Goal: Communication & Community: Answer question/provide support

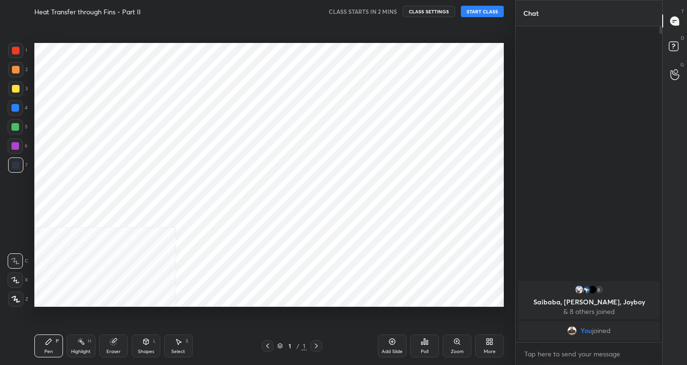
scroll to position [47396, 47223]
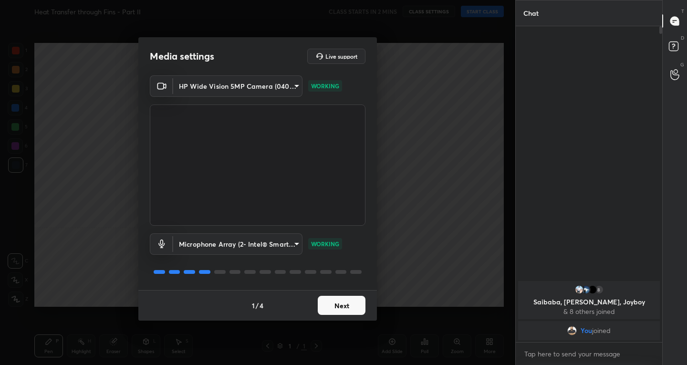
click at [341, 306] on button "Next" at bounding box center [342, 305] width 48 height 19
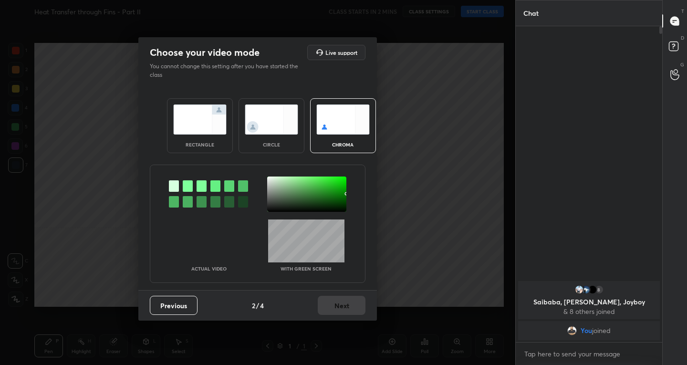
click at [192, 126] on img at bounding box center [199, 119] width 53 height 30
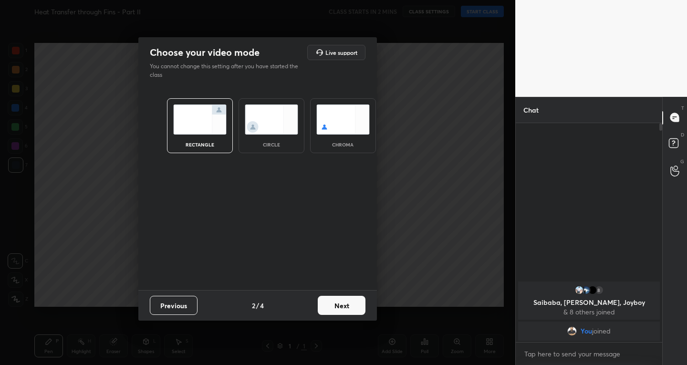
scroll to position [3, 3]
click at [330, 306] on button "Next" at bounding box center [342, 305] width 48 height 19
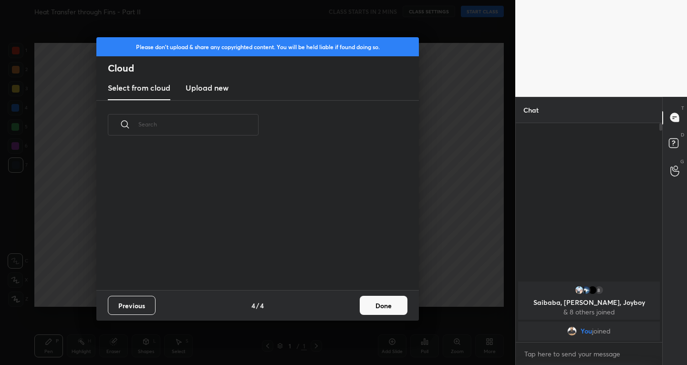
scroll to position [3, 5]
click at [379, 301] on button "Done" at bounding box center [384, 305] width 48 height 19
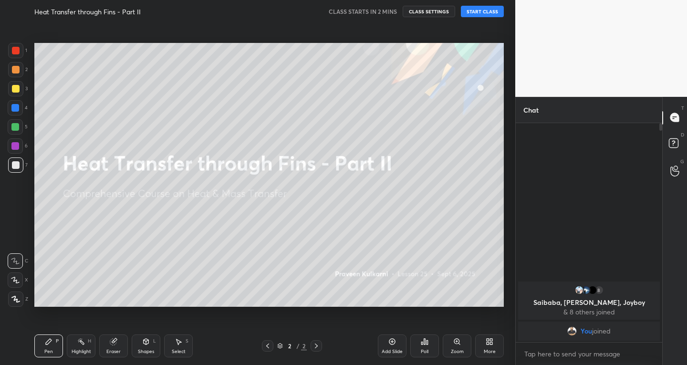
click at [391, 343] on icon at bounding box center [392, 342] width 8 height 8
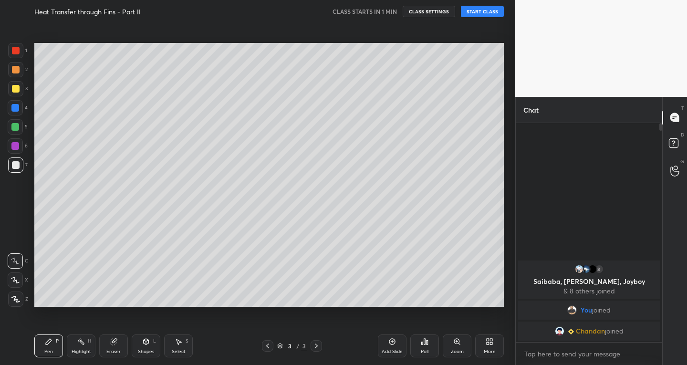
click at [484, 14] on button "START CLASS" at bounding box center [482, 11] width 43 height 11
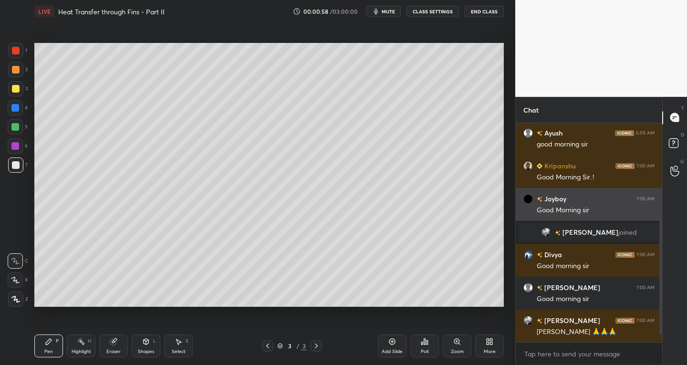
scroll to position [192, 0]
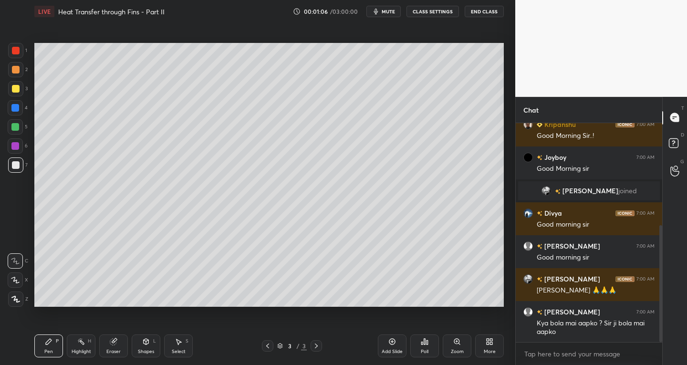
click at [15, 281] on icon at bounding box center [15, 280] width 9 height 7
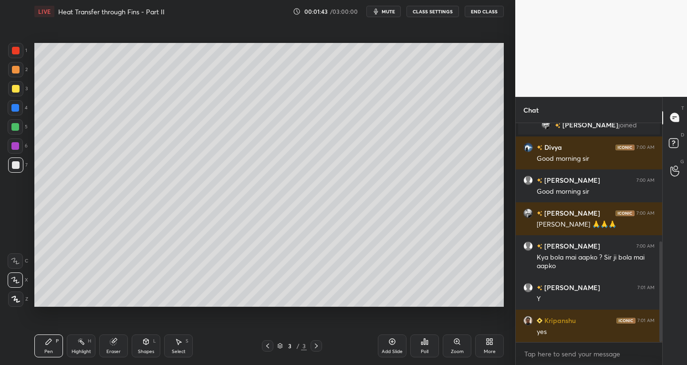
scroll to position [291, 0]
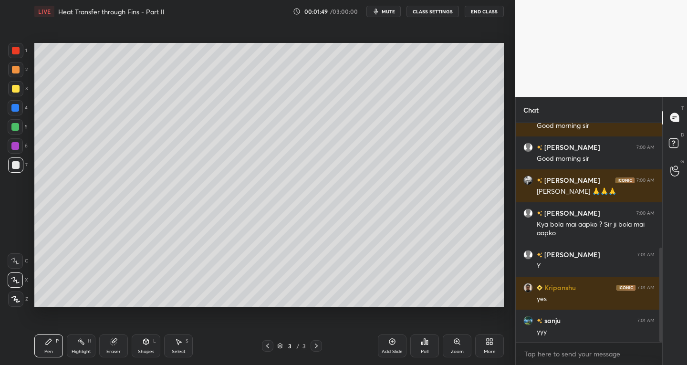
click at [176, 344] on icon at bounding box center [179, 342] width 8 height 8
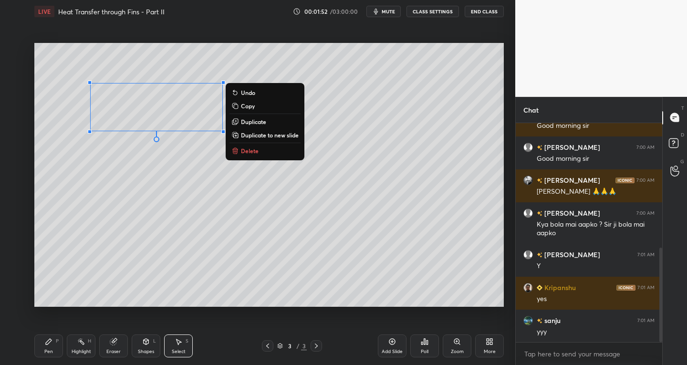
click at [144, 344] on icon at bounding box center [146, 342] width 8 height 8
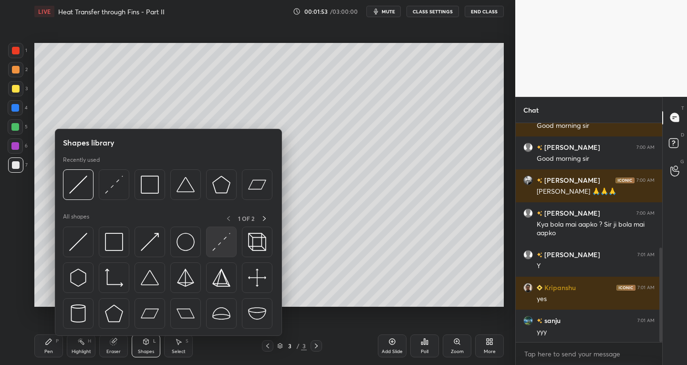
click at [211, 248] on div at bounding box center [221, 242] width 31 height 31
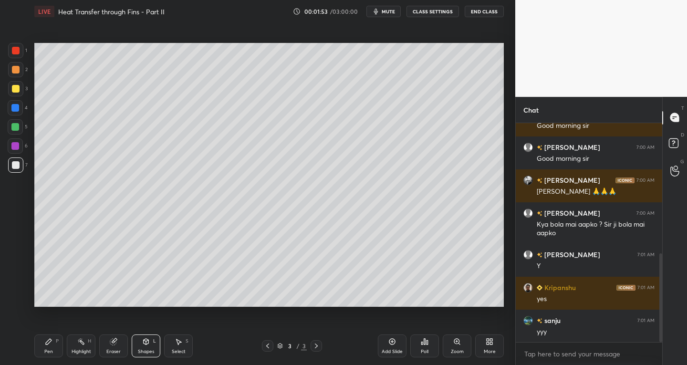
scroll to position [324, 0]
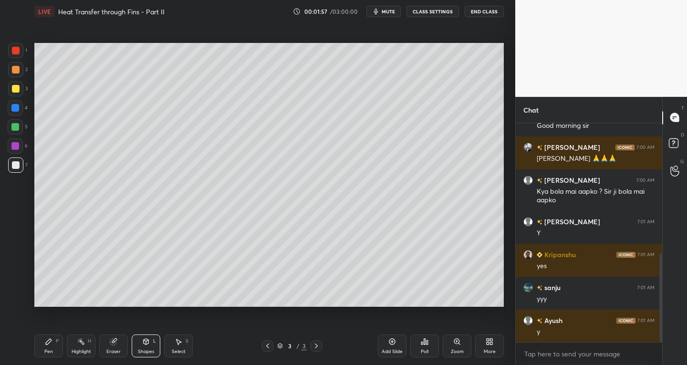
click at [53, 340] on div "Pen P" at bounding box center [48, 345] width 29 height 23
click at [178, 344] on icon at bounding box center [178, 342] width 5 height 6
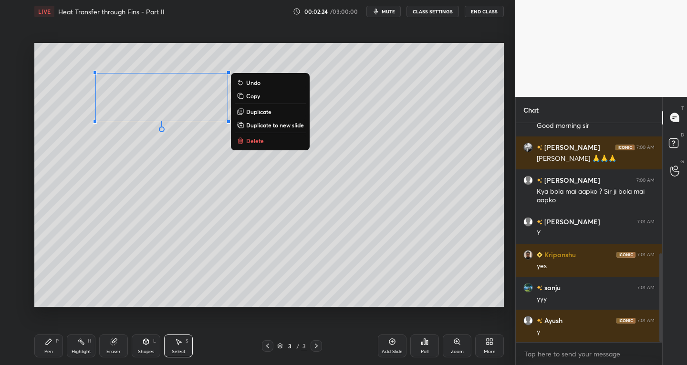
click at [147, 342] on icon at bounding box center [146, 342] width 5 height 6
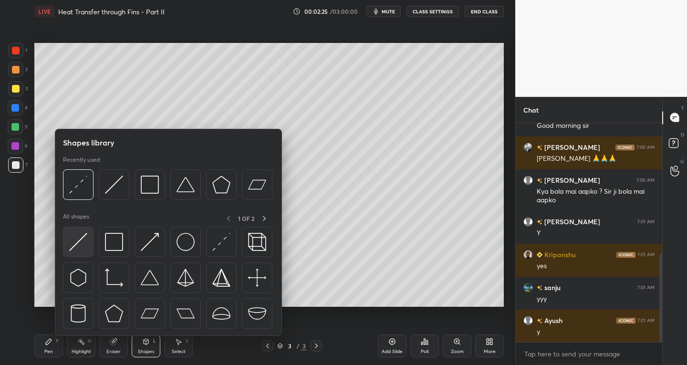
click at [73, 236] on img at bounding box center [78, 242] width 18 height 18
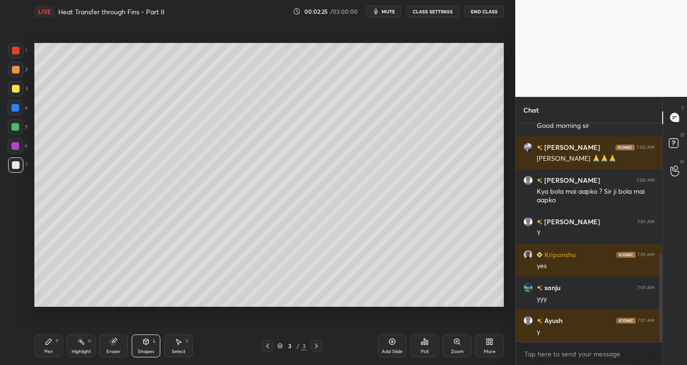
click at [14, 90] on div at bounding box center [16, 89] width 8 height 8
click at [181, 344] on icon at bounding box center [179, 342] width 8 height 8
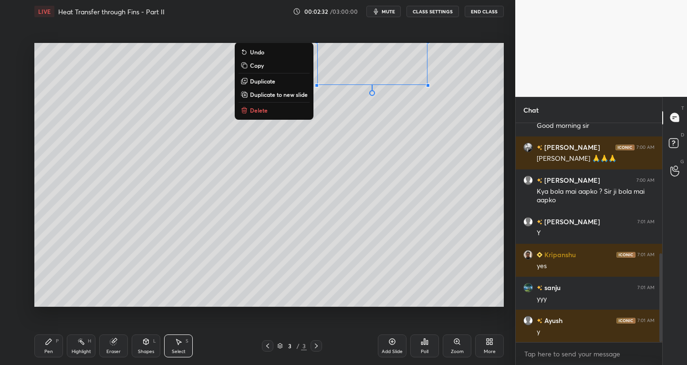
click at [44, 349] on div "Pen" at bounding box center [48, 351] width 9 height 5
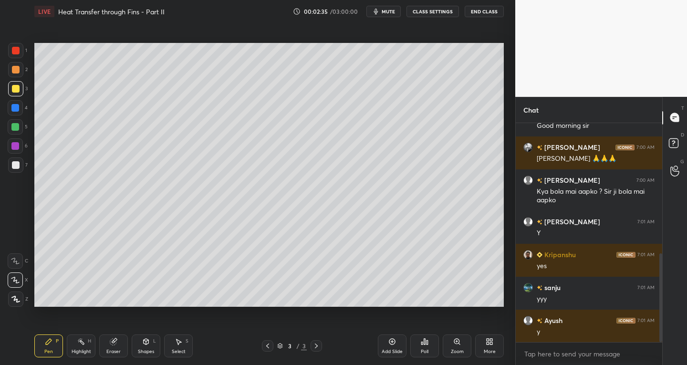
click at [21, 169] on div at bounding box center [15, 164] width 15 height 15
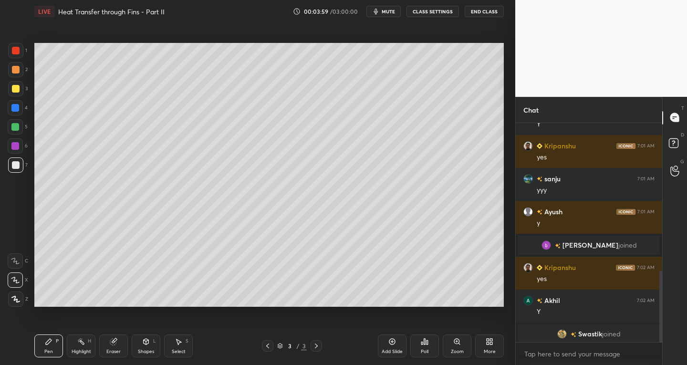
scroll to position [453, 0]
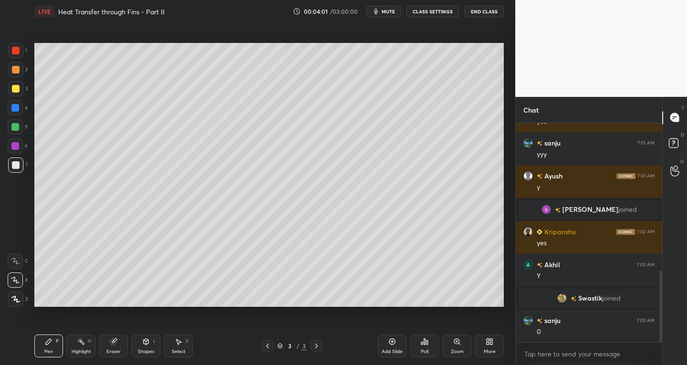
click at [181, 342] on icon at bounding box center [178, 342] width 5 height 6
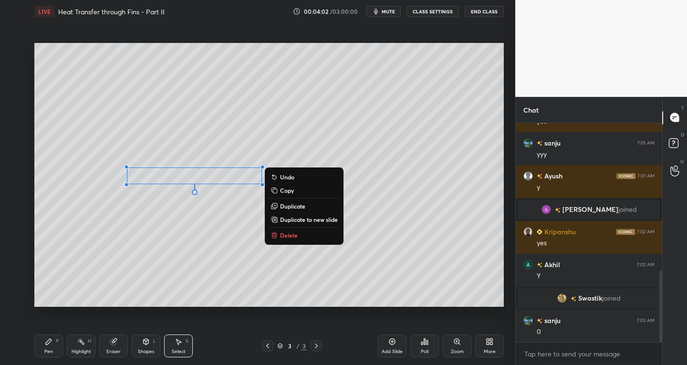
scroll to position [486, 0]
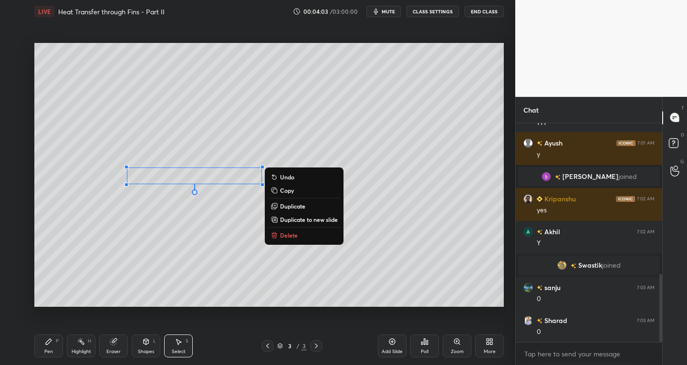
click at [293, 204] on p "Duplicate" at bounding box center [292, 206] width 25 height 8
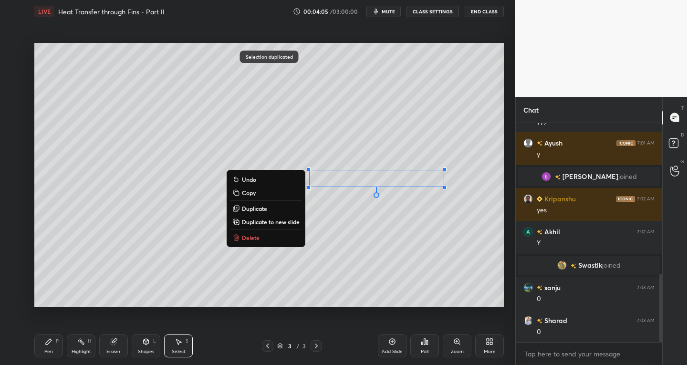
click at [60, 343] on div "Pen P" at bounding box center [48, 345] width 29 height 23
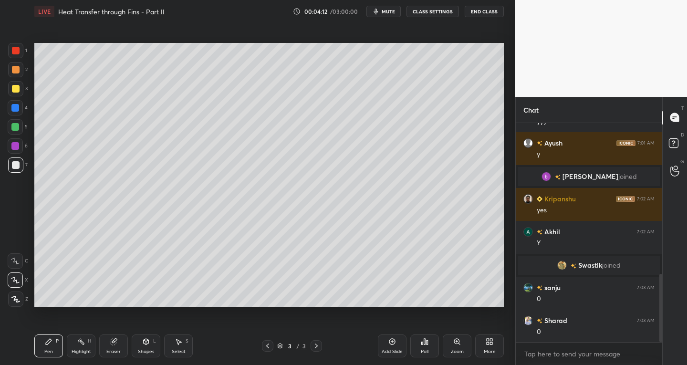
click at [180, 344] on icon at bounding box center [179, 342] width 8 height 8
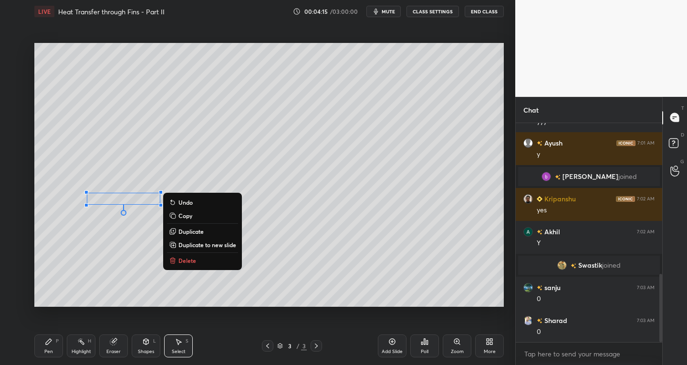
click at [55, 347] on div "Pen P" at bounding box center [48, 345] width 29 height 23
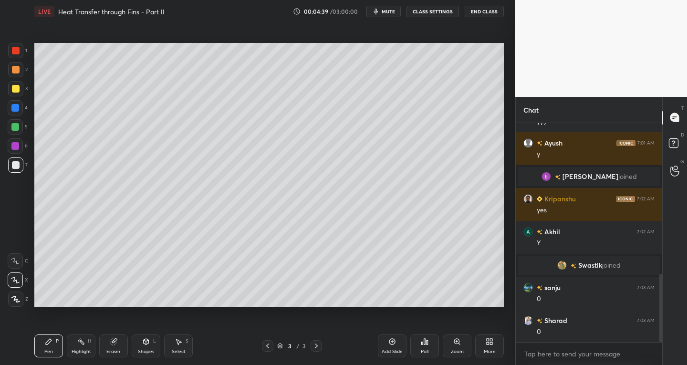
click at [181, 350] on div "Select" at bounding box center [179, 351] width 14 height 5
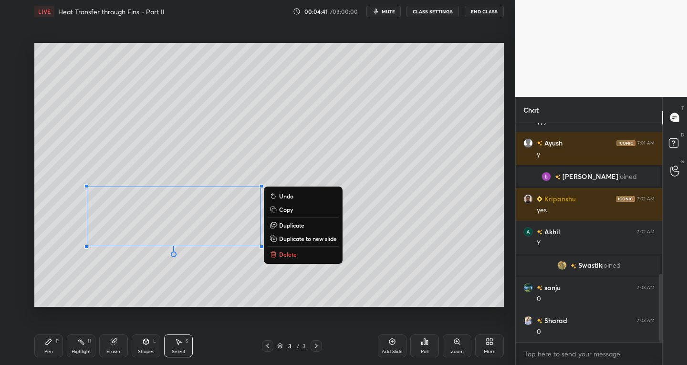
click at [292, 224] on p "Duplicate" at bounding box center [291, 225] width 25 height 8
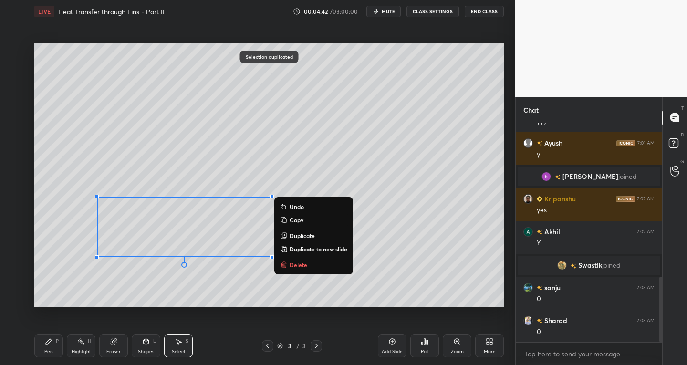
scroll to position [519, 0]
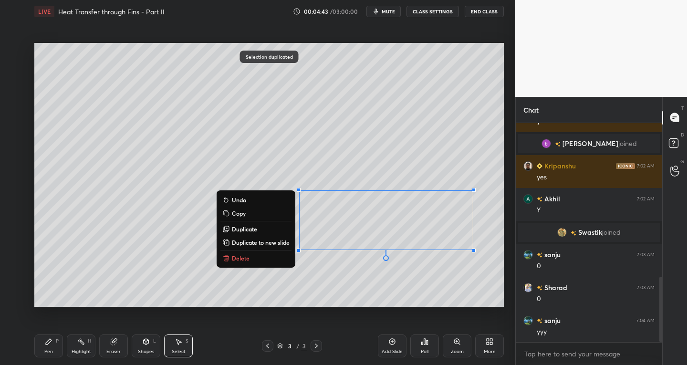
click at [53, 344] on div "Pen P" at bounding box center [48, 345] width 29 height 23
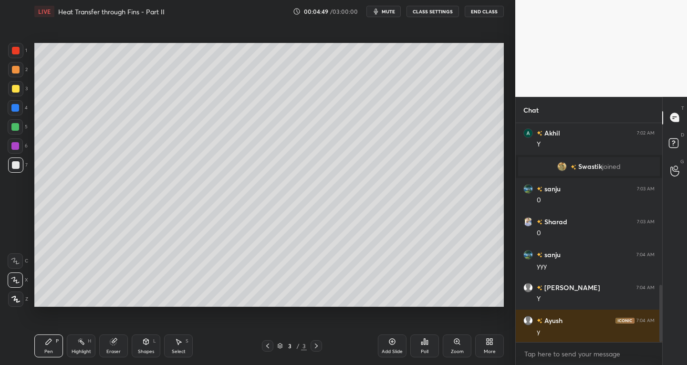
scroll to position [618, 0]
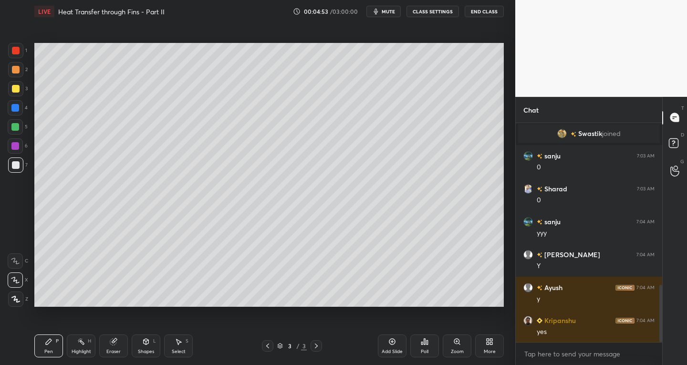
click at [11, 92] on div at bounding box center [15, 88] width 15 height 15
click at [20, 167] on div at bounding box center [15, 164] width 15 height 15
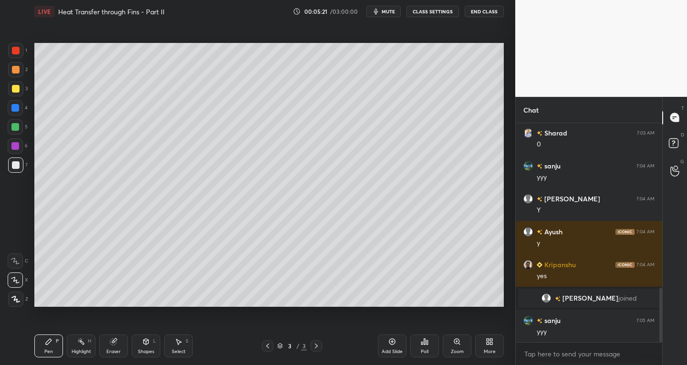
scroll to position [665, 0]
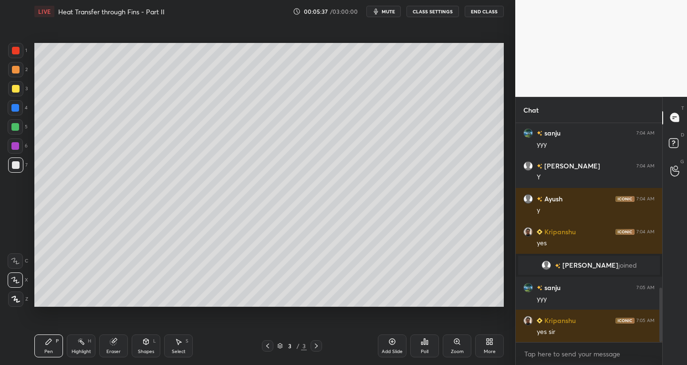
click at [184, 344] on div "Select S" at bounding box center [178, 345] width 29 height 23
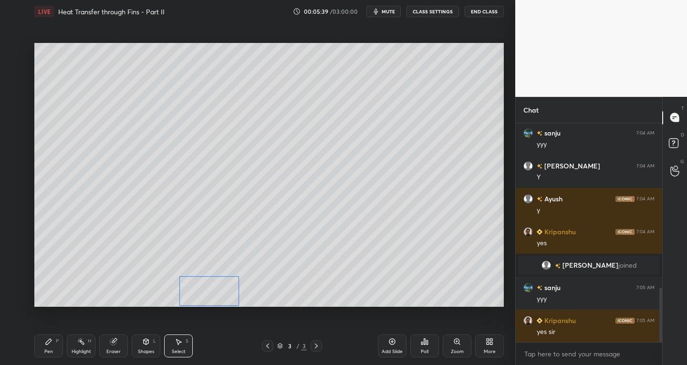
click at [207, 294] on div "0 ° Undo Copy Duplicate Duplicate to new slide Delete" at bounding box center [268, 175] width 469 height 264
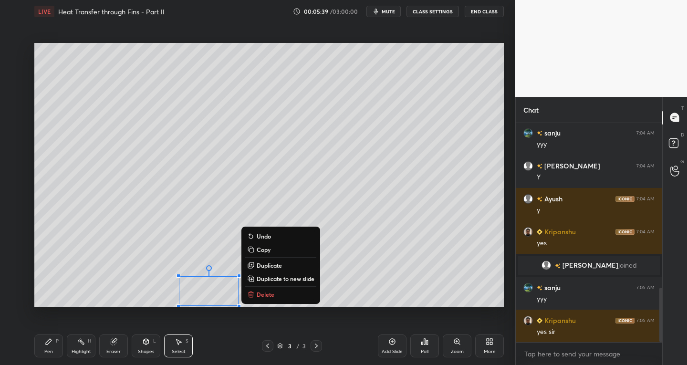
click at [53, 345] on div "Pen P" at bounding box center [48, 345] width 29 height 23
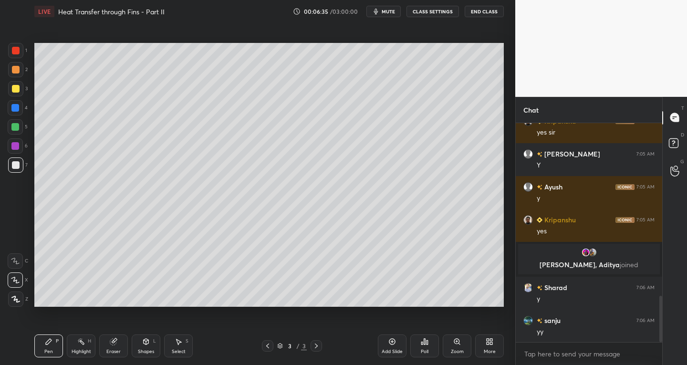
scroll to position [825, 0]
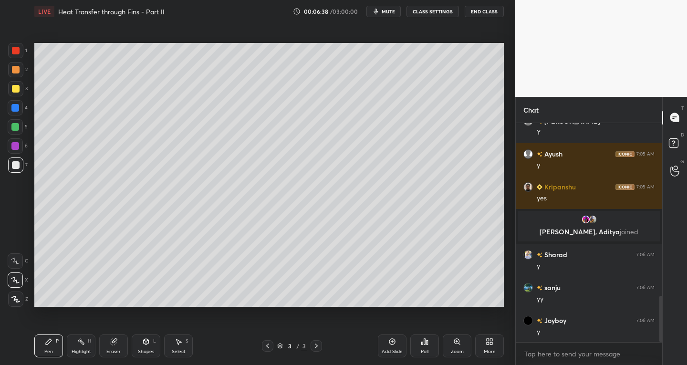
click at [179, 342] on icon at bounding box center [178, 342] width 5 height 6
click at [154, 312] on div "0 ° Undo Copy Duplicate Duplicate to new slide Delete Setting up your live clas…" at bounding box center [269, 175] width 477 height 304
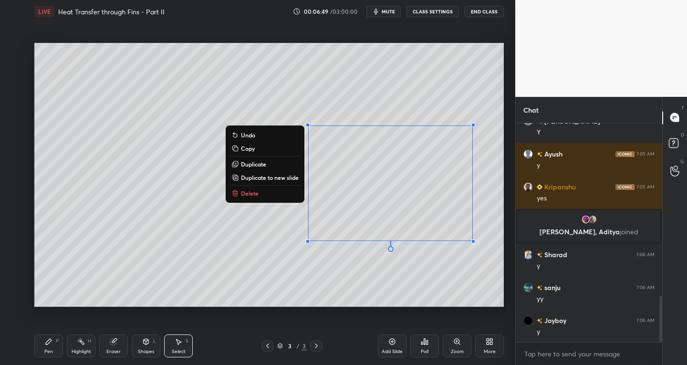
click at [45, 342] on icon at bounding box center [49, 342] width 8 height 8
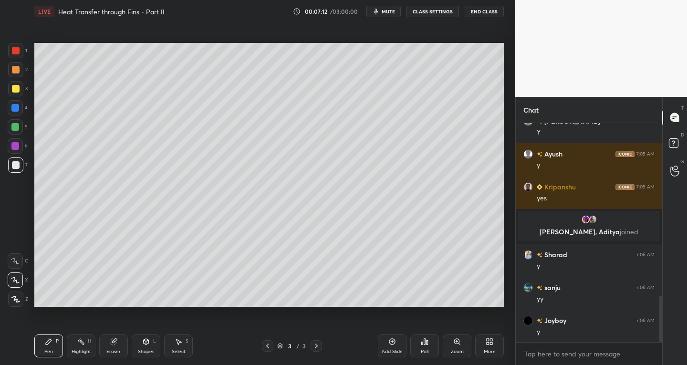
click at [183, 349] on div "Select" at bounding box center [179, 351] width 14 height 5
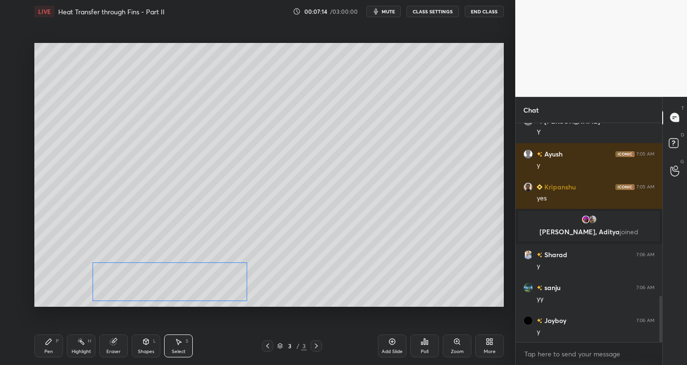
click at [220, 292] on div "0 ° Undo Copy Duplicate Duplicate to new slide Delete" at bounding box center [268, 175] width 469 height 264
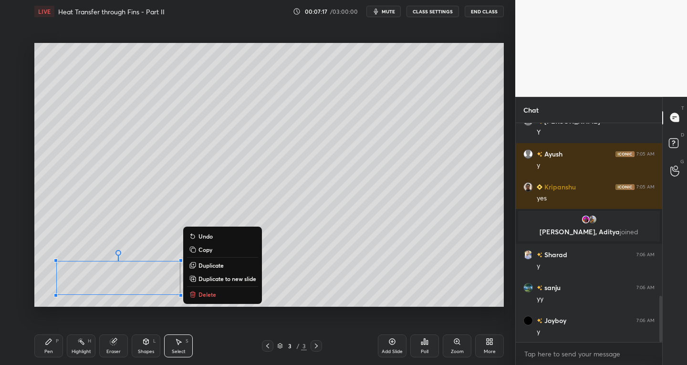
click at [52, 343] on icon at bounding box center [49, 342] width 8 height 8
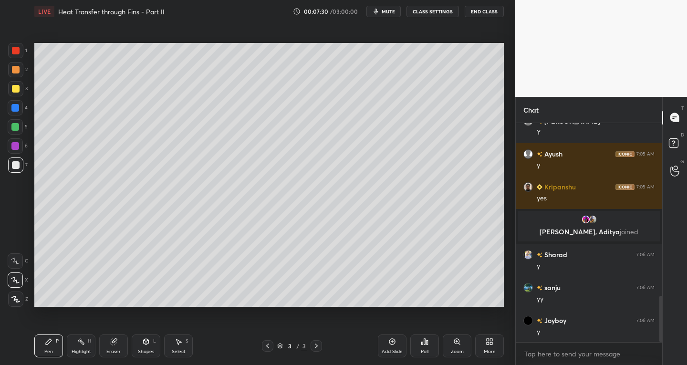
click at [143, 349] on div "Shapes" at bounding box center [146, 351] width 16 height 5
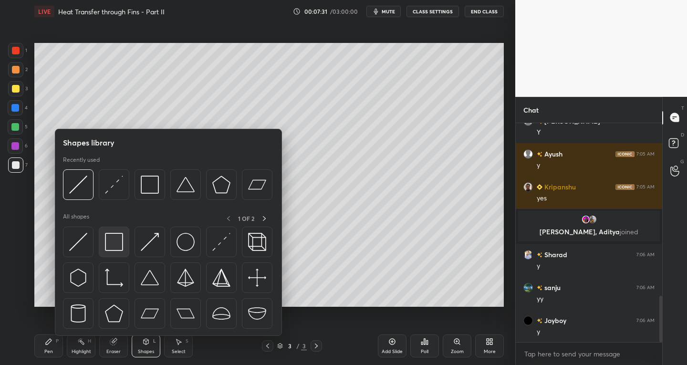
click at [107, 241] on img at bounding box center [114, 242] width 18 height 18
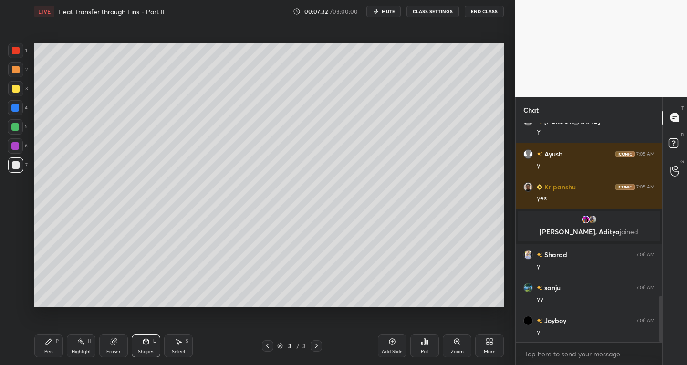
click at [16, 51] on div at bounding box center [16, 51] width 8 height 8
click at [51, 346] on div "Pen P" at bounding box center [48, 345] width 29 height 23
click at [19, 171] on div at bounding box center [15, 164] width 15 height 15
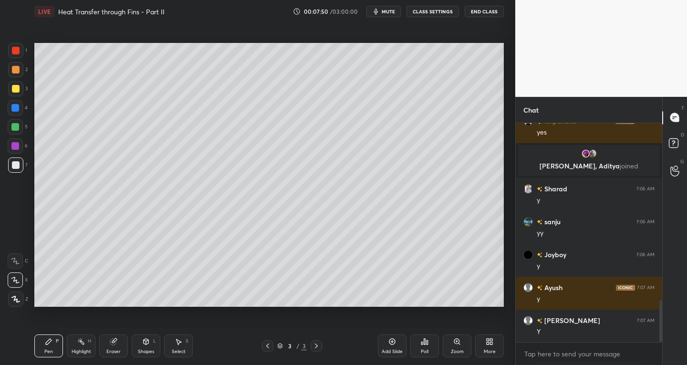
scroll to position [924, 0]
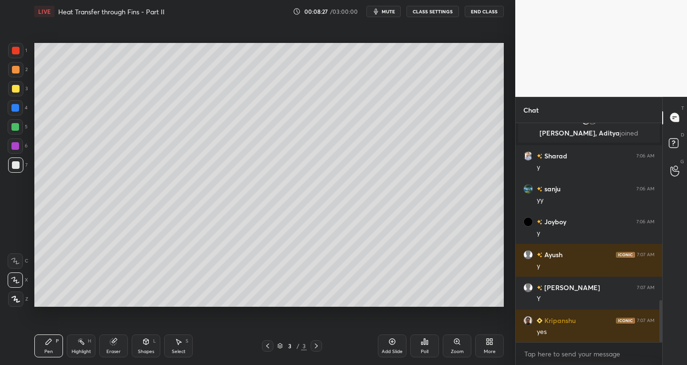
click at [148, 352] on div "Shapes" at bounding box center [146, 351] width 16 height 5
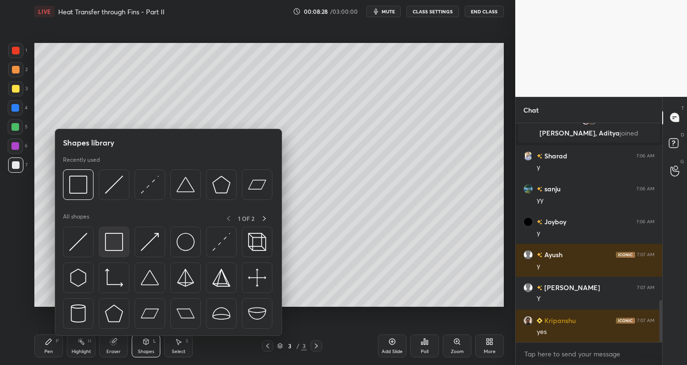
click at [108, 240] on img at bounding box center [114, 242] width 18 height 18
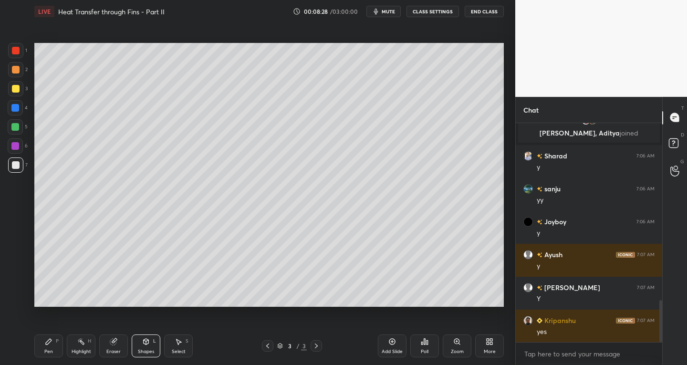
click at [20, 53] on div at bounding box center [15, 50] width 15 height 15
click at [49, 343] on icon at bounding box center [49, 342] width 8 height 8
click at [22, 167] on div at bounding box center [15, 164] width 15 height 15
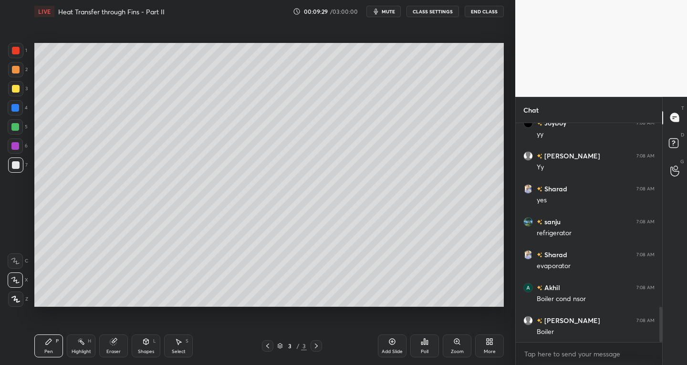
scroll to position [1176, 0]
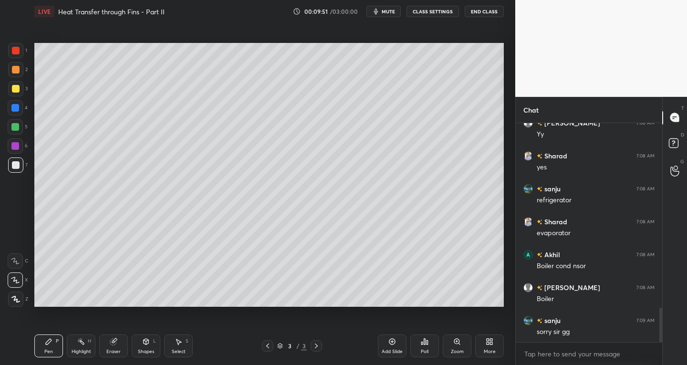
click at [387, 347] on div "Add Slide" at bounding box center [392, 345] width 29 height 23
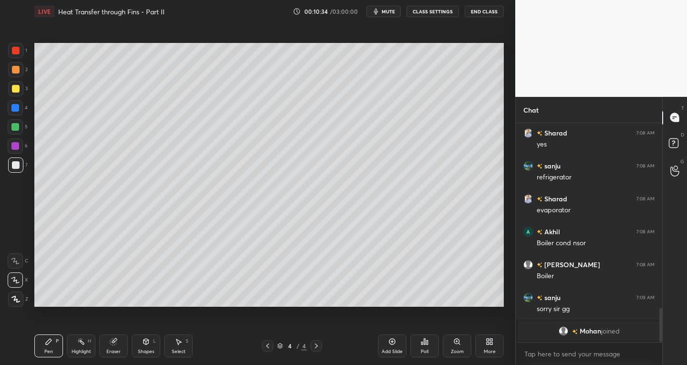
click at [184, 345] on div "Select S" at bounding box center [178, 345] width 29 height 23
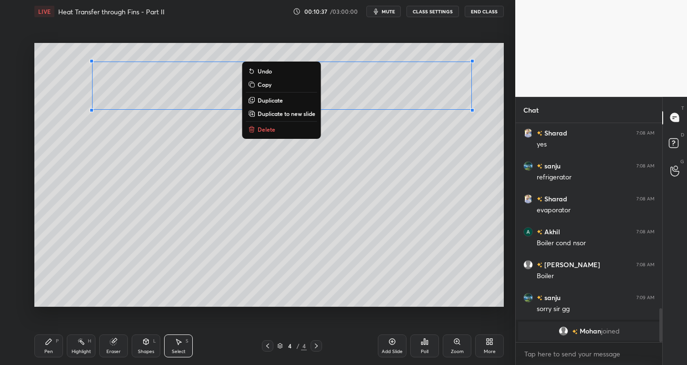
click at [265, 100] on p "Duplicate" at bounding box center [270, 100] width 25 height 8
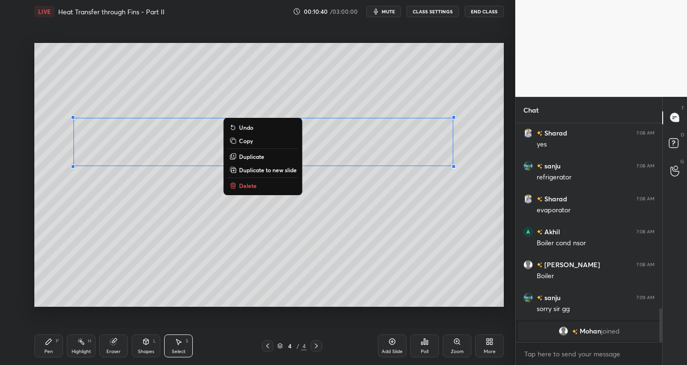
click at [112, 344] on icon at bounding box center [113, 342] width 6 height 6
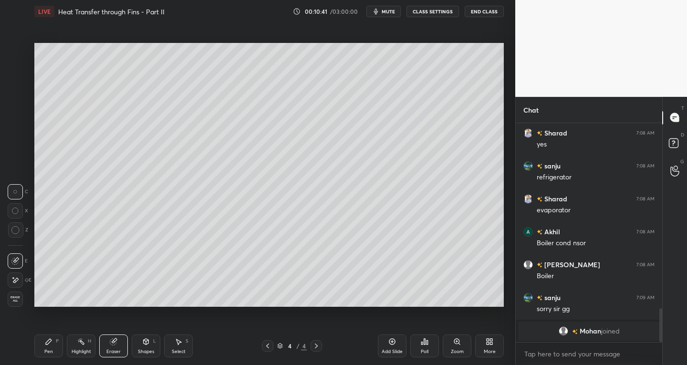
click at [17, 261] on icon at bounding box center [15, 261] width 8 height 8
click at [45, 344] on icon at bounding box center [49, 342] width 8 height 8
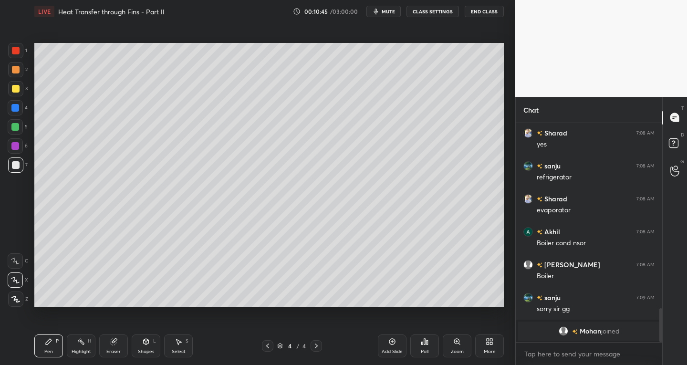
click at [117, 345] on div "Eraser" at bounding box center [113, 345] width 29 height 23
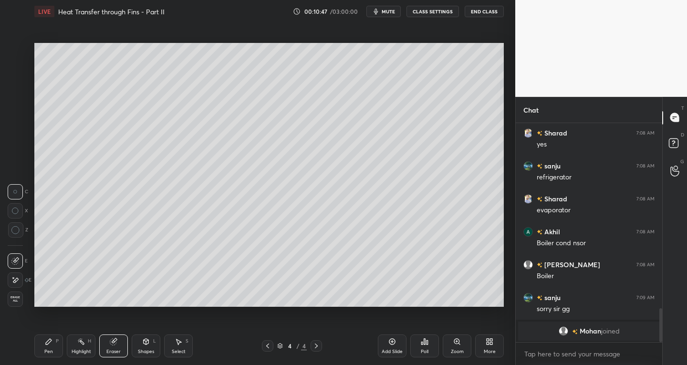
click at [52, 343] on icon at bounding box center [49, 342] width 8 height 8
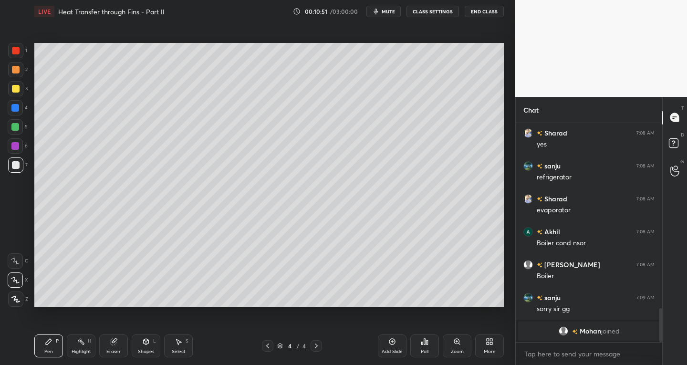
click at [119, 342] on div "Eraser" at bounding box center [113, 345] width 29 height 23
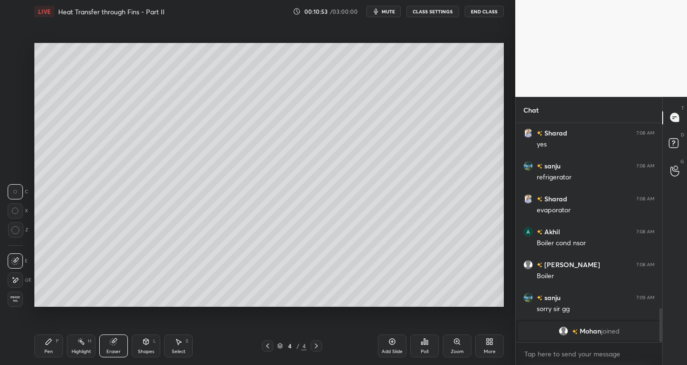
click at [56, 347] on div "Pen P" at bounding box center [48, 345] width 29 height 23
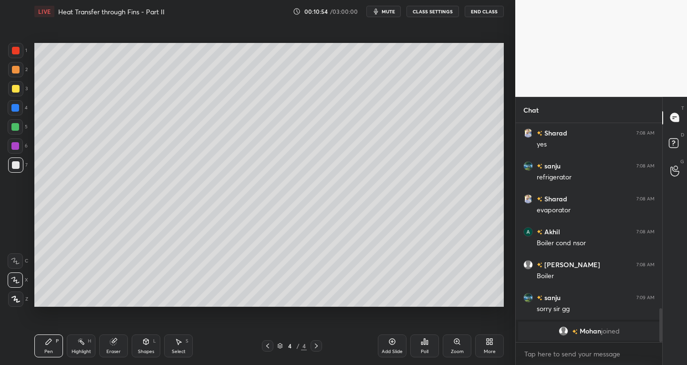
click at [184, 348] on div "Select S" at bounding box center [178, 345] width 29 height 23
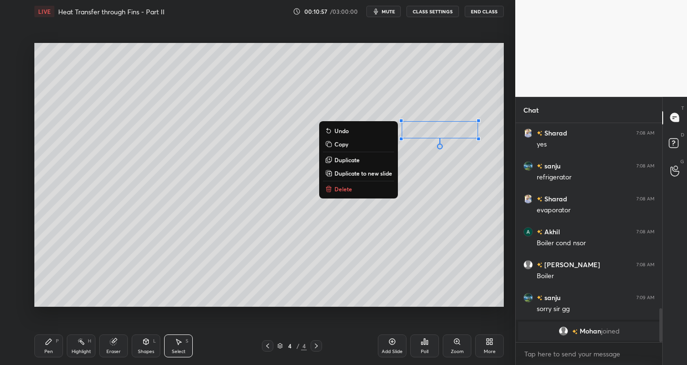
click at [52, 347] on div "Pen P" at bounding box center [48, 345] width 29 height 23
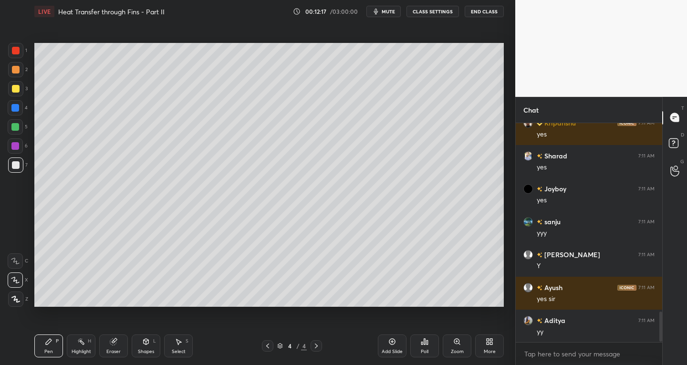
scroll to position [1390, 0]
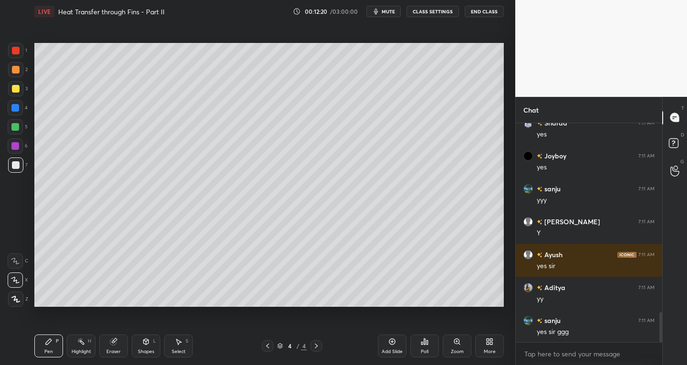
click at [267, 344] on icon at bounding box center [268, 346] width 8 height 8
click at [181, 352] on div "Select" at bounding box center [179, 351] width 14 height 5
click at [317, 347] on icon at bounding box center [316, 346] width 8 height 8
click at [173, 346] on div "Select S" at bounding box center [178, 345] width 29 height 23
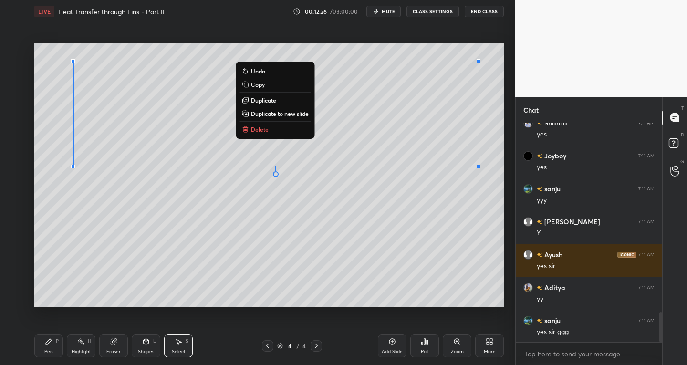
click at [280, 114] on p "Duplicate to new slide" at bounding box center [280, 114] width 58 height 8
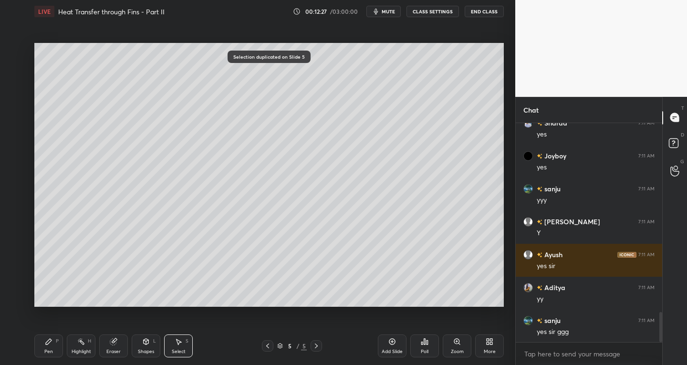
click at [270, 350] on div at bounding box center [267, 345] width 11 height 11
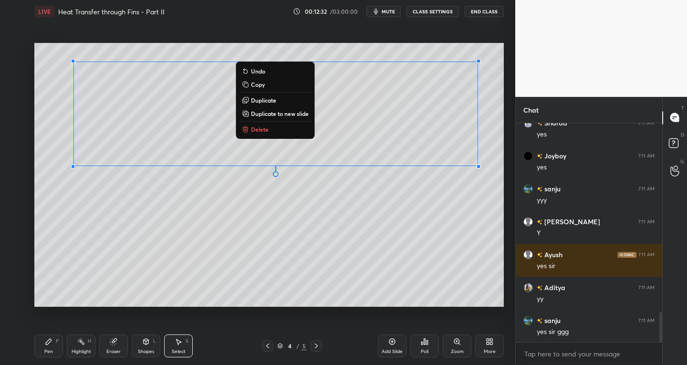
click at [257, 131] on p "Delete" at bounding box center [260, 129] width 18 height 8
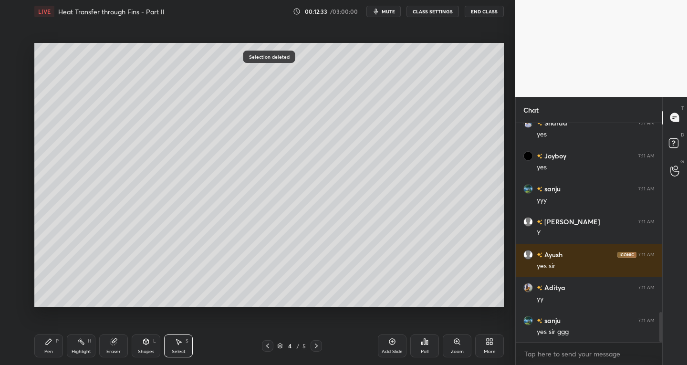
click at [312, 345] on icon at bounding box center [316, 346] width 8 height 8
click at [267, 344] on icon at bounding box center [268, 346] width 8 height 8
click at [265, 345] on icon at bounding box center [268, 346] width 8 height 8
click at [182, 347] on div "Select S" at bounding box center [178, 345] width 29 height 23
click at [184, 344] on div "Select S" at bounding box center [178, 345] width 29 height 23
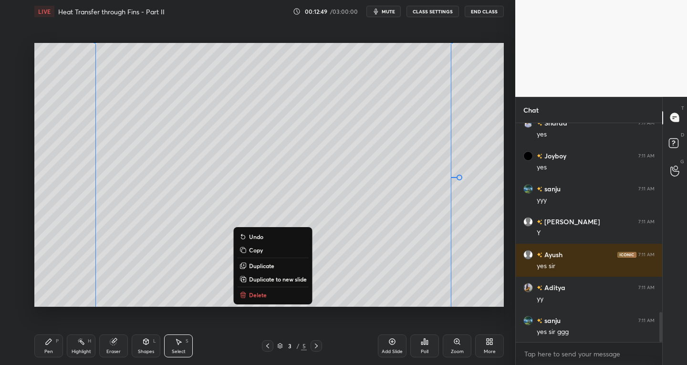
click at [283, 275] on p "Duplicate to new slide" at bounding box center [278, 279] width 58 height 8
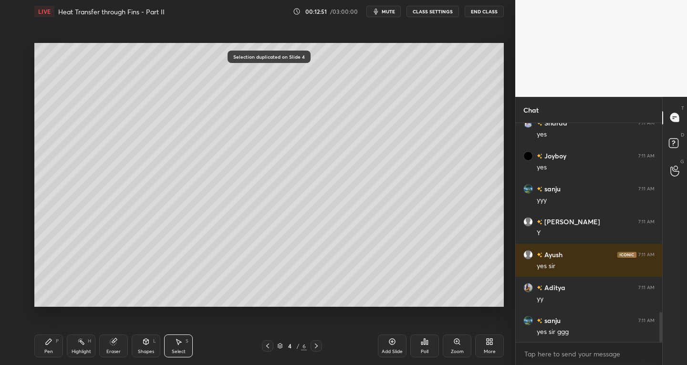
click at [117, 341] on div "Eraser" at bounding box center [113, 345] width 29 height 23
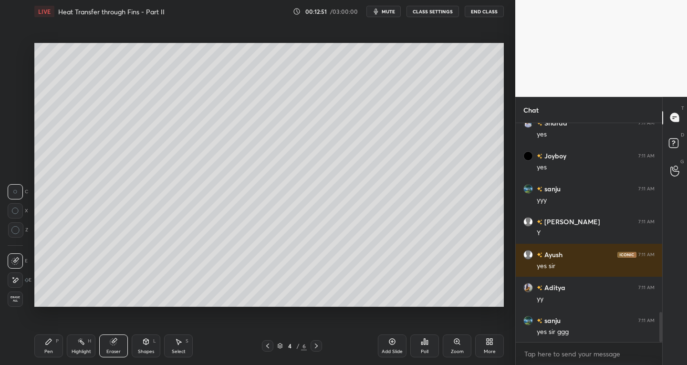
click at [17, 276] on icon at bounding box center [15, 280] width 8 height 8
click at [40, 346] on div "Pen P" at bounding box center [48, 345] width 29 height 23
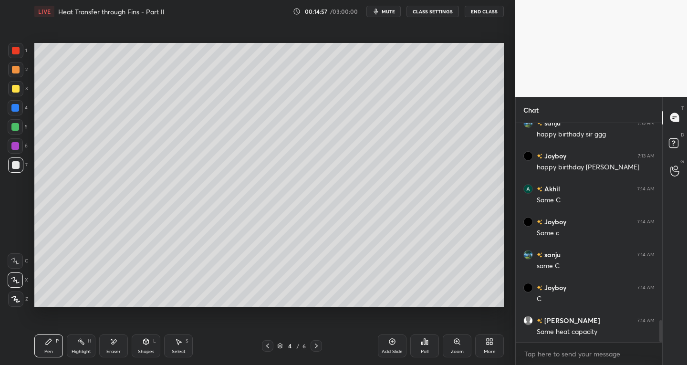
scroll to position [1973, 0]
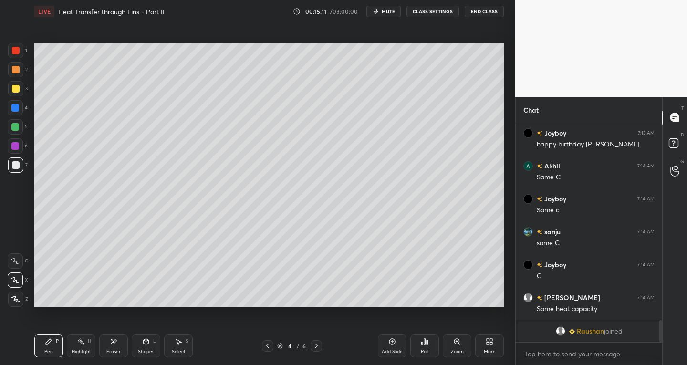
click at [178, 346] on div "Select S" at bounding box center [178, 345] width 29 height 23
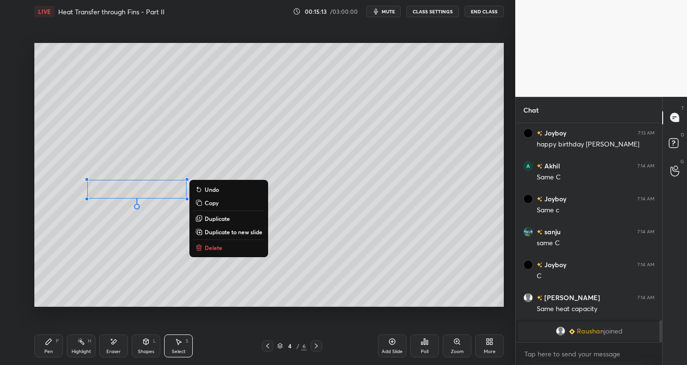
click at [52, 344] on icon at bounding box center [49, 342] width 8 height 8
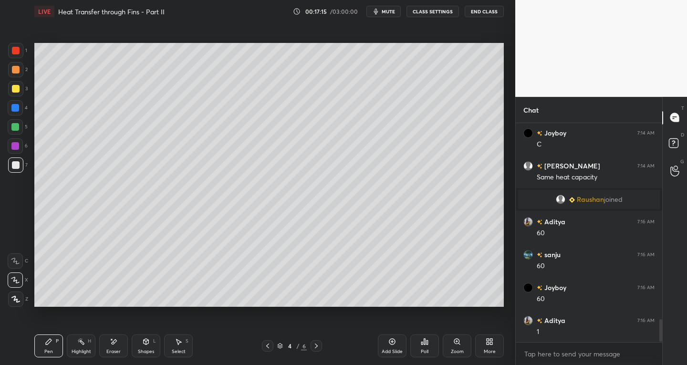
scroll to position [1902, 0]
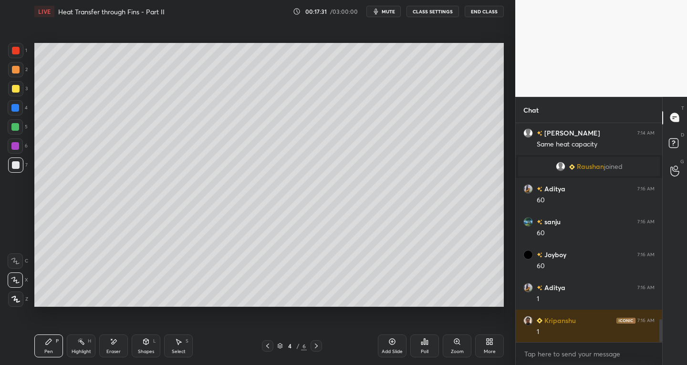
click at [177, 344] on icon at bounding box center [178, 342] width 5 height 6
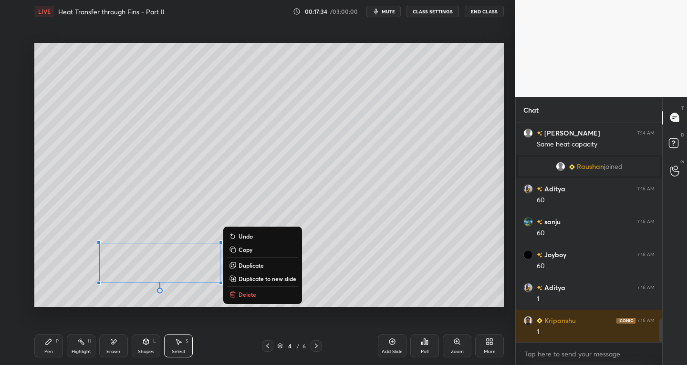
click at [48, 342] on icon at bounding box center [49, 342] width 6 height 6
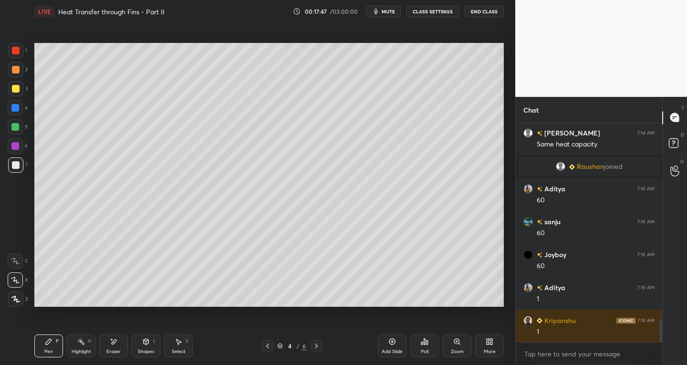
click at [177, 342] on icon at bounding box center [178, 342] width 5 height 6
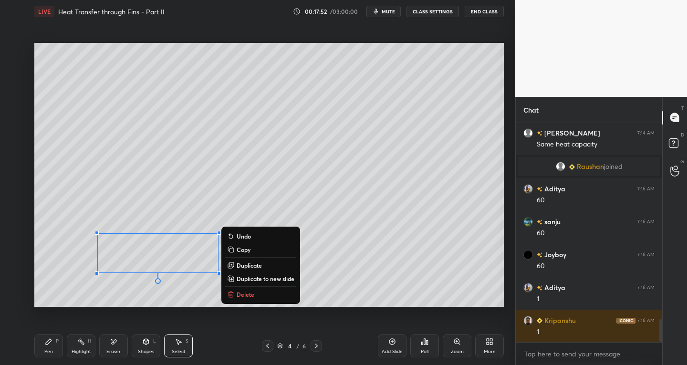
click at [217, 309] on div "0 ° Undo Copy Duplicate Duplicate to new slide Delete Setting up your live clas…" at bounding box center [269, 175] width 477 height 304
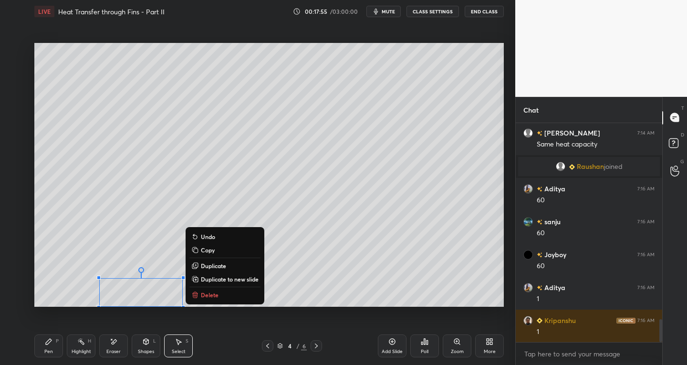
click at [50, 343] on icon at bounding box center [49, 342] width 8 height 8
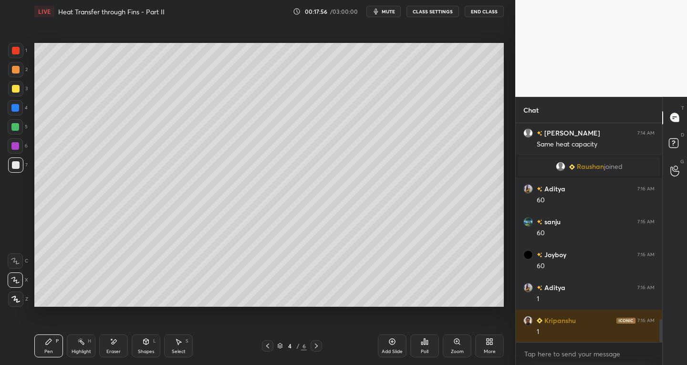
click at [138, 349] on div "Shapes" at bounding box center [146, 351] width 16 height 5
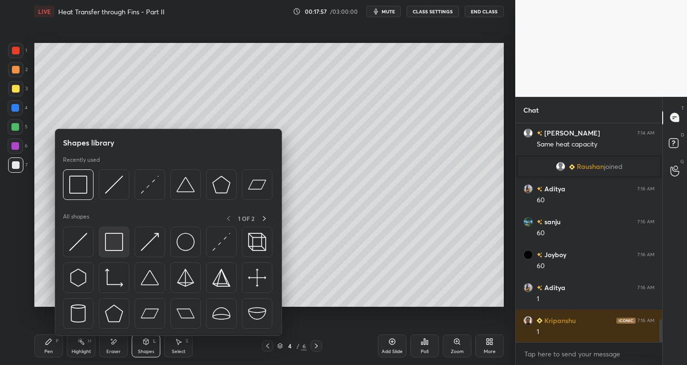
click at [104, 244] on div at bounding box center [114, 242] width 31 height 31
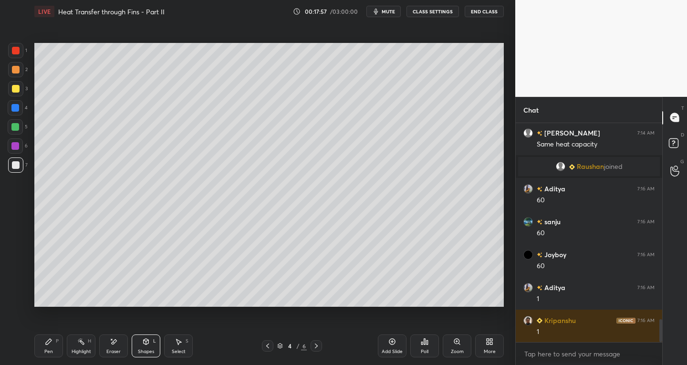
click at [18, 49] on div at bounding box center [16, 51] width 8 height 8
click at [42, 345] on div "Pen P" at bounding box center [48, 345] width 29 height 23
click at [12, 159] on div at bounding box center [15, 164] width 15 height 15
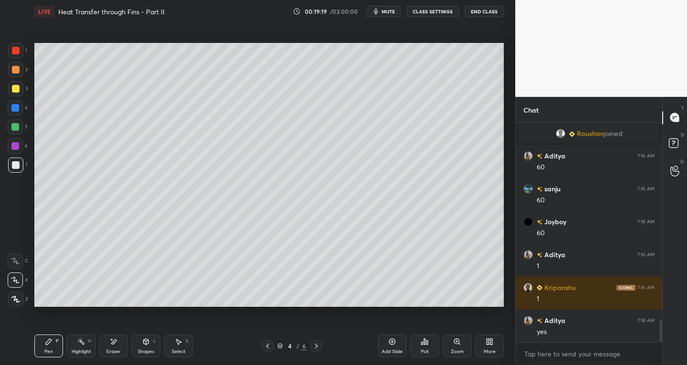
scroll to position [1968, 0]
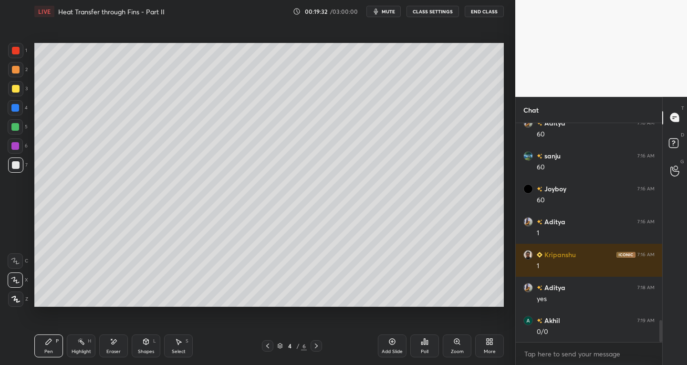
click at [187, 341] on div "S" at bounding box center [187, 341] width 3 height 5
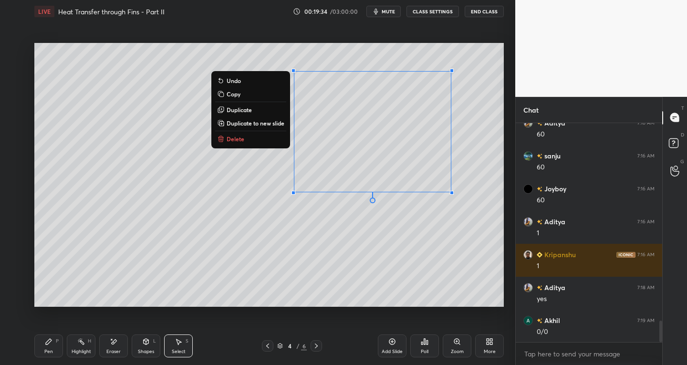
scroll to position [2001, 0]
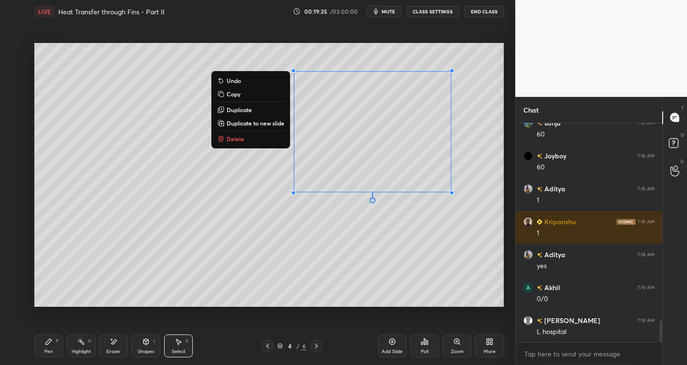
click at [267, 121] on p "Duplicate to new slide" at bounding box center [256, 123] width 58 height 8
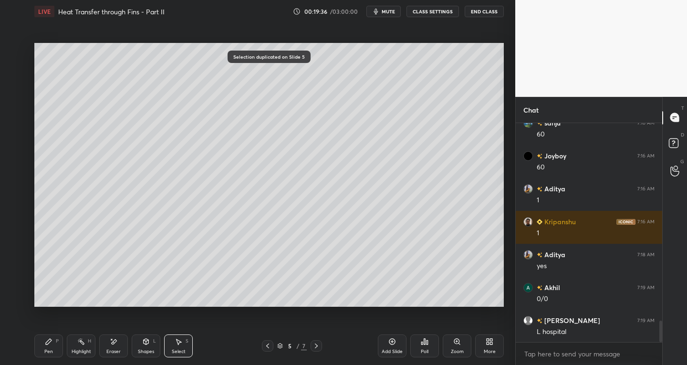
click at [119, 343] on div "Eraser" at bounding box center [113, 345] width 29 height 23
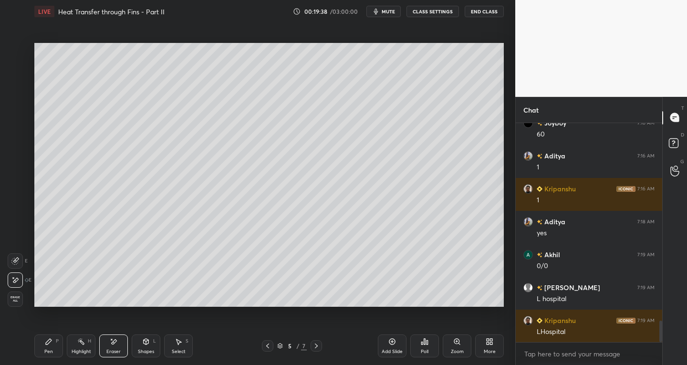
click at [184, 345] on div "Select S" at bounding box center [178, 345] width 29 height 23
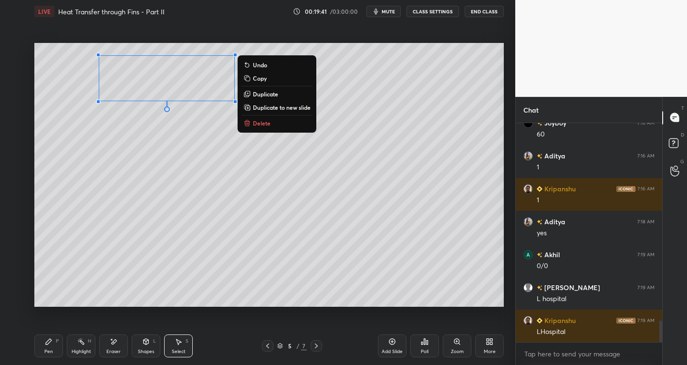
click at [59, 341] on div "Pen P" at bounding box center [48, 345] width 29 height 23
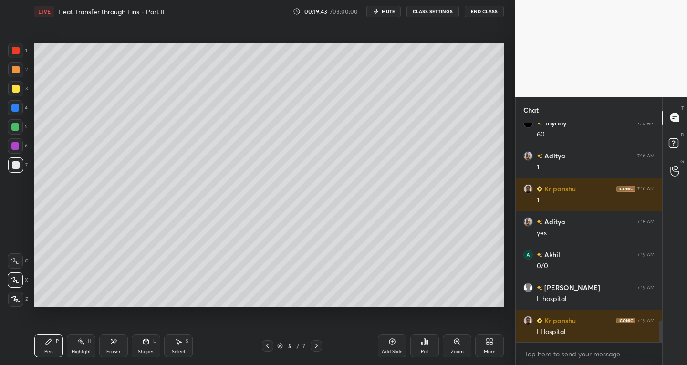
scroll to position [2066, 0]
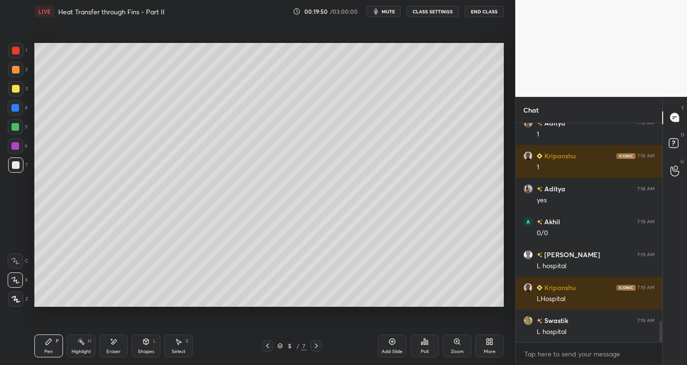
click at [270, 345] on icon at bounding box center [268, 346] width 8 height 8
click at [317, 345] on icon at bounding box center [316, 345] width 3 height 5
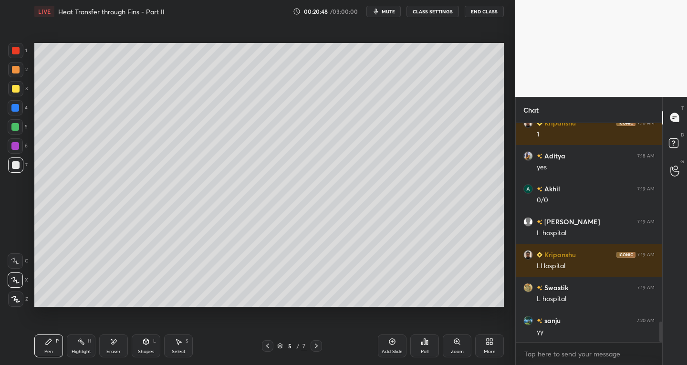
click at [114, 339] on icon at bounding box center [114, 342] width 8 height 8
click at [51, 339] on icon at bounding box center [49, 342] width 6 height 6
click at [144, 351] on div "Shapes" at bounding box center [146, 351] width 16 height 5
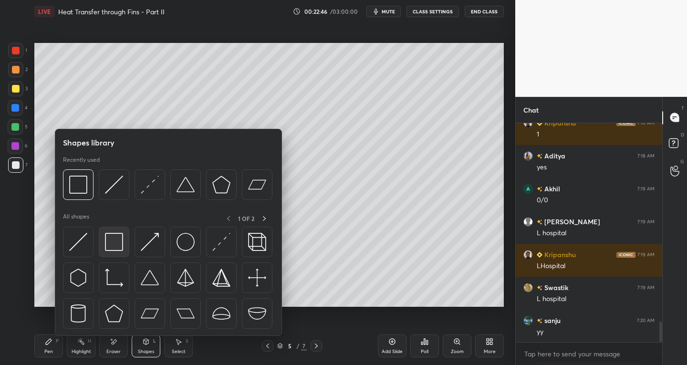
click at [108, 238] on img at bounding box center [114, 242] width 18 height 18
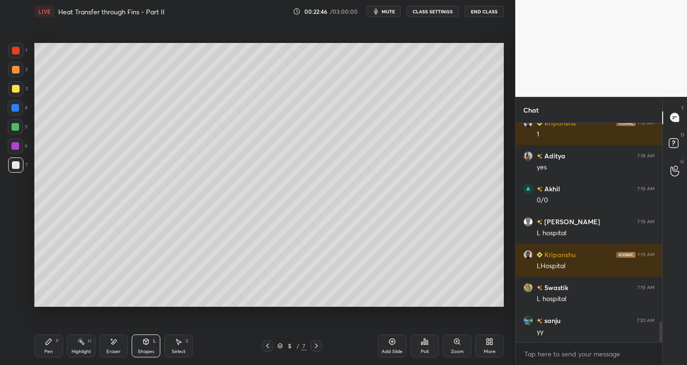
click at [13, 47] on div at bounding box center [16, 51] width 8 height 8
click at [49, 342] on icon at bounding box center [49, 342] width 6 height 6
click at [18, 165] on div at bounding box center [16, 165] width 8 height 8
click at [269, 345] on icon at bounding box center [268, 346] width 8 height 8
click at [316, 348] on icon at bounding box center [316, 346] width 8 height 8
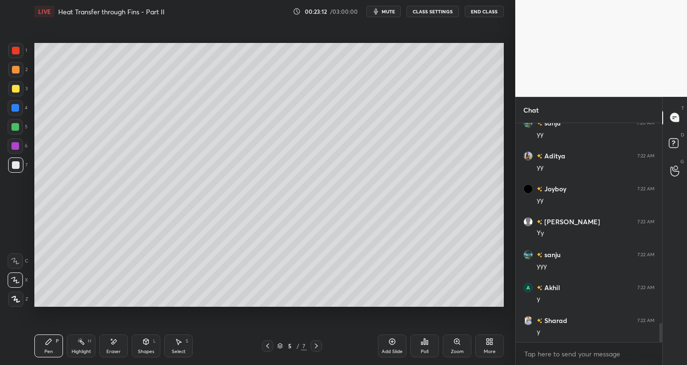
scroll to position [2330, 0]
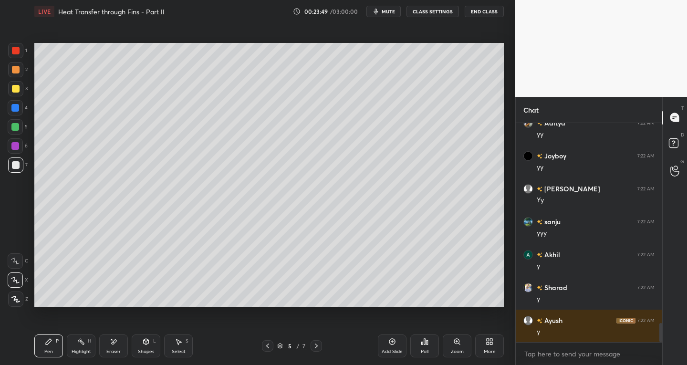
click at [272, 348] on div at bounding box center [267, 345] width 11 height 11
click at [118, 350] on div "Eraser" at bounding box center [113, 351] width 14 height 5
click at [19, 262] on div at bounding box center [15, 260] width 15 height 15
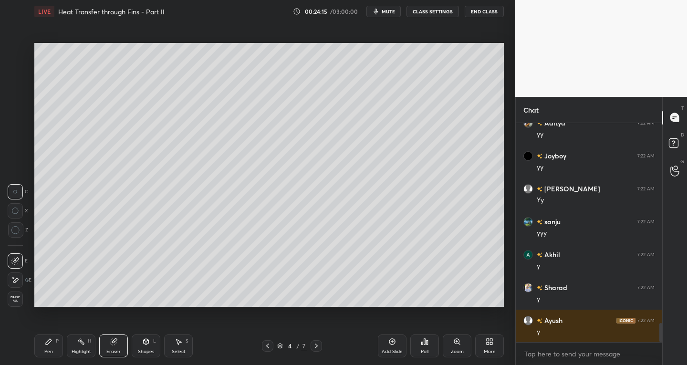
click at [46, 350] on div "Pen" at bounding box center [48, 351] width 9 height 5
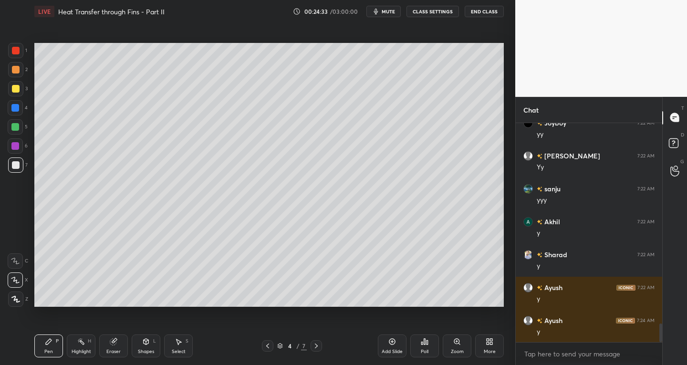
scroll to position [2395, 0]
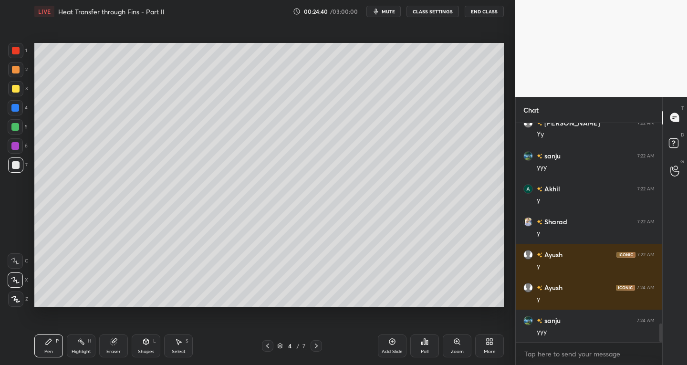
click at [318, 348] on icon at bounding box center [316, 346] width 8 height 8
click at [317, 348] on icon at bounding box center [316, 346] width 8 height 8
click at [110, 349] on div "Eraser" at bounding box center [113, 351] width 14 height 5
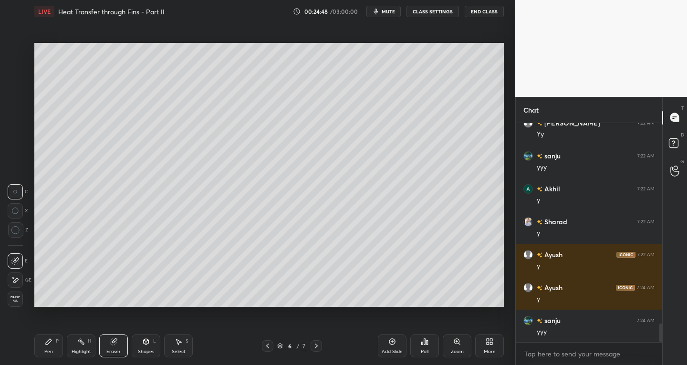
click at [19, 296] on span "Erase all" at bounding box center [15, 299] width 14 height 7
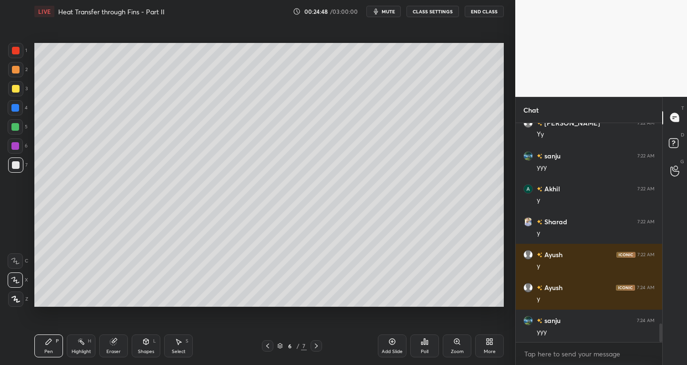
click at [49, 338] on icon at bounding box center [49, 342] width 8 height 8
click at [114, 344] on icon at bounding box center [113, 342] width 6 height 6
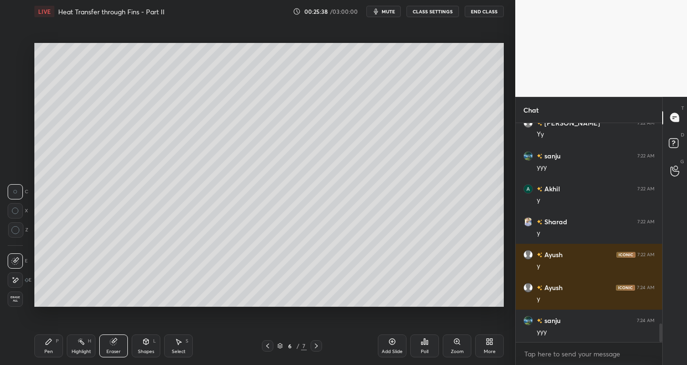
click at [21, 256] on div at bounding box center [15, 260] width 15 height 15
click at [58, 342] on div "P" at bounding box center [57, 341] width 3 height 5
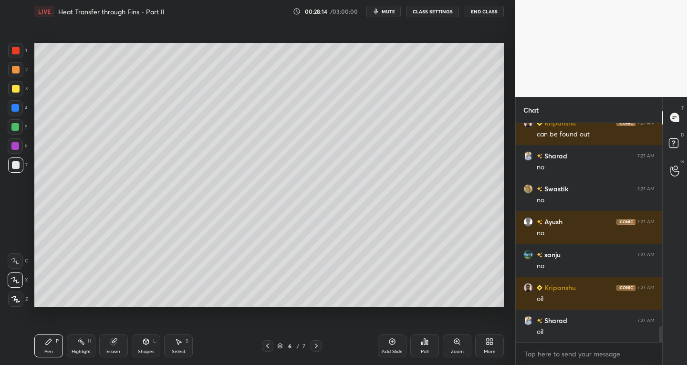
scroll to position [2790, 0]
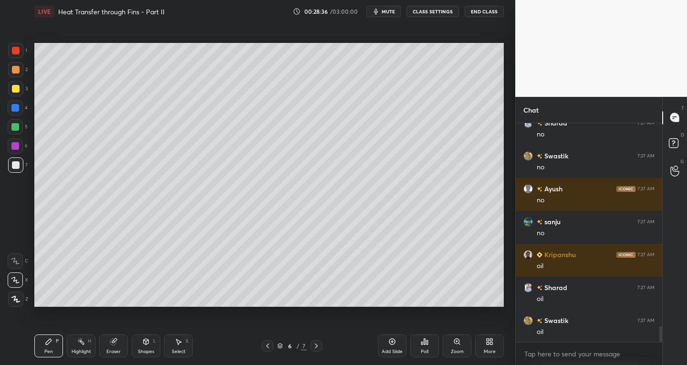
click at [143, 344] on icon at bounding box center [146, 342] width 8 height 8
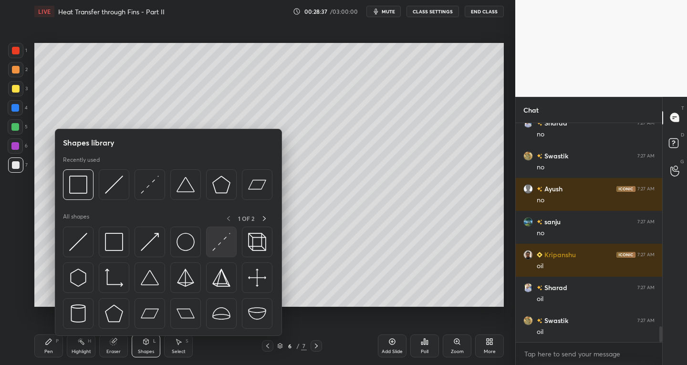
click at [218, 243] on img at bounding box center [221, 242] width 18 height 18
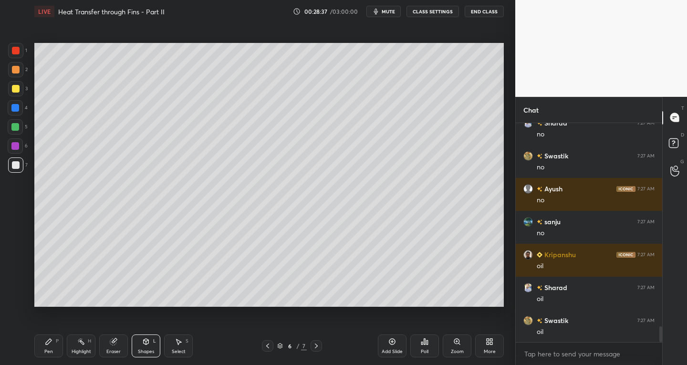
click at [18, 46] on div at bounding box center [15, 50] width 15 height 15
click at [53, 337] on div "Pen P" at bounding box center [48, 345] width 29 height 23
click at [17, 168] on div at bounding box center [16, 165] width 8 height 8
click at [12, 91] on div at bounding box center [16, 89] width 8 height 8
click at [391, 343] on icon at bounding box center [392, 342] width 8 height 8
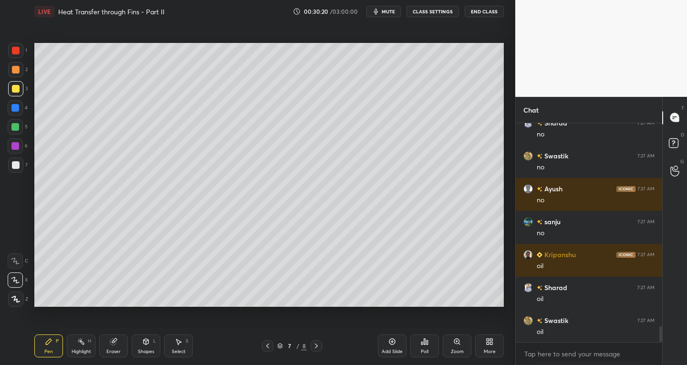
click at [16, 163] on div at bounding box center [16, 165] width 8 height 8
click at [268, 346] on icon at bounding box center [268, 346] width 8 height 8
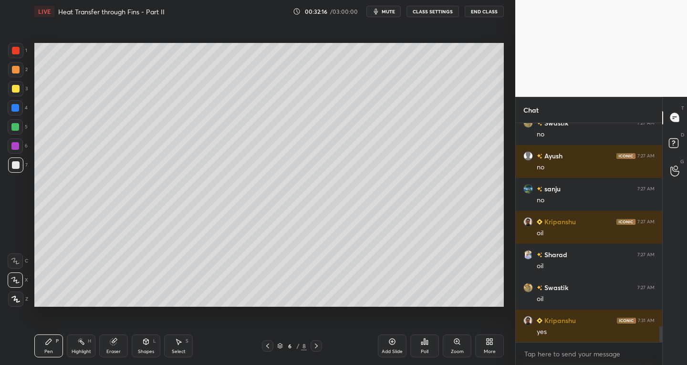
scroll to position [2856, 0]
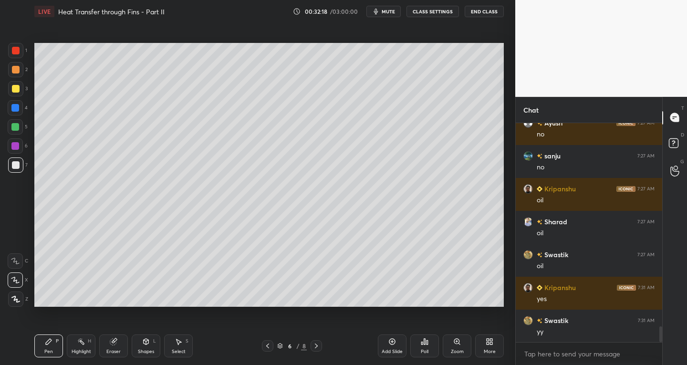
click at [315, 346] on icon at bounding box center [316, 346] width 8 height 8
click at [266, 348] on icon at bounding box center [268, 346] width 8 height 8
click at [316, 345] on icon at bounding box center [316, 345] width 3 height 5
click at [267, 345] on icon at bounding box center [268, 346] width 8 height 8
click at [314, 345] on icon at bounding box center [316, 346] width 8 height 8
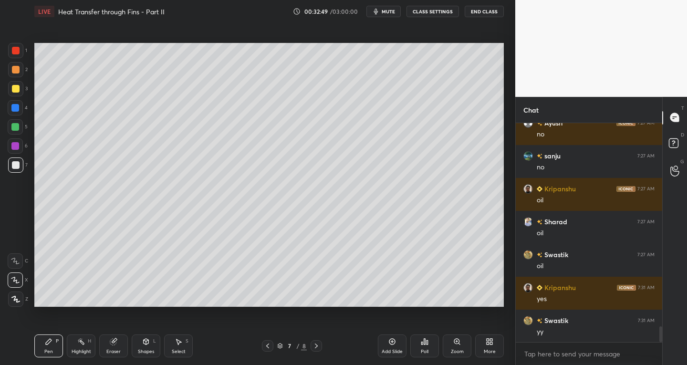
click at [270, 346] on icon at bounding box center [268, 346] width 8 height 8
click at [315, 345] on icon at bounding box center [316, 346] width 8 height 8
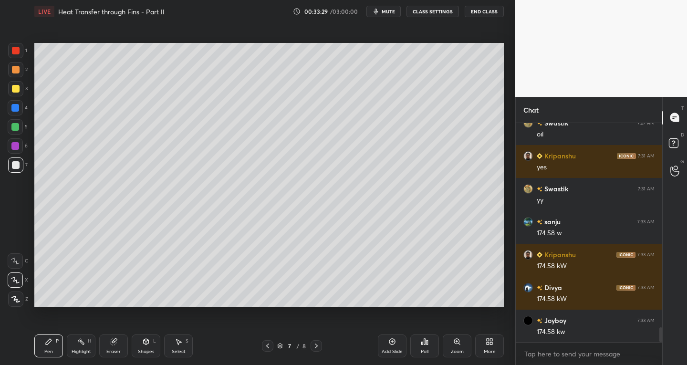
scroll to position [3021, 0]
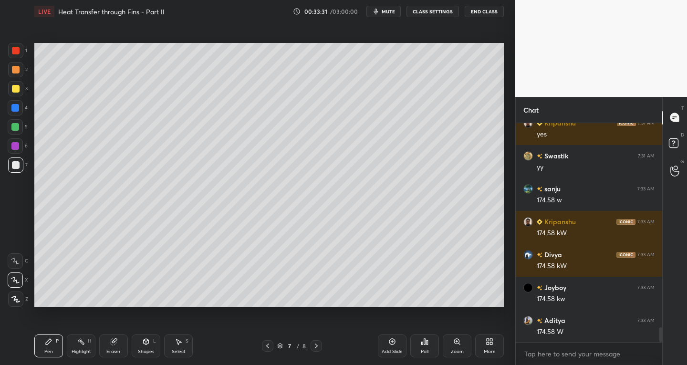
click at [179, 344] on icon at bounding box center [179, 342] width 8 height 8
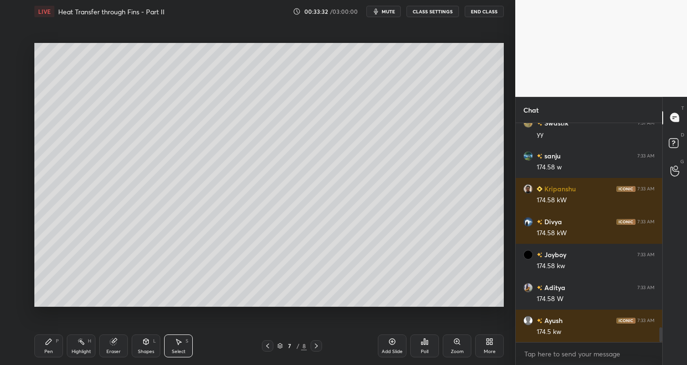
click at [145, 346] on div "Shapes L" at bounding box center [146, 345] width 29 height 23
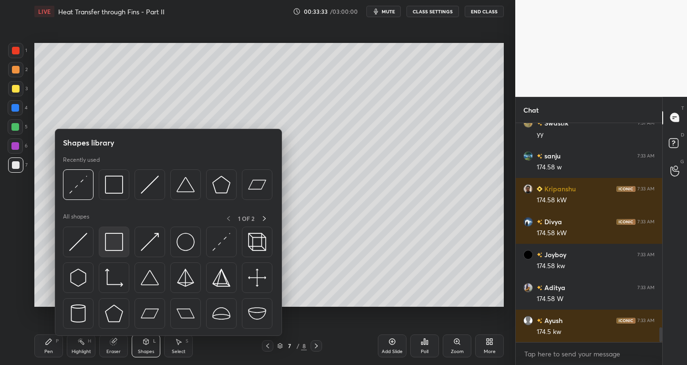
click at [114, 236] on img at bounding box center [114, 242] width 18 height 18
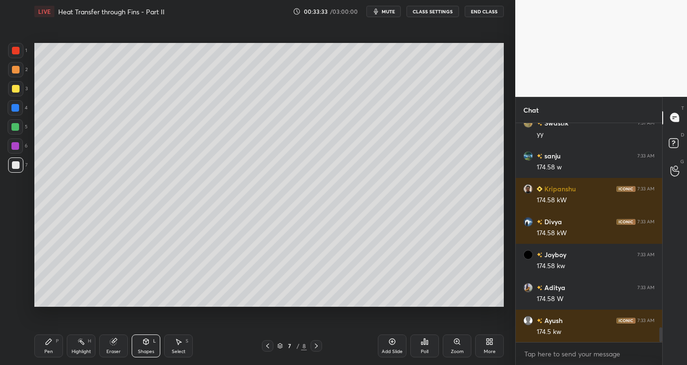
click at [19, 51] on div at bounding box center [16, 51] width 8 height 8
click at [116, 349] on div "Eraser" at bounding box center [113, 351] width 14 height 5
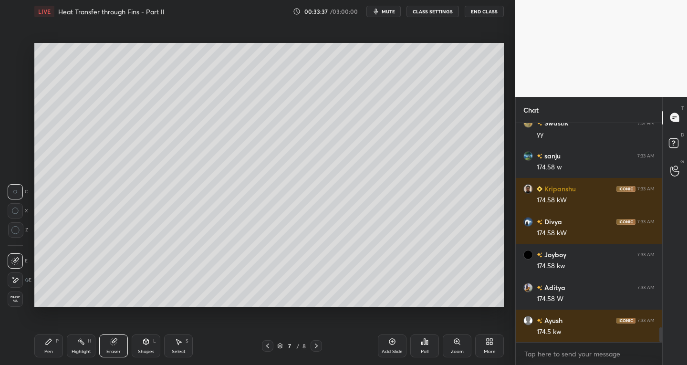
click at [19, 277] on icon at bounding box center [15, 280] width 8 height 8
click at [53, 343] on div "Pen P" at bounding box center [48, 345] width 29 height 23
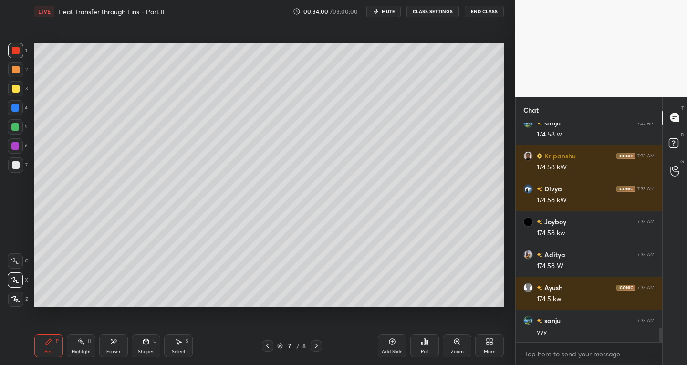
scroll to position [3152, 0]
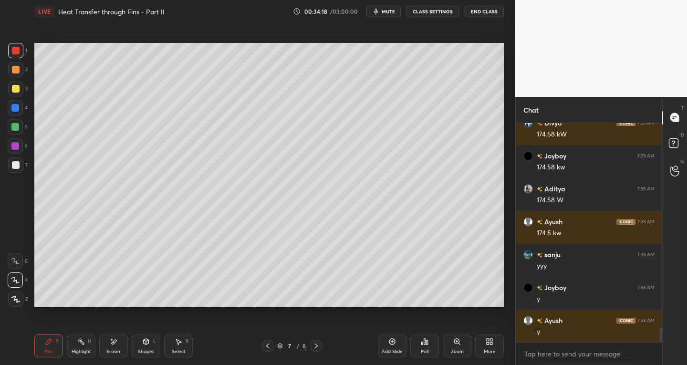
click at [14, 169] on div at bounding box center [15, 164] width 15 height 15
click at [268, 346] on icon at bounding box center [268, 346] width 8 height 8
click at [314, 345] on icon at bounding box center [316, 346] width 8 height 8
click at [266, 343] on icon at bounding box center [268, 346] width 8 height 8
click at [314, 345] on icon at bounding box center [316, 346] width 8 height 8
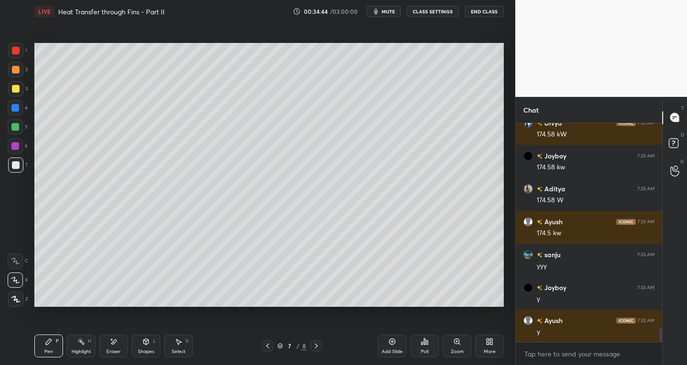
click at [114, 354] on div "Eraser" at bounding box center [113, 351] width 14 height 5
click at [55, 345] on div "Pen P" at bounding box center [48, 345] width 29 height 23
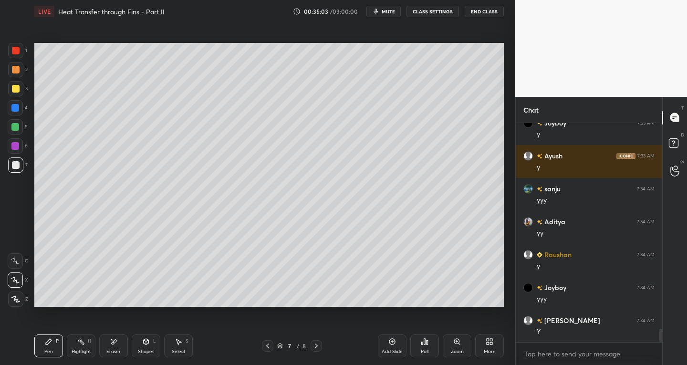
scroll to position [3350, 0]
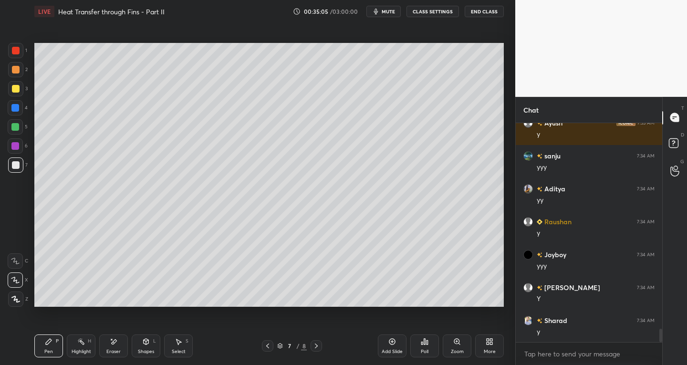
click at [110, 344] on icon at bounding box center [114, 342] width 8 height 8
click at [51, 345] on icon at bounding box center [49, 342] width 8 height 8
click at [181, 346] on div "Select S" at bounding box center [178, 345] width 29 height 23
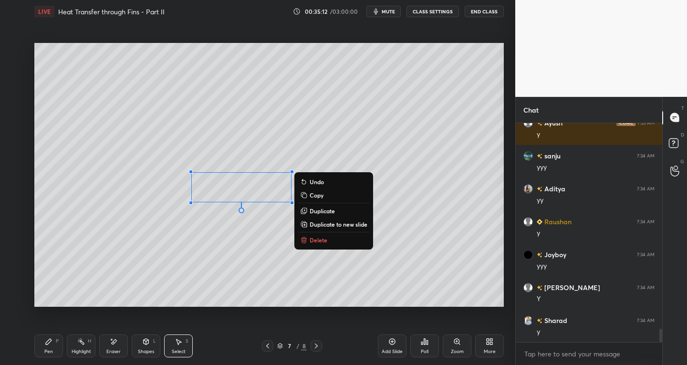
click at [284, 252] on div "0 ° Undo Copy Duplicate Duplicate to new slide Delete" at bounding box center [268, 175] width 469 height 264
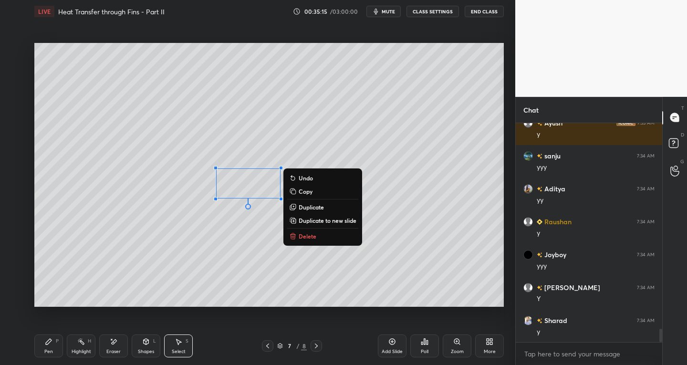
click at [48, 342] on icon at bounding box center [49, 342] width 6 height 6
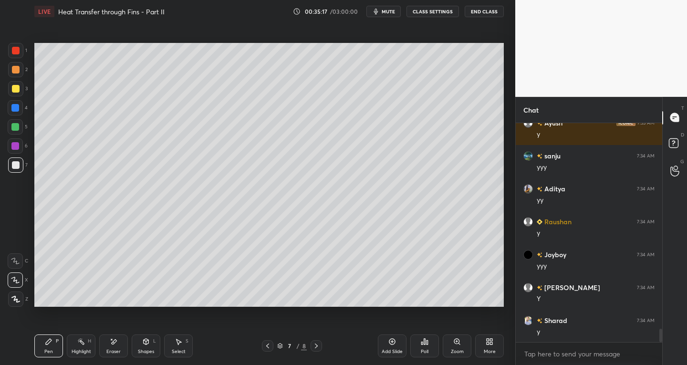
click at [269, 346] on icon at bounding box center [268, 346] width 8 height 8
click at [314, 346] on icon at bounding box center [316, 346] width 8 height 8
click at [263, 347] on div at bounding box center [267, 345] width 11 height 11
click at [316, 345] on icon at bounding box center [316, 346] width 8 height 8
click at [270, 343] on icon at bounding box center [268, 346] width 8 height 8
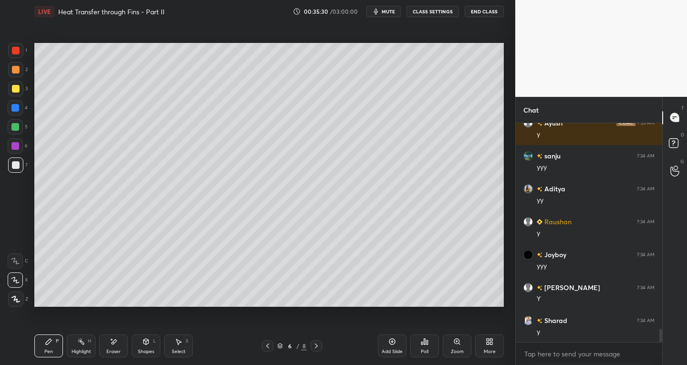
click at [315, 344] on icon at bounding box center [316, 346] width 8 height 8
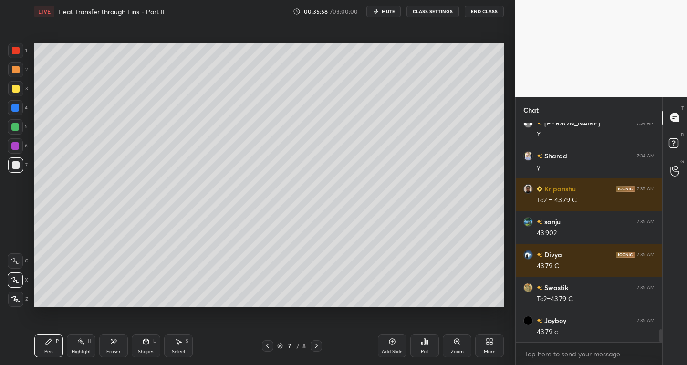
scroll to position [3547, 0]
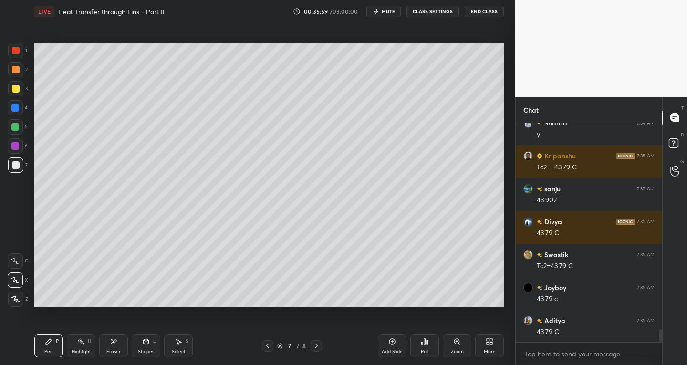
click at [138, 342] on div "Shapes L" at bounding box center [146, 345] width 29 height 23
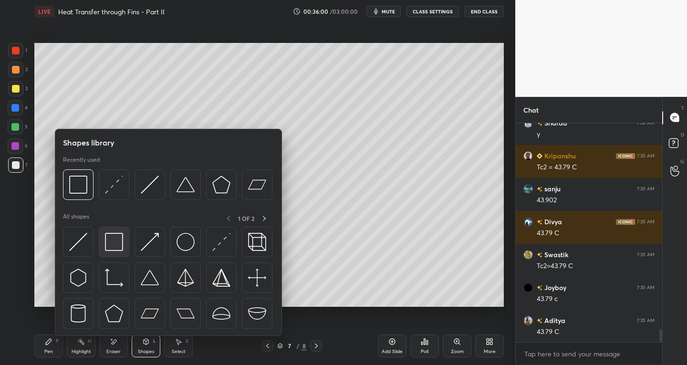
click at [112, 241] on img at bounding box center [114, 242] width 18 height 18
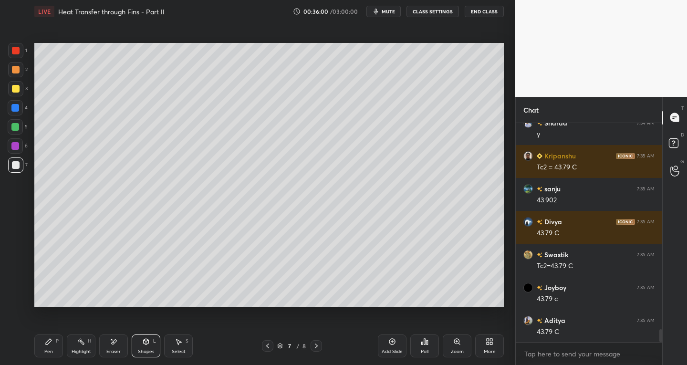
click at [11, 48] on div at bounding box center [15, 50] width 15 height 15
click at [52, 342] on icon at bounding box center [49, 342] width 8 height 8
click at [15, 163] on div at bounding box center [16, 165] width 8 height 8
click at [318, 347] on icon at bounding box center [316, 346] width 8 height 8
click at [262, 348] on div at bounding box center [267, 345] width 11 height 11
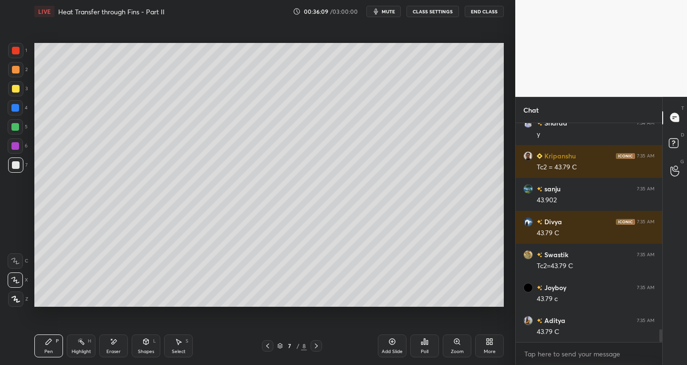
click at [384, 350] on div "Add Slide" at bounding box center [392, 351] width 21 height 5
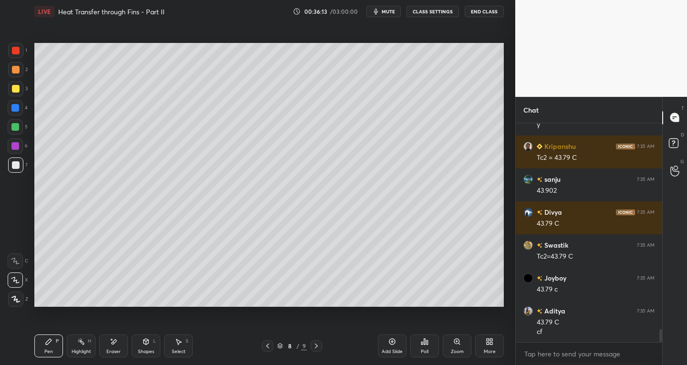
click at [144, 345] on icon at bounding box center [146, 342] width 8 height 8
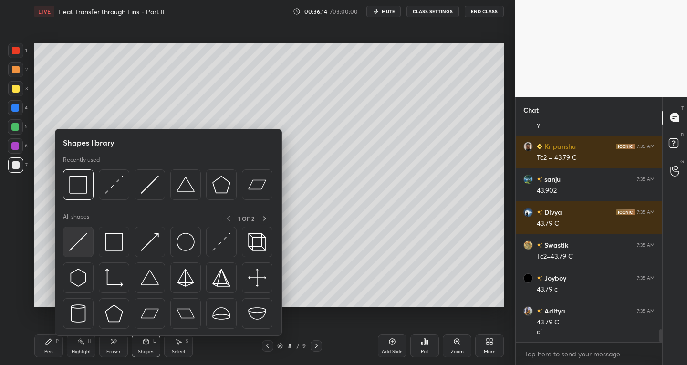
click at [83, 244] on img at bounding box center [78, 242] width 18 height 18
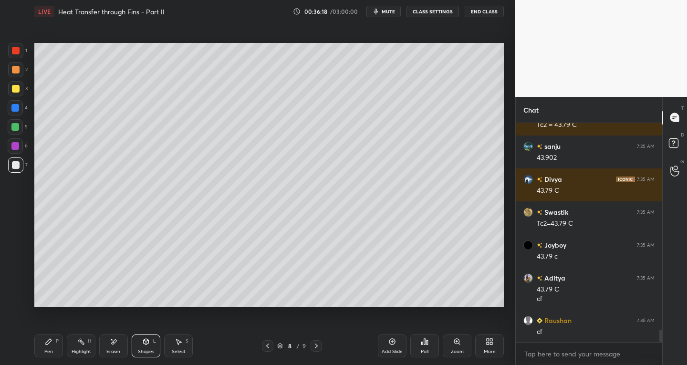
scroll to position [3623, 0]
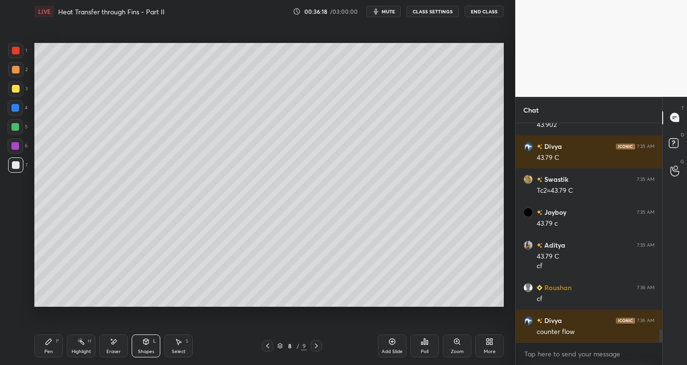
click at [180, 342] on icon at bounding box center [178, 342] width 5 height 6
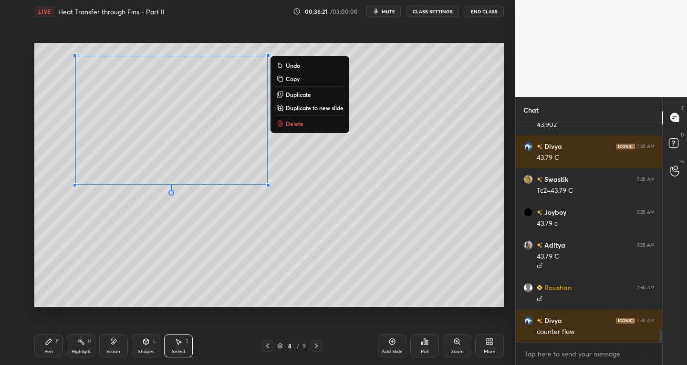
click at [40, 343] on div "Pen P" at bounding box center [48, 345] width 29 height 23
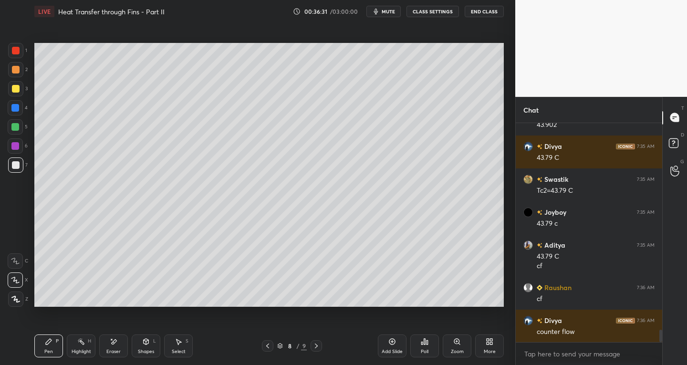
click at [175, 347] on div "Select S" at bounding box center [178, 345] width 29 height 23
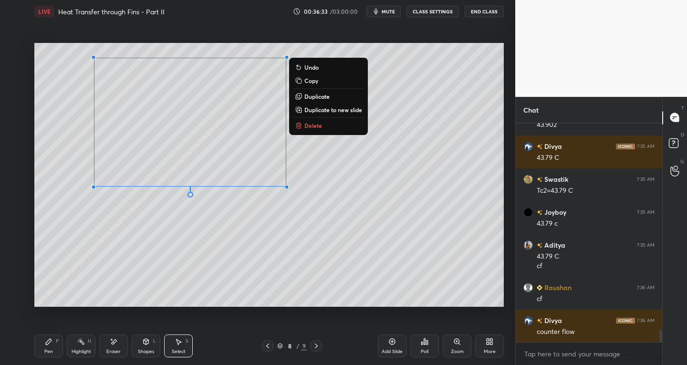
click at [184, 278] on div "0 ° Undo Copy Duplicate Duplicate to new slide Delete" at bounding box center [268, 175] width 469 height 264
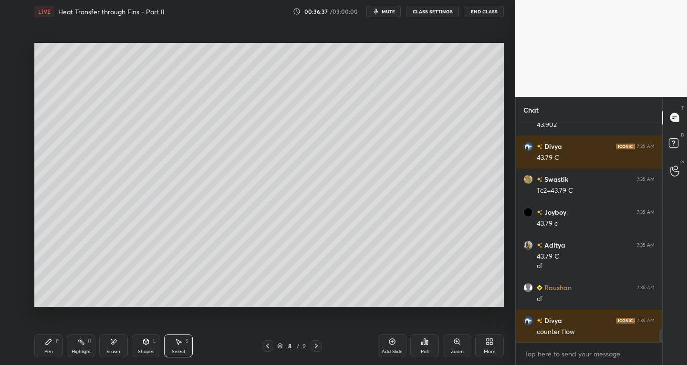
click at [115, 344] on icon at bounding box center [114, 342] width 8 height 8
click at [46, 341] on icon at bounding box center [49, 342] width 8 height 8
click at [113, 346] on div "Eraser" at bounding box center [113, 345] width 29 height 23
click at [48, 347] on div "Pen P" at bounding box center [48, 345] width 29 height 23
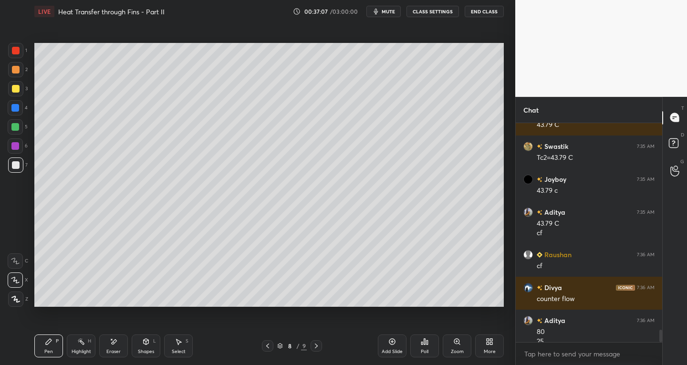
scroll to position [3665, 0]
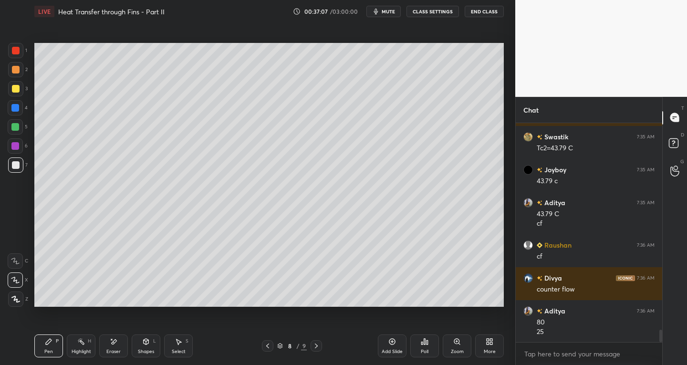
click at [266, 344] on icon at bounding box center [268, 346] width 8 height 8
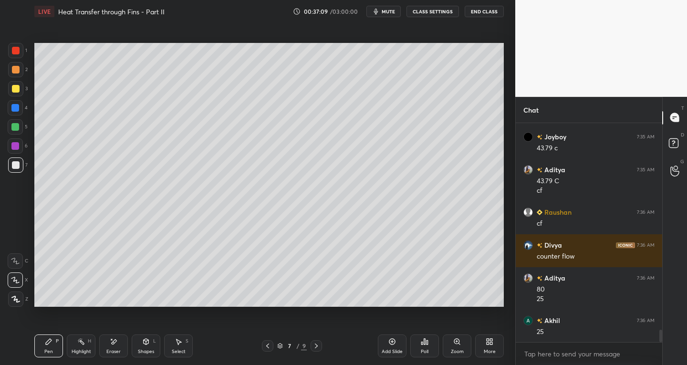
click at [317, 346] on icon at bounding box center [316, 346] width 8 height 8
click at [176, 341] on icon at bounding box center [179, 342] width 8 height 8
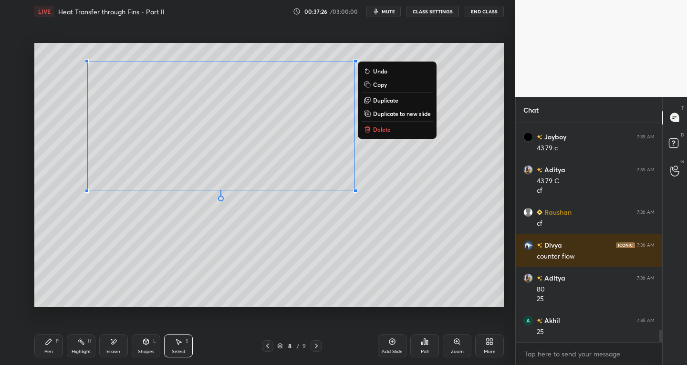
click at [50, 338] on icon at bounding box center [49, 342] width 8 height 8
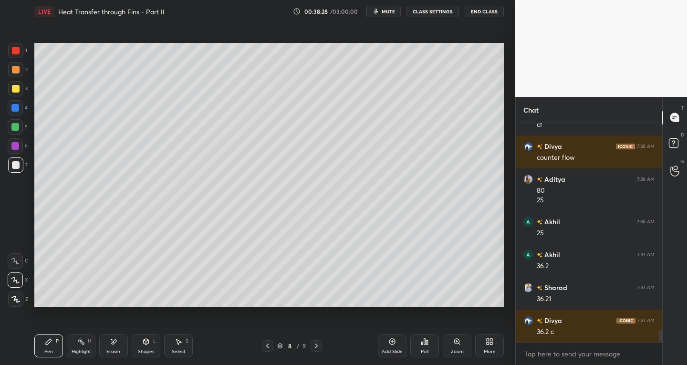
scroll to position [3830, 0]
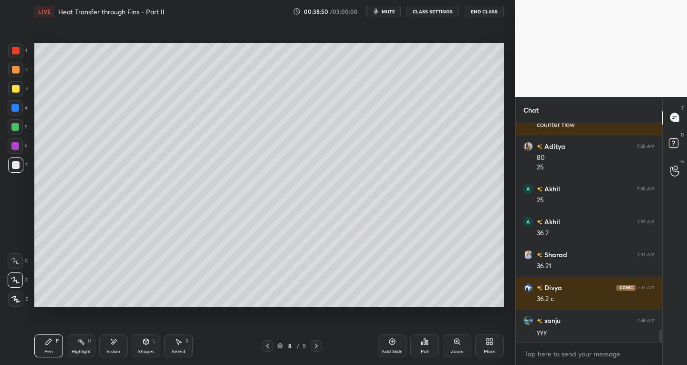
click at [177, 347] on div "Select S" at bounding box center [178, 345] width 29 height 23
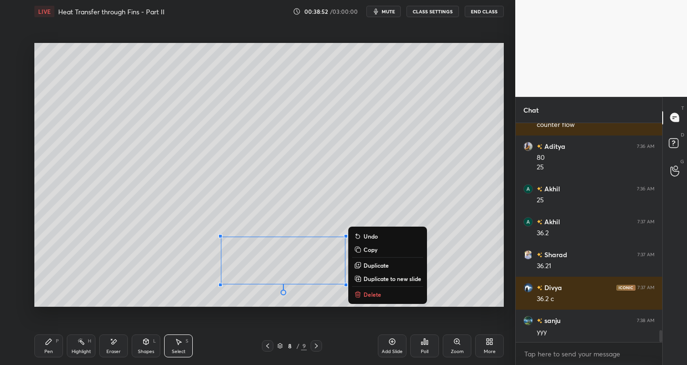
click at [45, 355] on div "Pen P" at bounding box center [48, 345] width 29 height 23
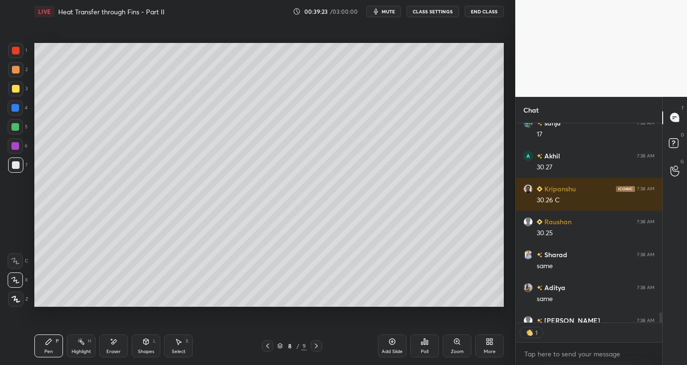
scroll to position [3, 3]
click at [505, 285] on div "Setting up your live class Poll for secs No correct answer Start poll" at bounding box center [269, 175] width 477 height 304
click at [392, 345] on div "Add Slide" at bounding box center [392, 345] width 29 height 23
click at [272, 345] on div at bounding box center [267, 345] width 11 height 11
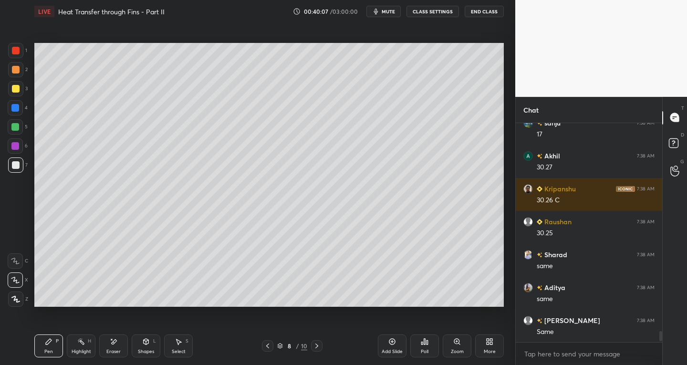
click at [271, 343] on icon at bounding box center [268, 346] width 8 height 8
click at [318, 346] on icon at bounding box center [317, 346] width 8 height 8
click at [317, 346] on icon at bounding box center [316, 345] width 3 height 5
click at [265, 346] on icon at bounding box center [268, 346] width 8 height 8
click at [268, 344] on icon at bounding box center [268, 346] width 8 height 8
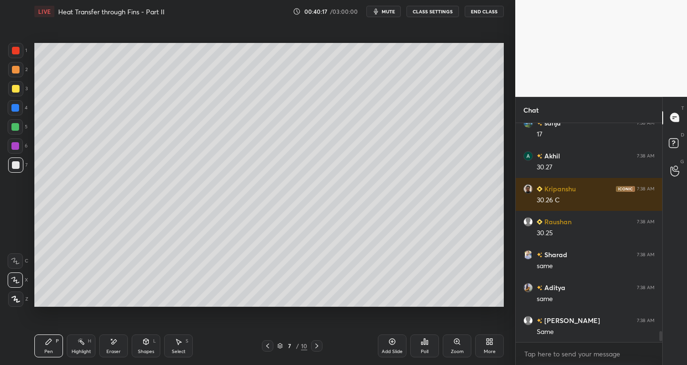
click at [270, 342] on div at bounding box center [267, 345] width 11 height 11
click at [320, 348] on icon at bounding box center [317, 346] width 8 height 8
click at [319, 345] on icon at bounding box center [317, 346] width 8 height 8
click at [115, 344] on icon at bounding box center [114, 342] width 8 height 8
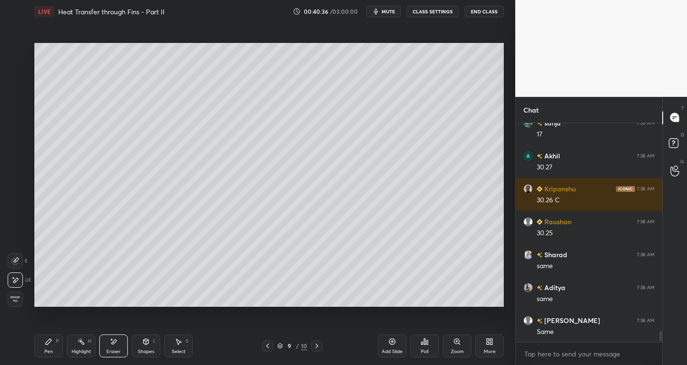
click at [182, 345] on div "Select S" at bounding box center [178, 345] width 29 height 23
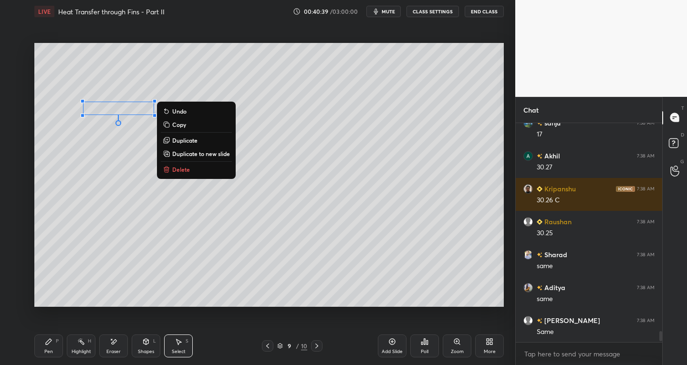
click at [112, 347] on div "Eraser" at bounding box center [113, 345] width 29 height 23
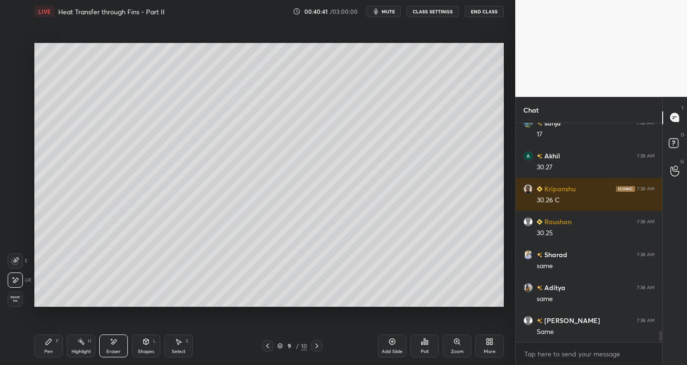
click at [48, 346] on div "Pen P" at bounding box center [48, 345] width 29 height 23
click at [270, 345] on icon at bounding box center [268, 346] width 8 height 8
click at [315, 343] on icon at bounding box center [317, 346] width 8 height 8
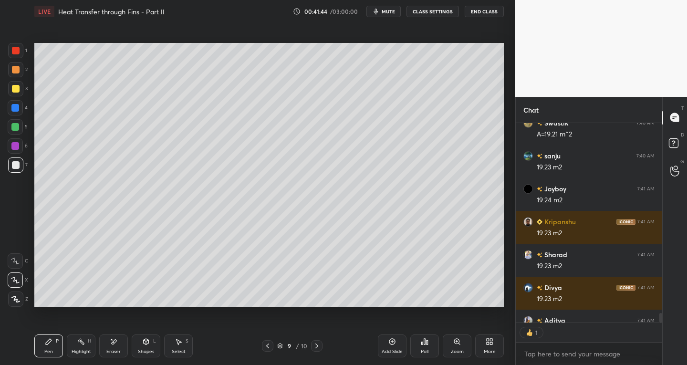
scroll to position [3, 3]
type textarea "x"
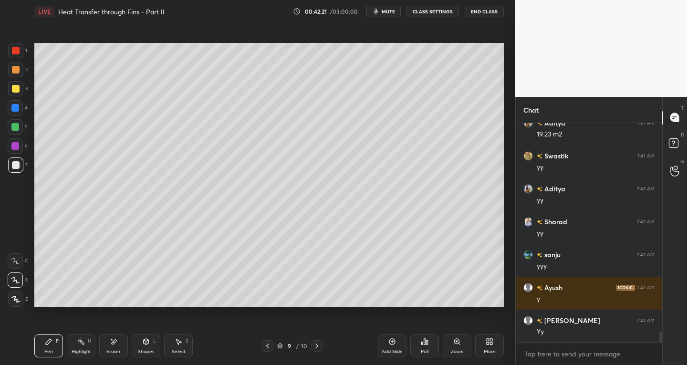
scroll to position [4587, 0]
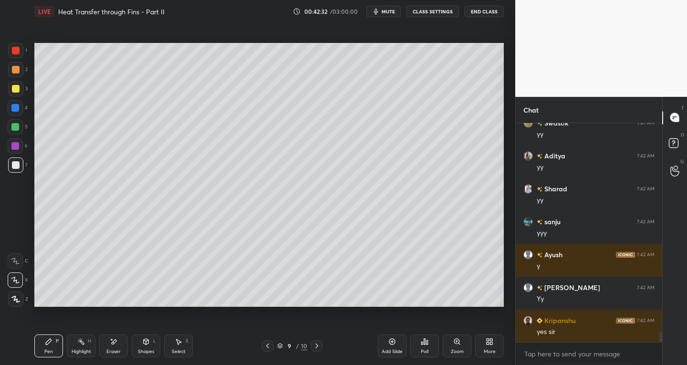
click at [269, 347] on icon at bounding box center [268, 346] width 8 height 8
click at [270, 348] on icon at bounding box center [268, 346] width 8 height 8
click at [315, 350] on div at bounding box center [316, 345] width 11 height 11
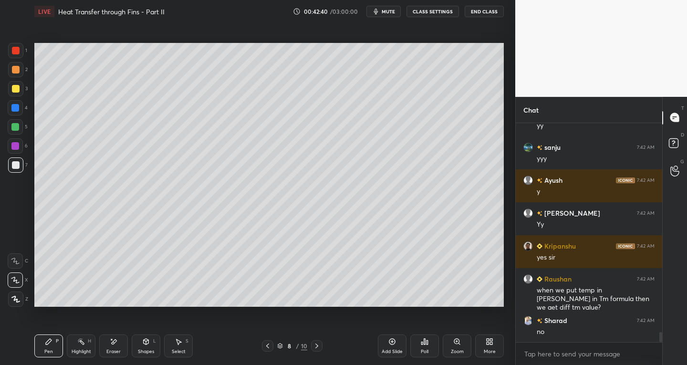
scroll to position [4694, 0]
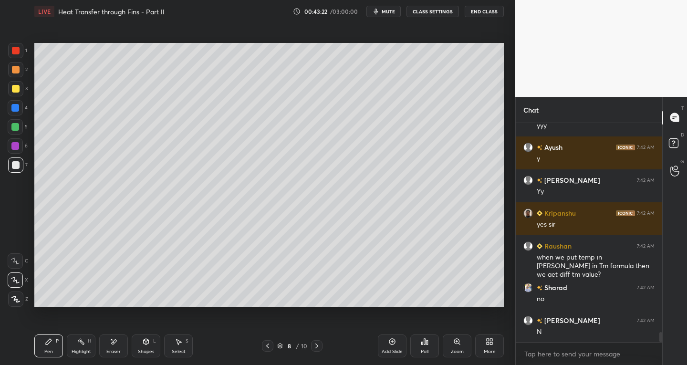
click at [262, 342] on div at bounding box center [267, 345] width 11 height 11
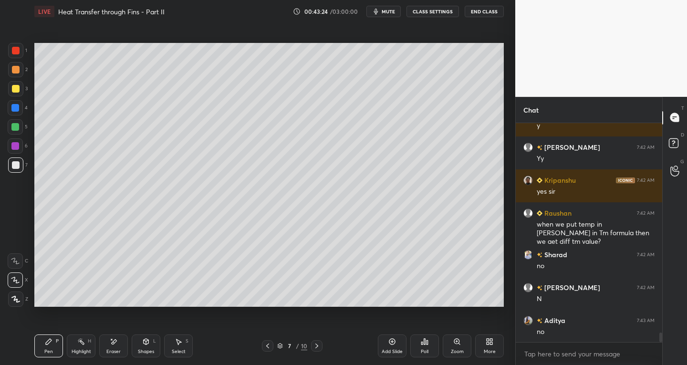
scroll to position [4760, 0]
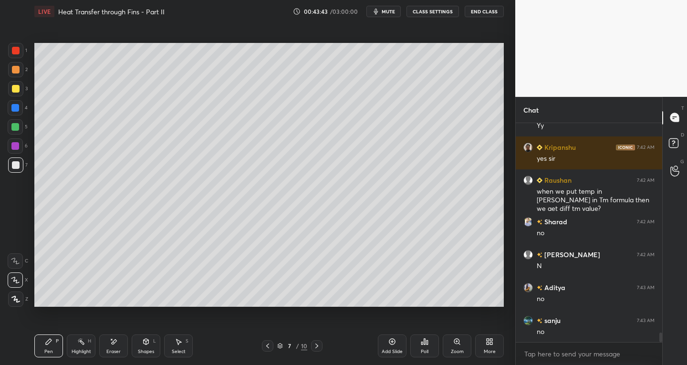
click at [312, 345] on div at bounding box center [316, 345] width 11 height 11
click at [314, 344] on icon at bounding box center [317, 346] width 8 height 8
click at [270, 346] on icon at bounding box center [268, 346] width 8 height 8
click at [317, 347] on icon at bounding box center [317, 346] width 8 height 8
click at [318, 346] on icon at bounding box center [317, 346] width 8 height 8
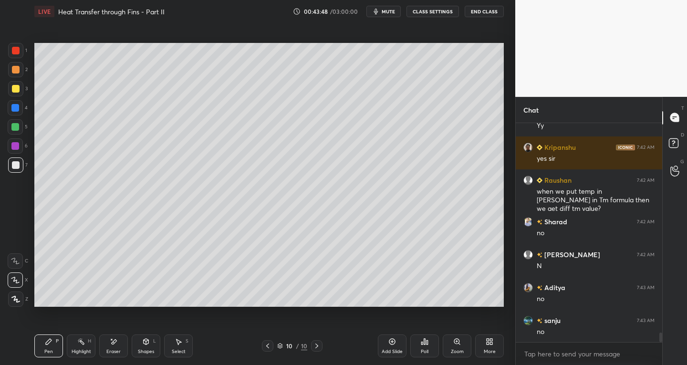
click at [269, 343] on icon at bounding box center [268, 346] width 8 height 8
click at [388, 346] on div "Add Slide" at bounding box center [392, 345] width 29 height 23
click at [142, 346] on div "Shapes L" at bounding box center [146, 345] width 29 height 23
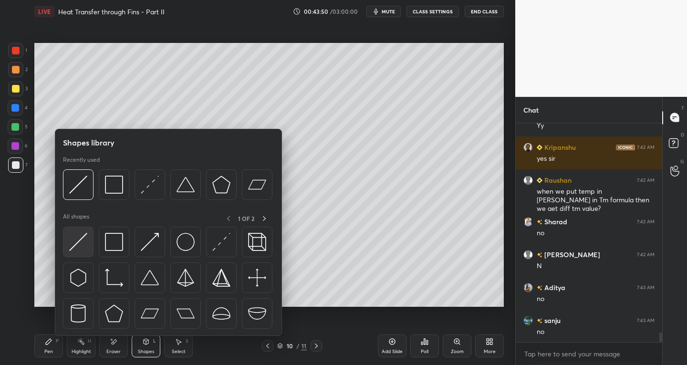
click at [80, 245] on img at bounding box center [78, 242] width 18 height 18
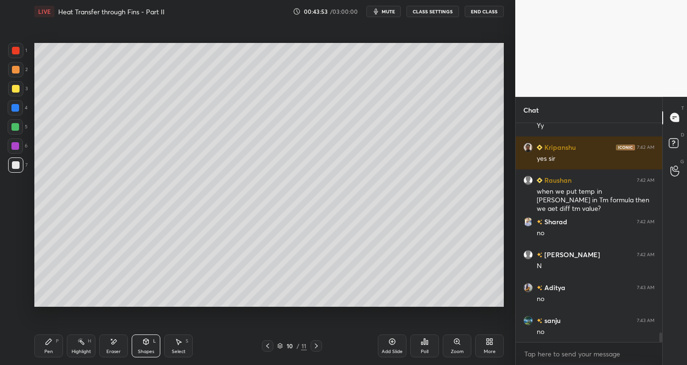
click at [106, 352] on div "Eraser" at bounding box center [113, 345] width 29 height 23
click at [11, 296] on span "Erase all" at bounding box center [15, 299] width 14 height 7
click at [145, 344] on icon at bounding box center [146, 342] width 8 height 8
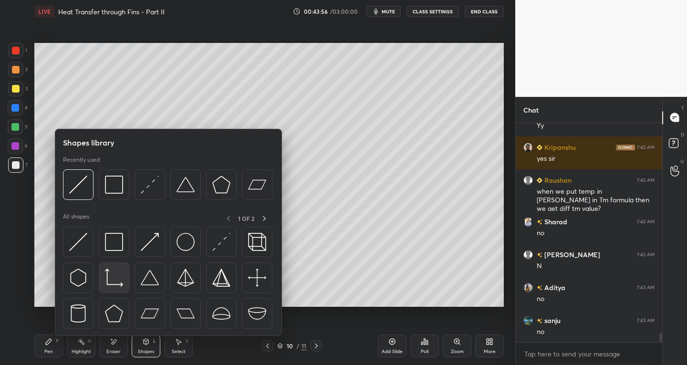
click at [110, 286] on img at bounding box center [114, 278] width 18 height 18
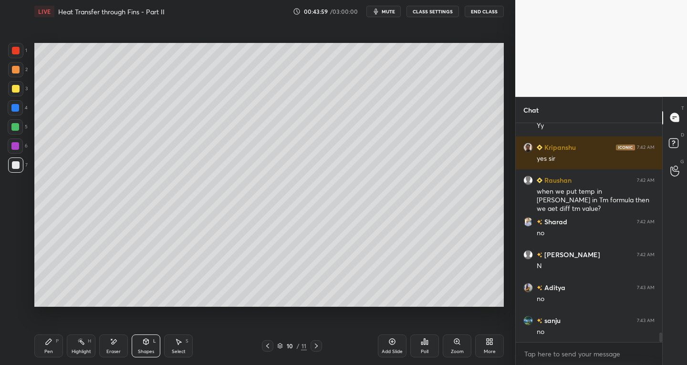
click at [142, 349] on div "Shapes" at bounding box center [146, 351] width 16 height 5
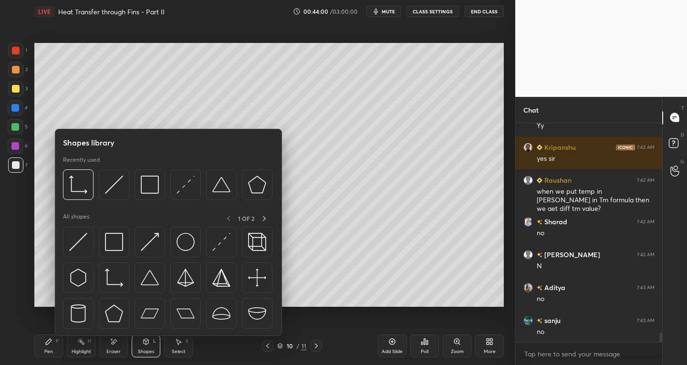
click at [45, 350] on div "Pen" at bounding box center [48, 351] width 9 height 5
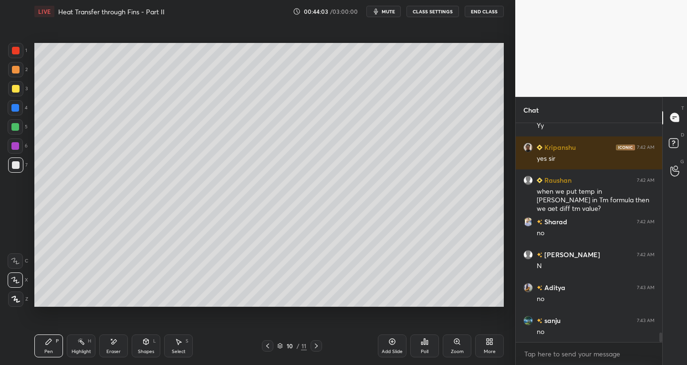
click at [147, 345] on icon at bounding box center [146, 342] width 8 height 8
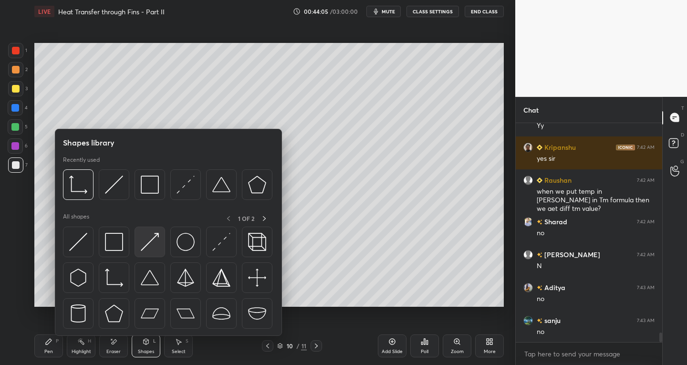
click at [146, 245] on img at bounding box center [150, 242] width 18 height 18
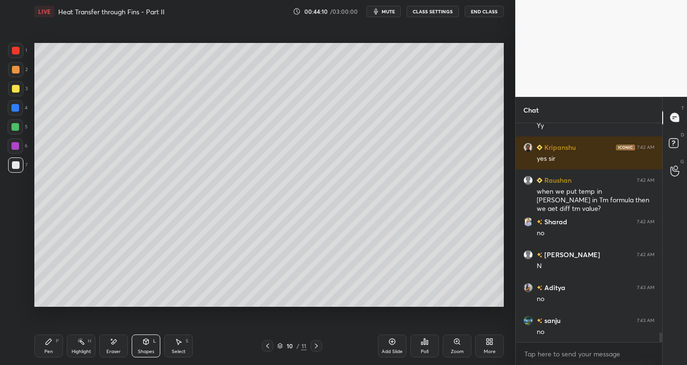
click at [145, 350] on div "Shapes" at bounding box center [146, 351] width 16 height 5
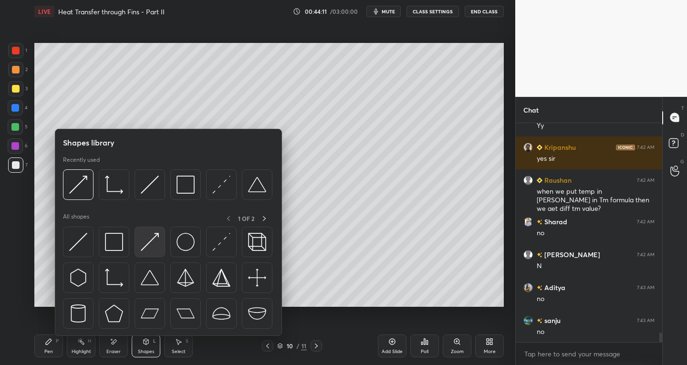
click at [148, 246] on img at bounding box center [150, 242] width 18 height 18
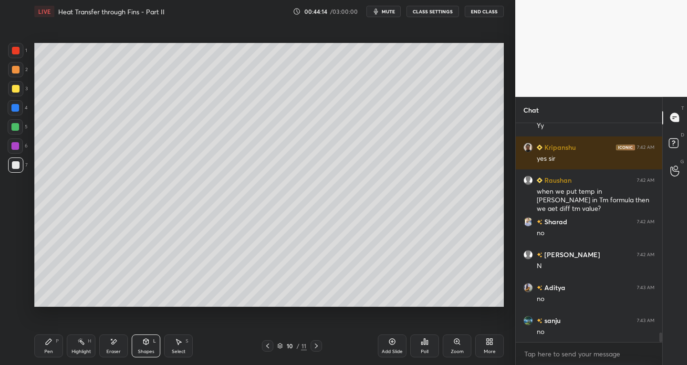
click at [109, 350] on div "Eraser" at bounding box center [113, 351] width 14 height 5
click at [138, 346] on div "Shapes L" at bounding box center [146, 345] width 29 height 23
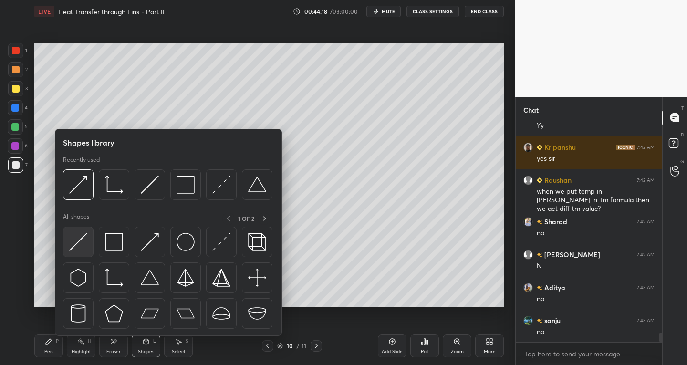
click at [70, 243] on img at bounding box center [78, 242] width 18 height 18
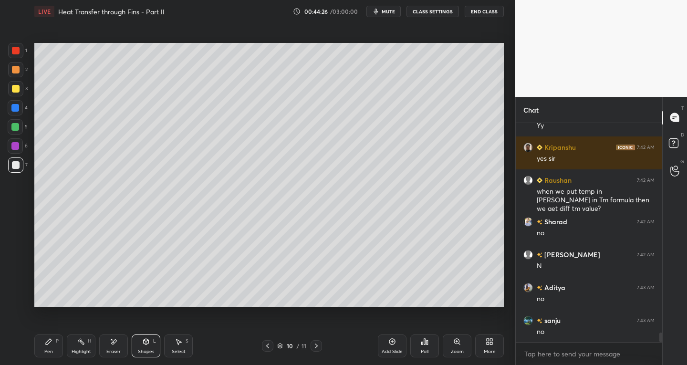
click at [113, 345] on div "Eraser" at bounding box center [113, 345] width 29 height 23
click at [14, 257] on icon at bounding box center [15, 261] width 8 height 8
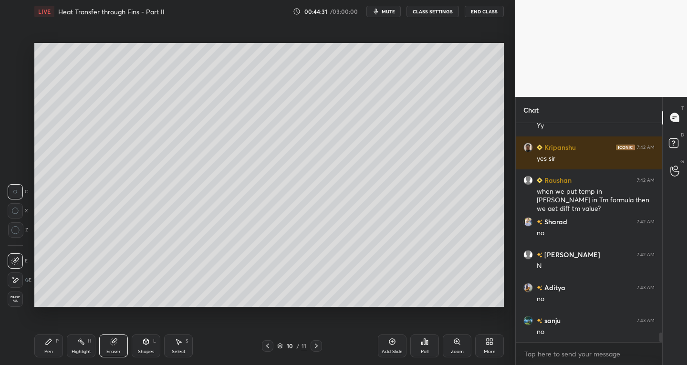
click at [176, 346] on div "Select S" at bounding box center [178, 345] width 29 height 23
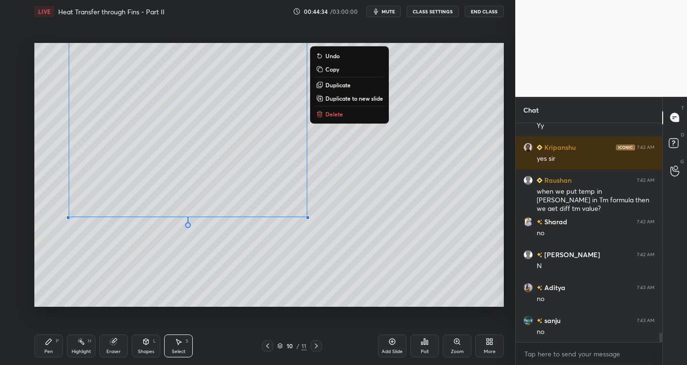
click at [58, 343] on div "P" at bounding box center [57, 341] width 3 height 5
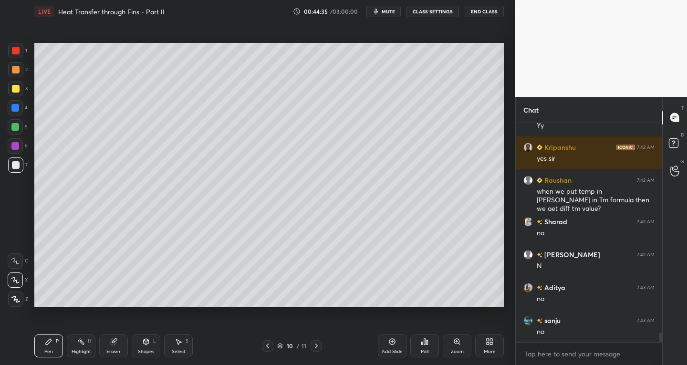
click at [177, 344] on icon at bounding box center [179, 342] width 8 height 8
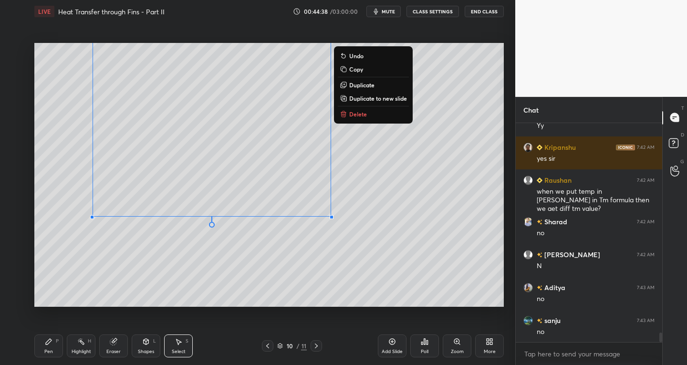
click at [47, 342] on icon at bounding box center [49, 342] width 6 height 6
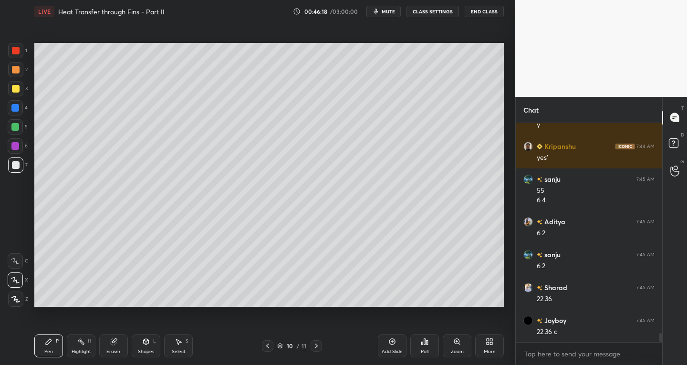
scroll to position [5140, 0]
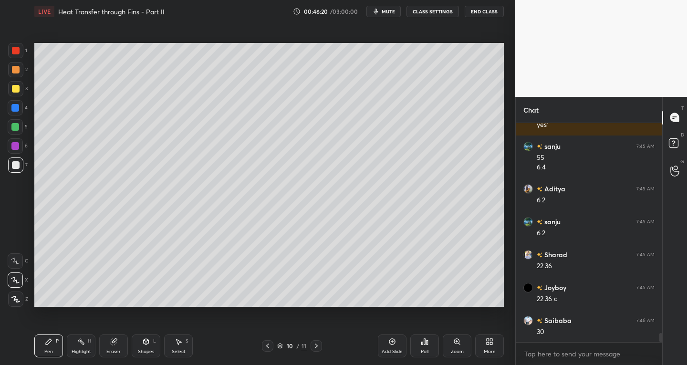
click at [267, 345] on icon at bounding box center [268, 346] width 8 height 8
click at [267, 343] on icon at bounding box center [268, 346] width 8 height 8
click at [316, 345] on icon at bounding box center [316, 345] width 3 height 5
click at [315, 345] on icon at bounding box center [316, 346] width 8 height 8
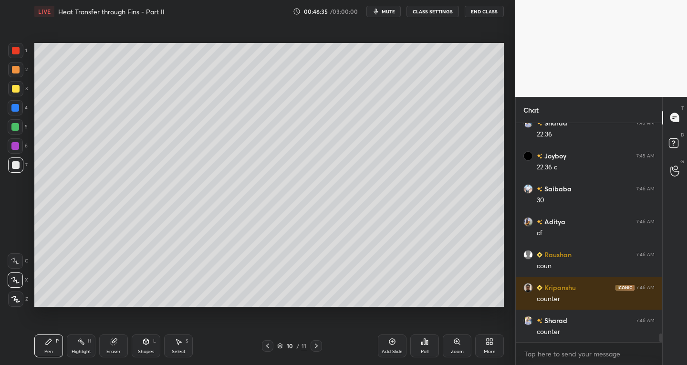
scroll to position [5305, 0]
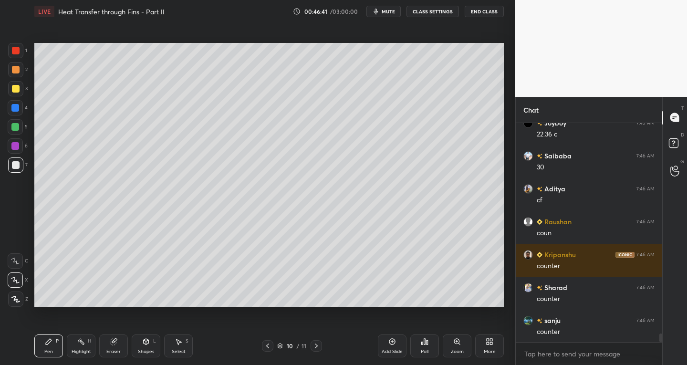
click at [266, 344] on icon at bounding box center [268, 346] width 8 height 8
click at [268, 343] on icon at bounding box center [268, 346] width 8 height 8
click at [315, 347] on icon at bounding box center [316, 346] width 8 height 8
click at [315, 344] on icon at bounding box center [316, 345] width 3 height 5
click at [267, 343] on icon at bounding box center [268, 346] width 8 height 8
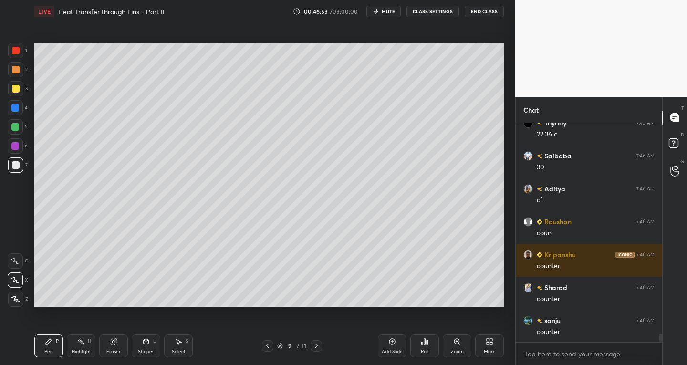
click at [316, 346] on icon at bounding box center [316, 346] width 8 height 8
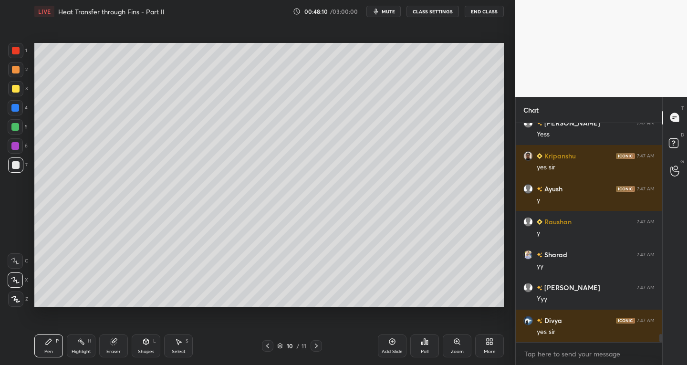
scroll to position [5667, 0]
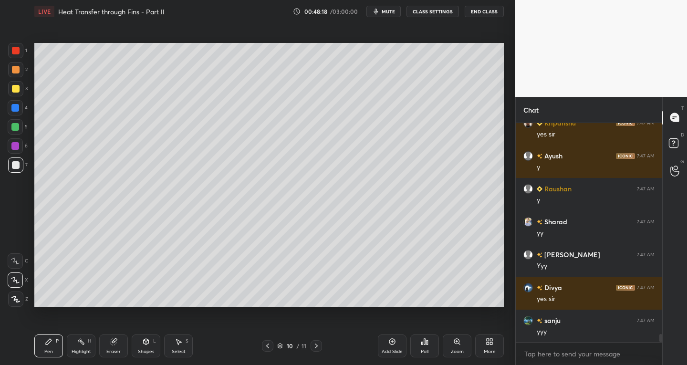
click at [314, 346] on icon at bounding box center [316, 346] width 8 height 8
click at [390, 343] on icon at bounding box center [392, 342] width 6 height 6
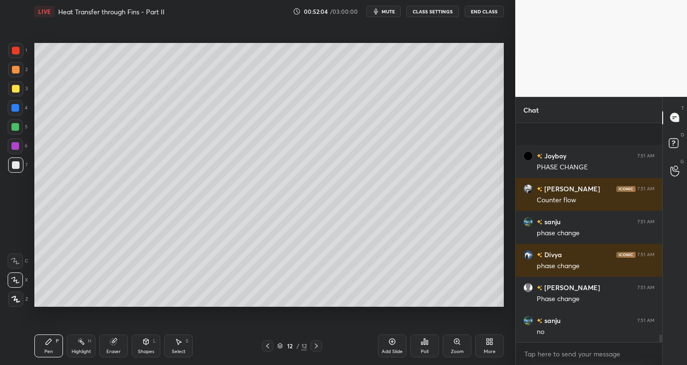
scroll to position [6029, 0]
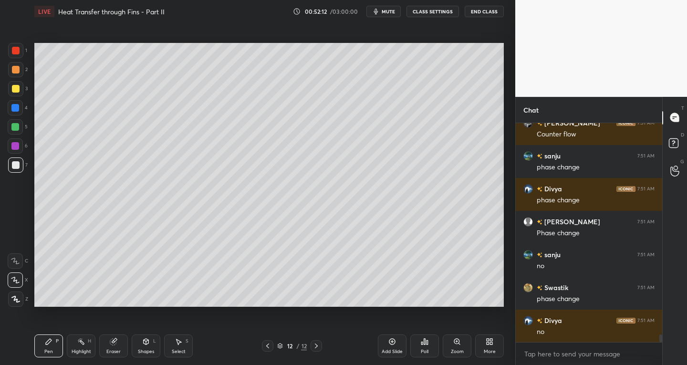
click at [17, 47] on div at bounding box center [16, 51] width 8 height 8
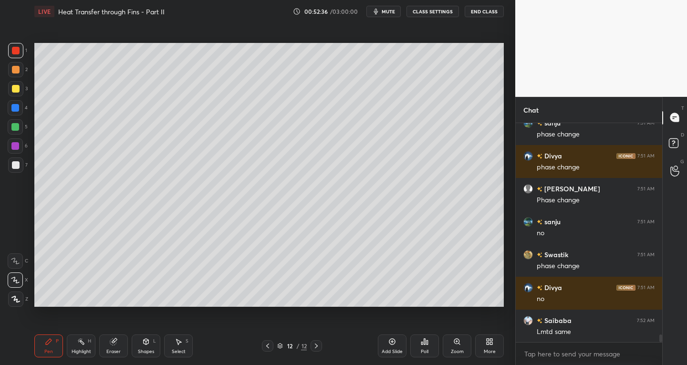
scroll to position [6095, 0]
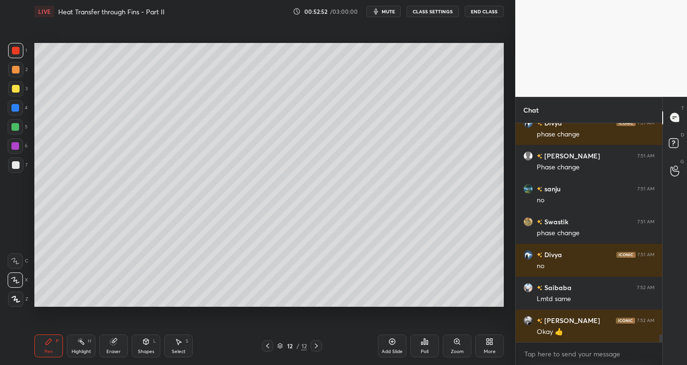
click at [13, 167] on div at bounding box center [16, 165] width 8 height 8
click at [145, 345] on icon at bounding box center [146, 342] width 8 height 8
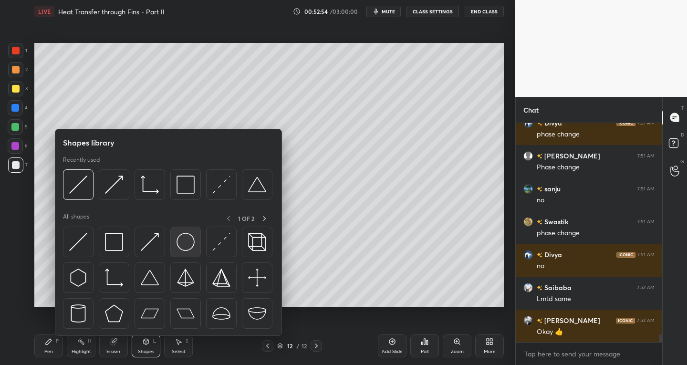
click at [184, 247] on img at bounding box center [185, 242] width 18 height 18
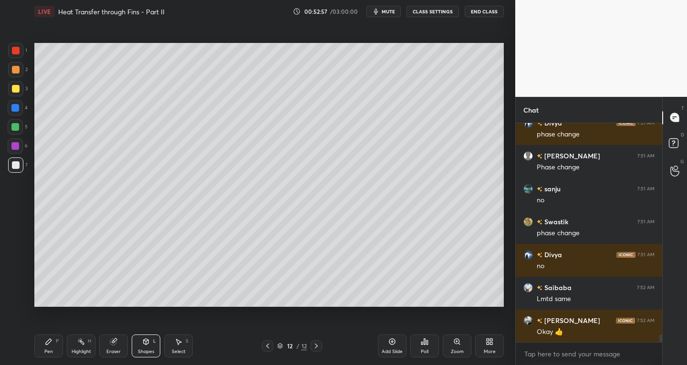
click at [182, 350] on div "Select" at bounding box center [179, 351] width 14 height 5
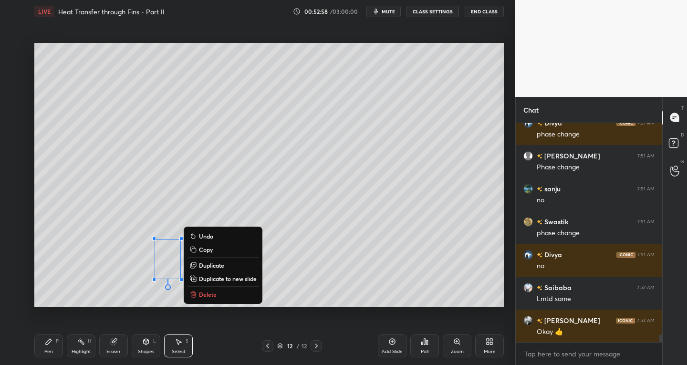
click at [217, 266] on p "Duplicate" at bounding box center [211, 265] width 25 height 8
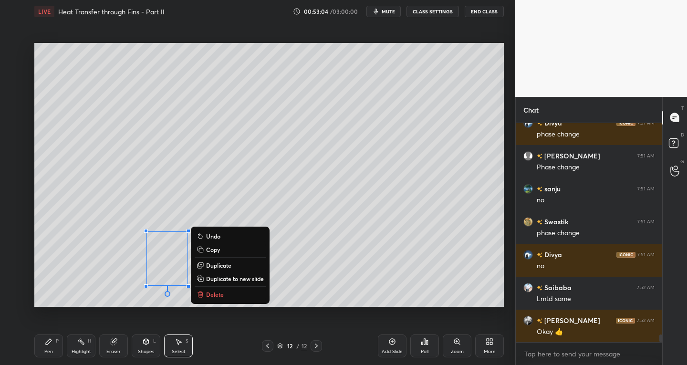
click at [285, 298] on div "0 ° Undo Copy Duplicate Duplicate to new slide Delete" at bounding box center [268, 175] width 469 height 264
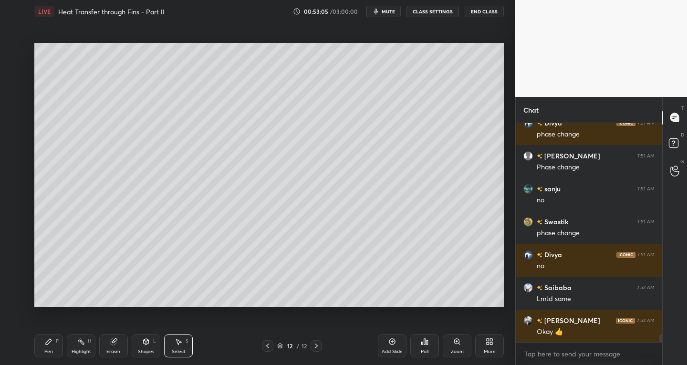
click at [180, 343] on icon at bounding box center [179, 342] width 8 height 8
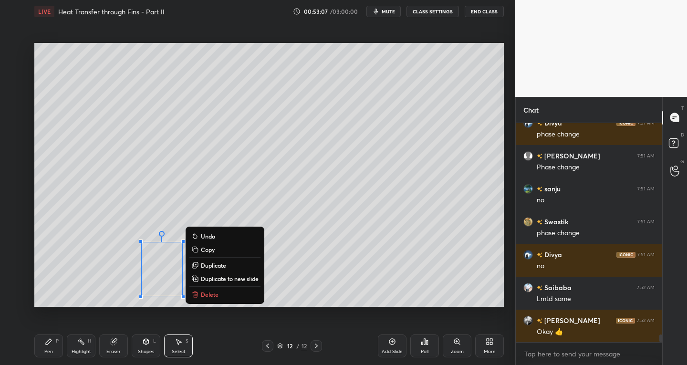
click at [147, 349] on div "Shapes" at bounding box center [146, 351] width 16 height 5
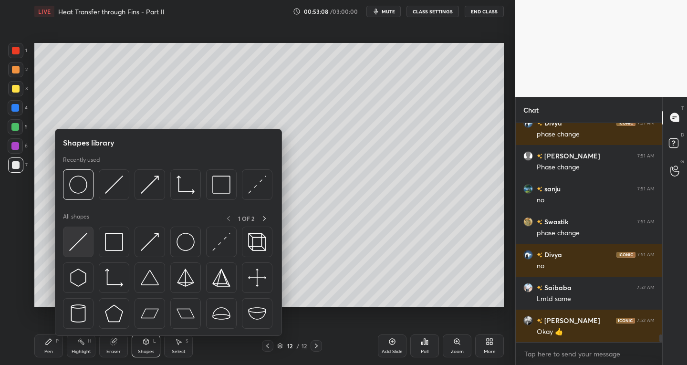
click at [77, 251] on div at bounding box center [78, 242] width 31 height 31
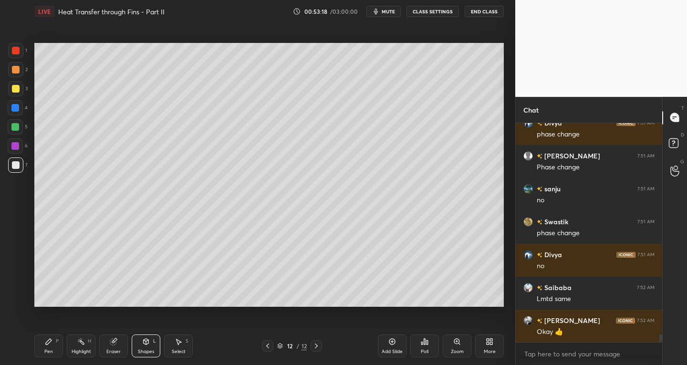
click at [143, 346] on div "Shapes L" at bounding box center [146, 345] width 29 height 23
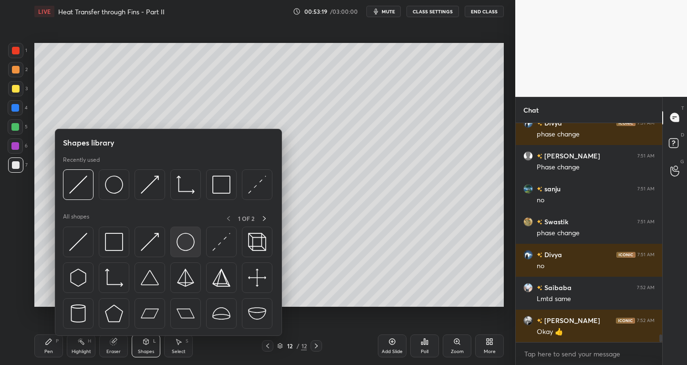
click at [183, 247] on img at bounding box center [185, 242] width 18 height 18
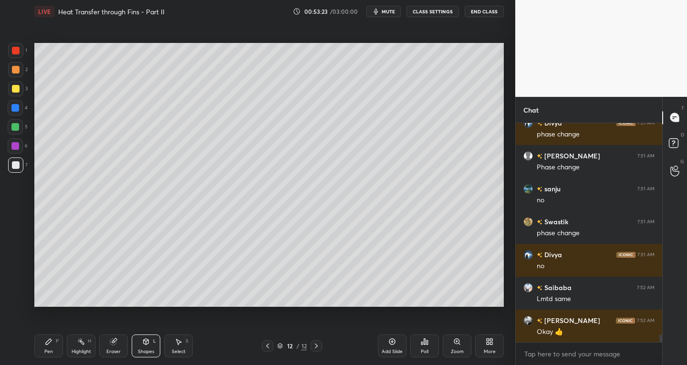
click at [108, 349] on div "Eraser" at bounding box center [113, 351] width 14 height 5
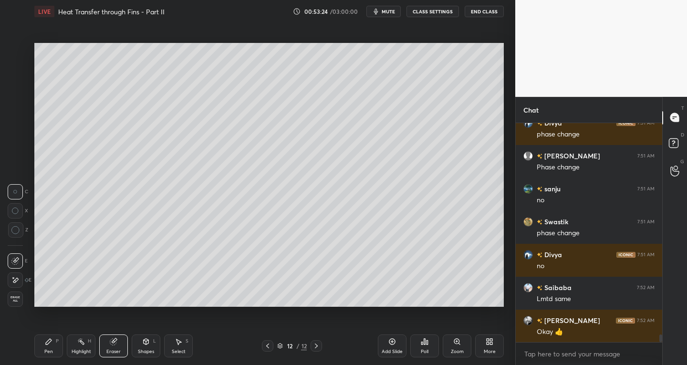
click at [18, 264] on icon at bounding box center [15, 261] width 8 height 8
click at [145, 349] on div "Shapes" at bounding box center [146, 351] width 16 height 5
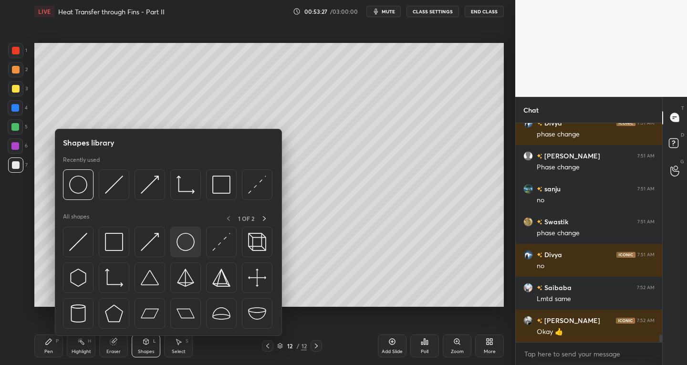
click at [188, 250] on img at bounding box center [185, 242] width 18 height 18
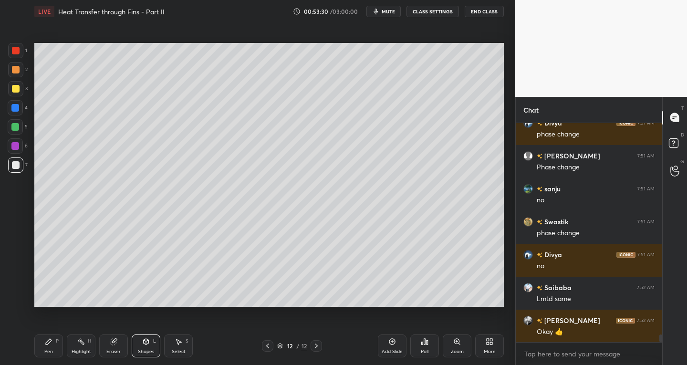
click at [178, 349] on div "Select" at bounding box center [179, 351] width 14 height 5
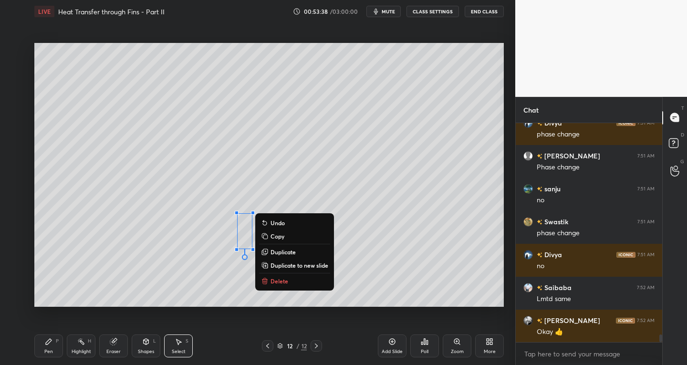
click at [84, 288] on div "0 ° Undo Copy Duplicate Duplicate to new slide Delete" at bounding box center [268, 175] width 469 height 264
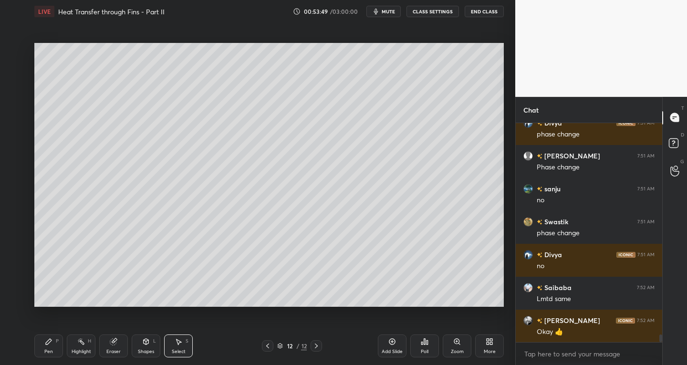
click at [51, 343] on icon at bounding box center [49, 342] width 8 height 8
click at [18, 51] on div at bounding box center [16, 51] width 8 height 8
click at [147, 343] on icon at bounding box center [146, 342] width 5 height 6
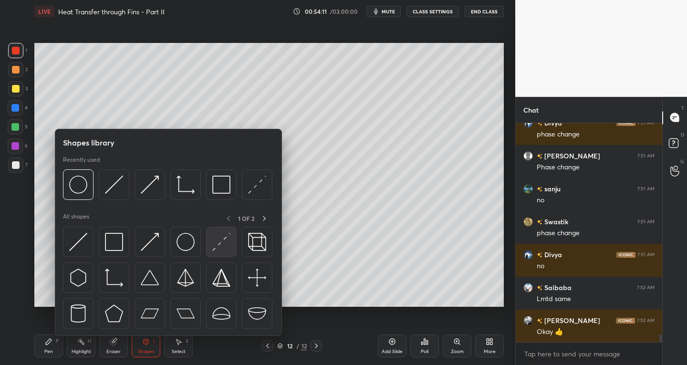
click at [213, 252] on div at bounding box center [221, 242] width 31 height 31
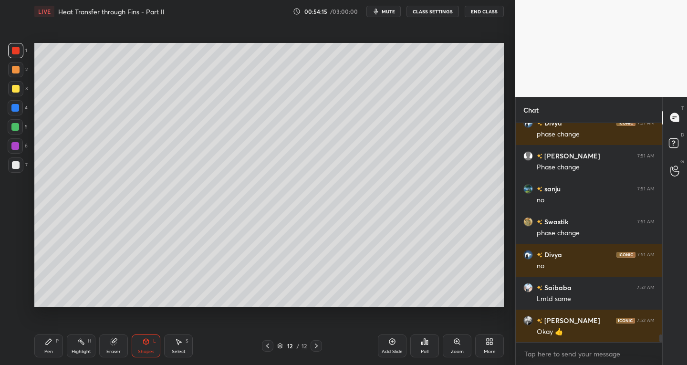
click at [116, 342] on icon at bounding box center [113, 342] width 6 height 6
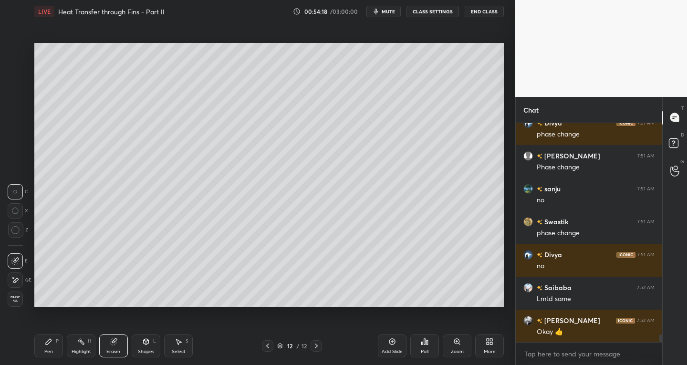
click at [141, 346] on div "Shapes L" at bounding box center [146, 345] width 29 height 23
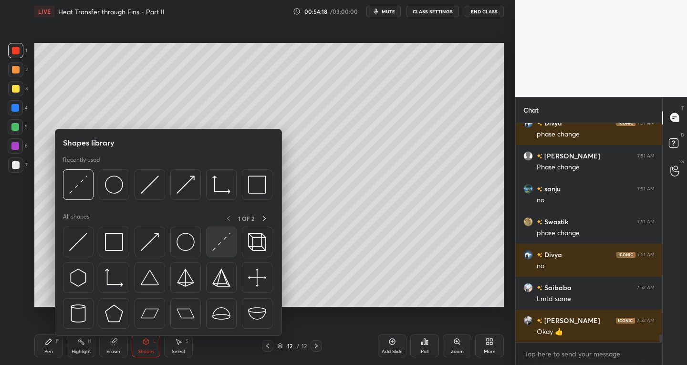
click at [218, 249] on img at bounding box center [221, 242] width 18 height 18
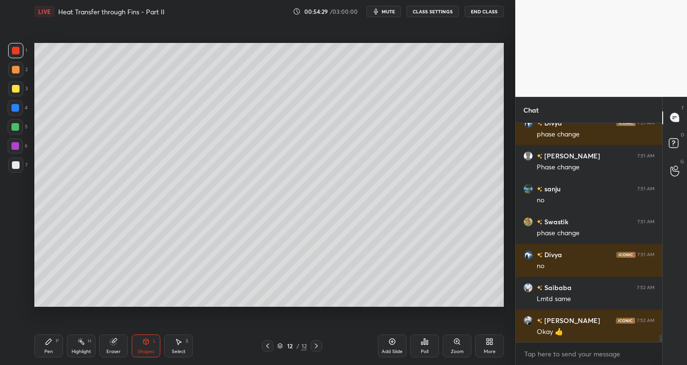
click at [138, 345] on div "Shapes L" at bounding box center [146, 345] width 29 height 23
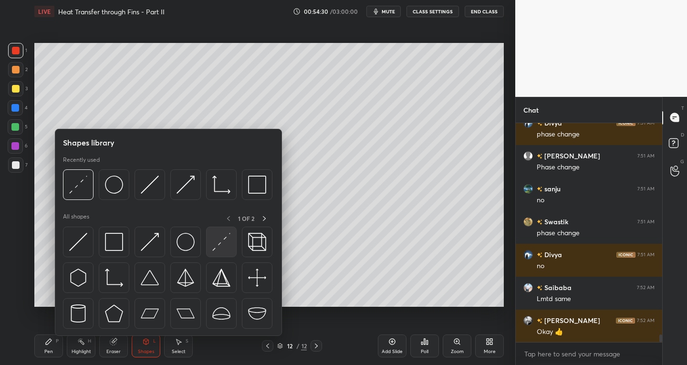
click at [214, 244] on img at bounding box center [221, 242] width 18 height 18
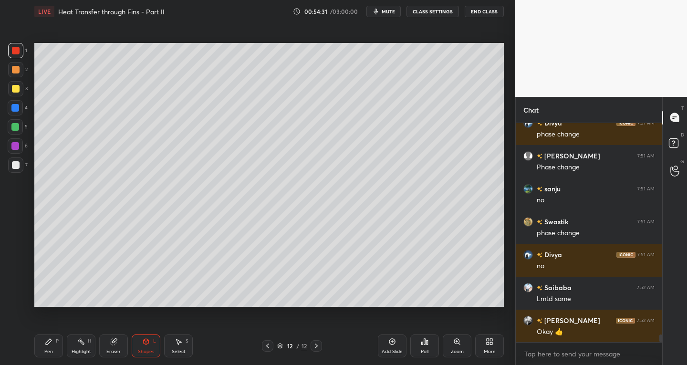
click at [18, 132] on div at bounding box center [15, 126] width 15 height 15
click at [50, 346] on div "Pen P" at bounding box center [48, 345] width 29 height 23
click at [14, 168] on div at bounding box center [16, 165] width 8 height 8
click at [390, 344] on icon at bounding box center [392, 342] width 6 height 6
click at [143, 344] on icon at bounding box center [146, 342] width 8 height 8
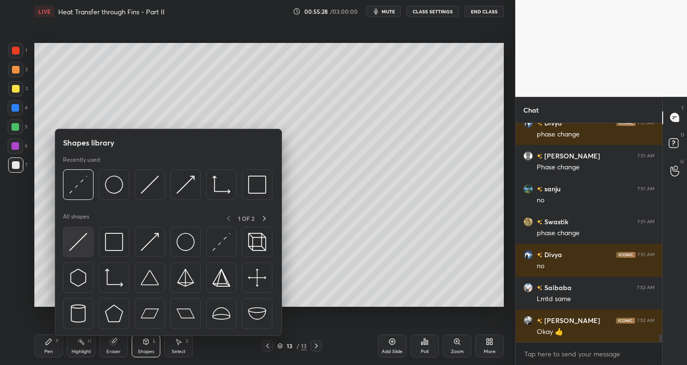
click at [73, 242] on img at bounding box center [78, 242] width 18 height 18
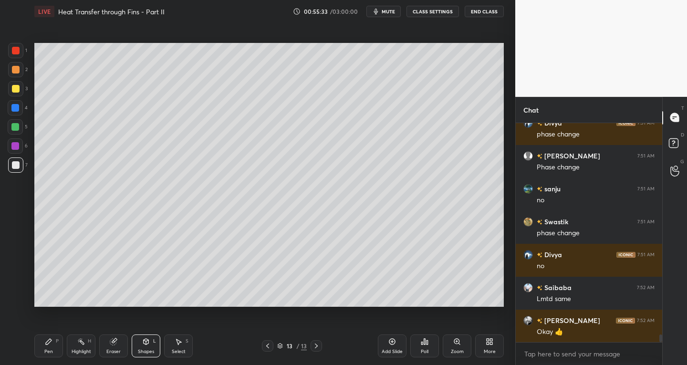
click at [50, 345] on icon at bounding box center [49, 342] width 8 height 8
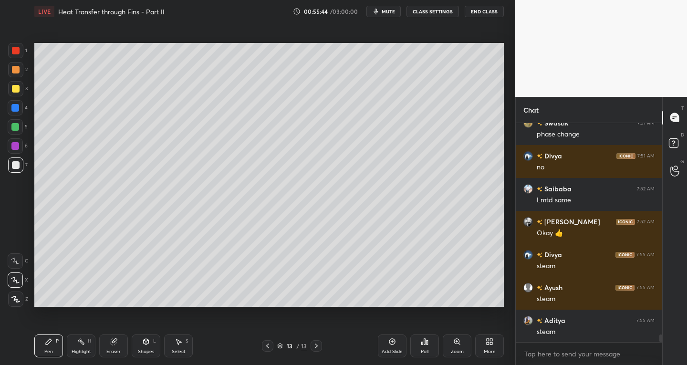
scroll to position [6226, 0]
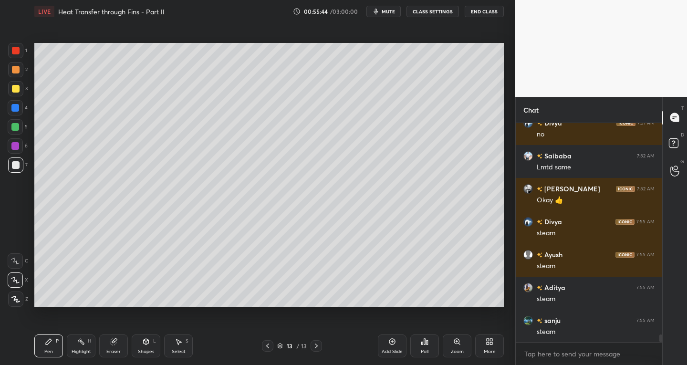
click at [272, 350] on div at bounding box center [267, 345] width 11 height 11
click at [316, 345] on icon at bounding box center [316, 346] width 8 height 8
click at [137, 343] on div "Shapes L" at bounding box center [146, 345] width 29 height 23
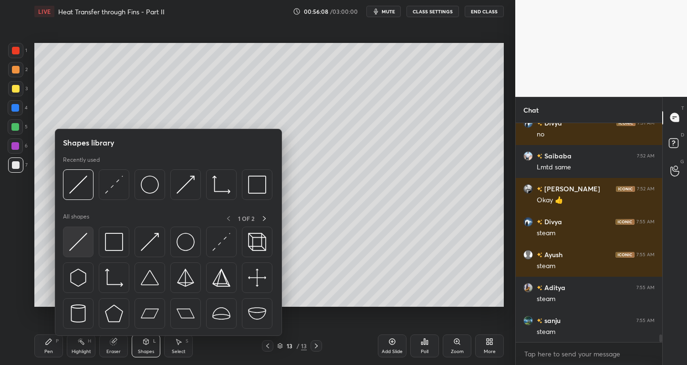
click at [74, 249] on img at bounding box center [78, 242] width 18 height 18
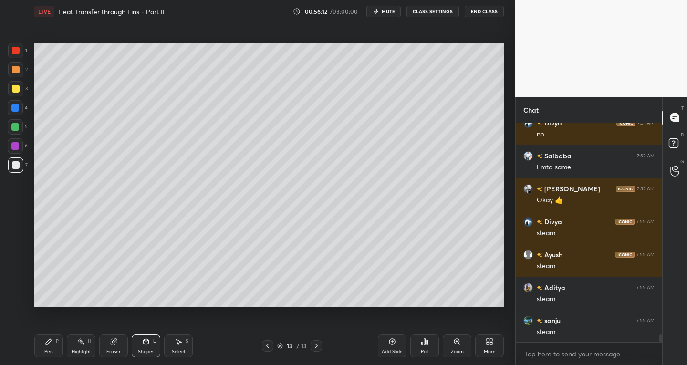
click at [46, 344] on icon at bounding box center [49, 342] width 6 height 6
click at [268, 346] on icon at bounding box center [268, 346] width 8 height 8
click at [312, 348] on icon at bounding box center [316, 346] width 8 height 8
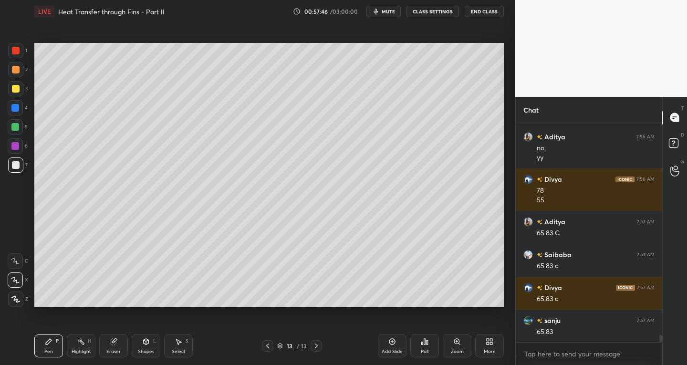
scroll to position [6476, 0]
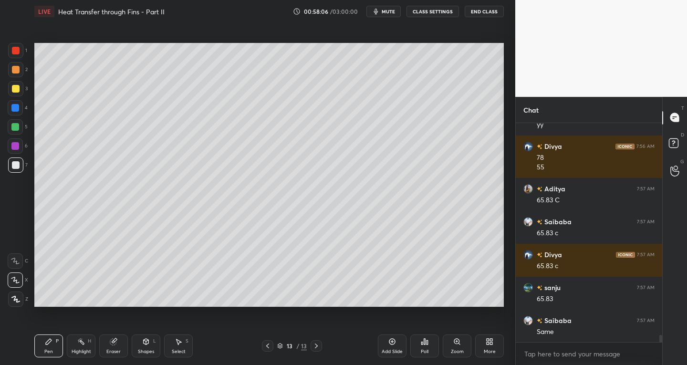
click at [272, 344] on div at bounding box center [267, 345] width 11 height 11
click at [18, 56] on div at bounding box center [15, 50] width 15 height 15
click at [18, 171] on div at bounding box center [15, 164] width 15 height 15
click at [314, 348] on icon at bounding box center [316, 346] width 8 height 8
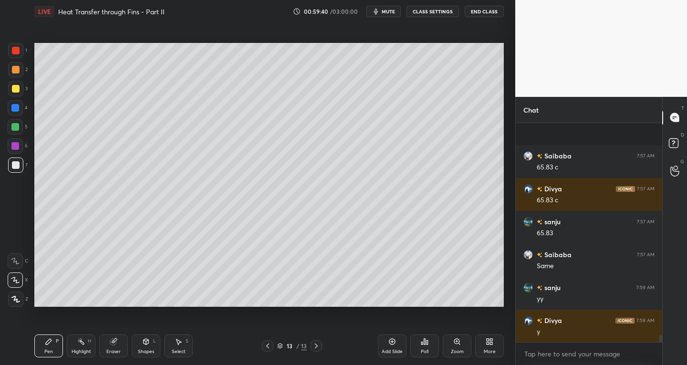
scroll to position [6607, 0]
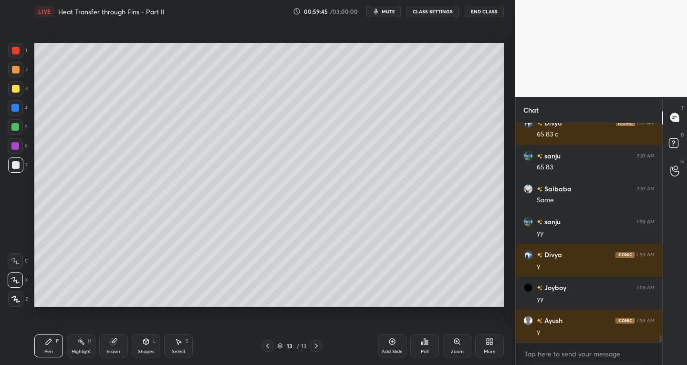
click at [270, 345] on icon at bounding box center [268, 346] width 8 height 8
click at [317, 347] on icon at bounding box center [316, 346] width 8 height 8
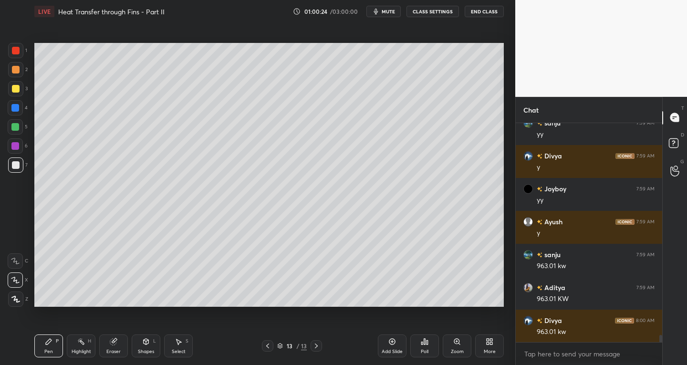
scroll to position [6739, 0]
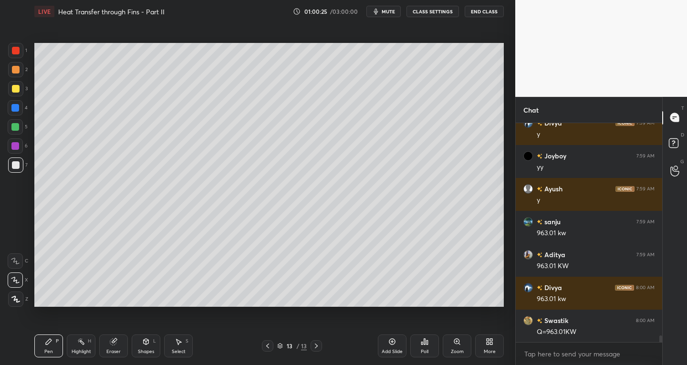
click at [148, 347] on div "Shapes L" at bounding box center [146, 345] width 29 height 23
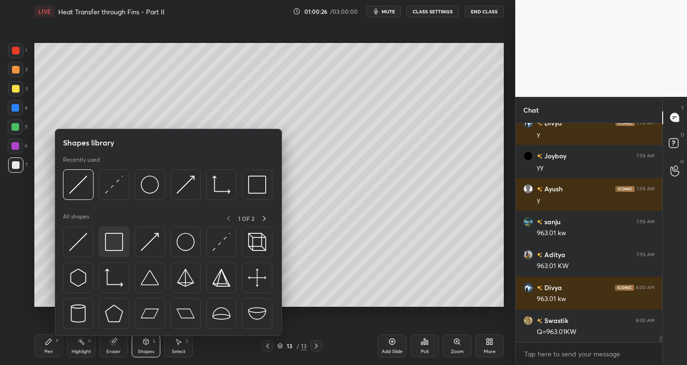
click at [111, 237] on img at bounding box center [114, 242] width 18 height 18
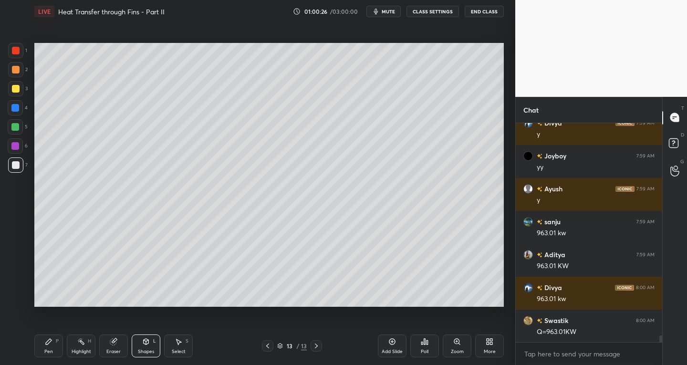
click at [14, 56] on div at bounding box center [15, 50] width 15 height 15
click at [52, 344] on icon at bounding box center [49, 342] width 8 height 8
click at [18, 166] on div at bounding box center [16, 165] width 8 height 8
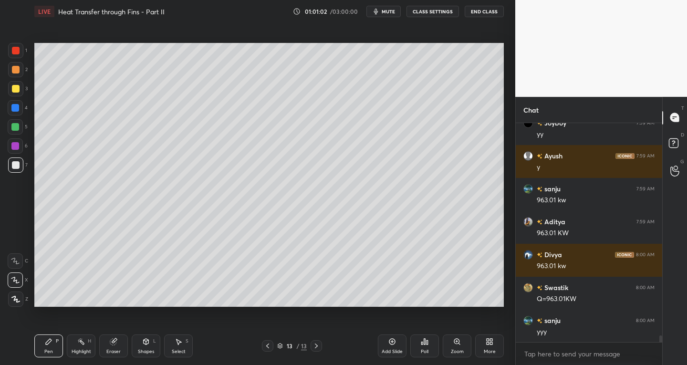
click at [269, 347] on icon at bounding box center [268, 346] width 8 height 8
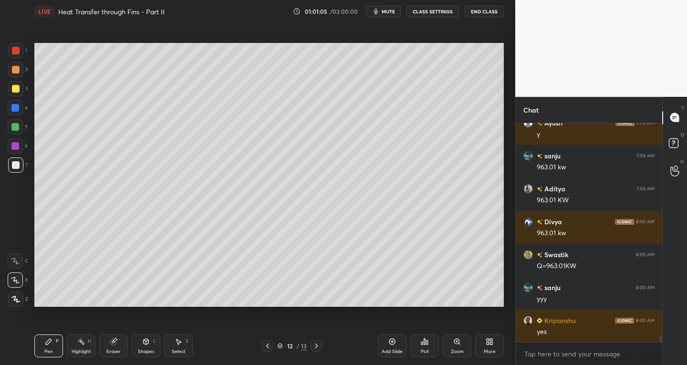
scroll to position [6838, 0]
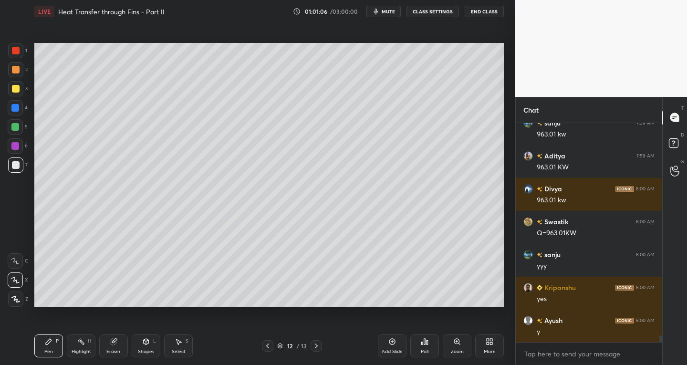
click at [317, 351] on div at bounding box center [316, 345] width 11 height 11
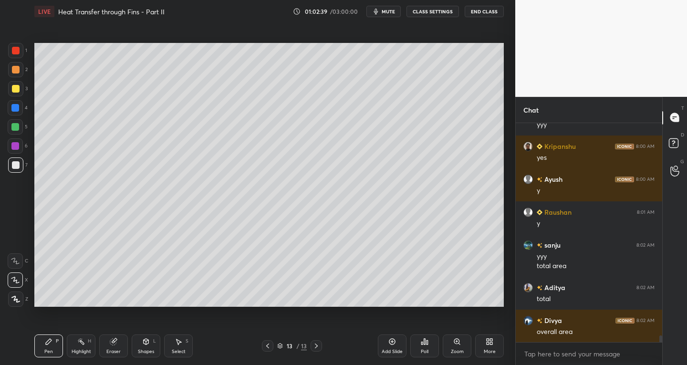
scroll to position [7012, 0]
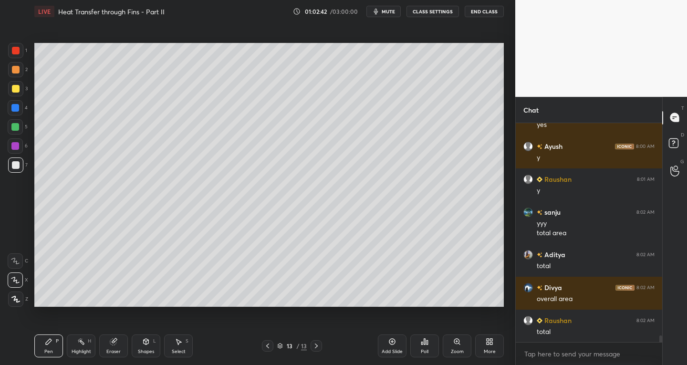
click at [386, 345] on div "Add Slide" at bounding box center [392, 345] width 29 height 23
click at [146, 343] on icon at bounding box center [146, 342] width 5 height 6
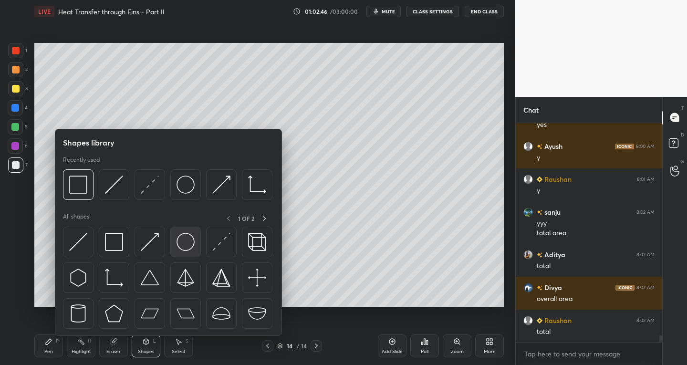
click at [184, 246] on img at bounding box center [185, 242] width 18 height 18
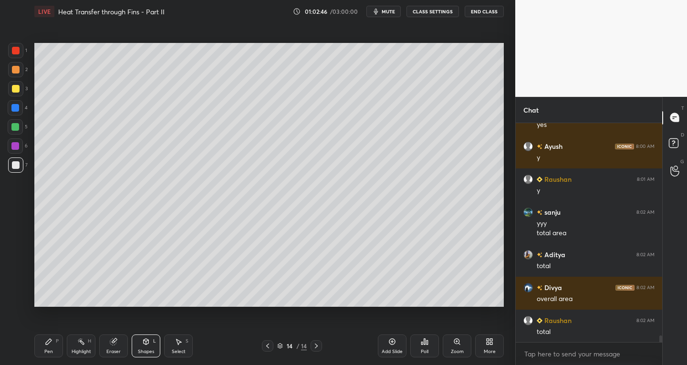
click at [37, 355] on div "Pen P" at bounding box center [48, 345] width 29 height 23
click at [270, 345] on icon at bounding box center [268, 346] width 8 height 8
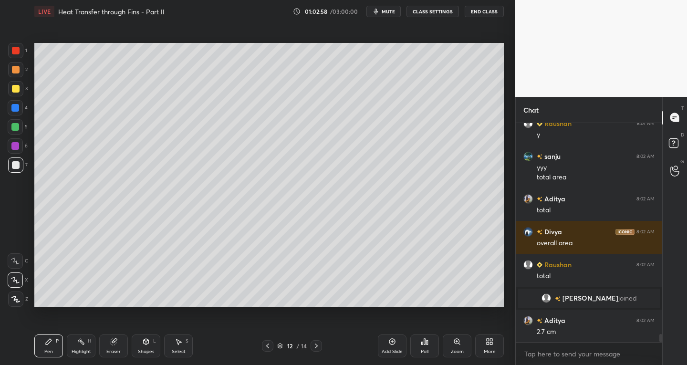
scroll to position [5590, 0]
click at [316, 348] on icon at bounding box center [316, 346] width 8 height 8
click at [317, 347] on icon at bounding box center [316, 346] width 8 height 8
click at [268, 342] on div at bounding box center [267, 345] width 11 height 11
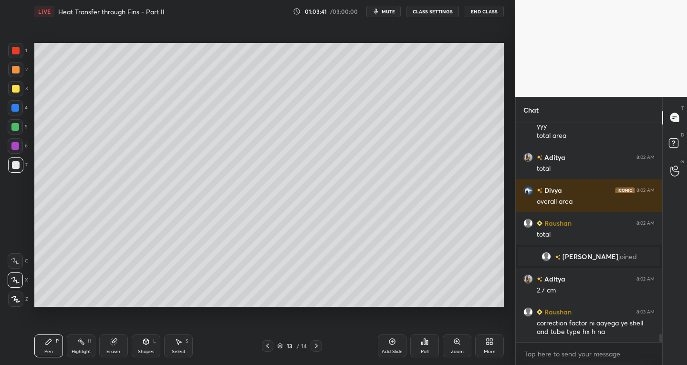
click at [268, 342] on icon at bounding box center [268, 346] width 8 height 8
click at [270, 342] on icon at bounding box center [268, 346] width 8 height 8
click at [317, 345] on icon at bounding box center [316, 346] width 8 height 8
click at [110, 341] on icon at bounding box center [113, 342] width 6 height 6
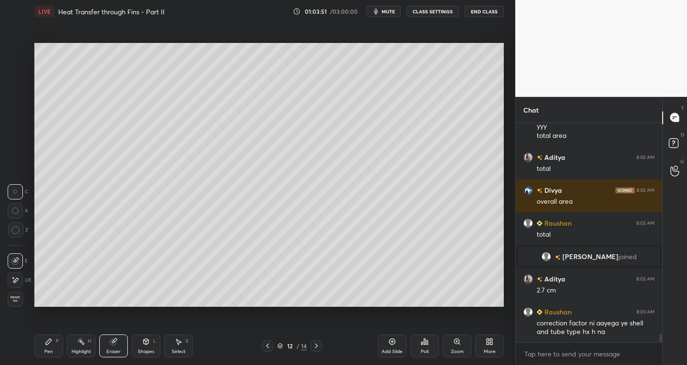
click at [52, 346] on div "Pen P" at bounding box center [48, 345] width 29 height 23
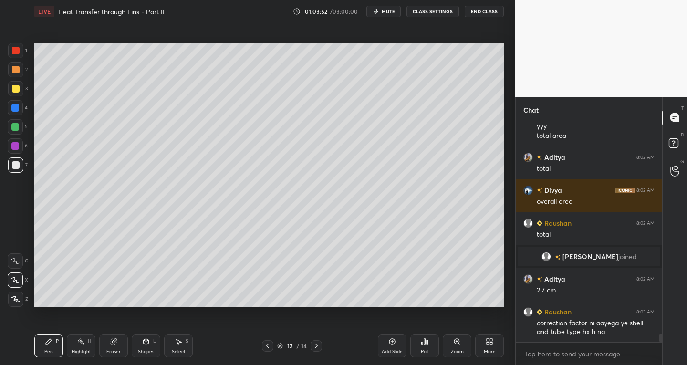
click at [121, 337] on div "Eraser" at bounding box center [113, 345] width 29 height 23
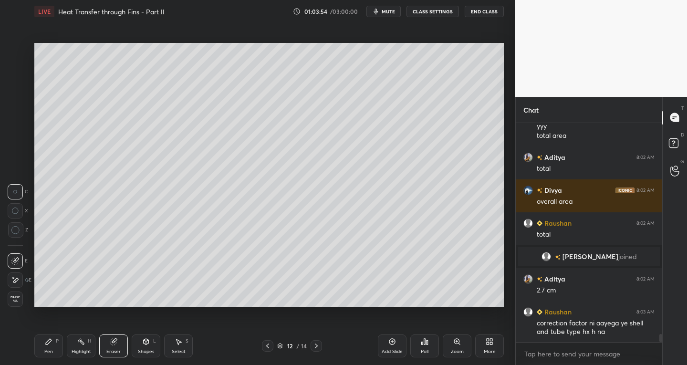
click at [54, 342] on div "Pen P" at bounding box center [48, 345] width 29 height 23
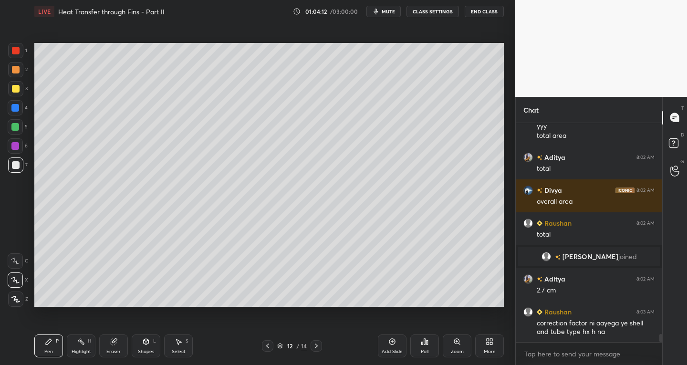
scroll to position [5641, 0]
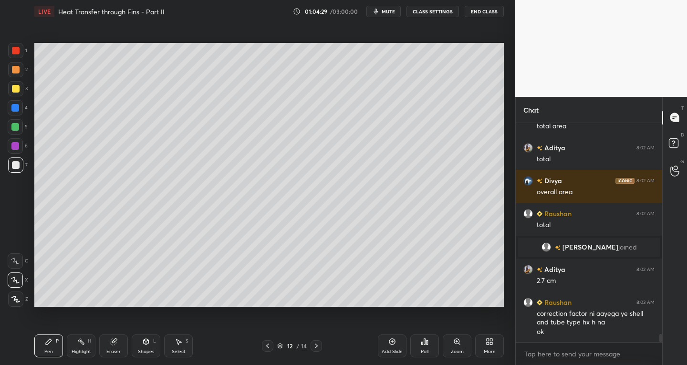
click at [315, 345] on icon at bounding box center [316, 346] width 8 height 8
click at [315, 346] on icon at bounding box center [316, 346] width 8 height 8
click at [266, 347] on icon at bounding box center [268, 346] width 8 height 8
click at [312, 343] on icon at bounding box center [316, 346] width 8 height 8
click at [176, 341] on icon at bounding box center [179, 342] width 8 height 8
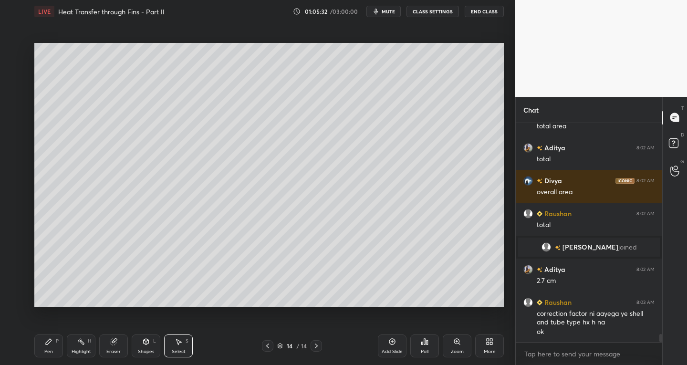
click at [44, 345] on div "Pen P" at bounding box center [48, 345] width 29 height 23
click at [141, 350] on div "Shapes" at bounding box center [146, 351] width 16 height 5
click at [114, 344] on icon at bounding box center [113, 342] width 6 height 6
click at [16, 301] on span "Erase all" at bounding box center [15, 299] width 14 height 7
click at [148, 349] on div "Shapes" at bounding box center [146, 351] width 16 height 5
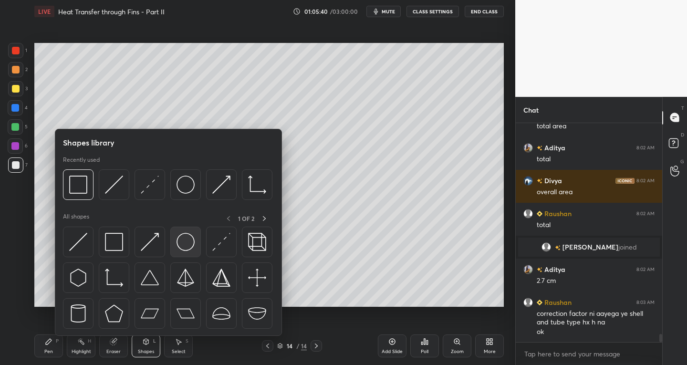
click at [184, 250] on img at bounding box center [185, 242] width 18 height 18
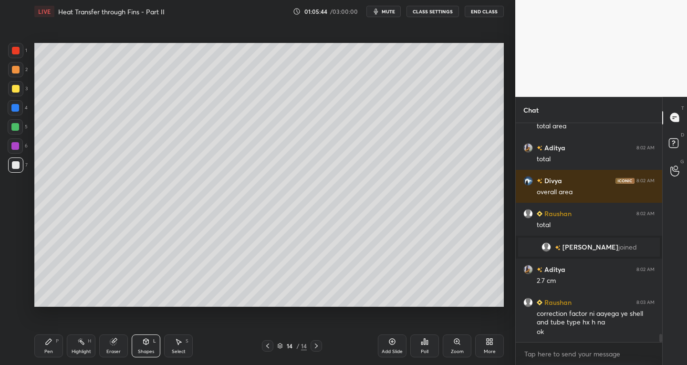
click at [145, 347] on div "Shapes L" at bounding box center [146, 345] width 29 height 23
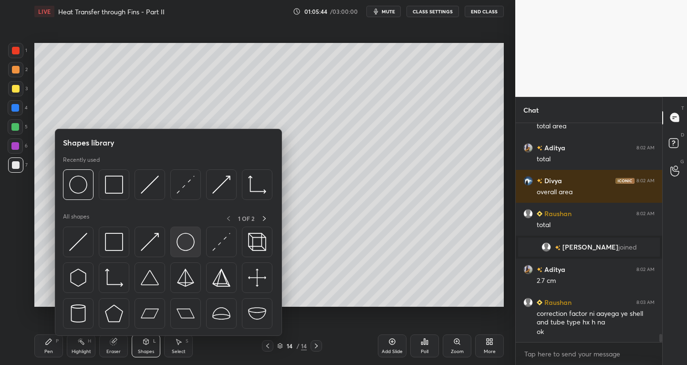
click at [185, 242] on img at bounding box center [185, 242] width 18 height 18
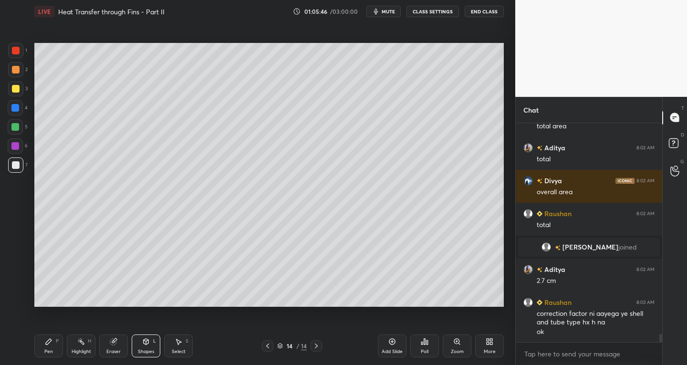
click at [181, 348] on div "Select S" at bounding box center [178, 345] width 29 height 23
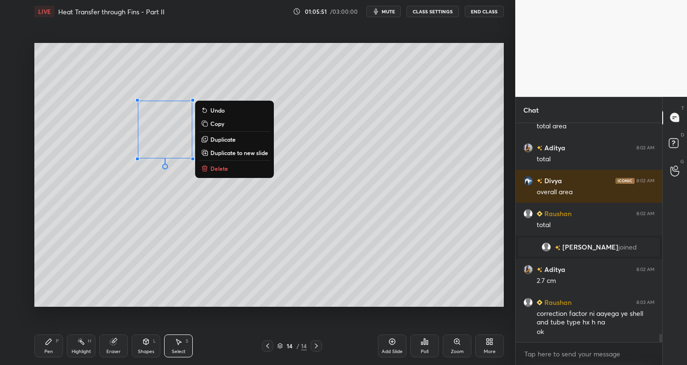
click at [171, 239] on div "0 ° Undo Copy Duplicate Duplicate to new slide Delete" at bounding box center [268, 175] width 469 height 264
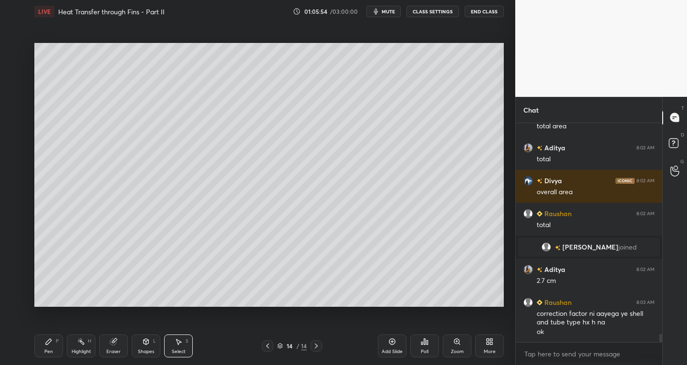
click at [186, 342] on div "S" at bounding box center [187, 341] width 3 height 5
click at [114, 351] on div "Eraser" at bounding box center [113, 351] width 14 height 5
click at [18, 301] on span "Erase all" at bounding box center [15, 299] width 14 height 7
click at [143, 345] on icon at bounding box center [146, 342] width 8 height 8
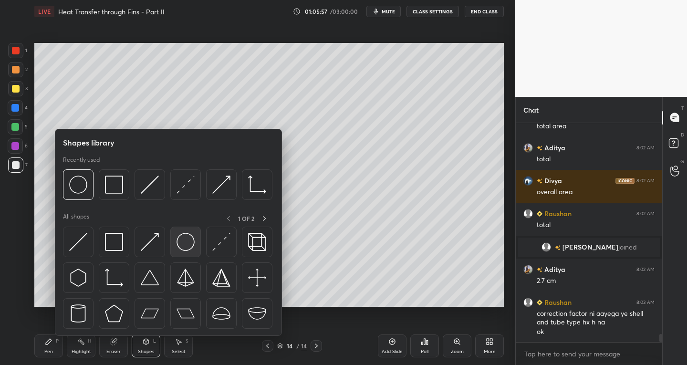
click at [189, 245] on img at bounding box center [185, 242] width 18 height 18
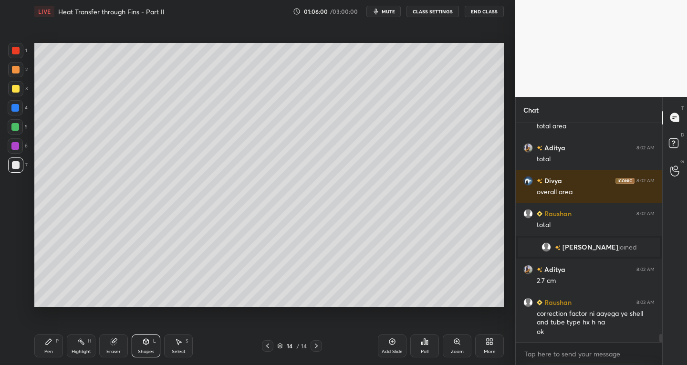
click at [148, 343] on icon at bounding box center [146, 342] width 5 height 6
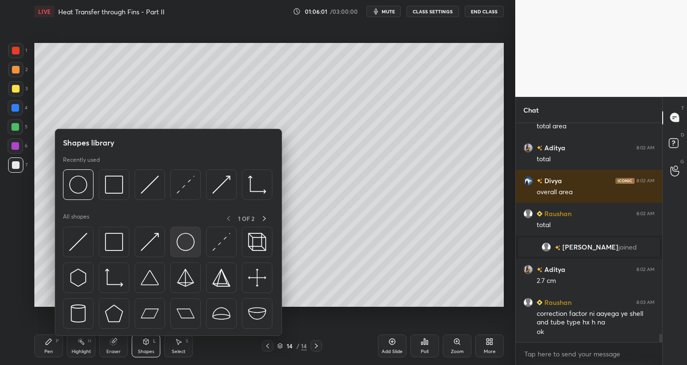
click at [183, 245] on img at bounding box center [185, 242] width 18 height 18
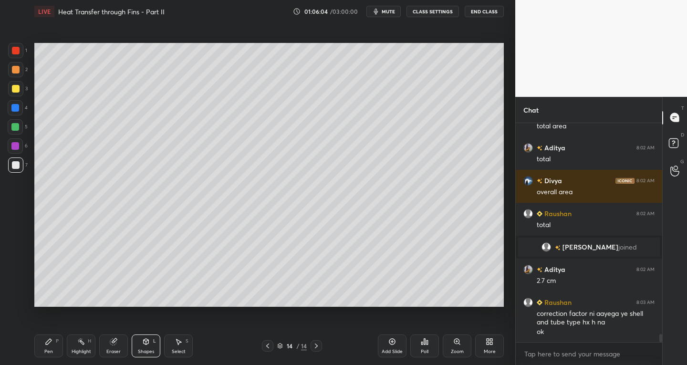
click at [181, 340] on icon at bounding box center [179, 342] width 8 height 8
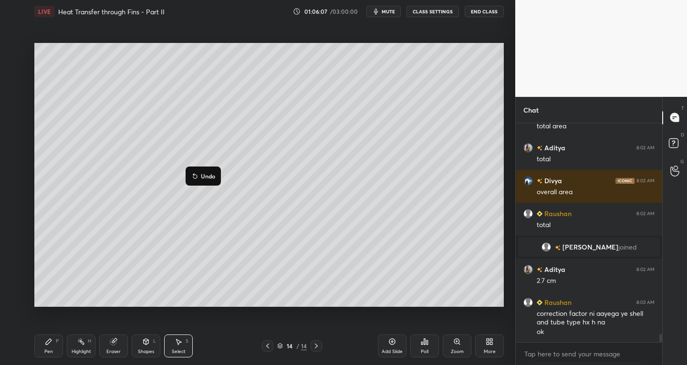
click at [341, 263] on div "0 ° Undo Copy Duplicate Duplicate to new slide Delete" at bounding box center [268, 175] width 469 height 264
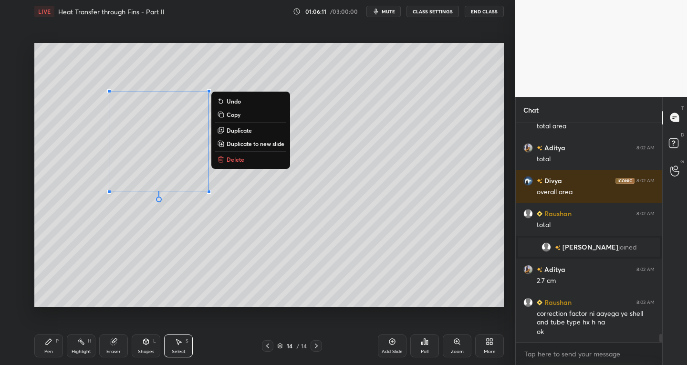
click at [273, 222] on div "0 ° Undo Copy Duplicate Duplicate to new slide Delete" at bounding box center [268, 175] width 469 height 264
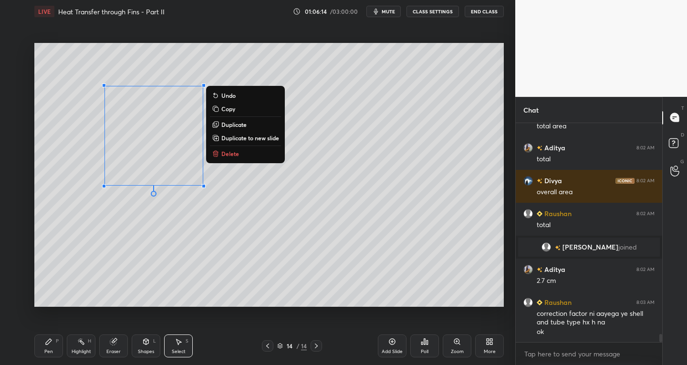
click at [50, 342] on icon at bounding box center [49, 342] width 8 height 8
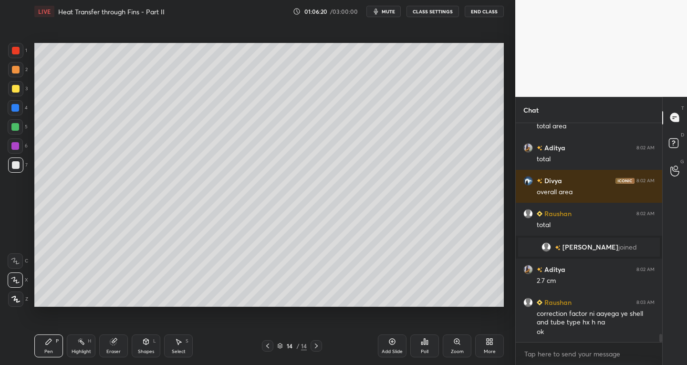
click at [17, 105] on div at bounding box center [15, 108] width 8 height 8
click at [13, 168] on div at bounding box center [16, 165] width 8 height 8
click at [16, 53] on div at bounding box center [16, 51] width 8 height 8
click at [20, 171] on div at bounding box center [15, 164] width 15 height 15
click at [77, 350] on div "Highlight" at bounding box center [82, 351] width 20 height 5
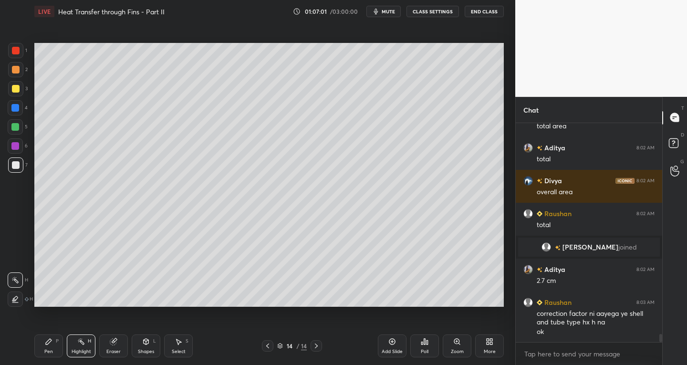
click at [18, 296] on icon at bounding box center [15, 299] width 8 height 8
click at [18, 164] on div at bounding box center [16, 165] width 8 height 8
click at [22, 169] on div at bounding box center [15, 164] width 15 height 15
click at [46, 347] on div "Pen P" at bounding box center [48, 345] width 29 height 23
click at [268, 346] on icon at bounding box center [268, 346] width 8 height 8
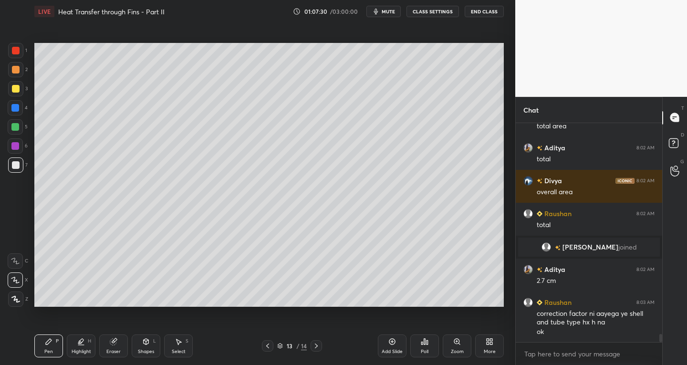
click at [273, 348] on div at bounding box center [267, 345] width 11 height 11
click at [315, 346] on icon at bounding box center [316, 346] width 8 height 8
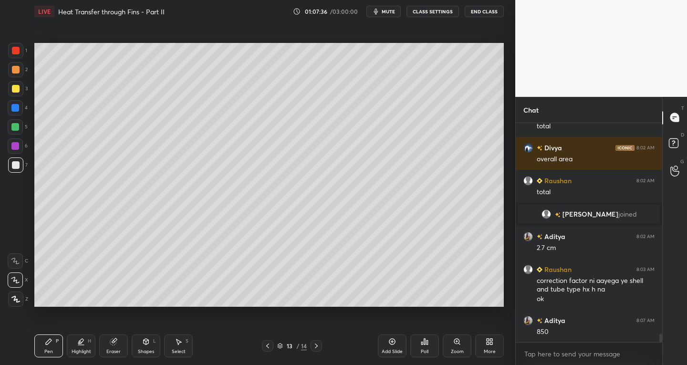
click at [316, 345] on icon at bounding box center [316, 346] width 8 height 8
click at [267, 349] on icon at bounding box center [268, 346] width 8 height 8
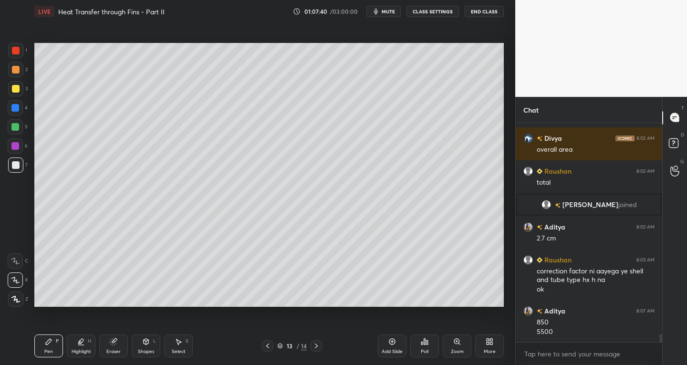
click at [270, 346] on icon at bounding box center [268, 346] width 8 height 8
click at [318, 346] on icon at bounding box center [316, 346] width 8 height 8
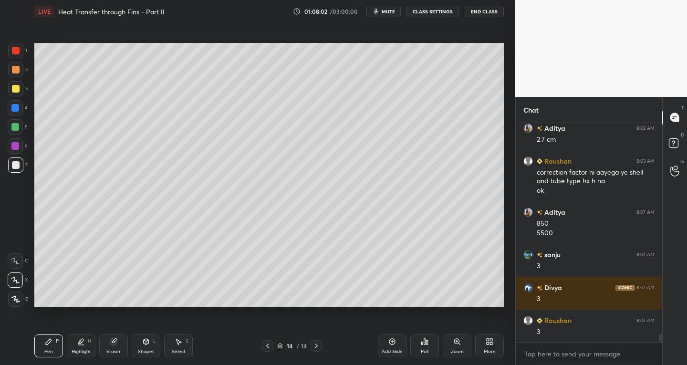
scroll to position [5815, 0]
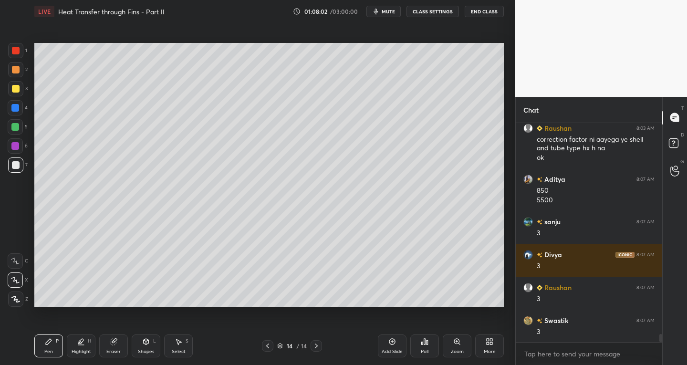
click at [270, 345] on icon at bounding box center [268, 346] width 8 height 8
click at [268, 346] on icon at bounding box center [268, 346] width 8 height 8
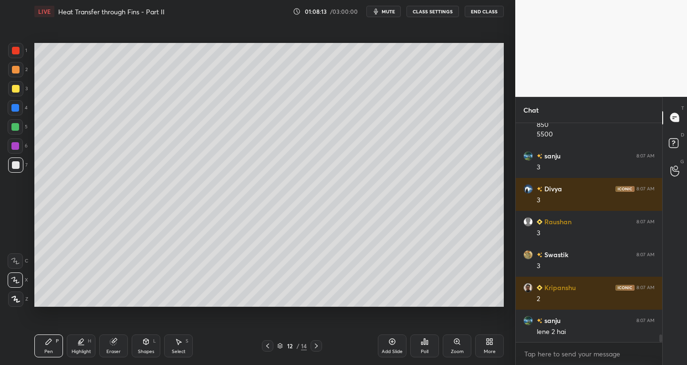
scroll to position [5914, 0]
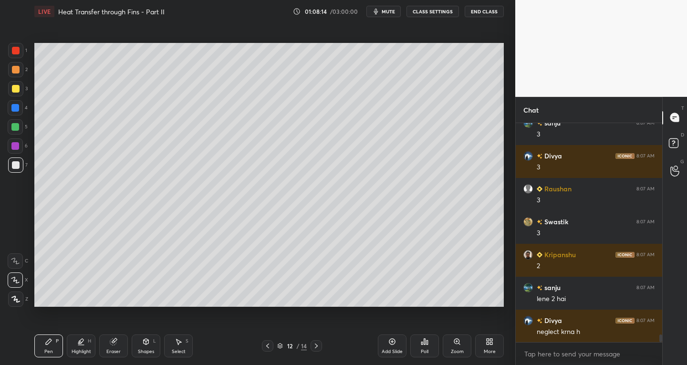
click at [14, 52] on div at bounding box center [16, 51] width 8 height 8
click at [13, 167] on div at bounding box center [16, 165] width 8 height 8
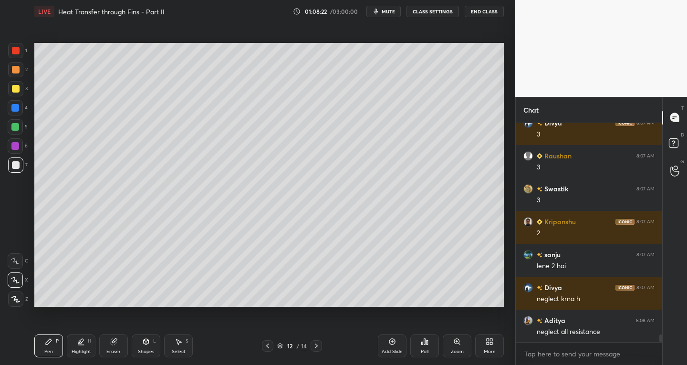
click at [313, 348] on icon at bounding box center [316, 346] width 8 height 8
click at [318, 347] on icon at bounding box center [316, 346] width 8 height 8
click at [267, 346] on icon at bounding box center [268, 346] width 8 height 8
click at [269, 346] on icon at bounding box center [268, 346] width 8 height 8
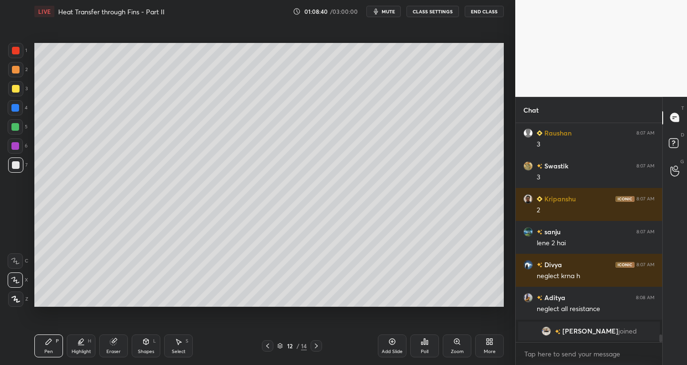
click at [317, 346] on icon at bounding box center [316, 345] width 3 height 5
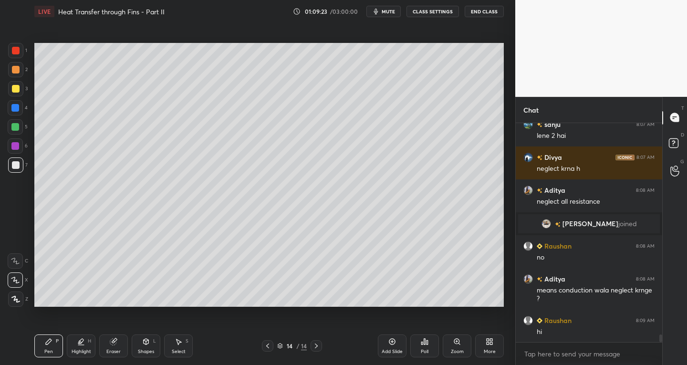
scroll to position [6010, 0]
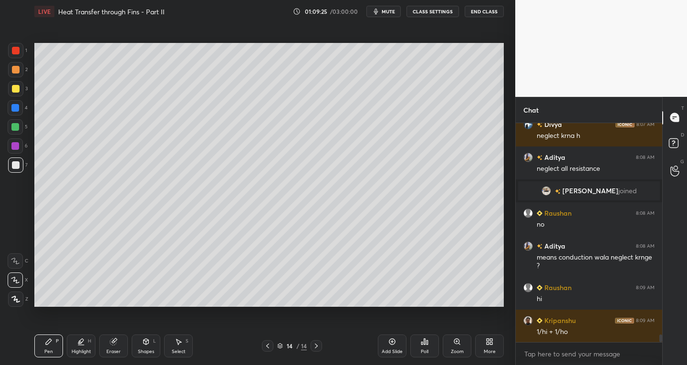
click at [180, 346] on div "Select S" at bounding box center [178, 345] width 29 height 23
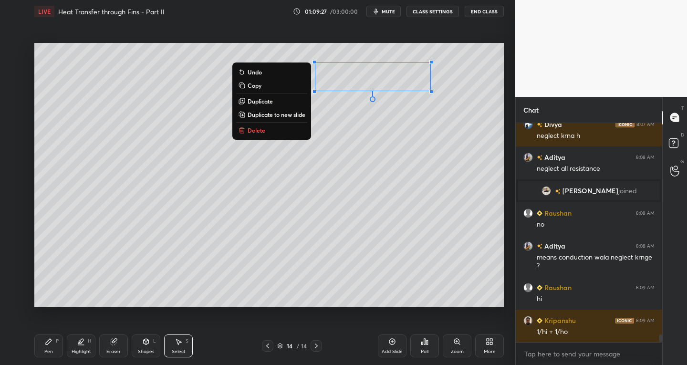
click at [261, 131] on p "Delete" at bounding box center [257, 130] width 18 height 8
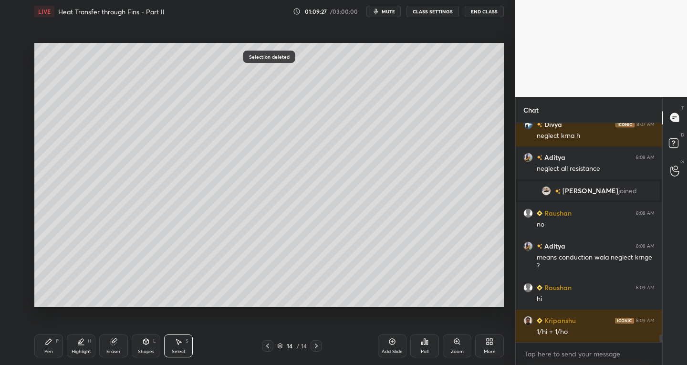
scroll to position [6033, 0]
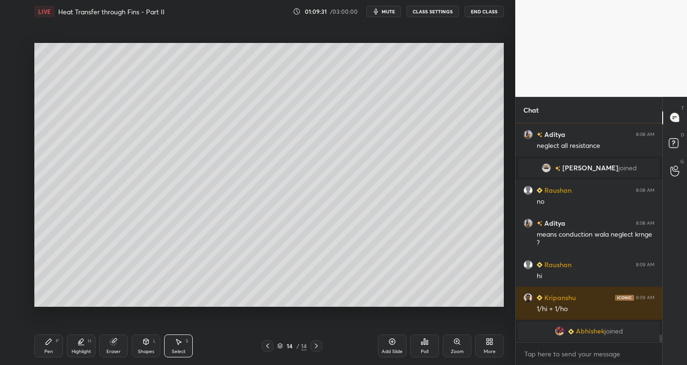
click at [60, 349] on div "Pen P" at bounding box center [48, 345] width 29 height 23
click at [120, 350] on div "Eraser" at bounding box center [113, 345] width 29 height 23
click at [10, 284] on div at bounding box center [15, 279] width 15 height 15
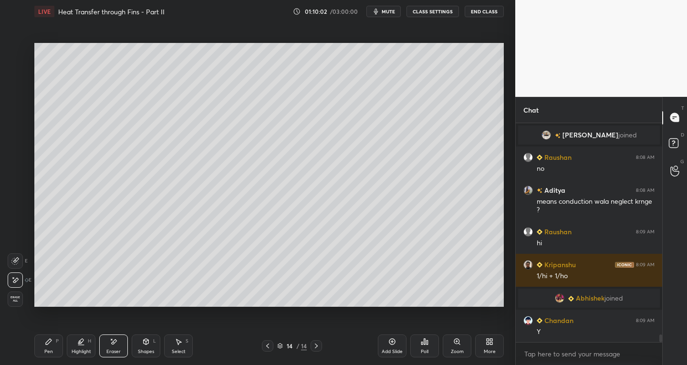
click at [50, 345] on div "Pen P" at bounding box center [48, 345] width 29 height 23
click at [115, 351] on div "Eraser" at bounding box center [113, 351] width 14 height 5
click at [45, 345] on icon at bounding box center [49, 342] width 8 height 8
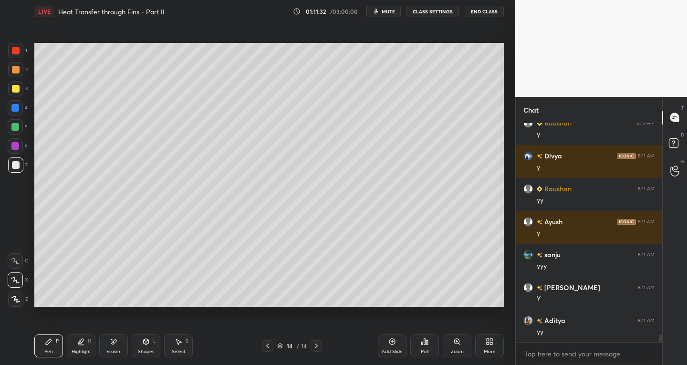
scroll to position [6307, 0]
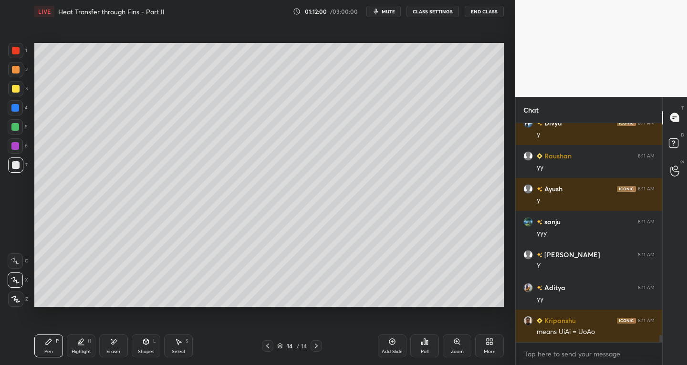
click at [181, 349] on div "Select" at bounding box center [179, 351] width 14 height 5
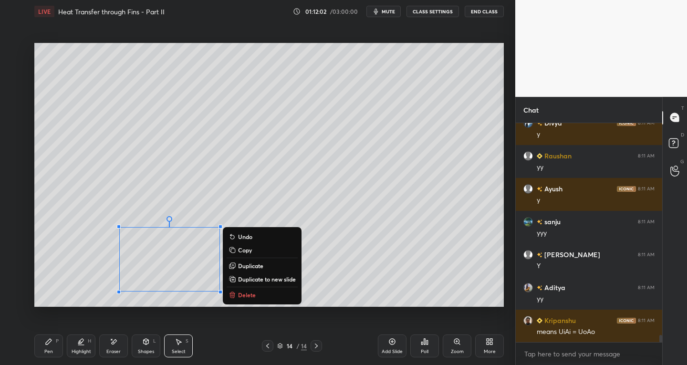
click at [254, 294] on p "Delete" at bounding box center [247, 295] width 18 height 8
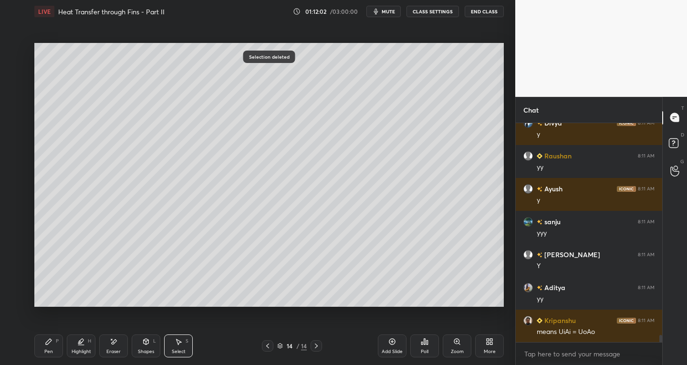
click at [56, 349] on div "Pen P" at bounding box center [48, 345] width 29 height 23
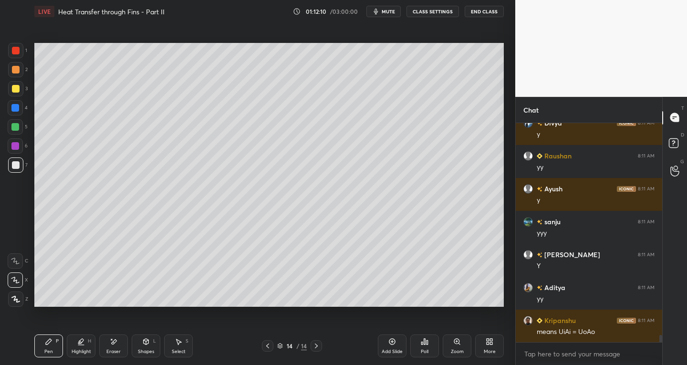
click at [266, 346] on icon at bounding box center [268, 346] width 8 height 8
click at [316, 348] on icon at bounding box center [316, 346] width 8 height 8
click at [267, 343] on icon at bounding box center [268, 346] width 8 height 8
click at [316, 345] on icon at bounding box center [316, 345] width 3 height 5
click at [176, 352] on div "Select" at bounding box center [179, 351] width 14 height 5
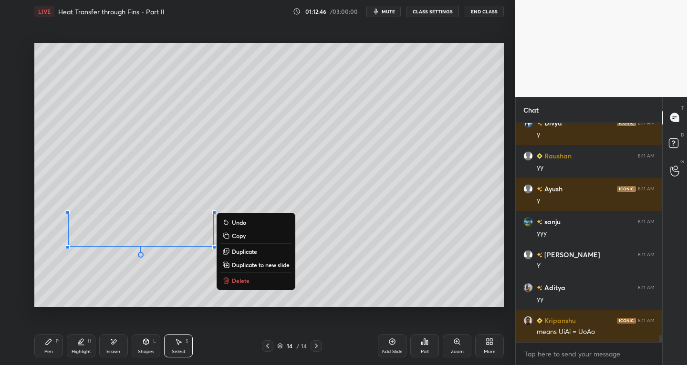
click at [54, 348] on div "Pen P" at bounding box center [48, 345] width 29 height 23
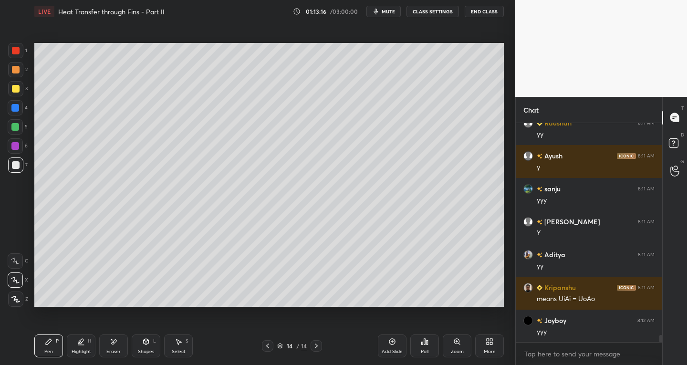
scroll to position [6373, 0]
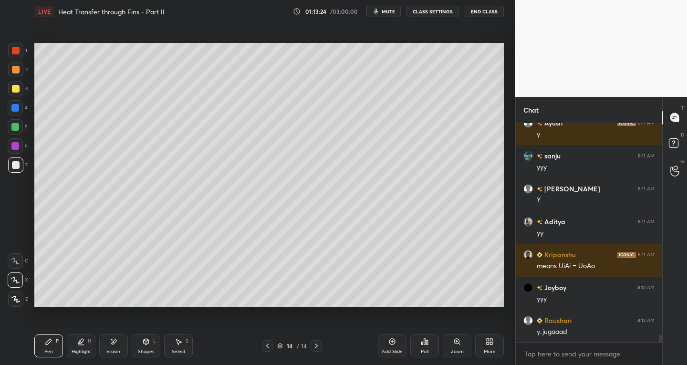
click at [132, 345] on div "Shapes L" at bounding box center [146, 345] width 29 height 23
click at [117, 350] on div "Eraser" at bounding box center [113, 351] width 14 height 5
click at [56, 347] on div "Pen P" at bounding box center [48, 345] width 29 height 23
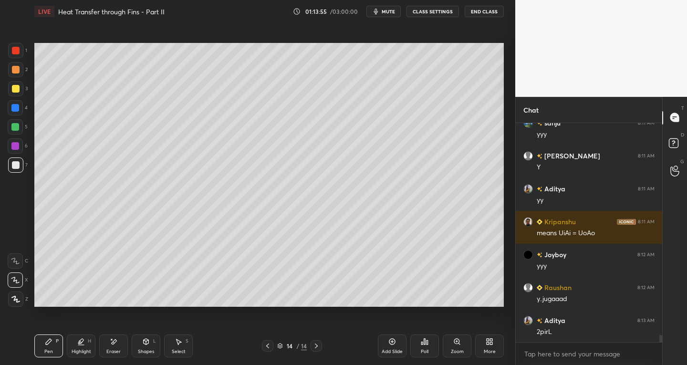
scroll to position [6439, 0]
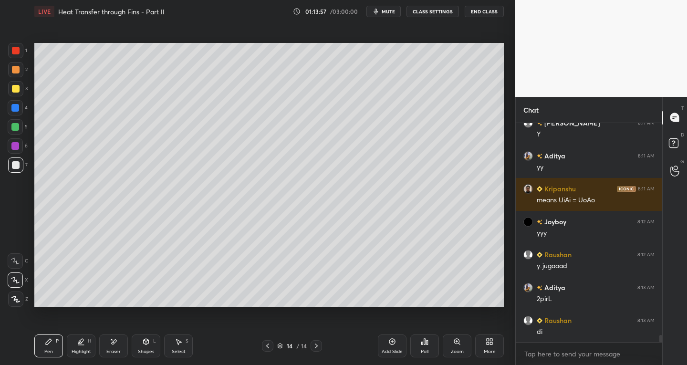
click at [123, 344] on div "Eraser" at bounding box center [113, 345] width 29 height 23
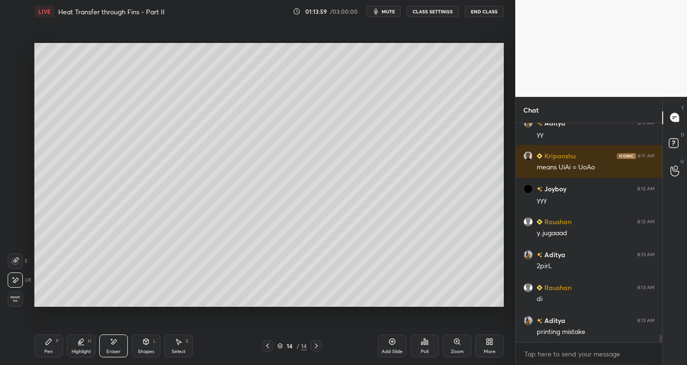
click at [55, 345] on div "Pen P" at bounding box center [48, 345] width 29 height 23
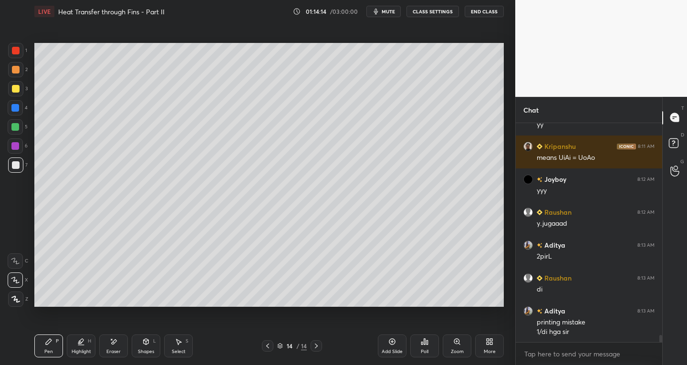
click at [117, 349] on div "Eraser" at bounding box center [113, 351] width 14 height 5
click at [54, 349] on div "Pen P" at bounding box center [48, 345] width 29 height 23
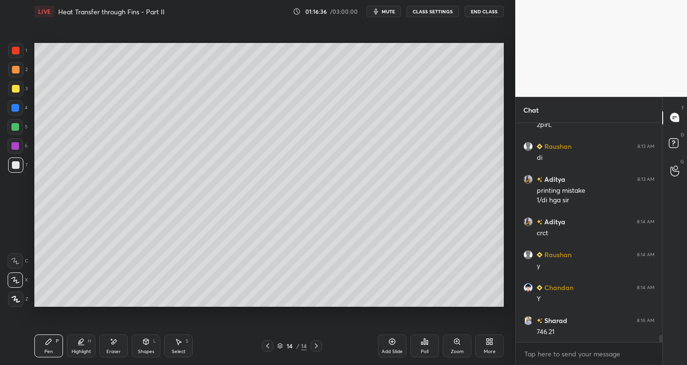
scroll to position [6646, 0]
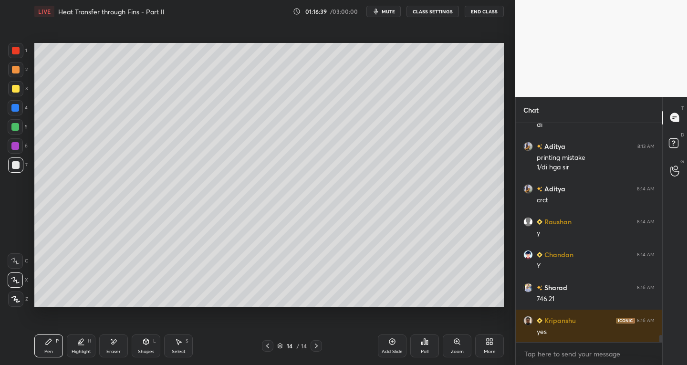
click at [141, 344] on div "Shapes L" at bounding box center [146, 345] width 29 height 23
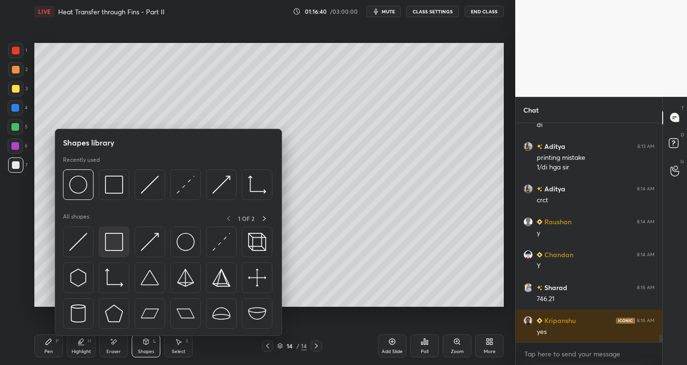
click at [107, 241] on img at bounding box center [114, 242] width 18 height 18
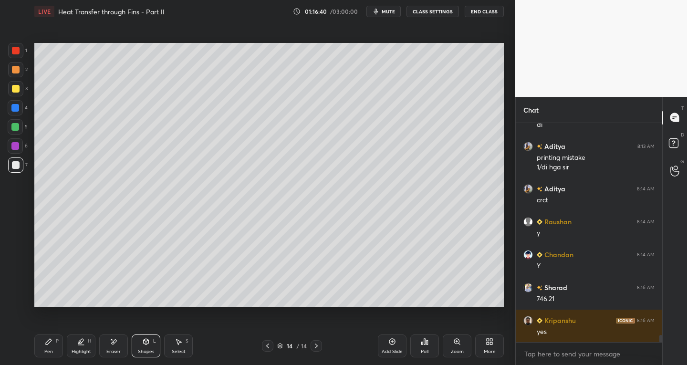
click at [17, 47] on div at bounding box center [16, 51] width 8 height 8
click at [61, 350] on div "Pen P" at bounding box center [48, 345] width 29 height 23
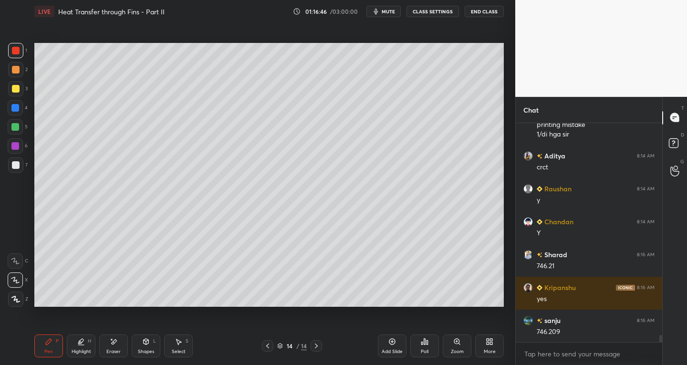
click at [181, 339] on icon at bounding box center [179, 342] width 8 height 8
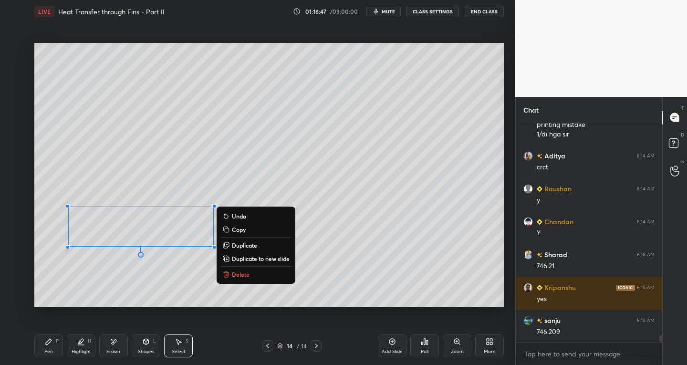
click at [261, 256] on p "Duplicate to new slide" at bounding box center [261, 259] width 58 height 8
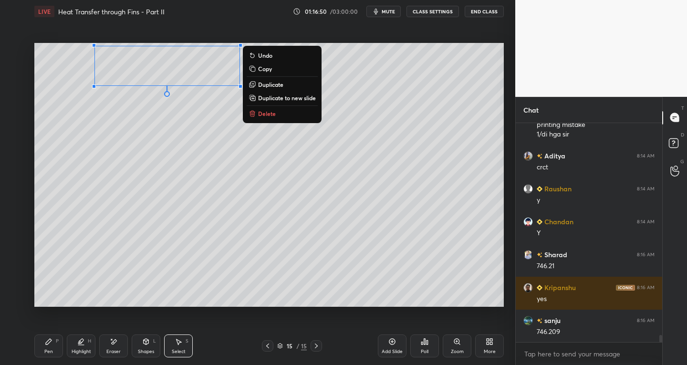
scroll to position [6712, 0]
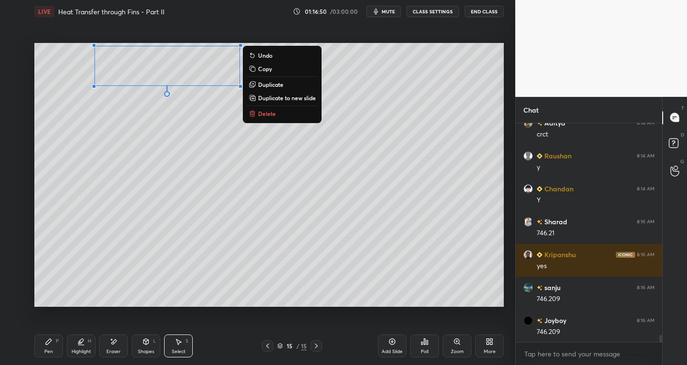
click at [45, 349] on div "Pen" at bounding box center [48, 351] width 9 height 5
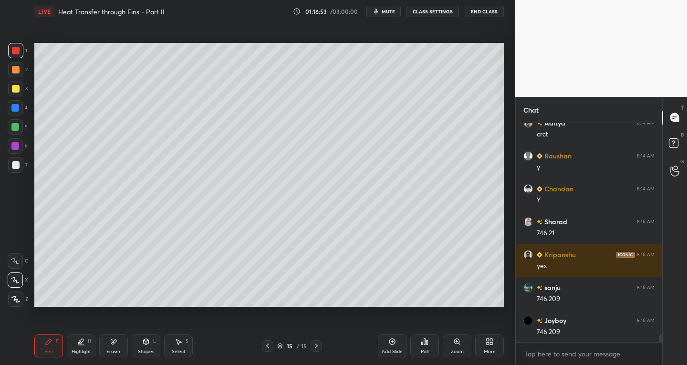
click at [13, 166] on div at bounding box center [16, 165] width 8 height 8
click at [121, 343] on div "Eraser" at bounding box center [113, 345] width 29 height 23
click at [22, 256] on div at bounding box center [15, 260] width 15 height 15
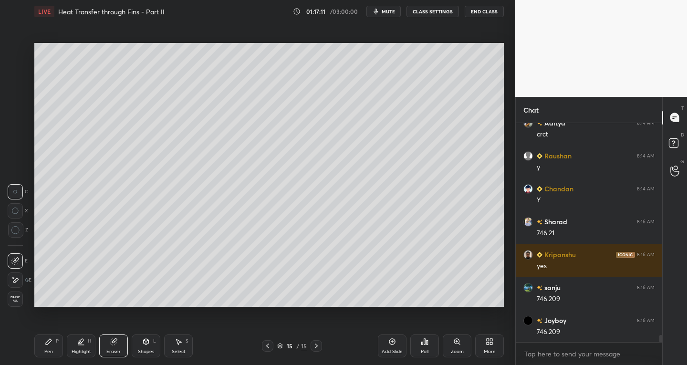
click at [48, 340] on icon at bounding box center [49, 342] width 6 height 6
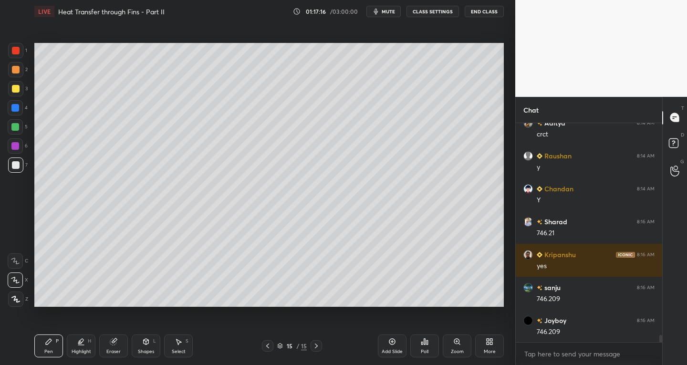
click at [266, 346] on icon at bounding box center [268, 346] width 8 height 8
click at [318, 346] on icon at bounding box center [316, 346] width 8 height 8
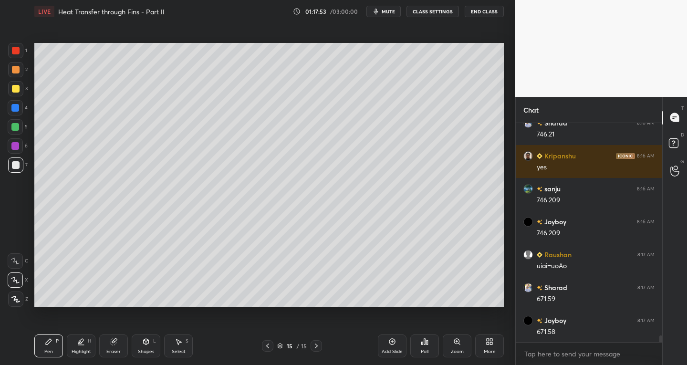
scroll to position [6844, 0]
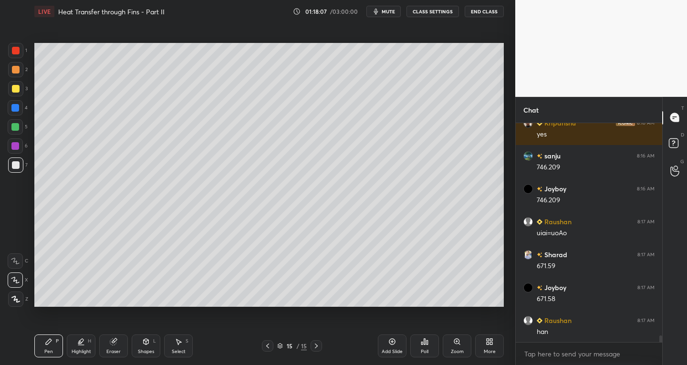
click at [147, 341] on icon at bounding box center [146, 340] width 5 height 1
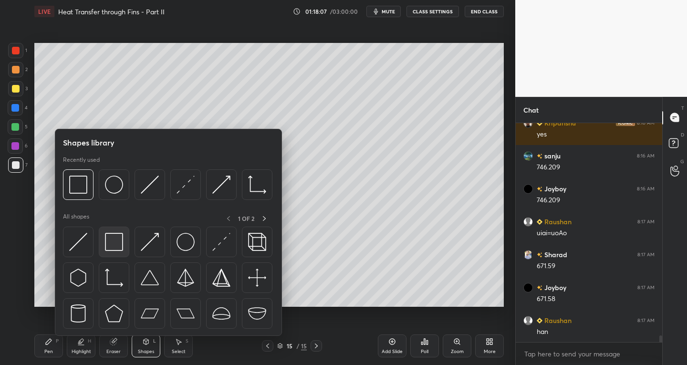
click at [110, 237] on img at bounding box center [114, 242] width 18 height 18
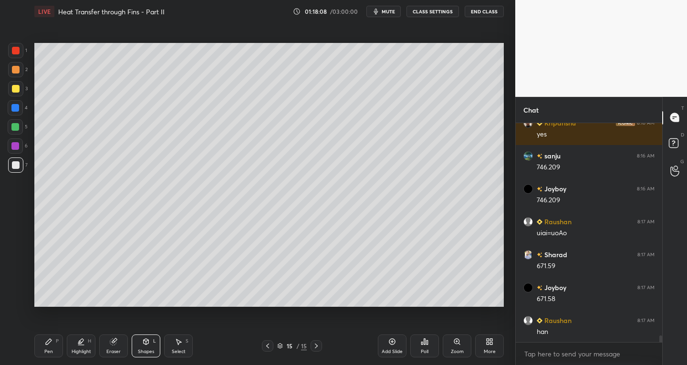
click at [17, 48] on div at bounding box center [16, 51] width 8 height 8
click at [390, 345] on div "Add Slide" at bounding box center [392, 345] width 29 height 23
click at [13, 164] on div at bounding box center [16, 165] width 8 height 8
click at [48, 348] on div "Pen P" at bounding box center [48, 345] width 29 height 23
click at [264, 348] on icon at bounding box center [268, 346] width 8 height 8
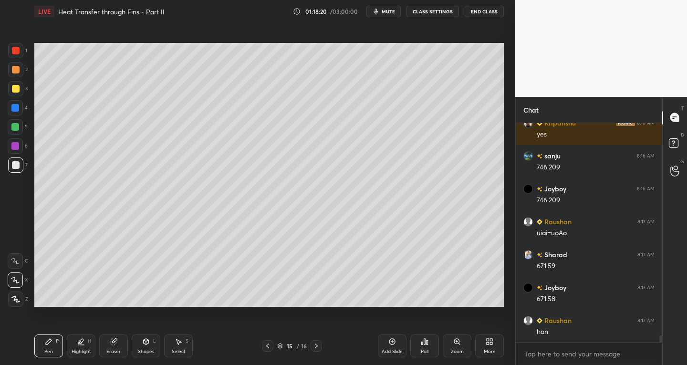
click at [317, 346] on icon at bounding box center [316, 346] width 8 height 8
click at [268, 344] on icon at bounding box center [267, 345] width 3 height 5
click at [317, 347] on icon at bounding box center [316, 346] width 8 height 8
click at [269, 346] on icon at bounding box center [268, 346] width 8 height 8
click at [268, 345] on icon at bounding box center [268, 346] width 8 height 8
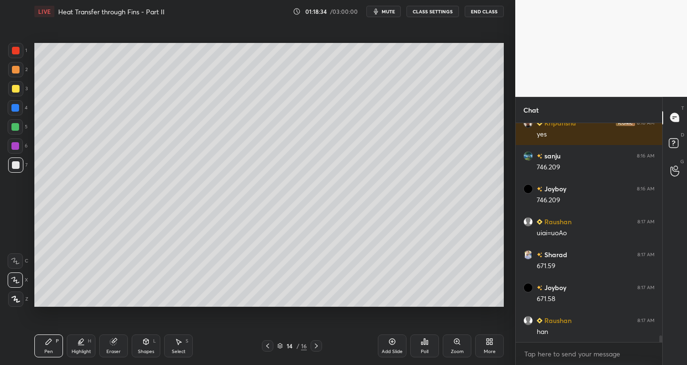
click at [316, 346] on icon at bounding box center [316, 346] width 8 height 8
click at [315, 345] on icon at bounding box center [316, 346] width 8 height 8
click at [268, 343] on icon at bounding box center [268, 346] width 8 height 8
click at [270, 344] on icon at bounding box center [268, 346] width 8 height 8
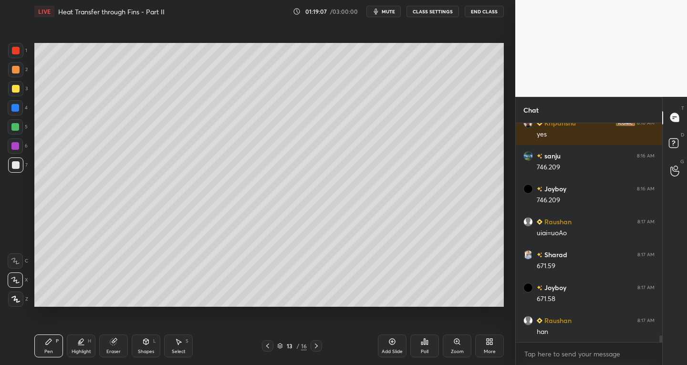
click at [316, 346] on icon at bounding box center [316, 346] width 8 height 8
click at [316, 345] on icon at bounding box center [316, 345] width 3 height 5
click at [321, 343] on div at bounding box center [316, 345] width 11 height 11
click at [271, 343] on div at bounding box center [267, 345] width 11 height 11
click at [271, 340] on div "Pen P Highlight H Eraser Shapes L Select S 15 / 16 Add Slide Poll Zoom More" at bounding box center [268, 346] width 469 height 38
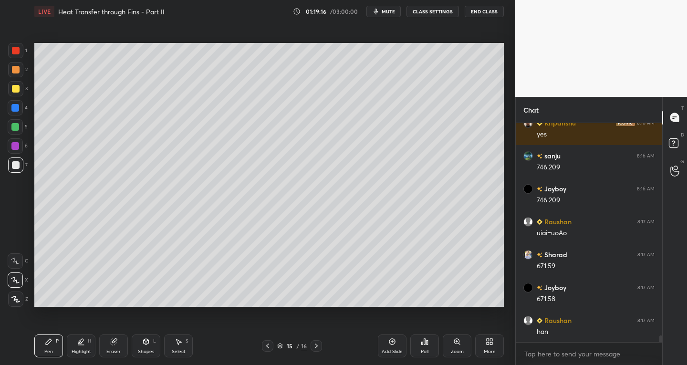
click at [266, 342] on icon at bounding box center [268, 346] width 8 height 8
click at [315, 345] on icon at bounding box center [316, 346] width 8 height 8
click at [317, 345] on icon at bounding box center [316, 345] width 3 height 5
click at [267, 347] on icon at bounding box center [267, 345] width 3 height 5
click at [269, 346] on icon at bounding box center [268, 346] width 8 height 8
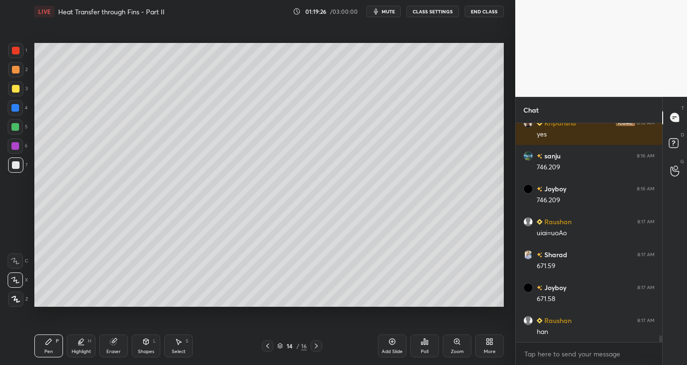
click at [270, 344] on icon at bounding box center [268, 346] width 8 height 8
click at [319, 346] on icon at bounding box center [316, 346] width 8 height 8
click at [319, 345] on icon at bounding box center [316, 346] width 8 height 8
click at [319, 346] on icon at bounding box center [316, 346] width 8 height 8
click at [177, 344] on icon at bounding box center [179, 342] width 8 height 8
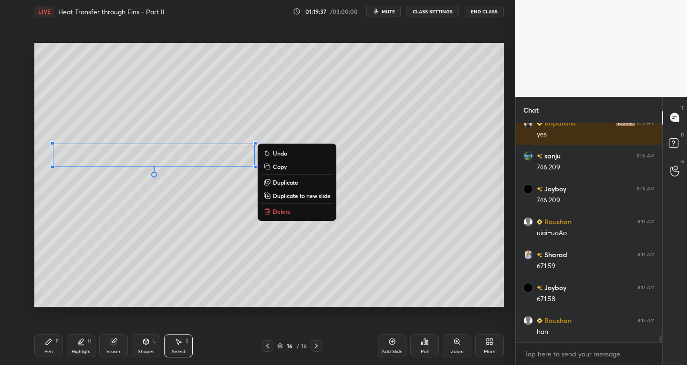
click at [60, 342] on div "Pen P" at bounding box center [48, 345] width 29 height 23
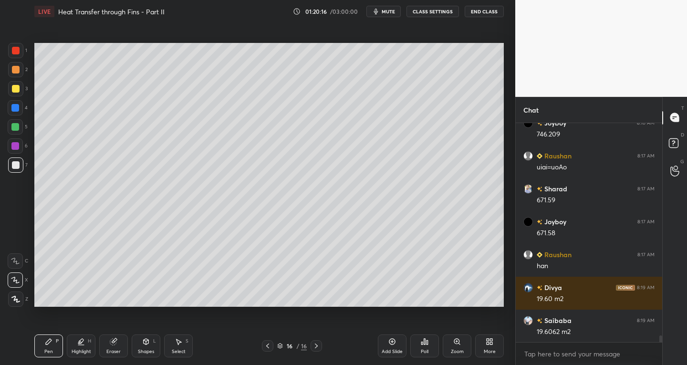
scroll to position [6942, 0]
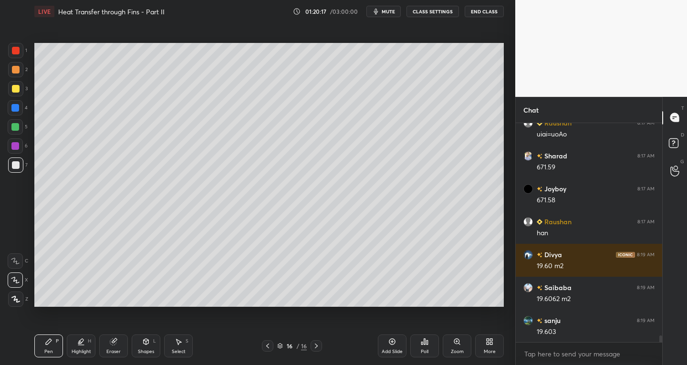
click at [114, 338] on icon at bounding box center [114, 342] width 8 height 8
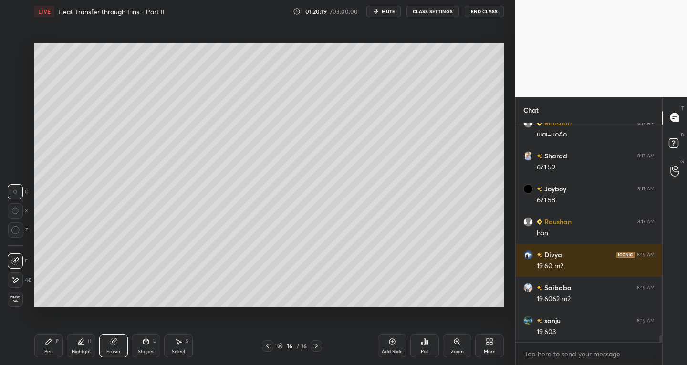
click at [50, 349] on div "Pen" at bounding box center [48, 351] width 9 height 5
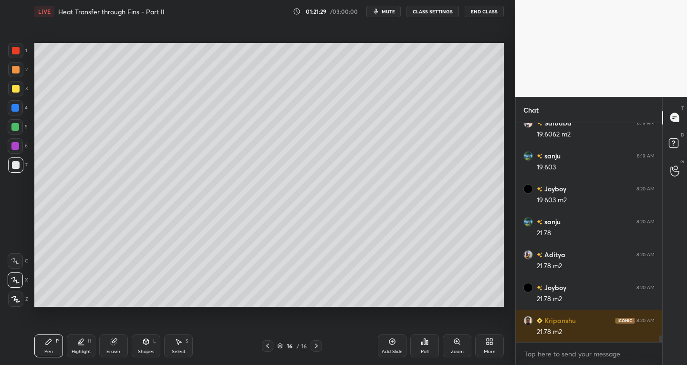
scroll to position [7140, 0]
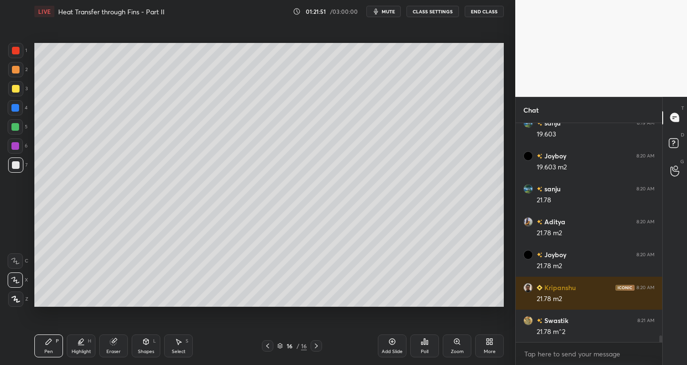
click at [180, 341] on icon at bounding box center [178, 342] width 5 height 6
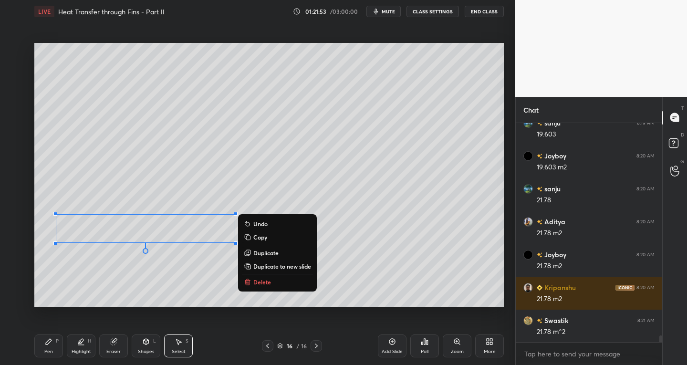
click at [54, 340] on div "Pen P" at bounding box center [48, 345] width 29 height 23
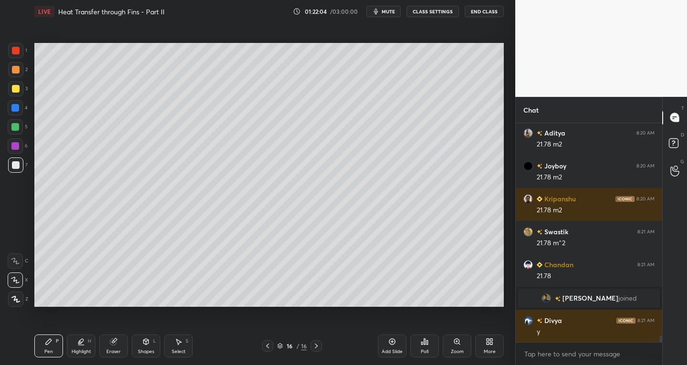
scroll to position [6901, 0]
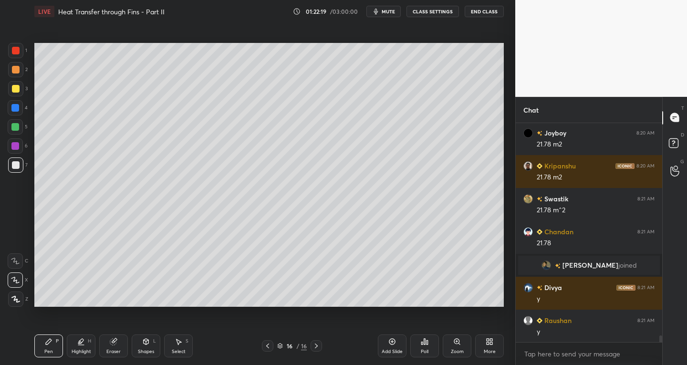
click at [263, 346] on div at bounding box center [267, 345] width 11 height 11
click at [266, 345] on icon at bounding box center [268, 346] width 8 height 8
click at [269, 345] on icon at bounding box center [268, 346] width 8 height 8
click at [270, 346] on icon at bounding box center [268, 346] width 8 height 8
click at [313, 346] on icon at bounding box center [316, 346] width 8 height 8
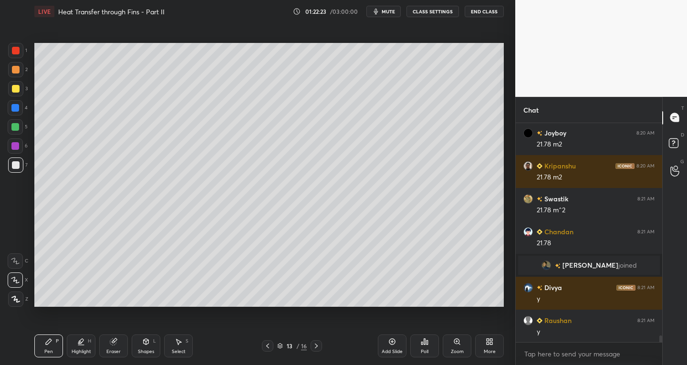
click at [315, 345] on icon at bounding box center [316, 346] width 8 height 8
click at [315, 346] on icon at bounding box center [316, 346] width 8 height 8
click at [183, 348] on div "Select S" at bounding box center [178, 345] width 29 height 23
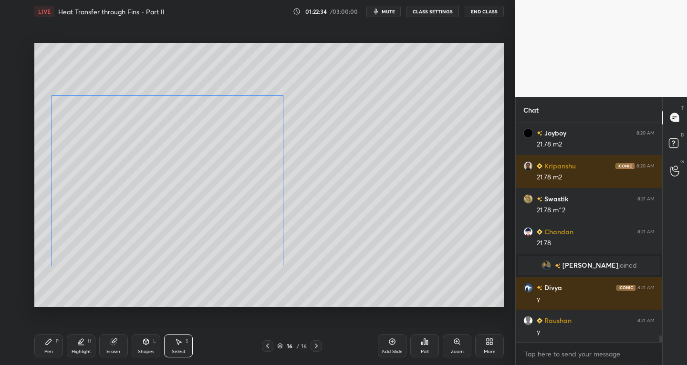
scroll to position [6934, 0]
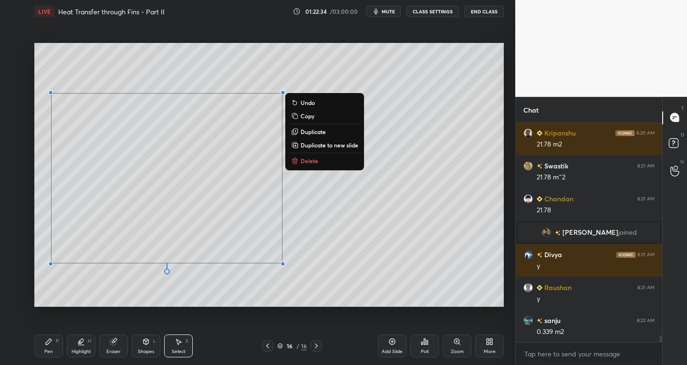
click at [199, 307] on div "0 ° Undo Copy Duplicate Duplicate to new slide Delete" at bounding box center [268, 175] width 469 height 264
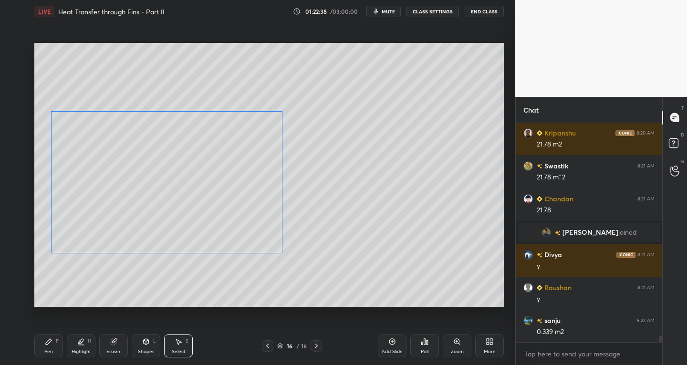
scroll to position [6967, 0]
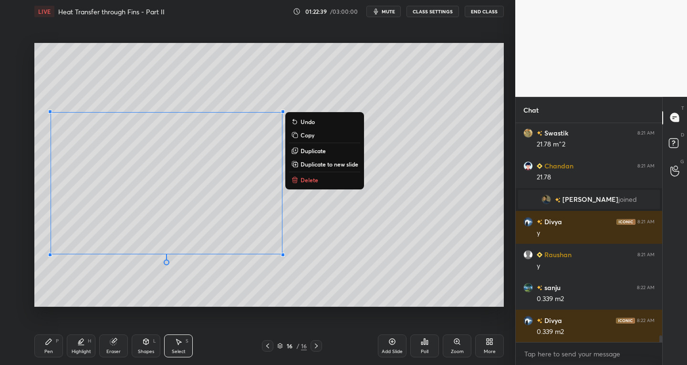
click at [52, 342] on icon at bounding box center [49, 342] width 8 height 8
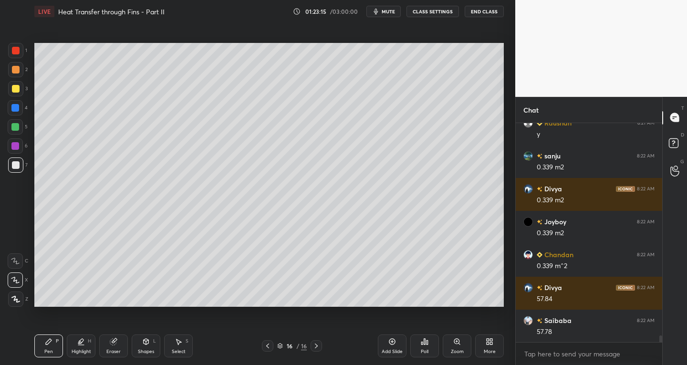
scroll to position [7132, 0]
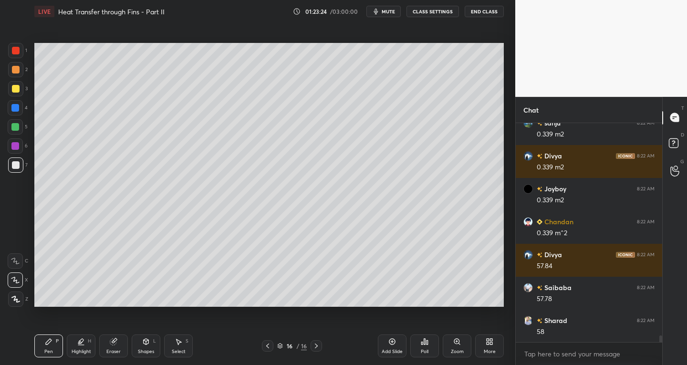
click at [184, 351] on div "Select" at bounding box center [179, 351] width 14 height 5
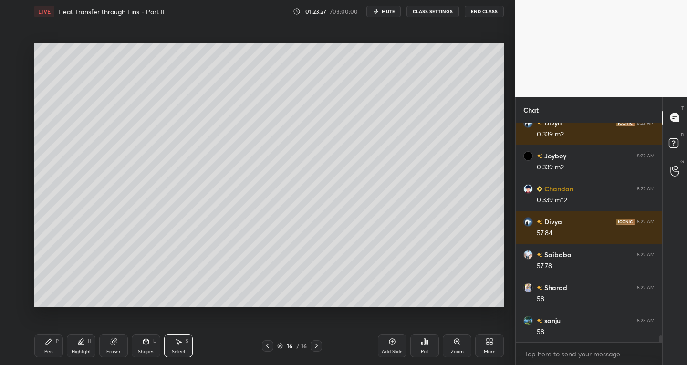
click at [51, 348] on div "Pen P" at bounding box center [48, 345] width 29 height 23
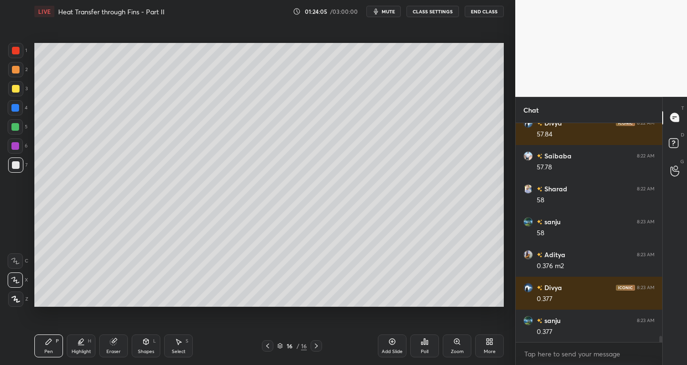
scroll to position [7296, 0]
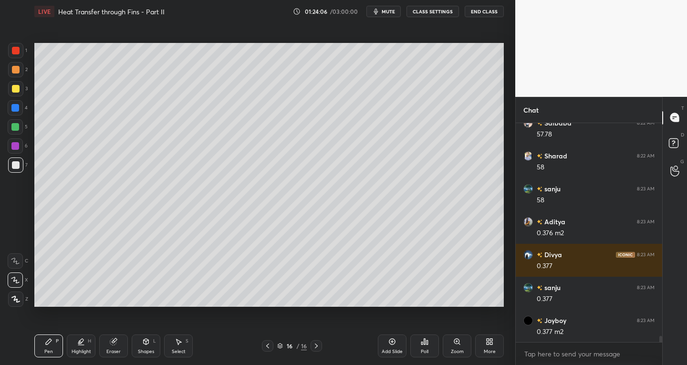
click at [123, 349] on div "Eraser" at bounding box center [113, 345] width 29 height 23
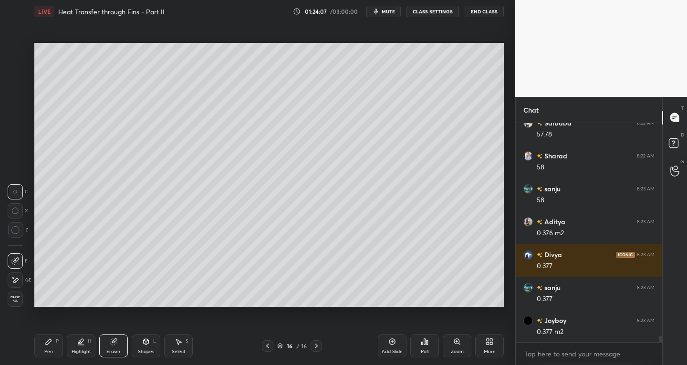
click at [58, 349] on div "Pen P" at bounding box center [48, 345] width 29 height 23
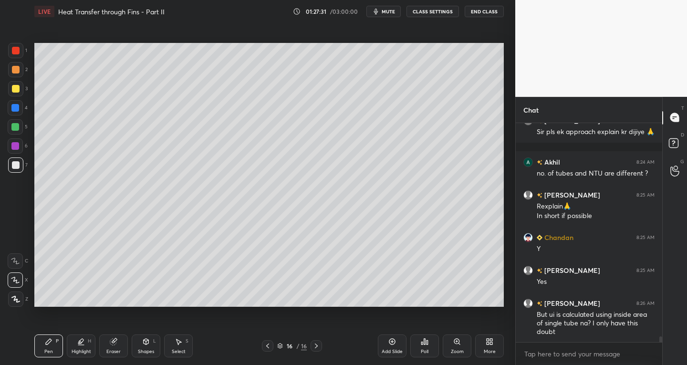
scroll to position [7998, 0]
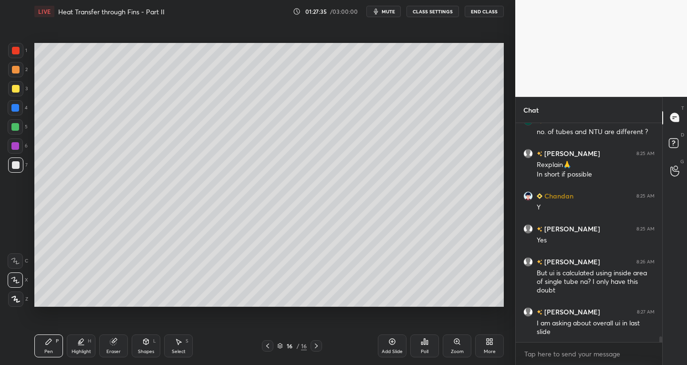
click at [315, 349] on icon at bounding box center [316, 346] width 8 height 8
click at [264, 345] on icon at bounding box center [268, 346] width 8 height 8
click at [268, 343] on icon at bounding box center [268, 346] width 8 height 8
click at [272, 344] on div at bounding box center [267, 345] width 11 height 11
click at [327, 355] on div "Pen P Highlight H Eraser Shapes L Select S 13 / 16 Add Slide Poll Zoom More" at bounding box center [268, 346] width 469 height 38
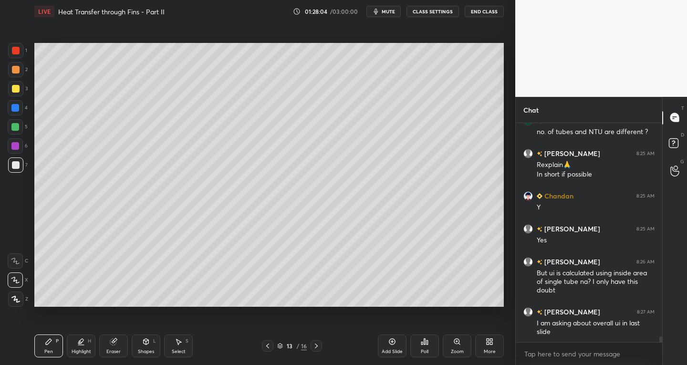
click at [316, 348] on icon at bounding box center [316, 346] width 8 height 8
click at [317, 348] on icon at bounding box center [316, 346] width 8 height 8
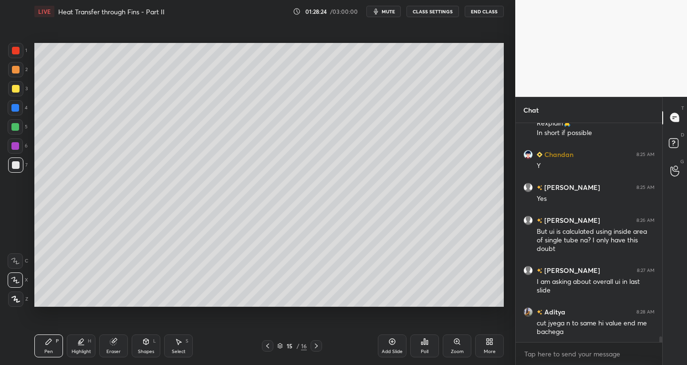
scroll to position [8073, 0]
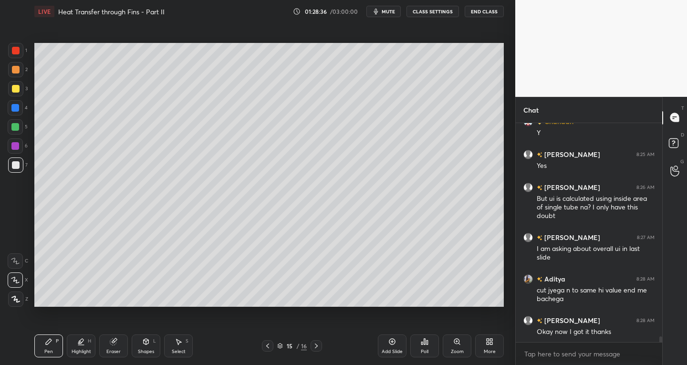
click at [275, 348] on div "15 / 16" at bounding box center [292, 345] width 60 height 11
click at [272, 349] on div at bounding box center [267, 345] width 11 height 11
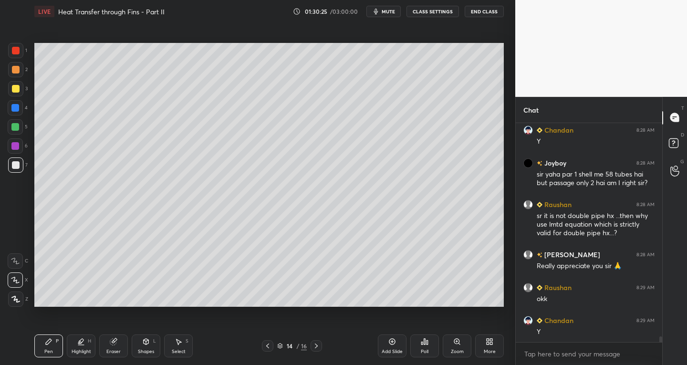
scroll to position [8329, 0]
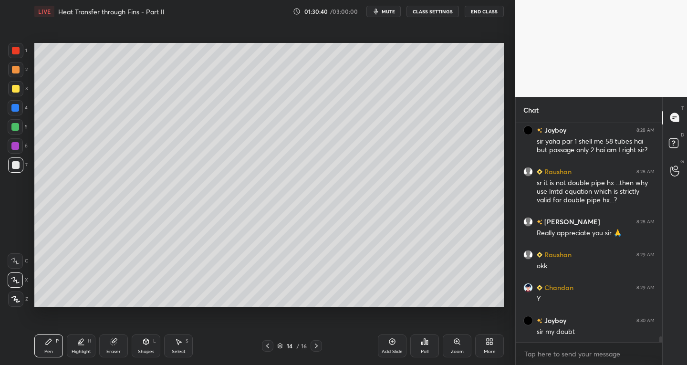
click at [270, 343] on icon at bounding box center [268, 346] width 8 height 8
click at [313, 349] on icon at bounding box center [316, 346] width 8 height 8
click at [391, 344] on icon at bounding box center [392, 342] width 6 height 6
click at [150, 346] on div "Shapes L" at bounding box center [146, 345] width 29 height 23
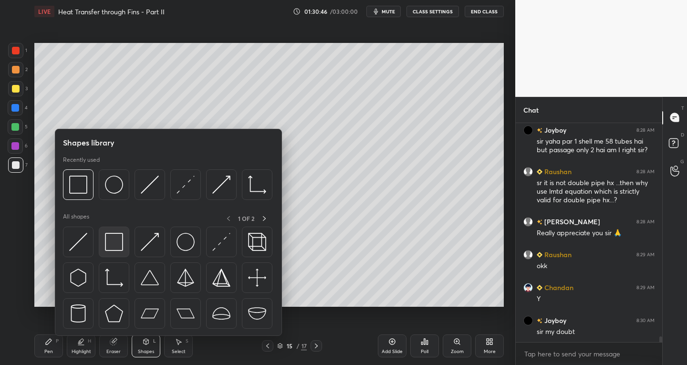
click at [116, 250] on img at bounding box center [114, 242] width 18 height 18
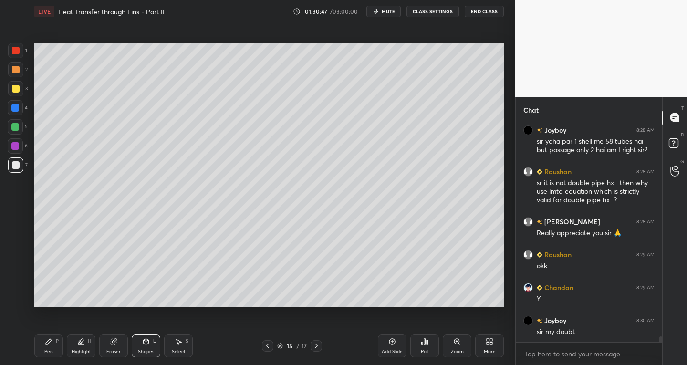
click at [134, 347] on div "Shapes L" at bounding box center [146, 345] width 29 height 23
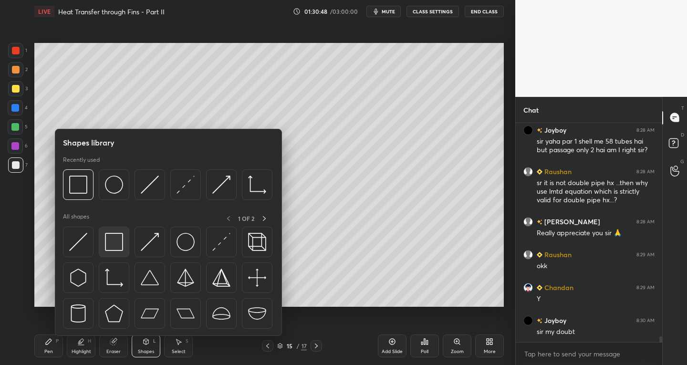
click at [119, 247] on img at bounding box center [114, 242] width 18 height 18
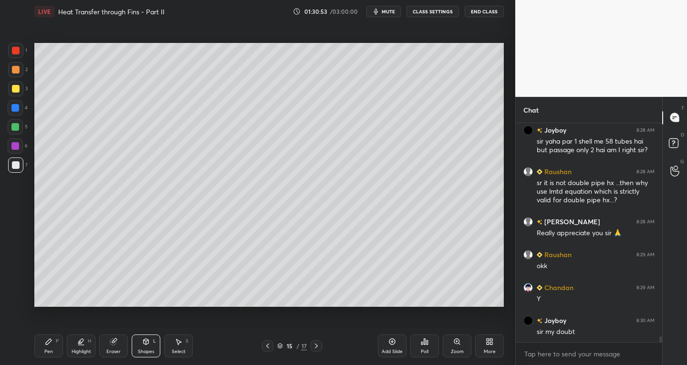
click at [51, 336] on div "Pen P" at bounding box center [48, 345] width 29 height 23
click at [187, 345] on div "Select S" at bounding box center [178, 345] width 29 height 23
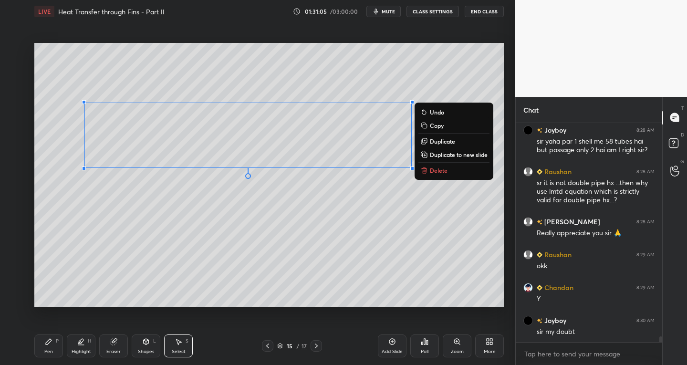
click at [433, 169] on p "Delete" at bounding box center [439, 170] width 18 height 8
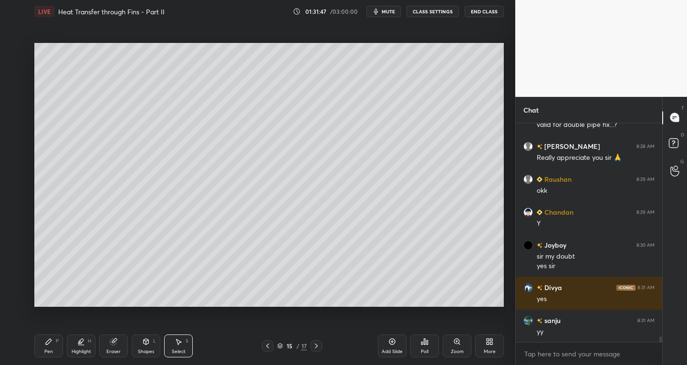
scroll to position [8437, 0]
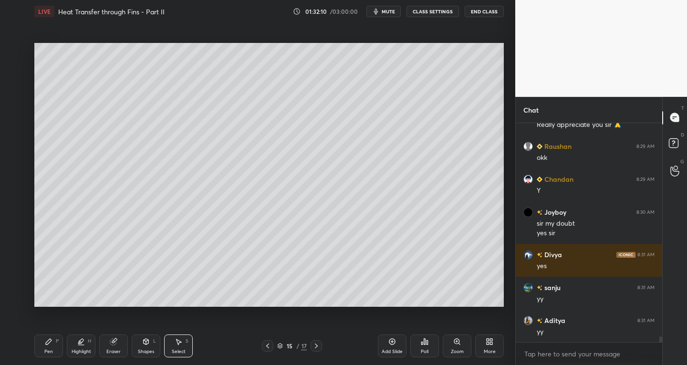
click at [52, 346] on div "Pen P" at bounding box center [48, 345] width 29 height 23
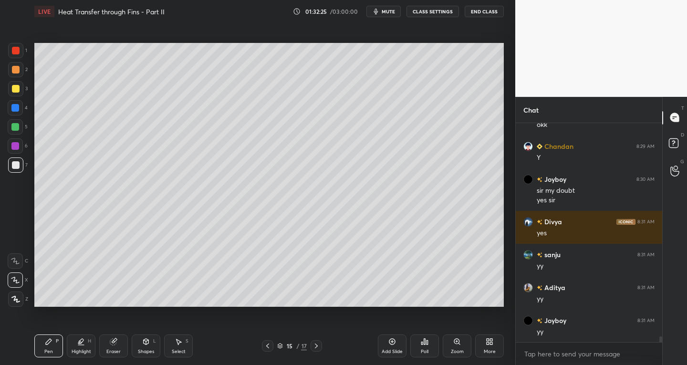
click at [115, 350] on div "Eraser" at bounding box center [113, 351] width 14 height 5
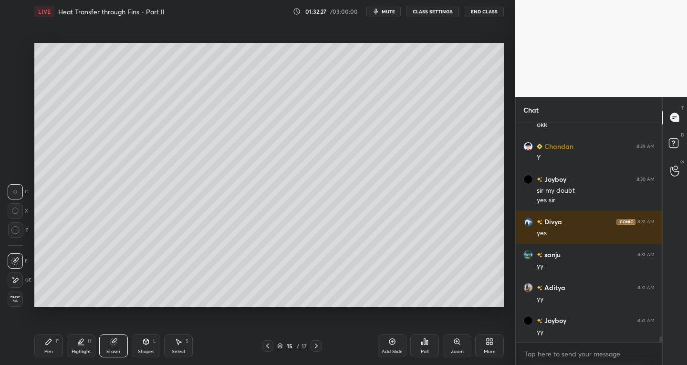
click at [47, 345] on div "Pen P" at bounding box center [48, 345] width 29 height 23
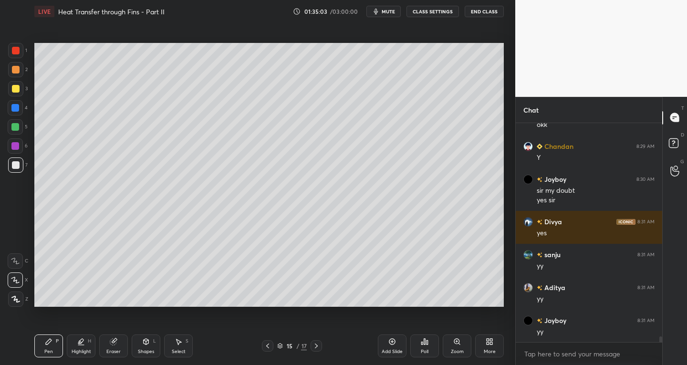
click at [120, 352] on div "Eraser" at bounding box center [113, 345] width 29 height 23
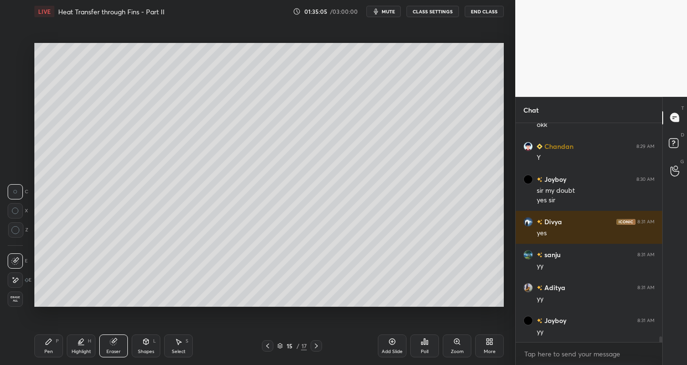
click at [59, 348] on div "Pen P" at bounding box center [48, 345] width 29 height 23
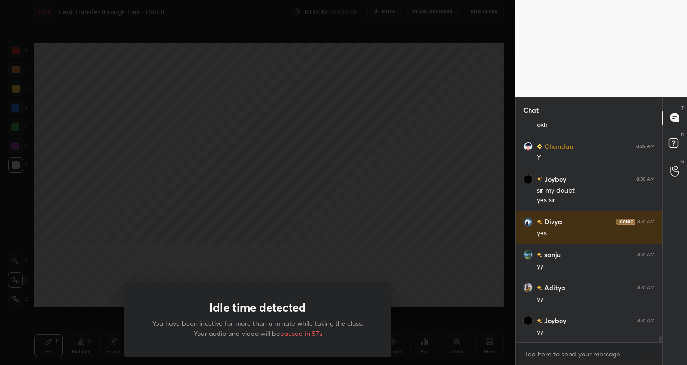
click at [478, 297] on div "Idle time detected You have been inactive for more than a minute while taking t…" at bounding box center [257, 182] width 515 height 365
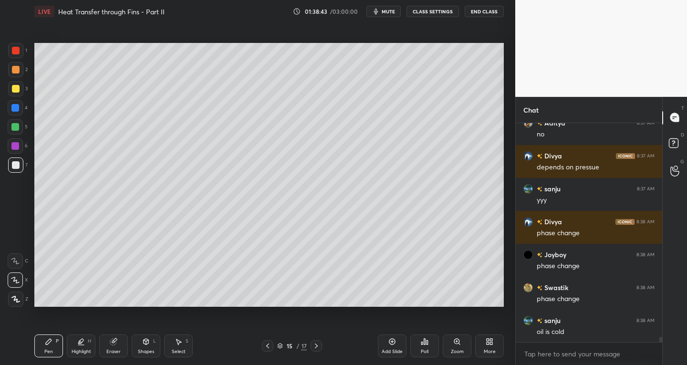
scroll to position [8733, 0]
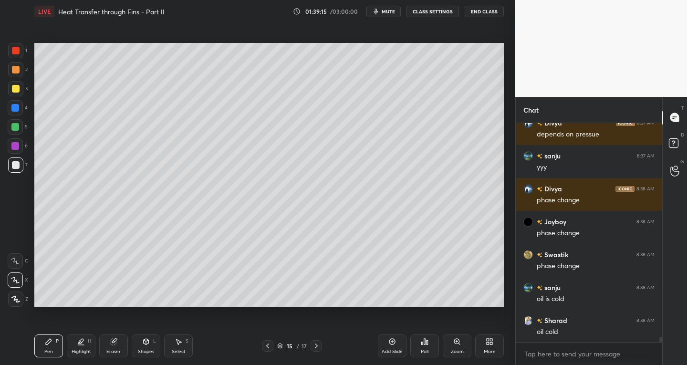
click at [16, 55] on div at bounding box center [15, 50] width 15 height 15
click at [385, 344] on div "Add Slide" at bounding box center [392, 345] width 29 height 23
click at [16, 155] on div "6" at bounding box center [18, 147] width 20 height 19
click at [16, 168] on div at bounding box center [16, 165] width 8 height 8
click at [144, 349] on div "Shapes" at bounding box center [146, 351] width 16 height 5
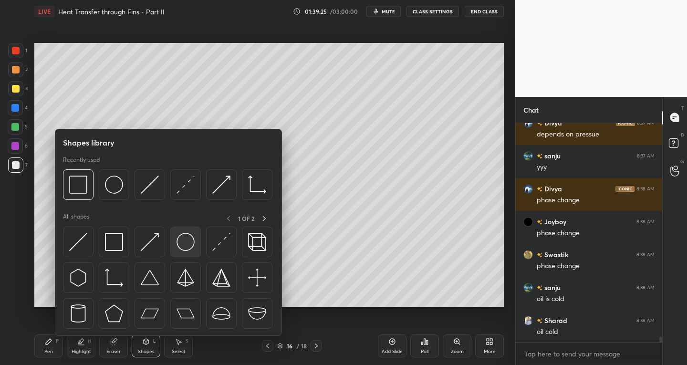
click at [190, 248] on img at bounding box center [185, 242] width 18 height 18
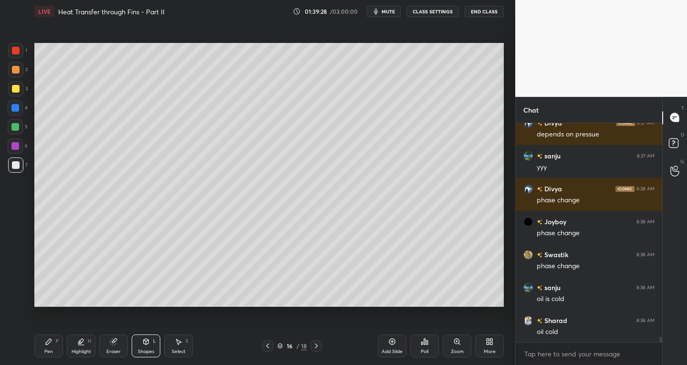
click at [179, 346] on div "Select S" at bounding box center [178, 345] width 29 height 23
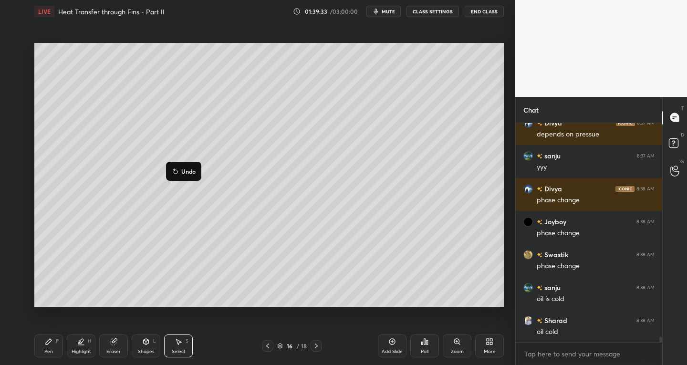
click at [148, 347] on div "Shapes L" at bounding box center [146, 345] width 29 height 23
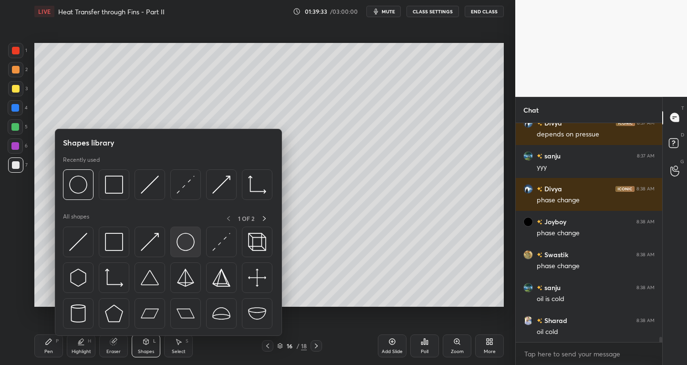
click at [186, 241] on img at bounding box center [185, 242] width 18 height 18
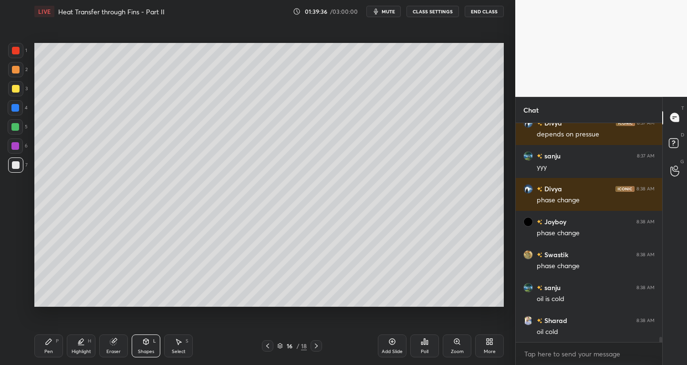
click at [181, 345] on icon at bounding box center [179, 342] width 8 height 8
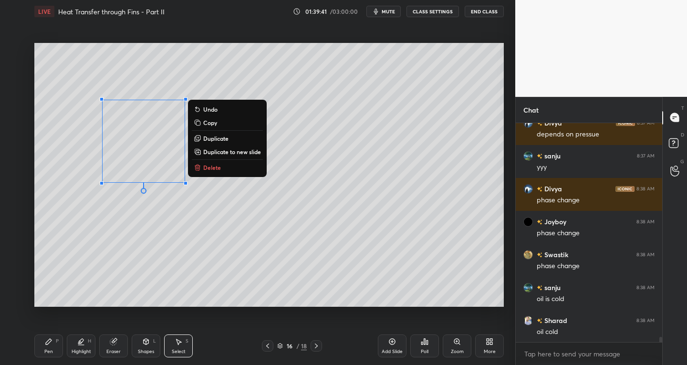
click at [199, 246] on div "0 ° Undo Copy Duplicate Duplicate to new slide Delete" at bounding box center [268, 175] width 469 height 264
click at [296, 179] on div "0 ° Undo Copy Duplicate Duplicate to new slide Delete" at bounding box center [268, 175] width 469 height 264
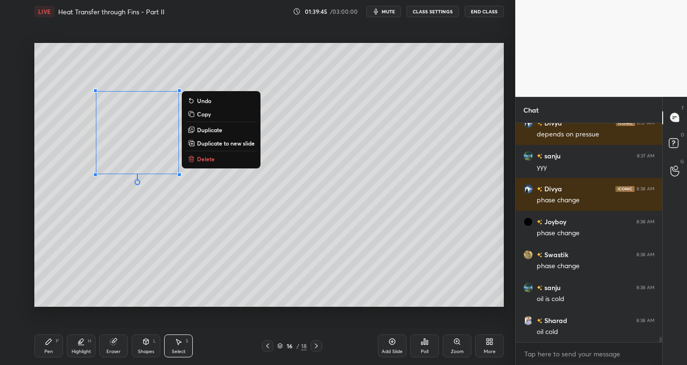
click at [48, 345] on icon at bounding box center [49, 342] width 8 height 8
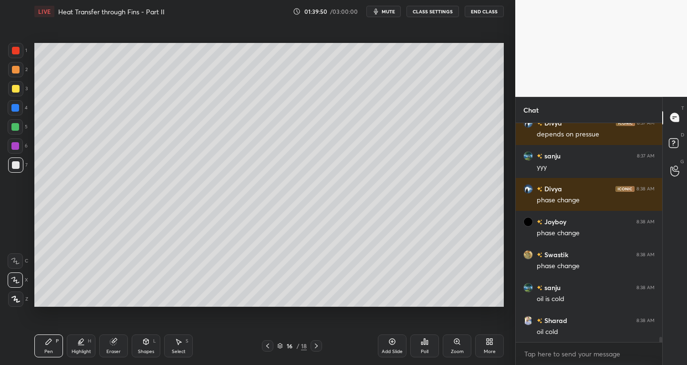
click at [270, 345] on icon at bounding box center [268, 346] width 8 height 8
click at [315, 348] on icon at bounding box center [316, 346] width 8 height 8
click at [112, 343] on icon at bounding box center [113, 342] width 6 height 6
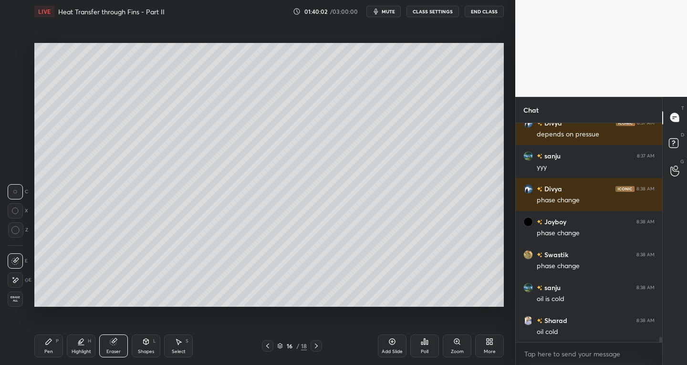
click at [53, 346] on div "Pen P" at bounding box center [48, 345] width 29 height 23
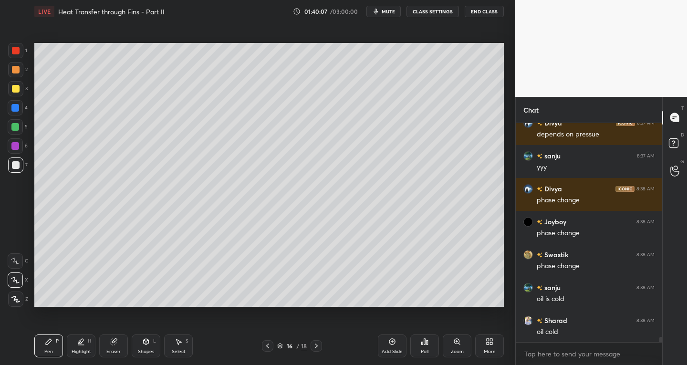
click at [273, 343] on div "16 / 18" at bounding box center [292, 345] width 60 height 11
click at [265, 345] on icon at bounding box center [268, 346] width 8 height 8
click at [318, 349] on icon at bounding box center [316, 346] width 8 height 8
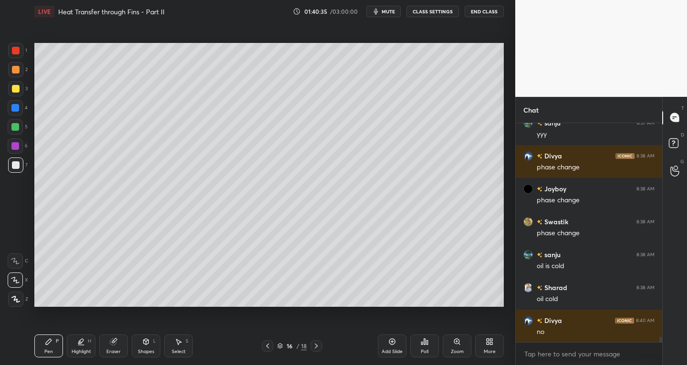
scroll to position [8799, 0]
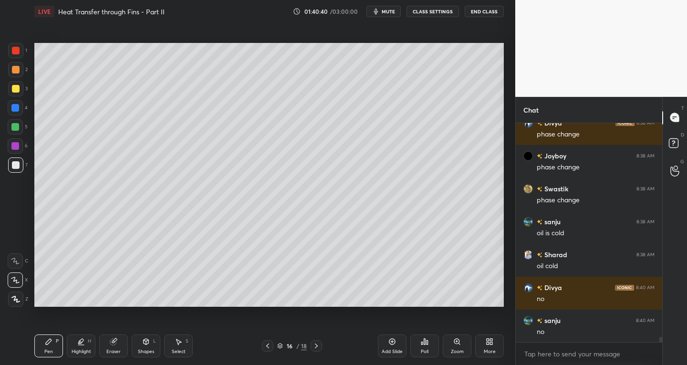
click at [13, 92] on div at bounding box center [16, 89] width 8 height 8
click at [16, 165] on div at bounding box center [16, 165] width 8 height 8
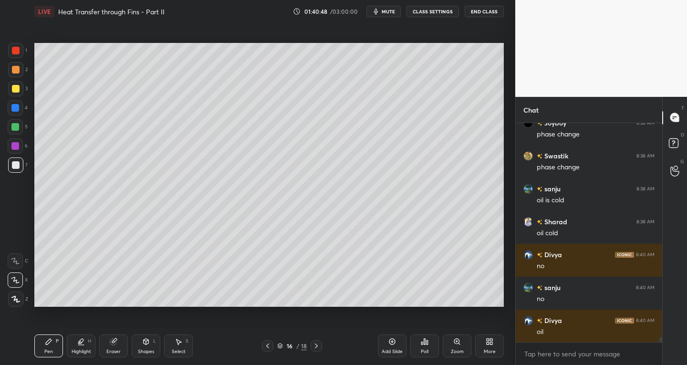
click at [17, 49] on div at bounding box center [16, 51] width 8 height 8
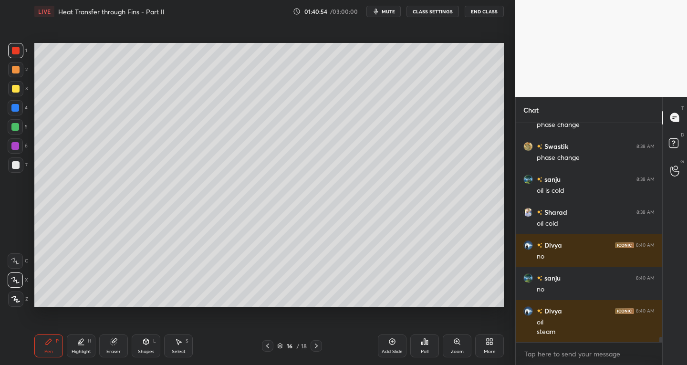
click at [18, 166] on div at bounding box center [16, 165] width 8 height 8
click at [270, 345] on icon at bounding box center [268, 346] width 8 height 8
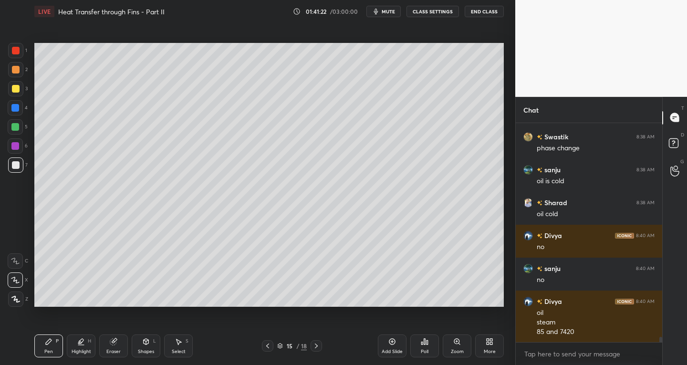
click at [313, 343] on icon at bounding box center [316, 346] width 8 height 8
click at [270, 349] on icon at bounding box center [268, 346] width 8 height 8
click at [18, 91] on div at bounding box center [16, 89] width 8 height 8
click at [317, 348] on icon at bounding box center [316, 346] width 8 height 8
click at [21, 164] on div at bounding box center [15, 164] width 15 height 15
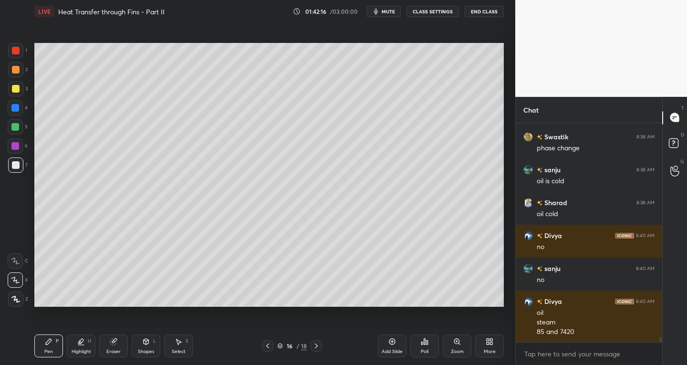
click at [268, 346] on icon at bounding box center [268, 346] width 8 height 8
click at [315, 348] on icon at bounding box center [316, 345] width 3 height 5
click at [147, 347] on div "Shapes L" at bounding box center [146, 345] width 29 height 23
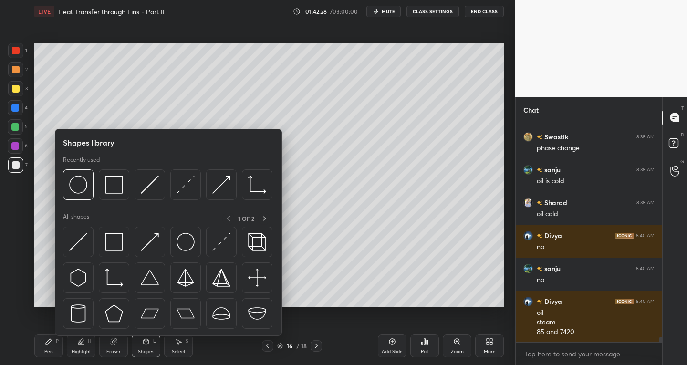
click at [184, 347] on div "Select S" at bounding box center [178, 345] width 29 height 23
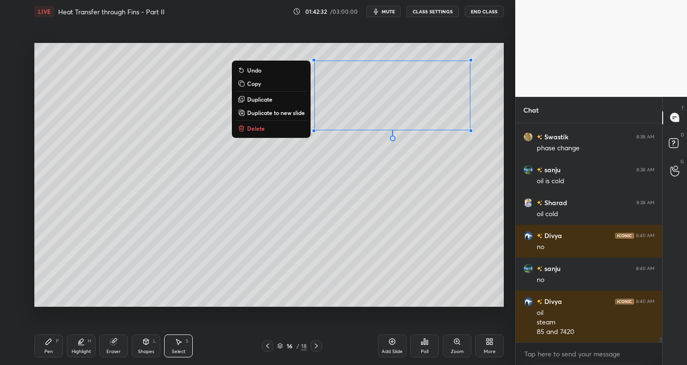
click at [53, 350] on div "Pen P" at bounding box center [48, 345] width 29 height 23
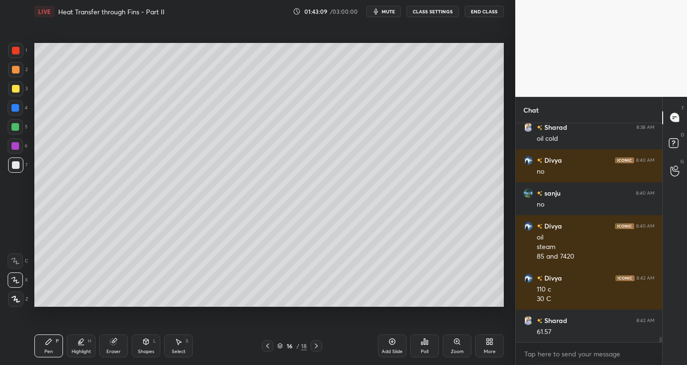
scroll to position [8959, 0]
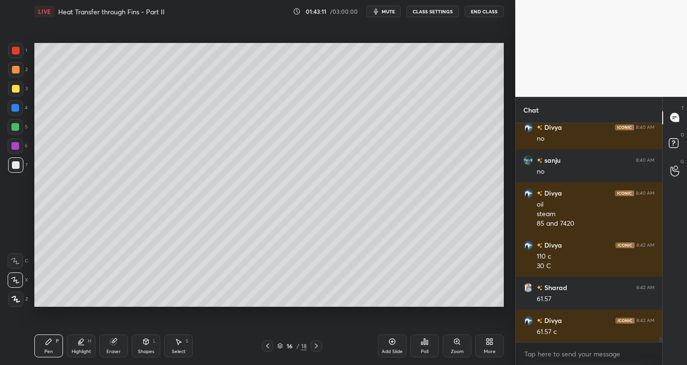
click at [151, 346] on div "Shapes L" at bounding box center [146, 345] width 29 height 23
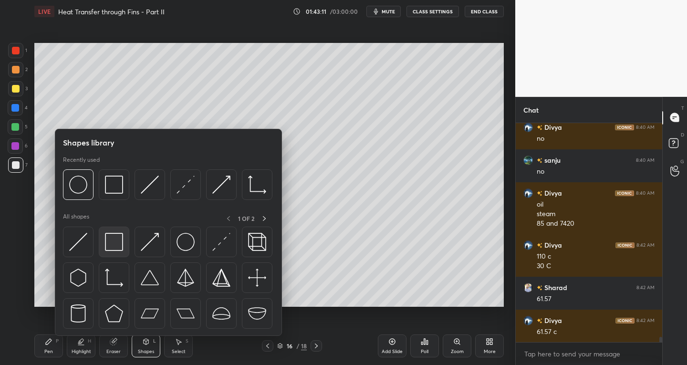
click at [112, 249] on img at bounding box center [114, 242] width 18 height 18
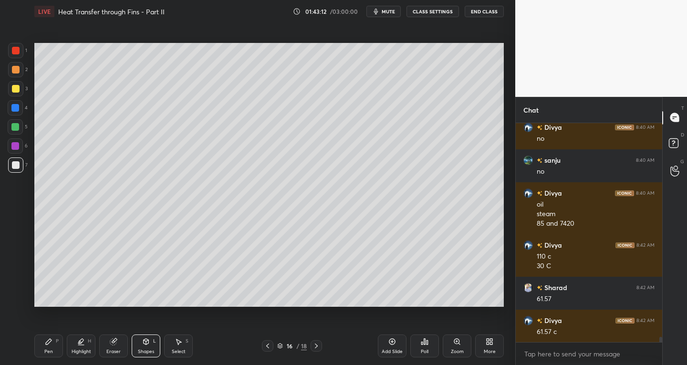
click at [19, 52] on div at bounding box center [16, 51] width 8 height 8
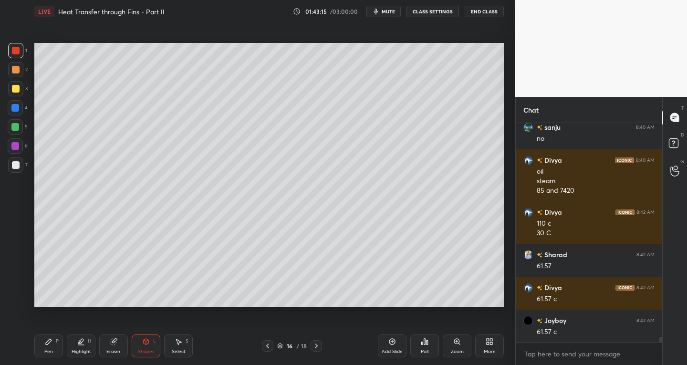
click at [49, 352] on div "Pen" at bounding box center [48, 351] width 9 height 5
click at [16, 166] on div at bounding box center [16, 165] width 8 height 8
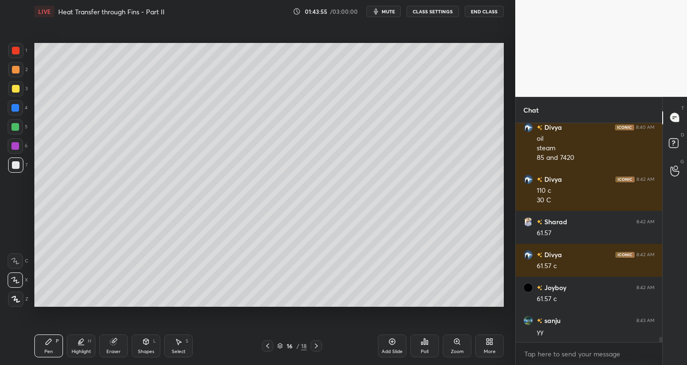
click at [268, 344] on icon at bounding box center [267, 345] width 3 height 5
click at [317, 346] on icon at bounding box center [316, 345] width 3 height 5
click at [86, 353] on div "Highlight" at bounding box center [82, 351] width 20 height 5
click at [16, 294] on div at bounding box center [15, 298] width 15 height 15
click at [56, 339] on div "P" at bounding box center [57, 341] width 3 height 5
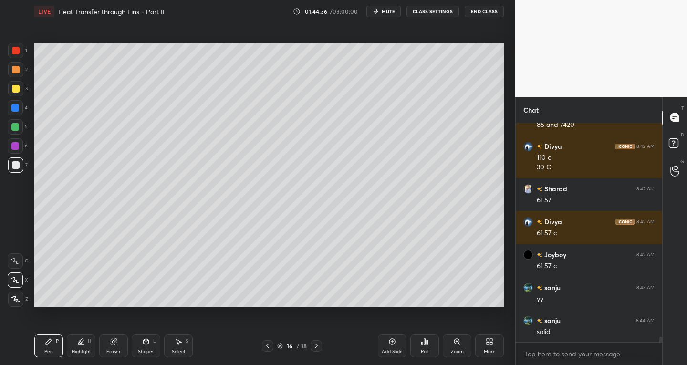
scroll to position [9091, 0]
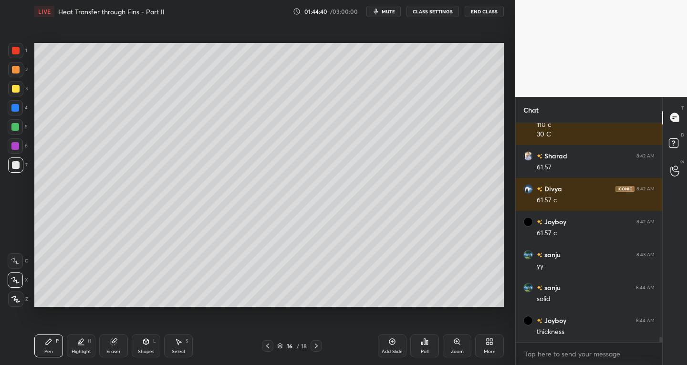
click at [145, 346] on div "Shapes L" at bounding box center [146, 345] width 29 height 23
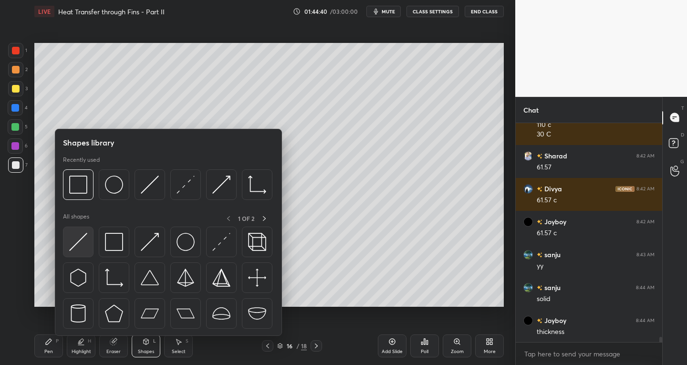
click at [79, 228] on div at bounding box center [78, 242] width 31 height 31
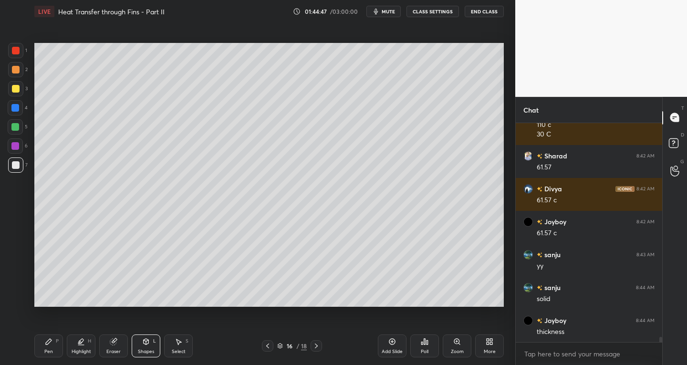
click at [48, 346] on div "Pen P" at bounding box center [48, 345] width 29 height 23
click at [16, 94] on div at bounding box center [15, 88] width 15 height 15
click at [17, 299] on icon at bounding box center [16, 299] width 8 height 6
click at [20, 55] on div at bounding box center [15, 50] width 15 height 15
click at [12, 165] on div at bounding box center [16, 165] width 8 height 8
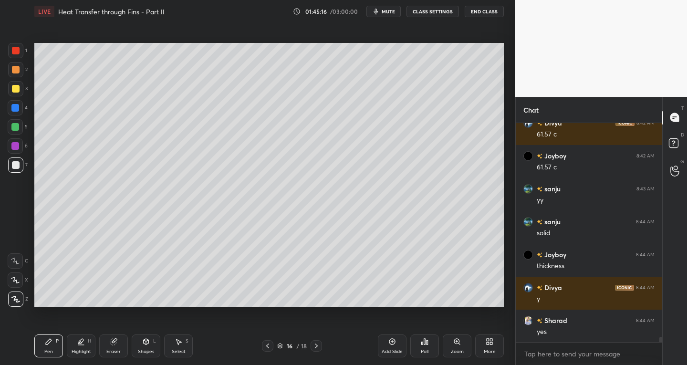
scroll to position [9190, 0]
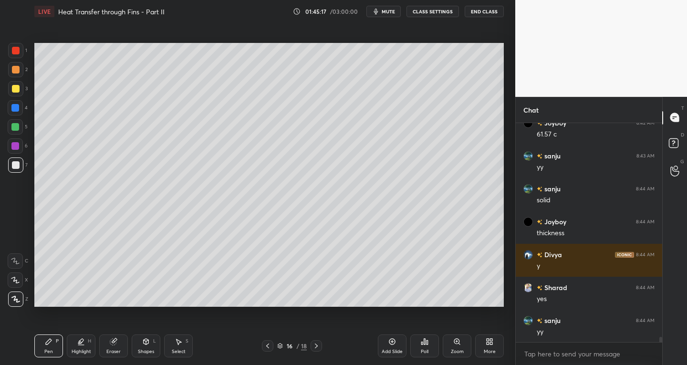
click at [15, 89] on div at bounding box center [16, 89] width 8 height 8
click at [83, 349] on div "Highlight" at bounding box center [82, 351] width 20 height 5
click at [19, 295] on div at bounding box center [15, 298] width 15 height 15
click at [48, 347] on div "Pen P" at bounding box center [48, 345] width 29 height 23
click at [16, 166] on div at bounding box center [16, 165] width 8 height 8
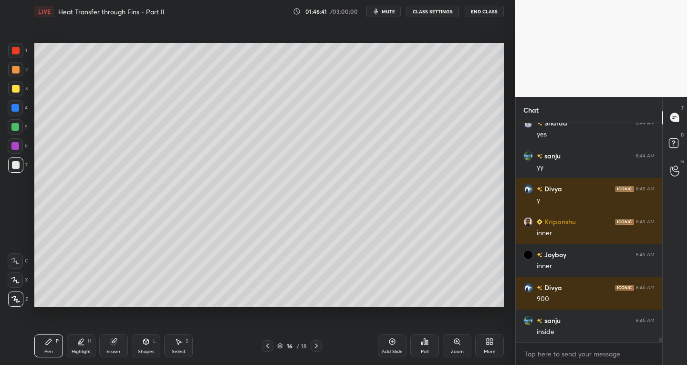
scroll to position [9387, 0]
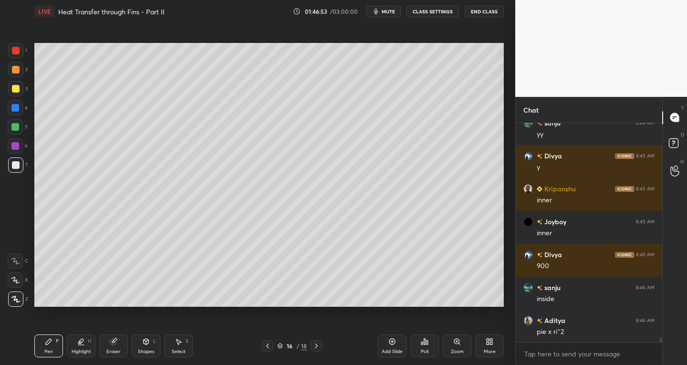
click at [180, 344] on icon at bounding box center [179, 342] width 8 height 8
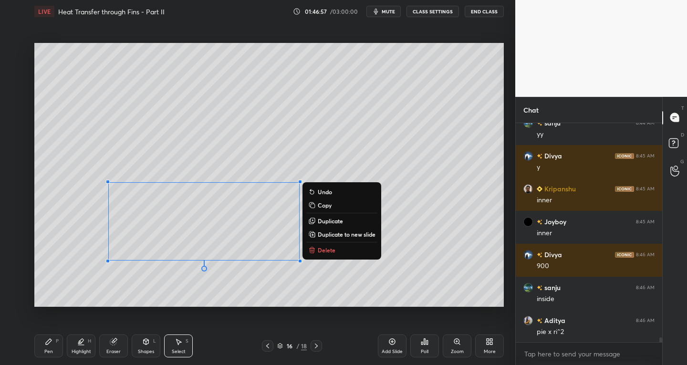
click at [51, 340] on icon at bounding box center [49, 342] width 6 height 6
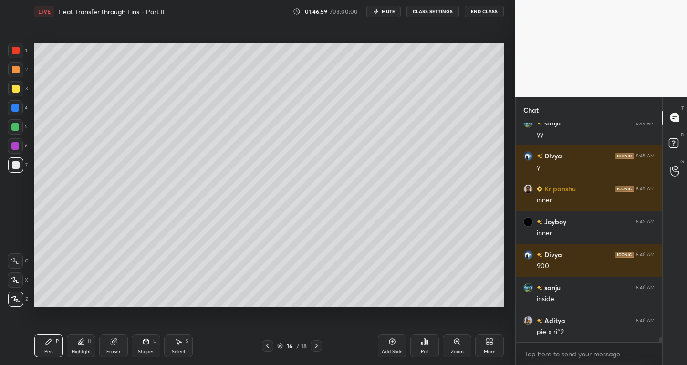
click at [269, 343] on icon at bounding box center [268, 346] width 8 height 8
click at [315, 345] on icon at bounding box center [316, 346] width 8 height 8
click at [268, 348] on icon at bounding box center [268, 346] width 8 height 8
click at [316, 345] on icon at bounding box center [316, 345] width 3 height 5
click at [176, 343] on icon at bounding box center [179, 342] width 8 height 8
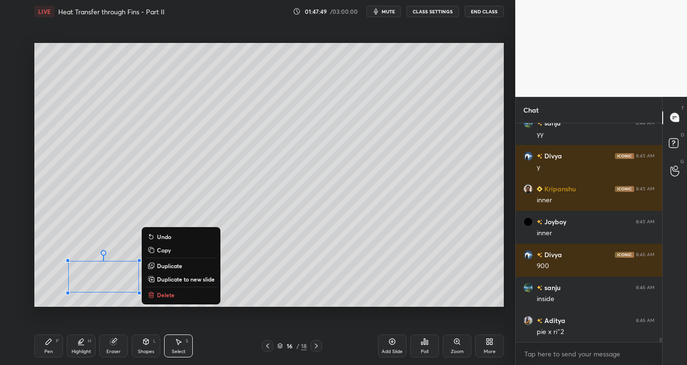
click at [159, 293] on p "Delete" at bounding box center [166, 295] width 18 height 8
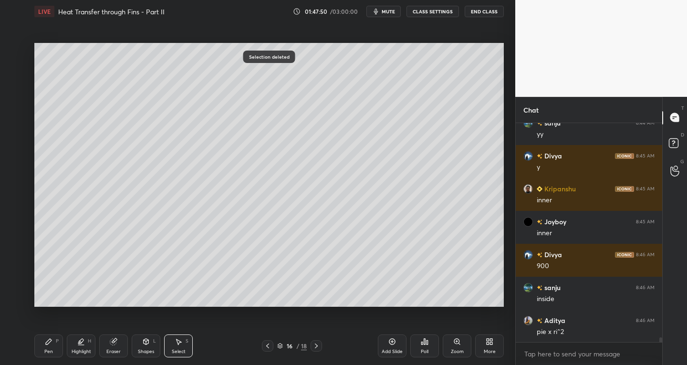
click at [38, 353] on div "Pen P" at bounding box center [48, 345] width 29 height 23
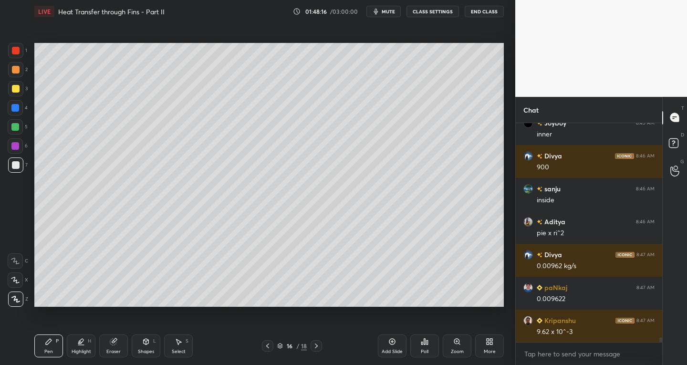
scroll to position [9519, 0]
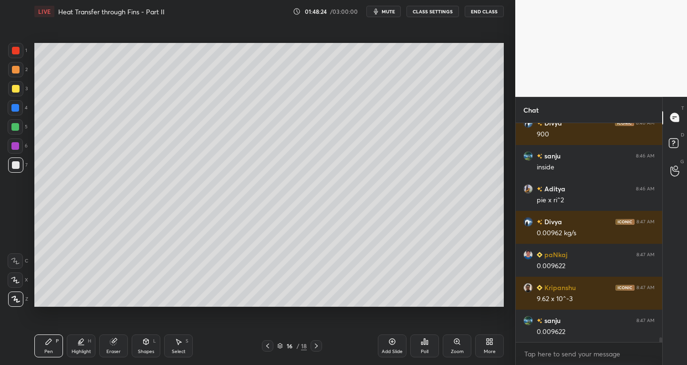
click at [268, 347] on icon at bounding box center [267, 345] width 3 height 5
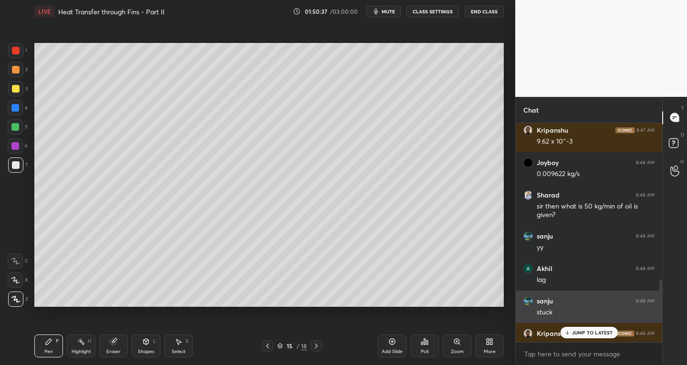
scroll to position [1124, 0]
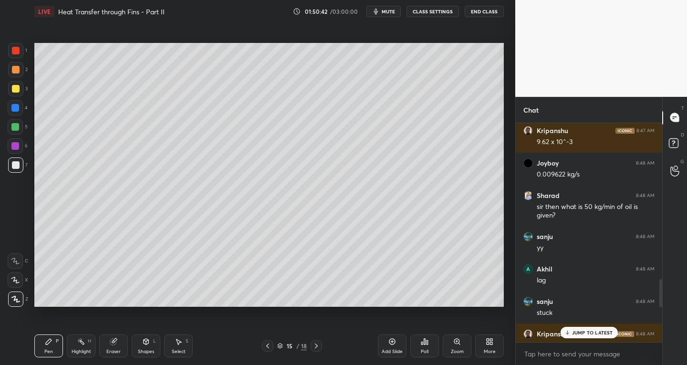
click at [19, 52] on div at bounding box center [16, 51] width 8 height 8
click at [16, 90] on div at bounding box center [16, 89] width 8 height 8
click at [13, 52] on div at bounding box center [16, 51] width 8 height 8
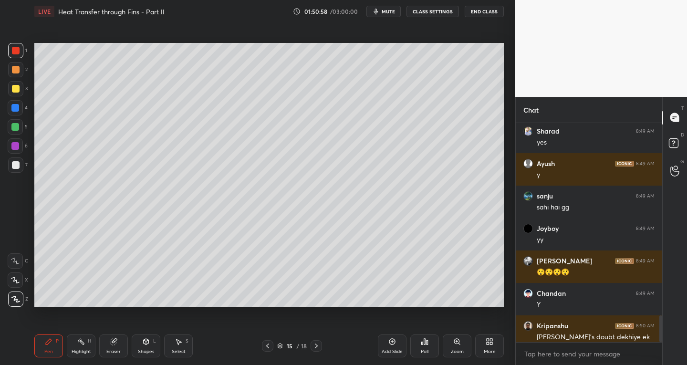
scroll to position [1591, 0]
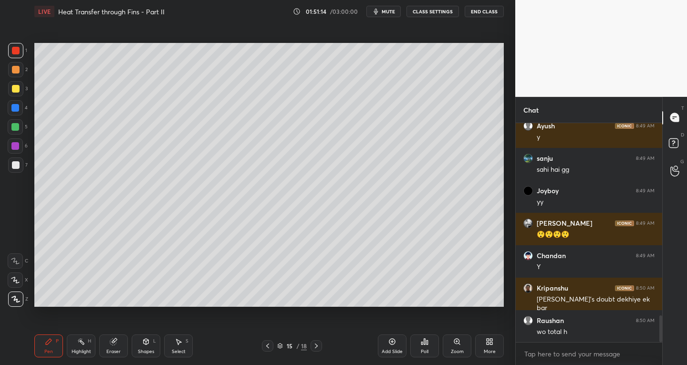
click at [315, 347] on icon at bounding box center [316, 345] width 3 height 5
click at [387, 346] on div "Add Slide" at bounding box center [392, 345] width 29 height 23
click at [20, 166] on div at bounding box center [15, 164] width 15 height 15
click at [267, 347] on icon at bounding box center [268, 346] width 8 height 8
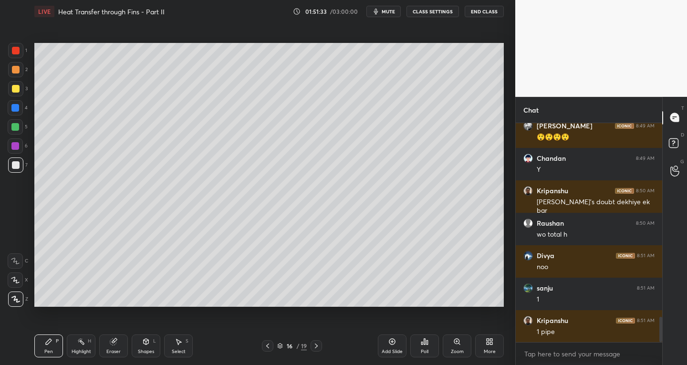
scroll to position [1721, 0]
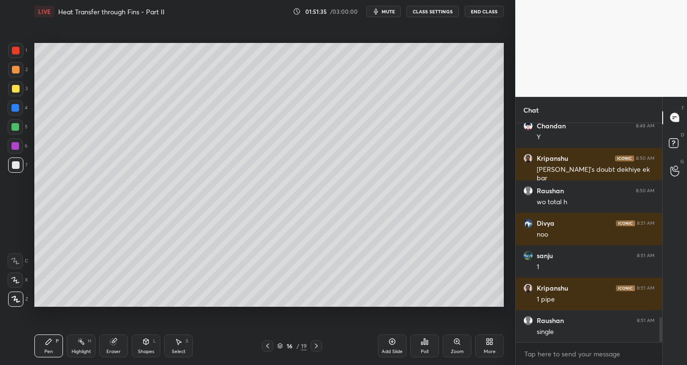
click at [315, 346] on icon at bounding box center [316, 346] width 8 height 8
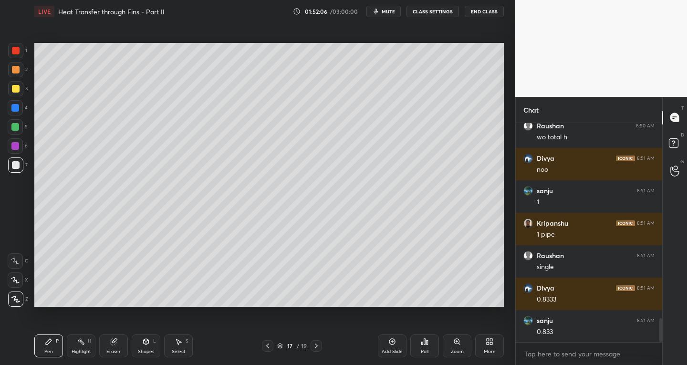
scroll to position [1818, 0]
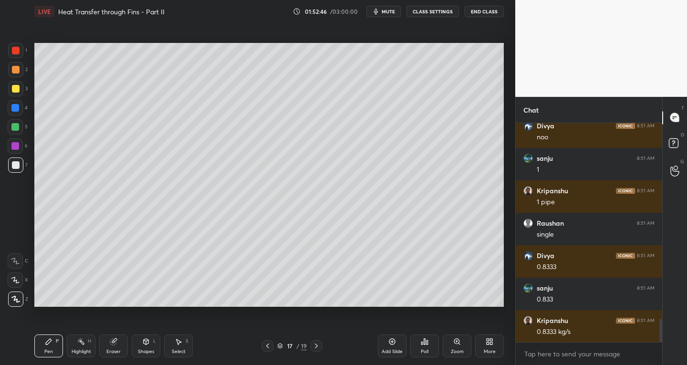
click at [270, 347] on icon at bounding box center [268, 346] width 8 height 8
click at [316, 345] on icon at bounding box center [316, 346] width 8 height 8
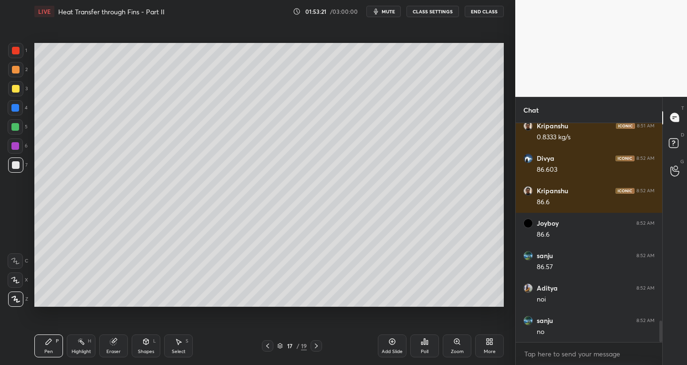
scroll to position [2045, 0]
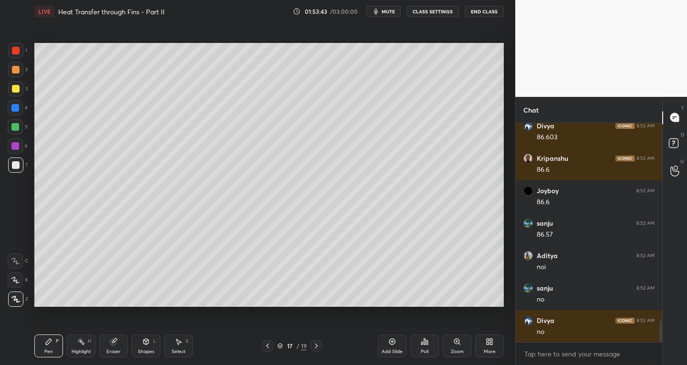
click at [15, 279] on icon at bounding box center [15, 280] width 8 height 6
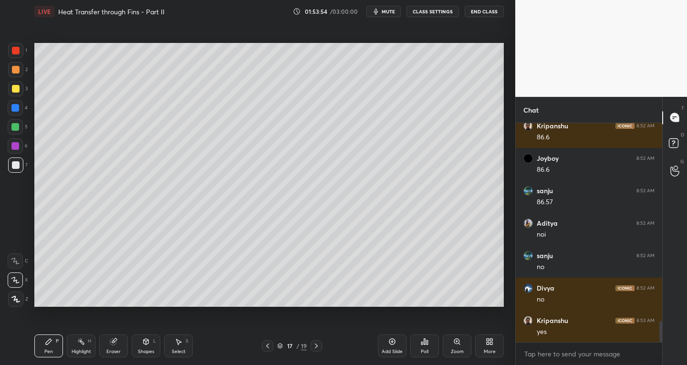
click at [389, 342] on icon at bounding box center [392, 342] width 8 height 8
click at [267, 344] on icon at bounding box center [267, 346] width 8 height 8
click at [270, 344] on icon at bounding box center [267, 346] width 8 height 8
click at [316, 346] on icon at bounding box center [317, 346] width 8 height 8
click at [319, 345] on icon at bounding box center [317, 346] width 8 height 8
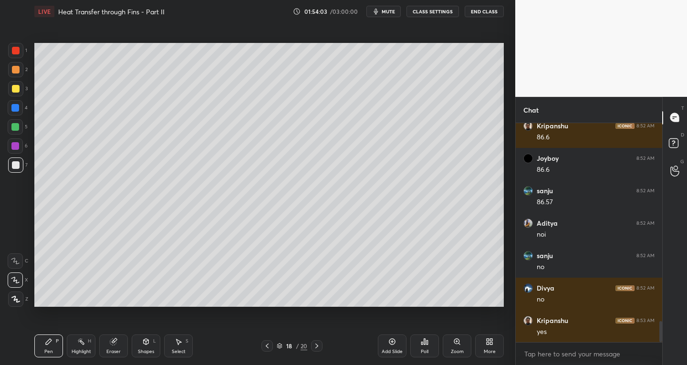
click at [272, 347] on div at bounding box center [266, 345] width 11 height 11
click at [315, 348] on icon at bounding box center [316, 345] width 3 height 5
click at [316, 348] on icon at bounding box center [317, 346] width 8 height 8
click at [314, 348] on icon at bounding box center [317, 346] width 8 height 8
click at [317, 347] on icon at bounding box center [316, 345] width 3 height 5
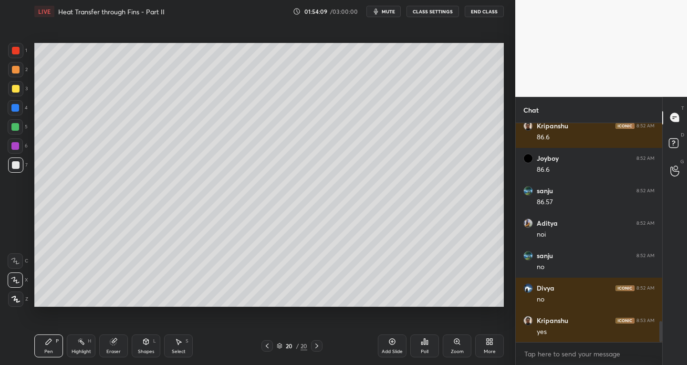
click at [318, 347] on icon at bounding box center [317, 346] width 8 height 8
click at [317, 346] on icon at bounding box center [316, 345] width 3 height 5
click at [312, 347] on div at bounding box center [316, 345] width 11 height 11
click at [271, 344] on div at bounding box center [266, 345] width 11 height 11
click at [271, 342] on div at bounding box center [266, 345] width 11 height 11
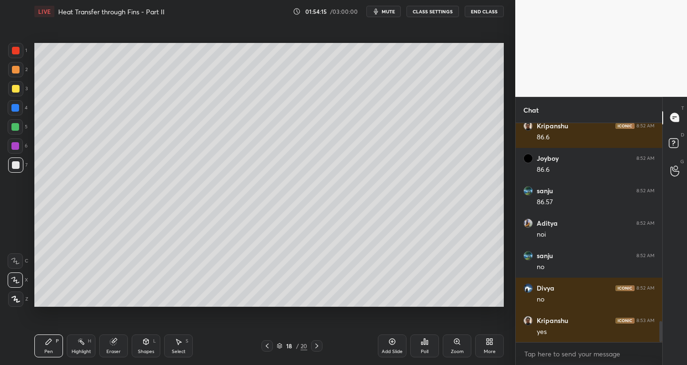
click at [273, 342] on div "18 / 20" at bounding box center [291, 345] width 61 height 11
click at [267, 344] on icon at bounding box center [267, 346] width 8 height 8
click at [388, 344] on div "Add Slide" at bounding box center [392, 345] width 29 height 23
click at [268, 347] on icon at bounding box center [268, 346] width 8 height 8
click at [266, 348] on icon at bounding box center [268, 346] width 8 height 8
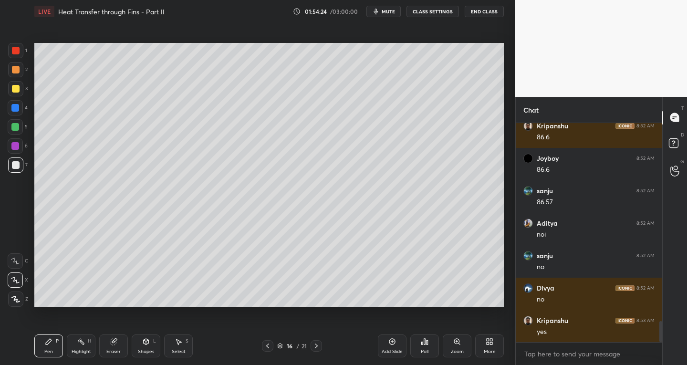
click at [315, 347] on icon at bounding box center [316, 346] width 8 height 8
click at [267, 347] on icon at bounding box center [268, 346] width 8 height 8
click at [267, 343] on icon at bounding box center [268, 346] width 8 height 8
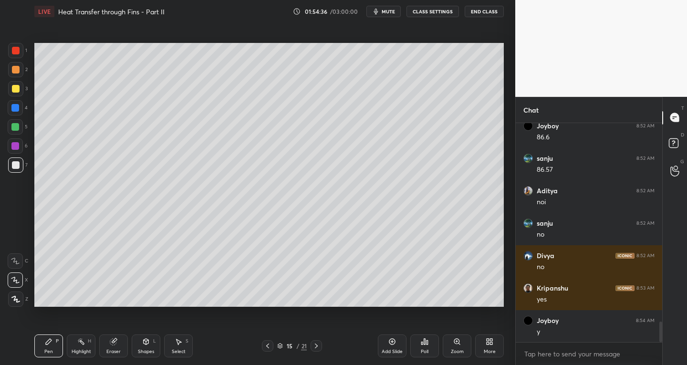
scroll to position [2143, 0]
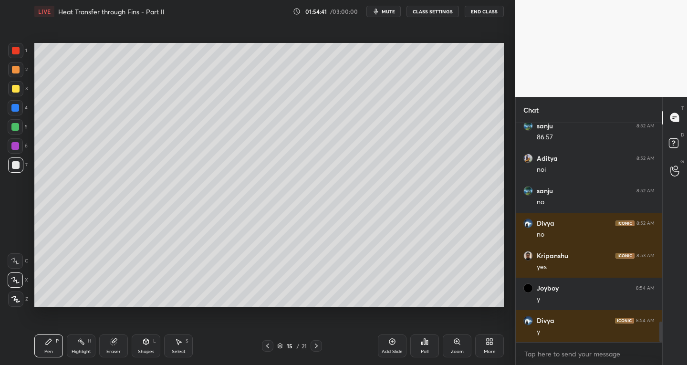
click at [12, 55] on div at bounding box center [15, 50] width 15 height 15
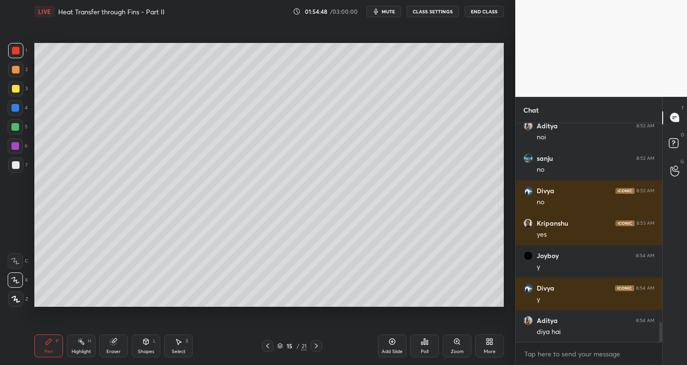
scroll to position [2208, 0]
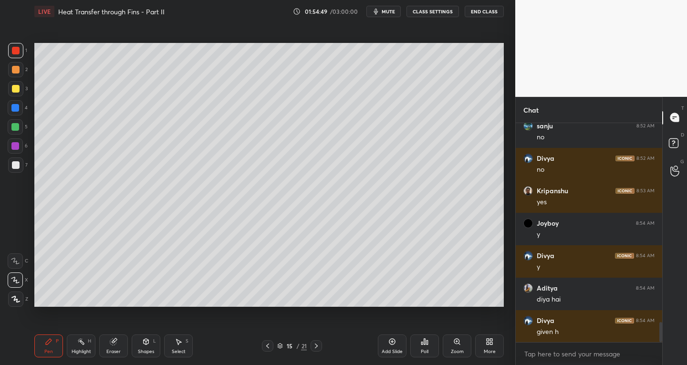
click at [317, 344] on icon at bounding box center [316, 346] width 8 height 8
click at [317, 343] on icon at bounding box center [316, 346] width 8 height 8
click at [313, 344] on icon at bounding box center [316, 346] width 8 height 8
click at [14, 167] on div at bounding box center [16, 165] width 8 height 8
click at [114, 343] on icon at bounding box center [113, 342] width 6 height 6
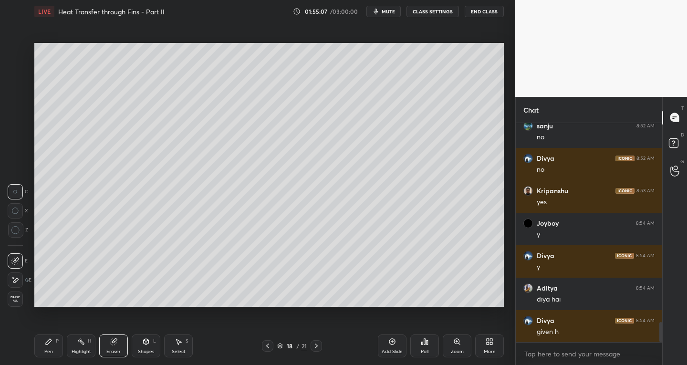
click at [50, 349] on div "Pen" at bounding box center [48, 351] width 9 height 5
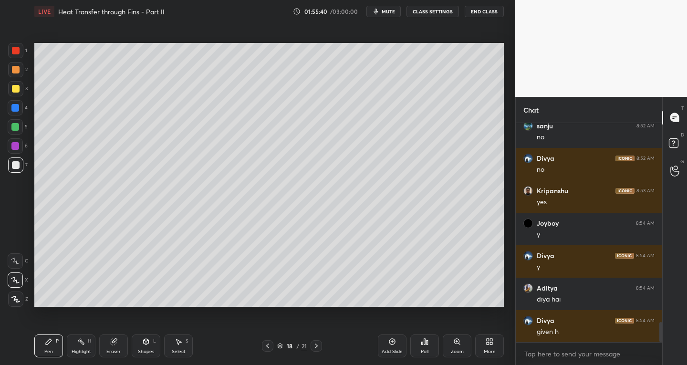
click at [268, 347] on icon at bounding box center [267, 345] width 3 height 5
click at [269, 345] on icon at bounding box center [268, 346] width 8 height 8
click at [266, 344] on icon at bounding box center [268, 346] width 8 height 8
click at [314, 344] on icon at bounding box center [316, 346] width 8 height 8
click at [316, 344] on icon at bounding box center [316, 345] width 3 height 5
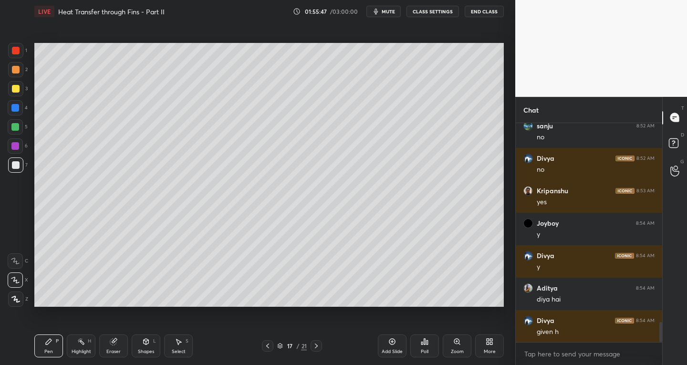
click at [317, 343] on icon at bounding box center [316, 346] width 8 height 8
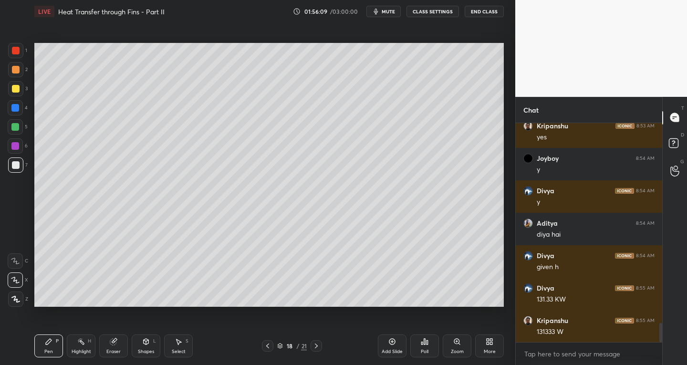
scroll to position [2305, 0]
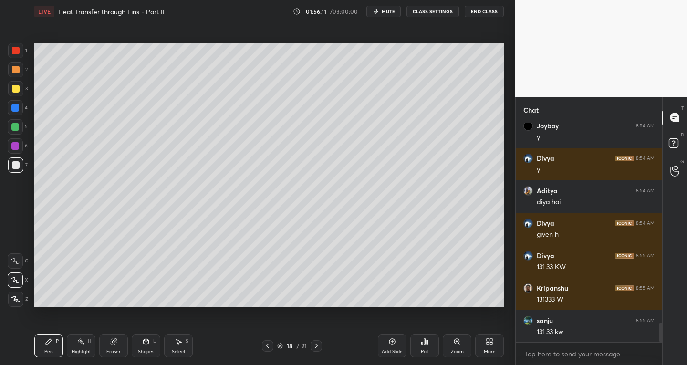
click at [182, 342] on div "Select S" at bounding box center [178, 345] width 29 height 23
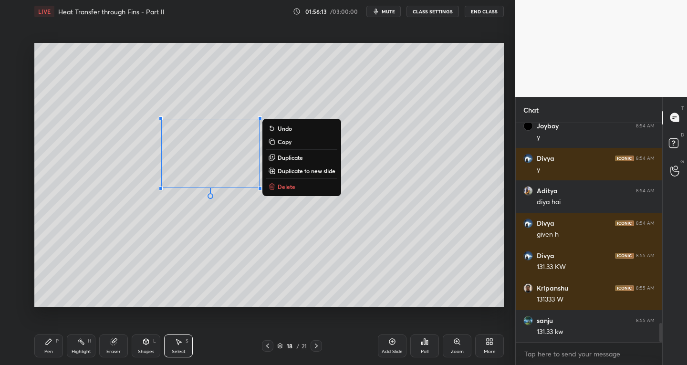
click at [279, 189] on p "Delete" at bounding box center [287, 187] width 18 height 8
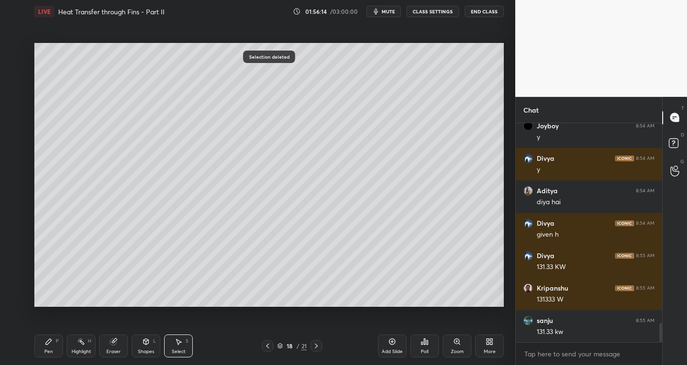
click at [54, 340] on div "Pen P" at bounding box center [48, 345] width 29 height 23
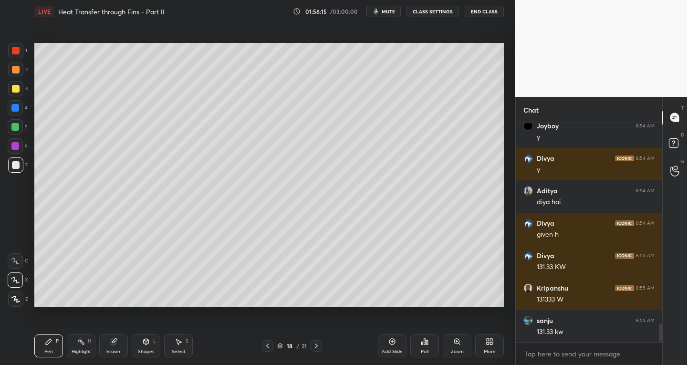
scroll to position [2337, 0]
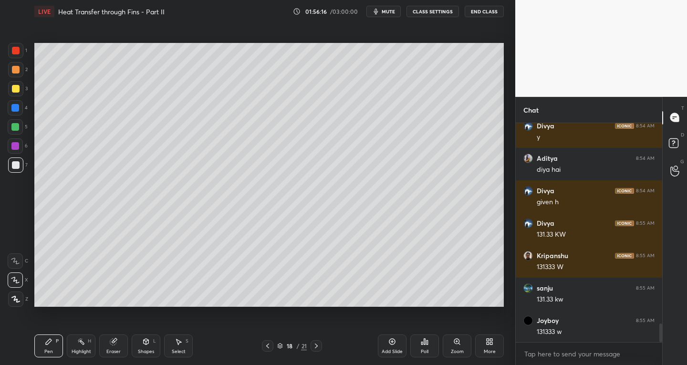
click at [177, 344] on icon at bounding box center [179, 342] width 8 height 8
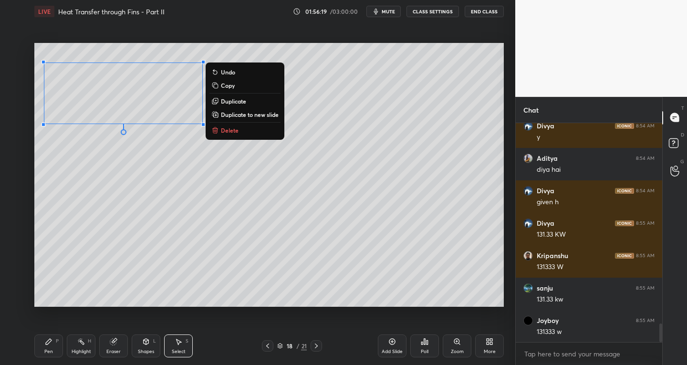
click at [45, 334] on div "Pen P Highlight H Eraser Shapes L Select S 18 / 21 Add Slide Poll Zoom More" at bounding box center [268, 346] width 469 height 38
click at [49, 341] on icon at bounding box center [49, 342] width 6 height 6
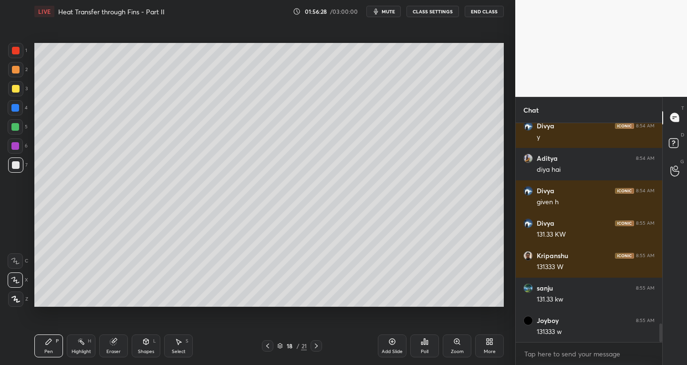
click at [145, 340] on icon at bounding box center [146, 342] width 5 height 6
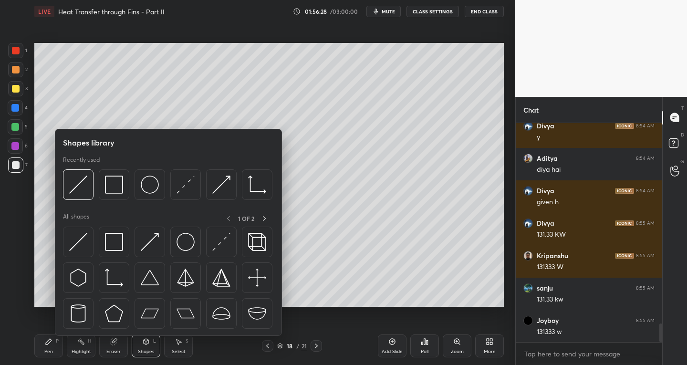
click at [118, 236] on img at bounding box center [114, 242] width 18 height 18
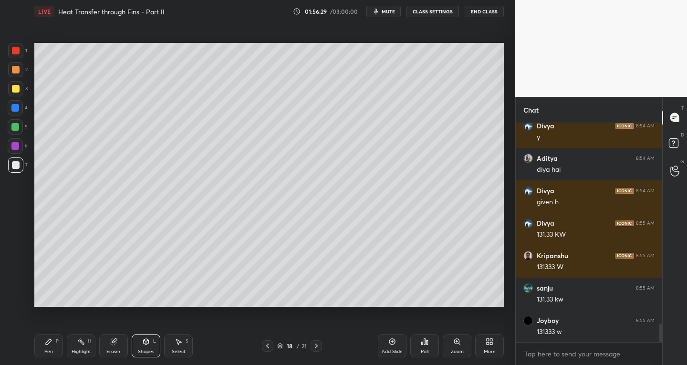
click at [25, 52] on div "1" at bounding box center [17, 50] width 19 height 15
click at [22, 167] on div at bounding box center [15, 164] width 15 height 15
click at [48, 345] on icon at bounding box center [49, 342] width 8 height 8
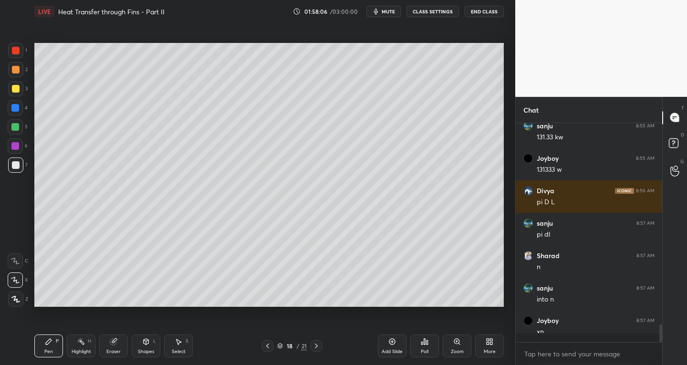
scroll to position [216, 144]
click at [109, 344] on div "Eraser" at bounding box center [113, 345] width 29 height 23
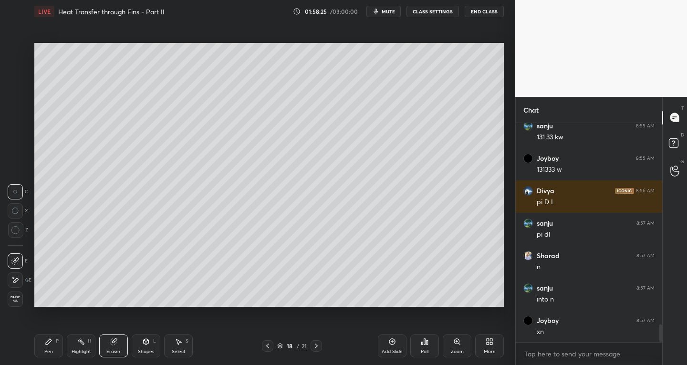
click at [46, 342] on icon at bounding box center [49, 342] width 6 height 6
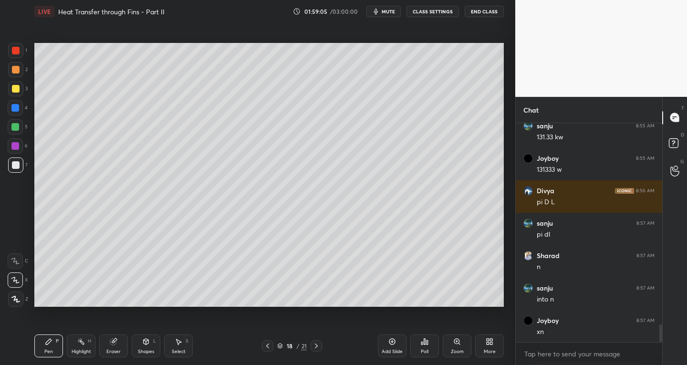
click at [269, 346] on icon at bounding box center [268, 346] width 8 height 8
click at [265, 345] on icon at bounding box center [268, 346] width 8 height 8
click at [317, 347] on icon at bounding box center [316, 346] width 8 height 8
click at [317, 348] on icon at bounding box center [316, 346] width 8 height 8
click at [116, 344] on icon at bounding box center [114, 342] width 8 height 8
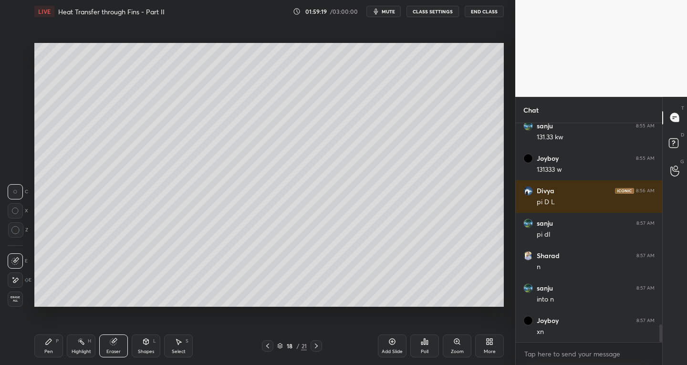
click at [52, 347] on div "Pen P" at bounding box center [48, 345] width 29 height 23
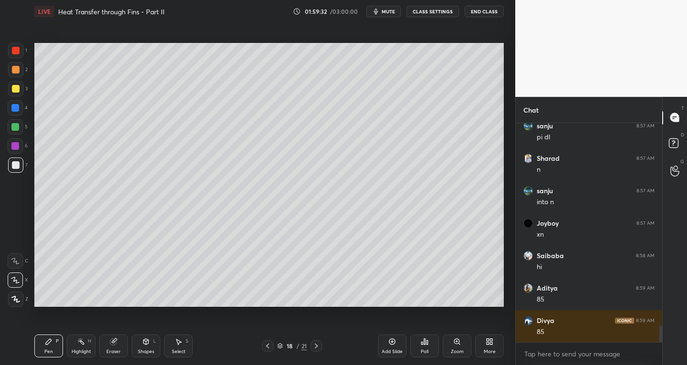
scroll to position [2629, 0]
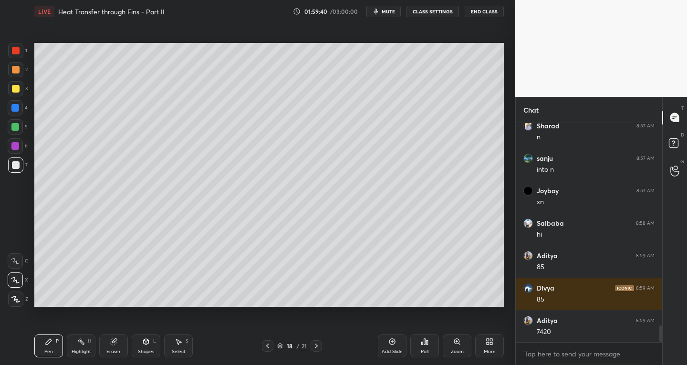
click at [271, 346] on icon at bounding box center [268, 346] width 8 height 8
click at [271, 346] on div at bounding box center [267, 345] width 11 height 11
click at [317, 346] on icon at bounding box center [316, 346] width 8 height 8
click at [318, 346] on icon at bounding box center [316, 346] width 8 height 8
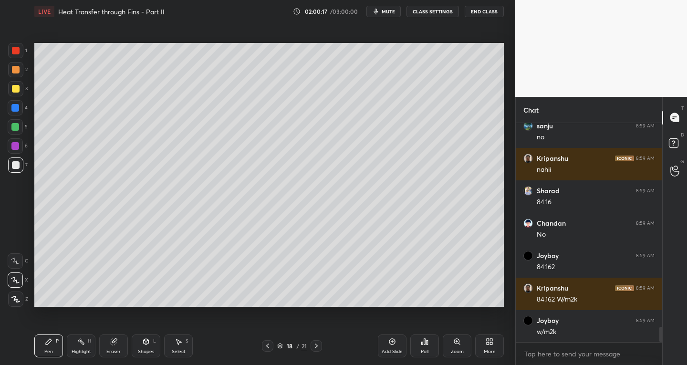
scroll to position [2954, 0]
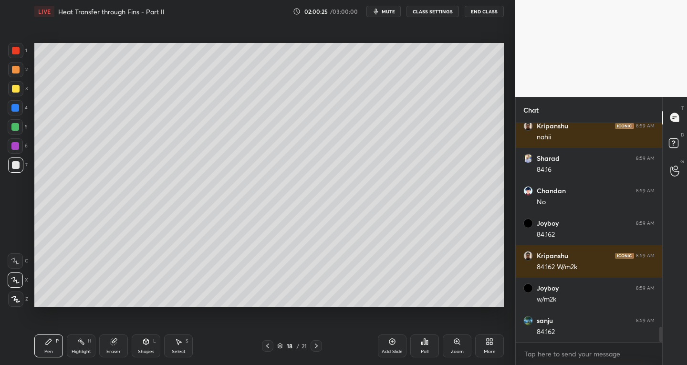
click at [116, 353] on div "Eraser" at bounding box center [113, 351] width 14 height 5
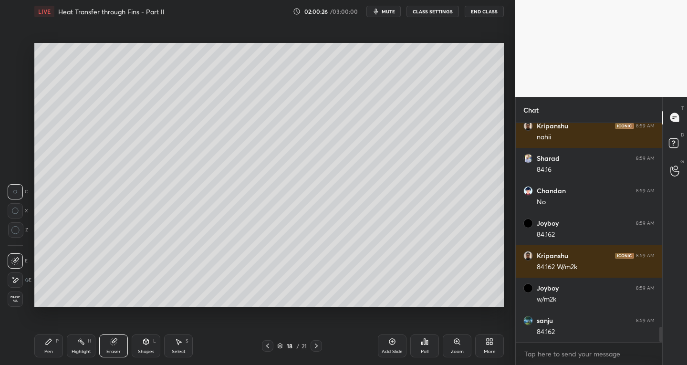
click at [57, 345] on div "Pen P" at bounding box center [48, 345] width 29 height 23
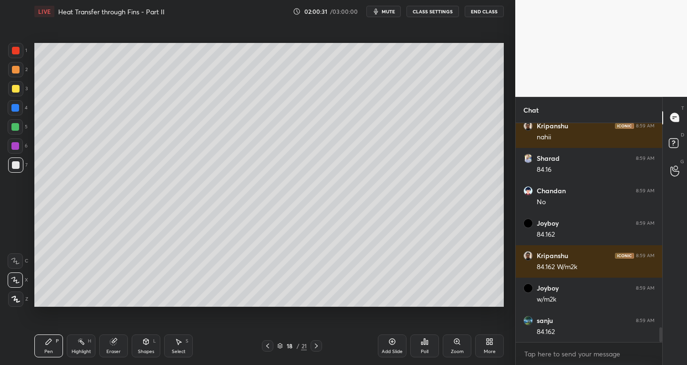
scroll to position [2986, 0]
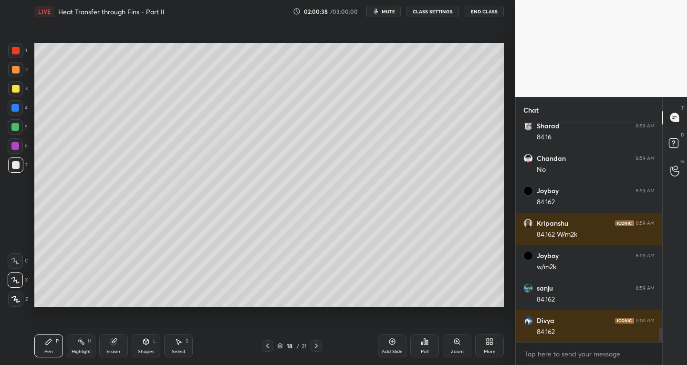
click at [184, 341] on div "Select S" at bounding box center [178, 345] width 29 height 23
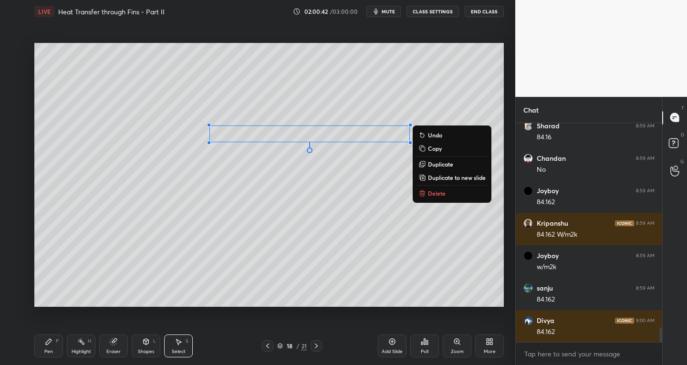
click at [54, 352] on div "Pen P" at bounding box center [48, 345] width 29 height 23
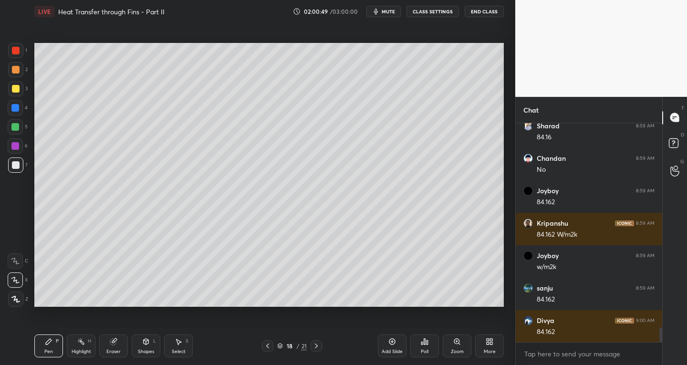
click at [265, 342] on icon at bounding box center [268, 346] width 8 height 8
click at [268, 346] on icon at bounding box center [268, 346] width 8 height 8
click at [317, 345] on icon at bounding box center [316, 346] width 8 height 8
click at [318, 344] on icon at bounding box center [316, 346] width 8 height 8
click at [125, 344] on div "Eraser" at bounding box center [113, 345] width 29 height 23
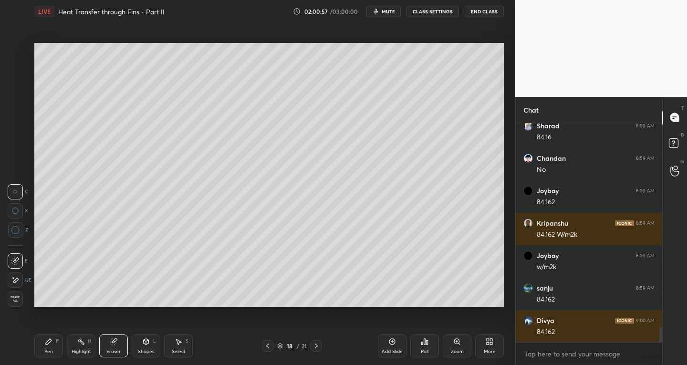
click at [57, 339] on div "P" at bounding box center [57, 341] width 3 height 5
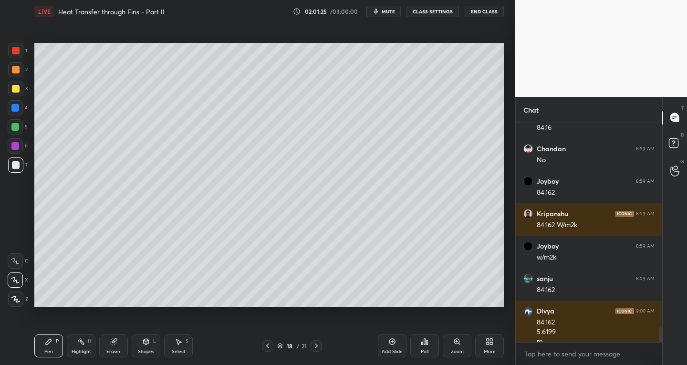
scroll to position [3005, 0]
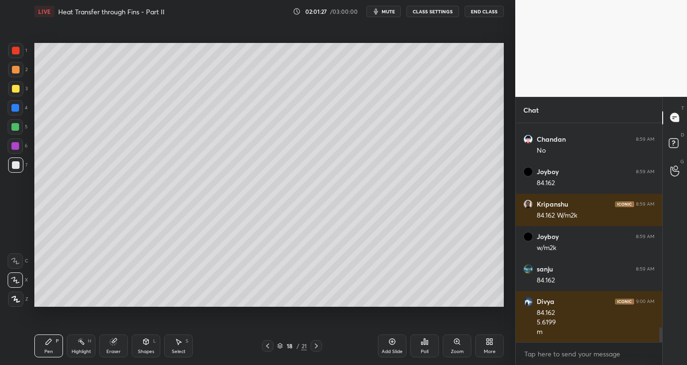
click at [268, 348] on icon at bounding box center [268, 346] width 8 height 8
click at [267, 349] on icon at bounding box center [268, 346] width 8 height 8
click at [270, 346] on icon at bounding box center [268, 346] width 8 height 8
click at [318, 348] on icon at bounding box center [316, 346] width 8 height 8
click at [319, 347] on icon at bounding box center [316, 346] width 8 height 8
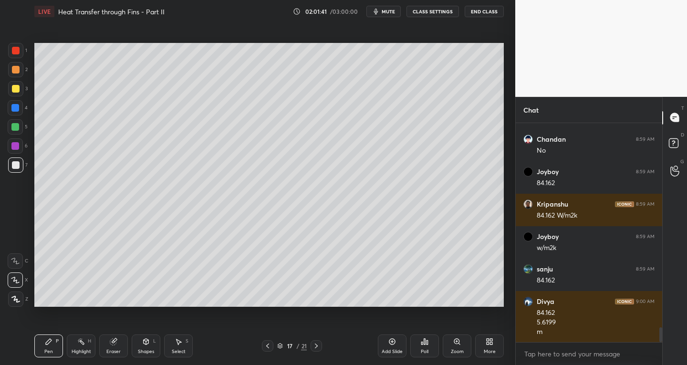
click at [315, 347] on icon at bounding box center [316, 346] width 8 height 8
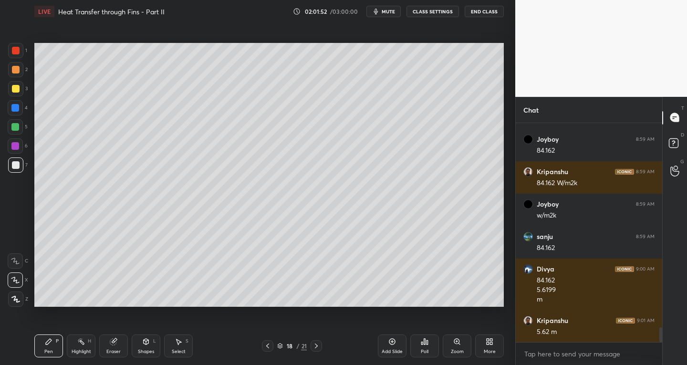
click at [114, 342] on icon at bounding box center [113, 342] width 6 height 6
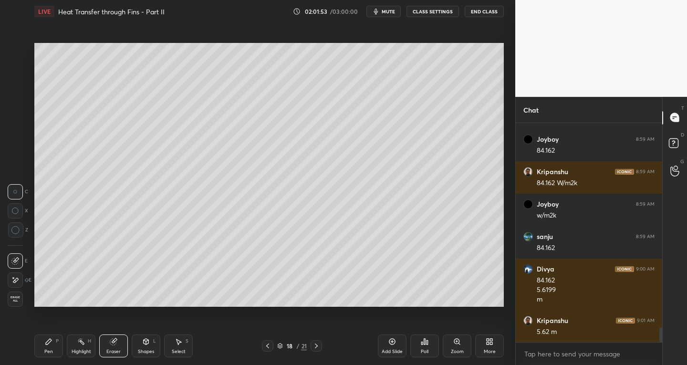
click at [47, 342] on icon at bounding box center [49, 342] width 6 height 6
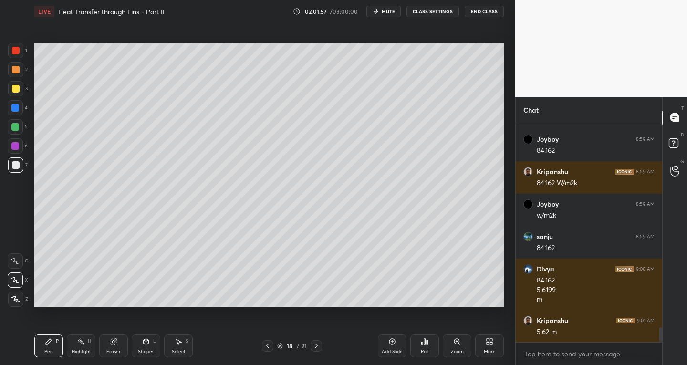
click at [266, 343] on icon at bounding box center [268, 346] width 8 height 8
click at [269, 344] on icon at bounding box center [268, 346] width 8 height 8
click at [270, 344] on icon at bounding box center [268, 346] width 8 height 8
click at [270, 345] on icon at bounding box center [268, 346] width 8 height 8
click at [318, 346] on icon at bounding box center [316, 346] width 8 height 8
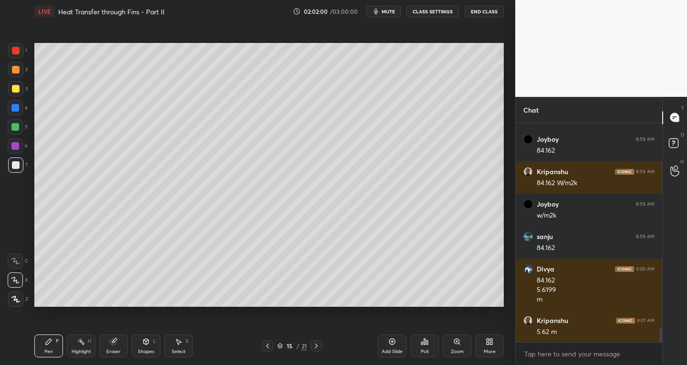
click at [15, 53] on div at bounding box center [16, 51] width 8 height 8
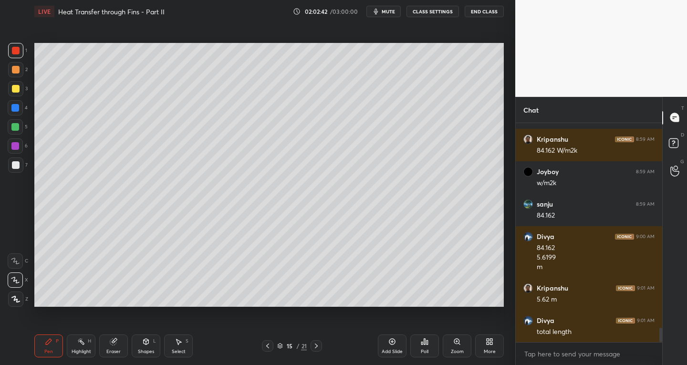
scroll to position [3102, 0]
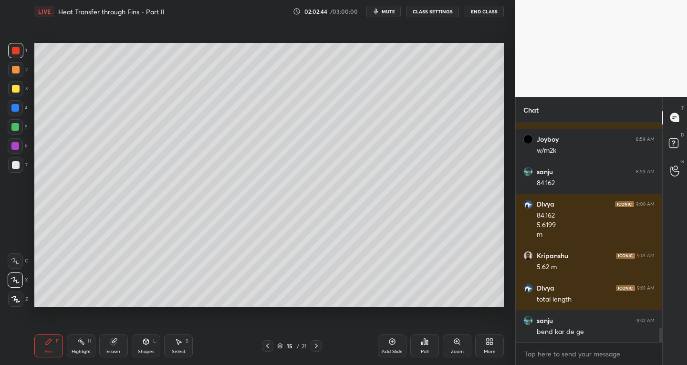
click at [317, 348] on icon at bounding box center [316, 346] width 8 height 8
click at [316, 345] on icon at bounding box center [316, 345] width 3 height 5
click at [313, 345] on icon at bounding box center [316, 346] width 8 height 8
click at [311, 348] on div at bounding box center [316, 345] width 11 height 11
click at [156, 346] on div "Shapes L" at bounding box center [146, 345] width 29 height 23
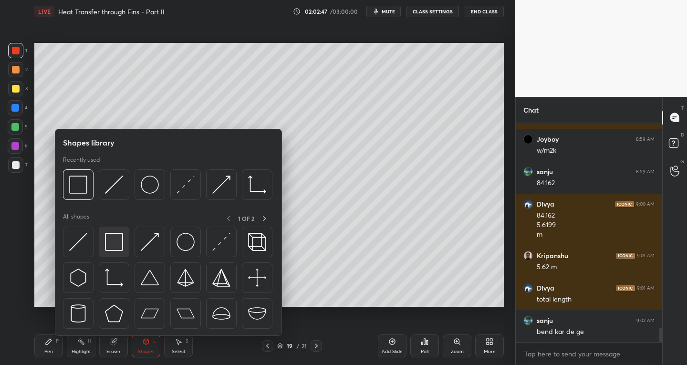
click at [122, 248] on img at bounding box center [114, 242] width 18 height 18
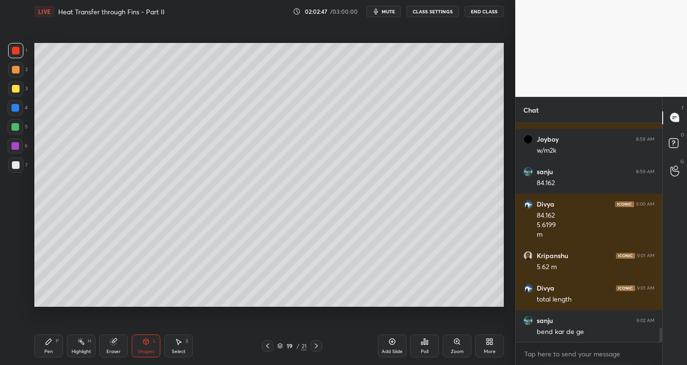
click at [26, 168] on div "7" at bounding box center [18, 164] width 20 height 15
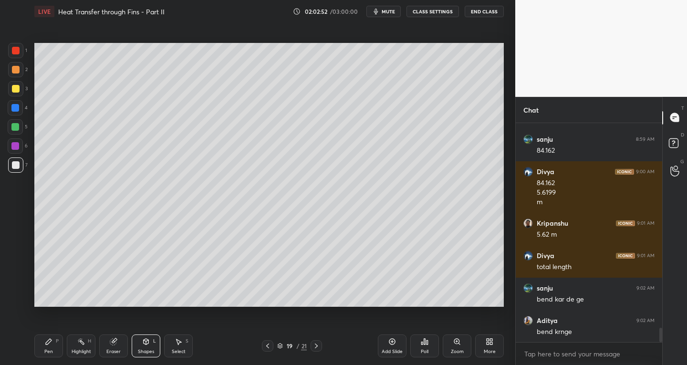
click at [149, 342] on icon at bounding box center [146, 342] width 8 height 8
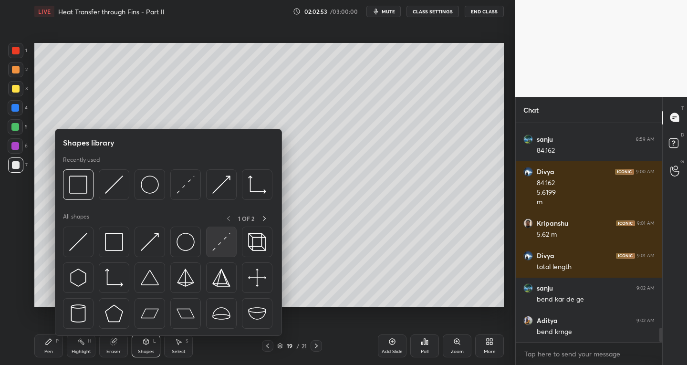
click at [220, 243] on img at bounding box center [221, 242] width 18 height 18
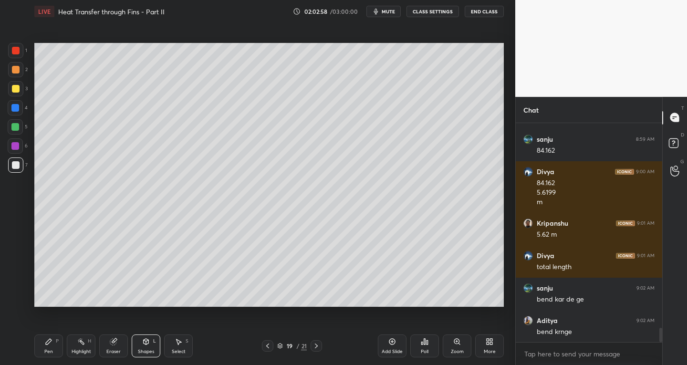
scroll to position [3167, 0]
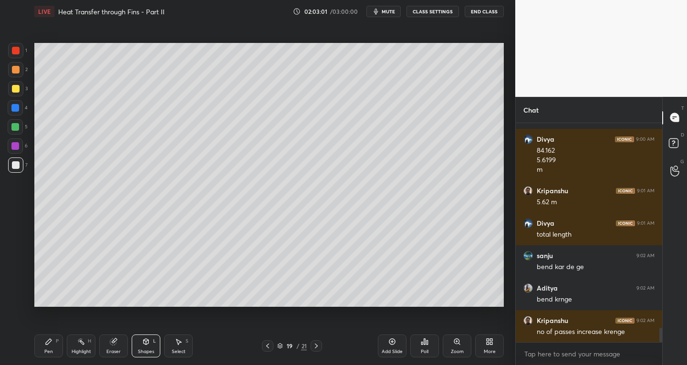
click at [52, 341] on icon at bounding box center [49, 342] width 8 height 8
click at [148, 344] on icon at bounding box center [146, 342] width 8 height 8
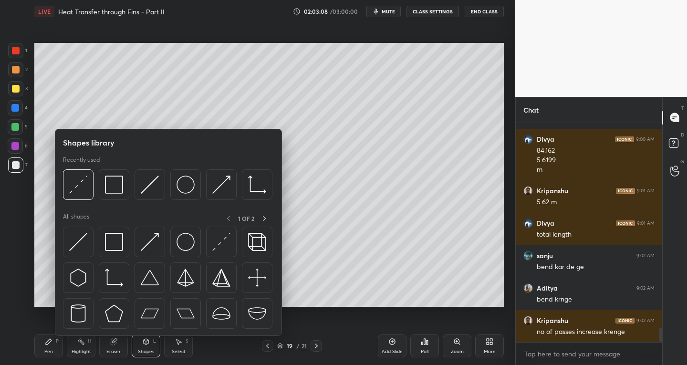
click at [124, 249] on div at bounding box center [114, 242] width 31 height 31
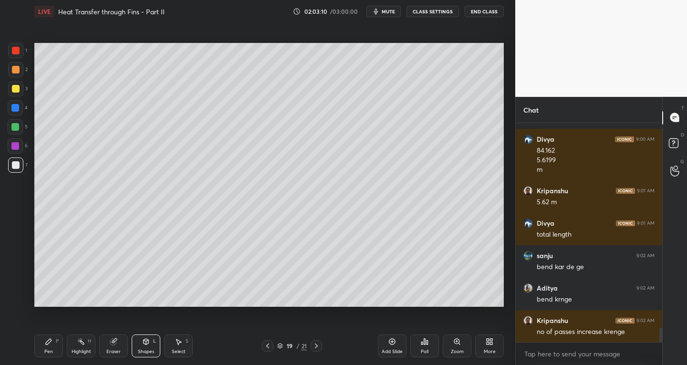
click at [181, 341] on icon at bounding box center [179, 342] width 8 height 8
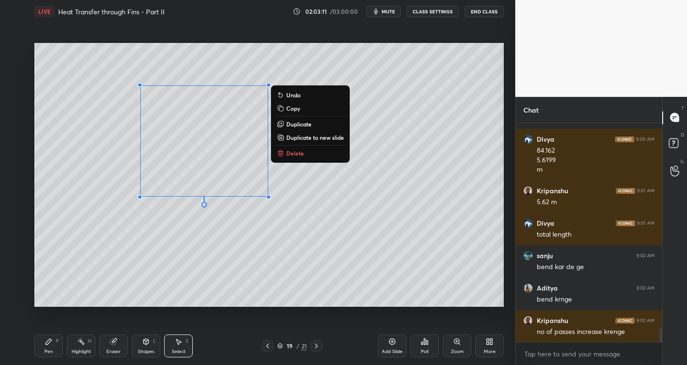
click at [301, 125] on p "Duplicate" at bounding box center [298, 124] width 25 height 8
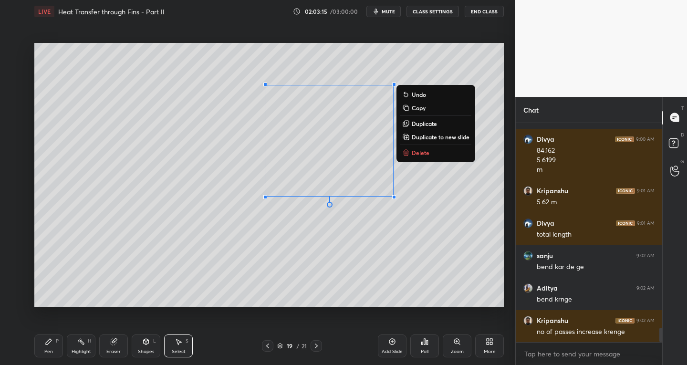
click at [148, 349] on div "Shapes" at bounding box center [146, 351] width 16 height 5
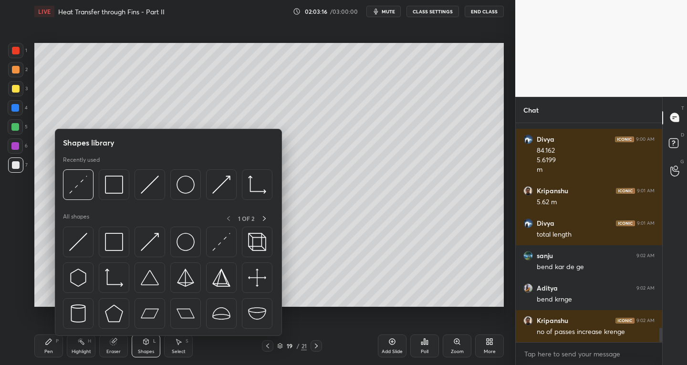
click at [104, 243] on div at bounding box center [114, 242] width 31 height 31
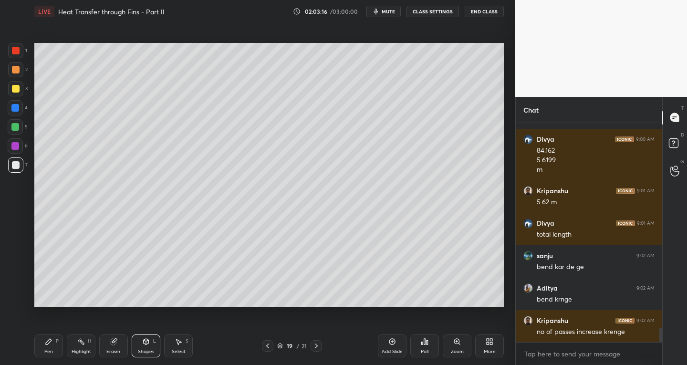
click at [19, 93] on div at bounding box center [15, 88] width 15 height 15
click at [108, 347] on div "Eraser" at bounding box center [113, 345] width 29 height 23
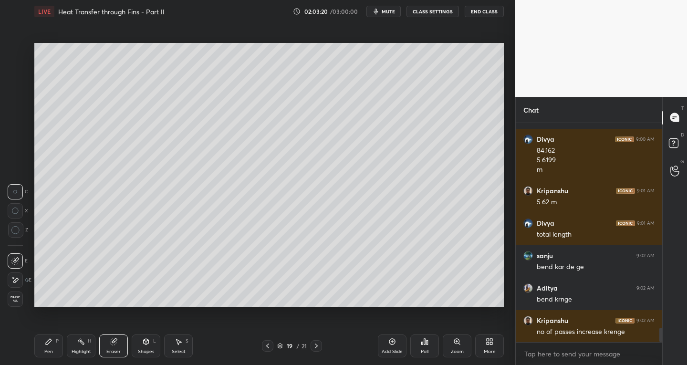
click at [19, 282] on icon at bounding box center [15, 280] width 8 height 8
click at [53, 346] on div "Pen P" at bounding box center [48, 345] width 29 height 23
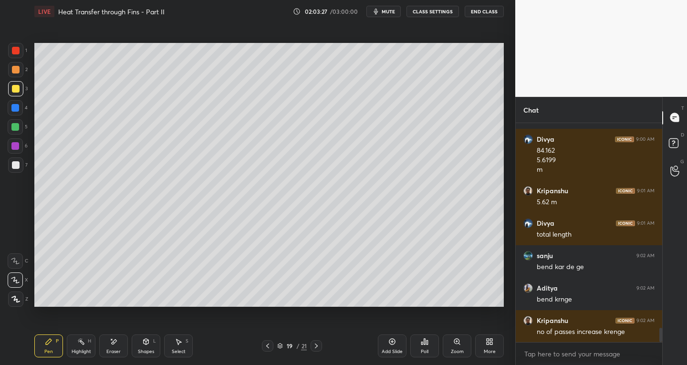
click at [144, 349] on div "Shapes" at bounding box center [146, 351] width 16 height 5
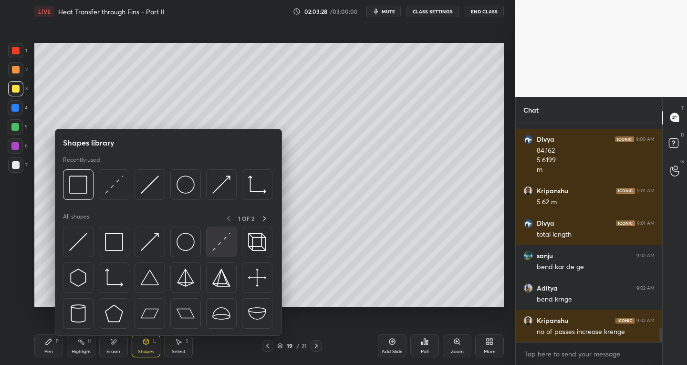
click at [214, 251] on div at bounding box center [221, 242] width 31 height 31
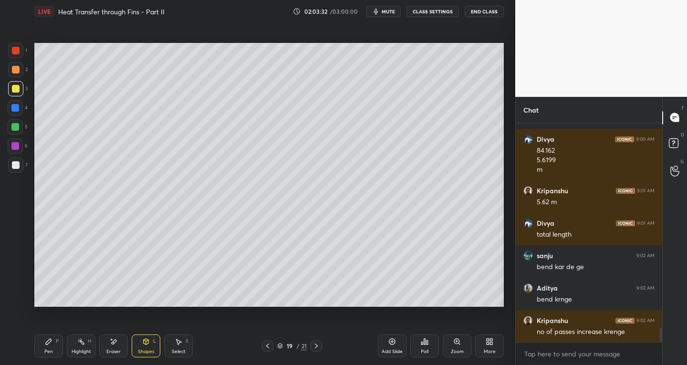
click at [56, 337] on div "Pen P" at bounding box center [48, 345] width 29 height 23
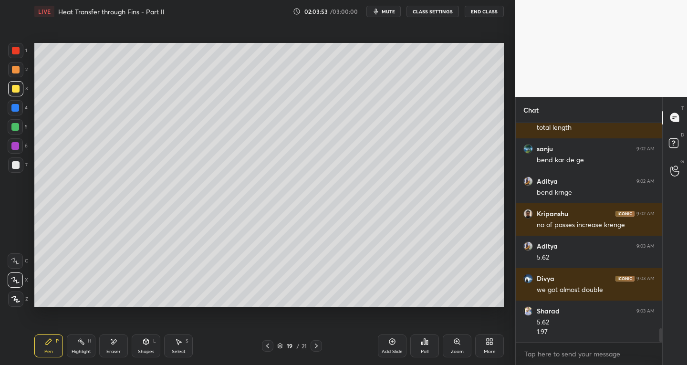
scroll to position [3307, 0]
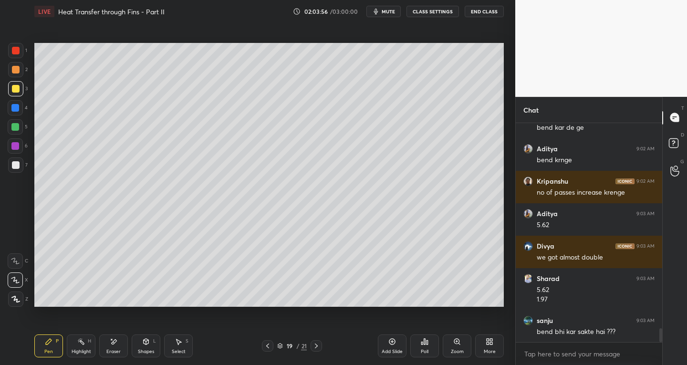
click at [175, 346] on div "Select S" at bounding box center [178, 345] width 29 height 23
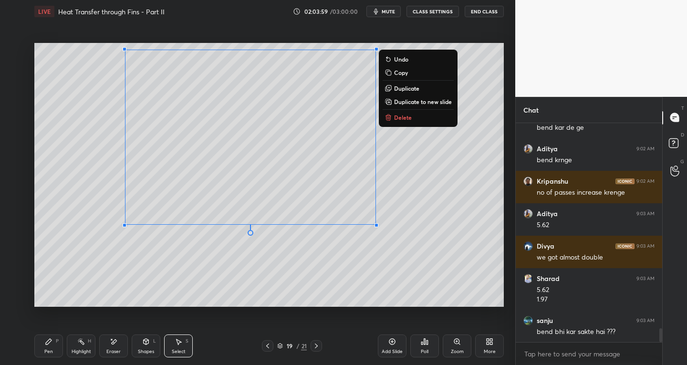
click at [273, 293] on div "0 ° Undo Copy Duplicate Duplicate to new slide Delete" at bounding box center [268, 175] width 469 height 264
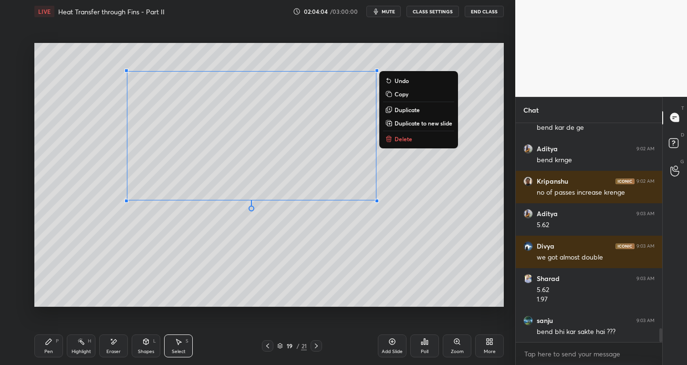
click at [224, 281] on div "0 ° Undo Copy Duplicate Duplicate to new slide Delete" at bounding box center [268, 175] width 469 height 264
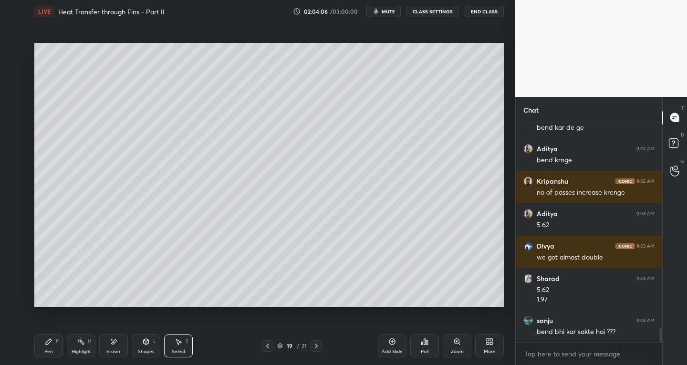
click at [50, 344] on icon at bounding box center [49, 342] width 8 height 8
click at [180, 337] on div "Select S" at bounding box center [178, 345] width 29 height 23
click at [178, 345] on div "Select S" at bounding box center [178, 345] width 29 height 23
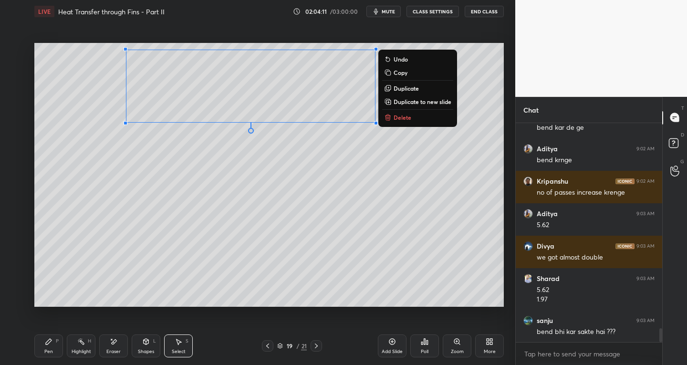
click at [400, 87] on p "Duplicate" at bounding box center [406, 88] width 25 height 8
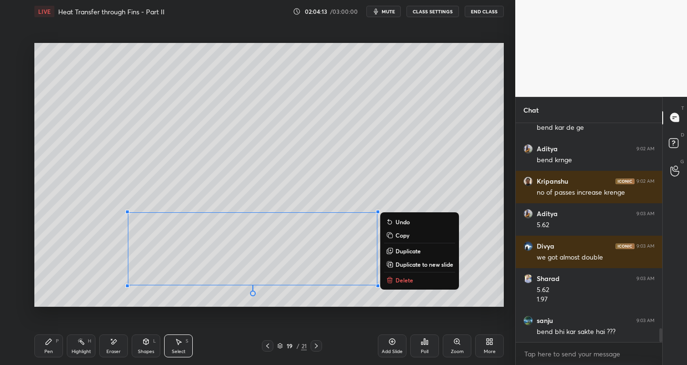
click at [81, 314] on div "0 ° Undo Copy Duplicate Duplicate to new slide Delete Setting up your live clas…" at bounding box center [269, 175] width 477 height 304
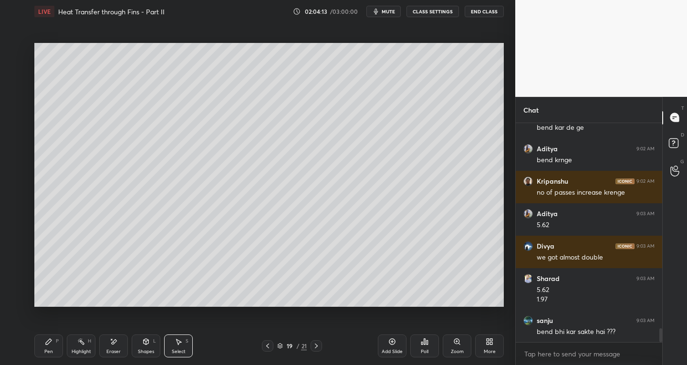
click at [117, 351] on div "Eraser" at bounding box center [113, 351] width 14 height 5
click at [146, 343] on icon at bounding box center [146, 342] width 0 height 3
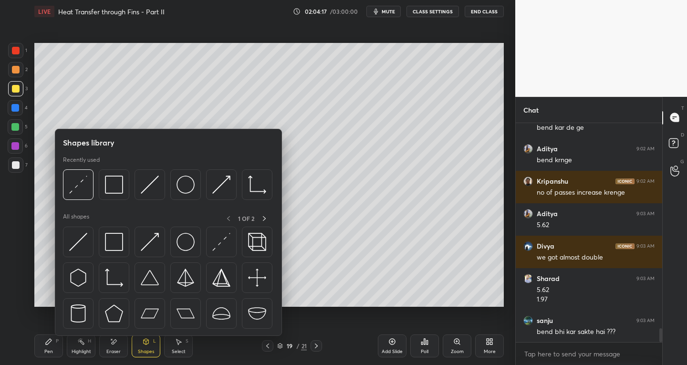
click at [76, 245] on img at bounding box center [78, 242] width 18 height 18
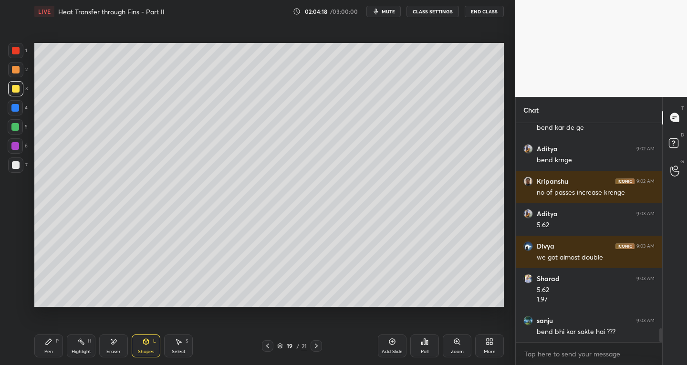
click at [47, 336] on div "Pen P" at bounding box center [48, 345] width 29 height 23
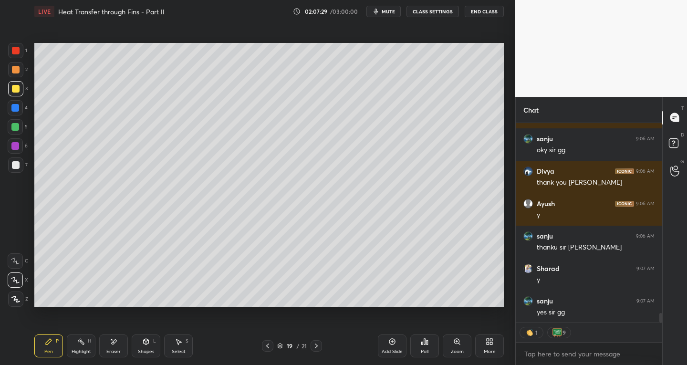
scroll to position [4010, 0]
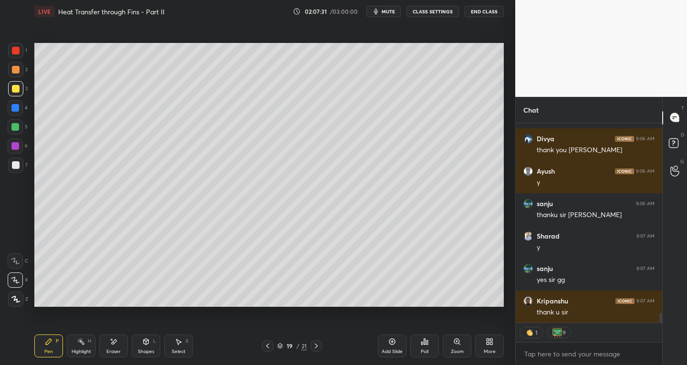
click at [476, 13] on button "End Class" at bounding box center [484, 11] width 39 height 11
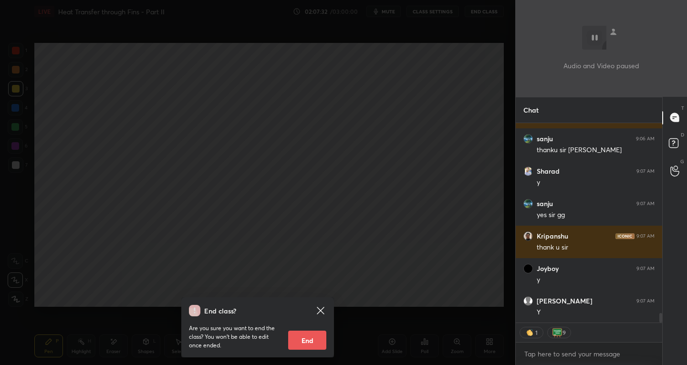
click at [296, 335] on button "End" at bounding box center [307, 340] width 38 height 19
click at [280, 335] on p "Are you sure you want to end the class? You won’t be able to edit once ended." at bounding box center [235, 337] width 92 height 26
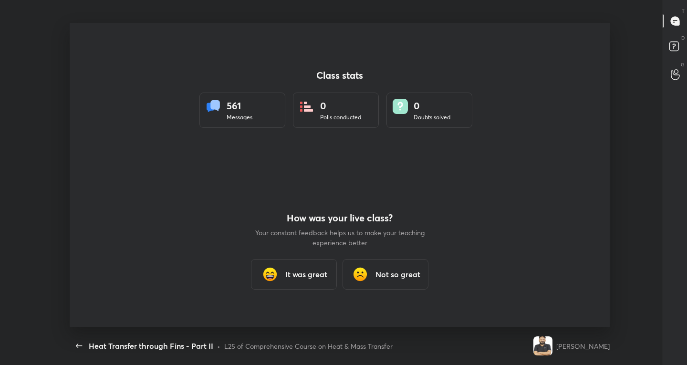
scroll to position [304, 679]
type textarea "x"
click at [294, 280] on div "It was great" at bounding box center [294, 274] width 86 height 31
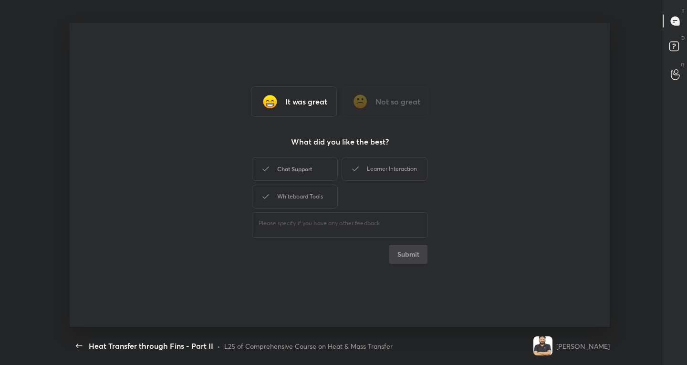
click at [301, 166] on div "Chat Support" at bounding box center [295, 169] width 86 height 24
